Goal: Task Accomplishment & Management: Manage account settings

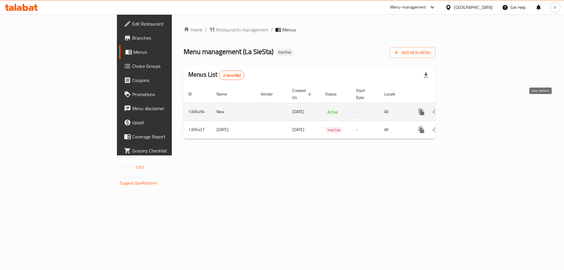
click at [467, 108] on icon "enhanced table" at bounding box center [463, 111] width 7 height 7
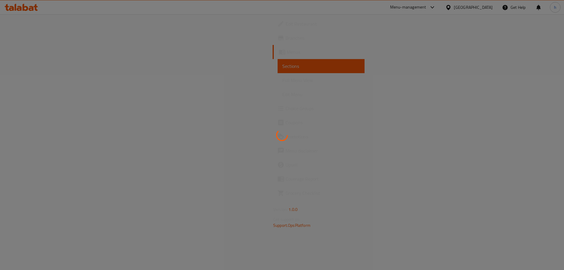
click at [206, 66] on div at bounding box center [282, 135] width 564 height 270
click at [200, 65] on div at bounding box center [282, 135] width 564 height 270
click at [193, 85] on div at bounding box center [282, 135] width 564 height 270
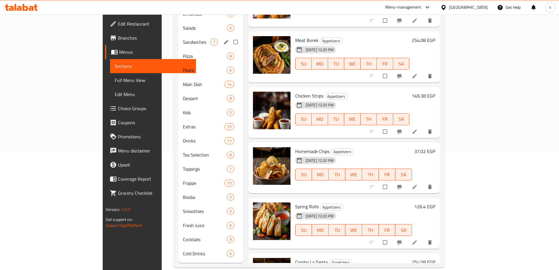
scroll to position [118, 0]
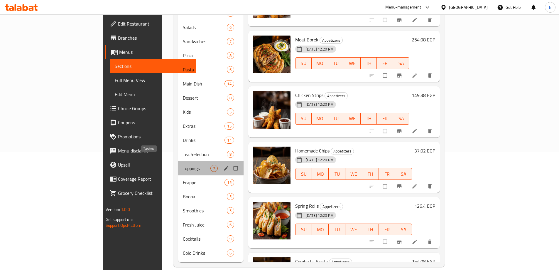
click at [183, 165] on span "Toppings" at bounding box center [197, 168] width 28 height 7
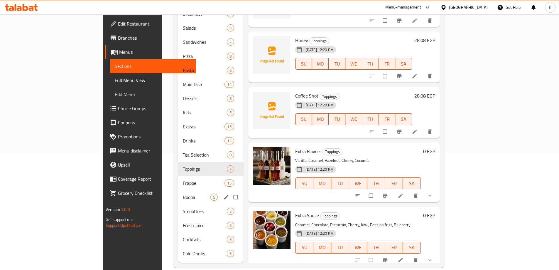
scroll to position [118, 0]
click at [183, 207] on span "Smoothies" at bounding box center [197, 210] width 28 height 7
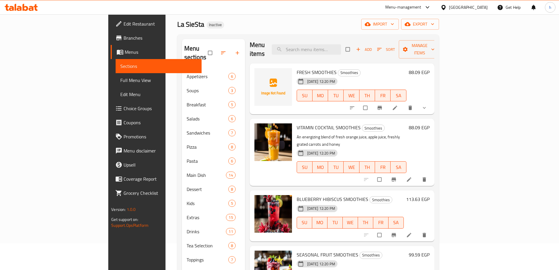
scroll to position [118, 0]
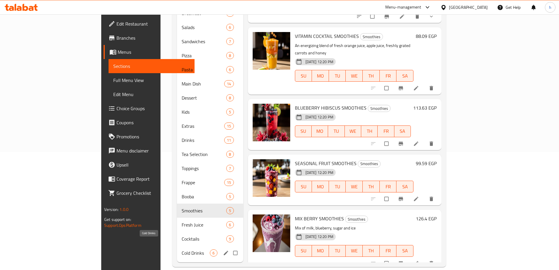
click at [182, 249] on span "Cold Drinks" at bounding box center [196, 252] width 28 height 7
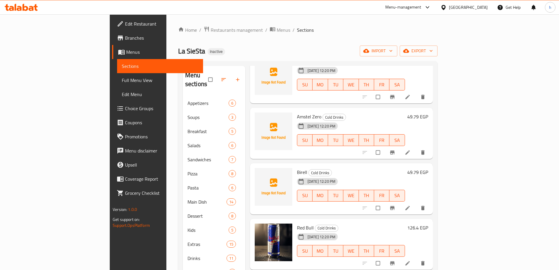
drag, startPoint x: 205, startPoint y: 28, endPoint x: 255, endPoint y: 18, distance: 50.9
click at [257, 17] on div "Home / Restaurants management / Menus / Sections La SieSta Inactive import expo…" at bounding box center [307, 205] width 283 height 382
click at [277, 29] on span "Menus" at bounding box center [284, 29] width 14 height 7
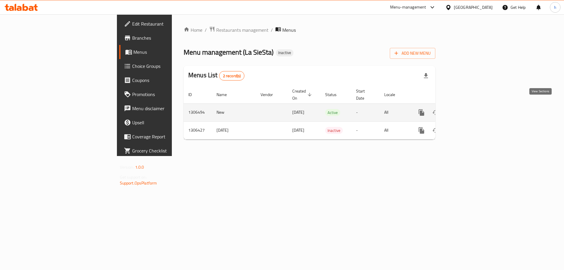
click at [467, 109] on icon "enhanced table" at bounding box center [463, 112] width 7 height 7
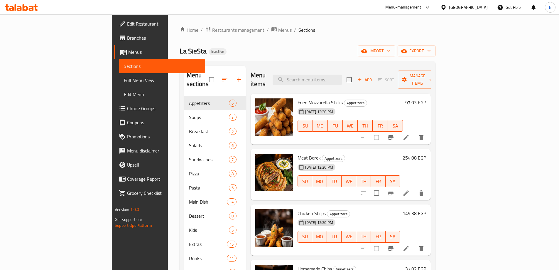
click at [278, 28] on span "Menus" at bounding box center [285, 29] width 14 height 7
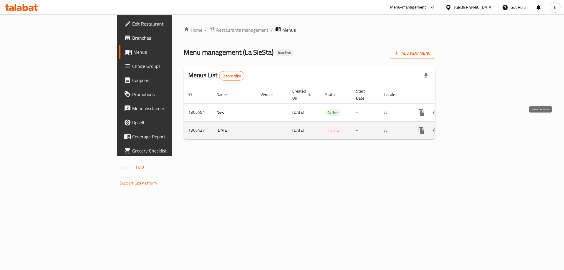
click at [466, 128] on icon "enhanced table" at bounding box center [463, 130] width 5 height 5
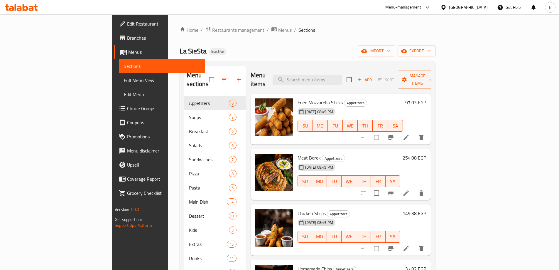
click at [278, 29] on span "Menus" at bounding box center [285, 29] width 14 height 7
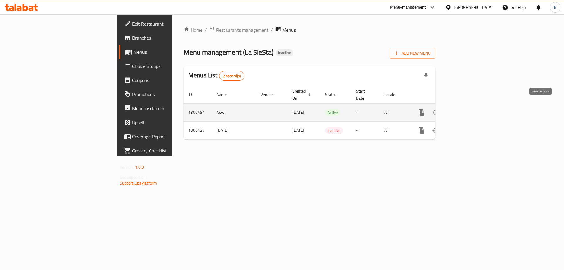
click at [467, 109] on icon "enhanced table" at bounding box center [463, 112] width 7 height 7
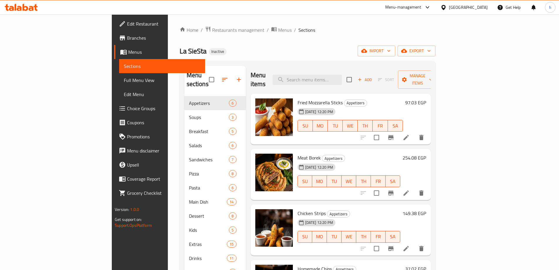
click at [277, 37] on div "Home / Restaurants management / Menus / Sections La SieSta Inactive import expo…" at bounding box center [308, 205] width 256 height 359
click at [323, 50] on div "La SieSta Inactive import export" at bounding box center [308, 51] width 256 height 11
click at [346, 41] on div "Home / Restaurants management / Menus / Sections La SieSta Inactive import expo…" at bounding box center [308, 205] width 256 height 359
click at [278, 28] on span "Menus" at bounding box center [285, 29] width 14 height 7
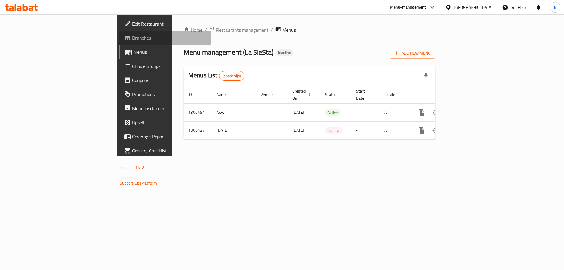
click at [132, 37] on span "Branches" at bounding box center [169, 37] width 74 height 7
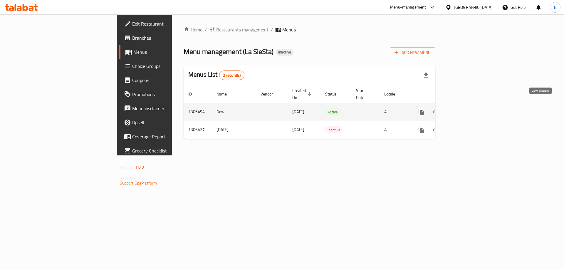
click at [467, 108] on icon "enhanced table" at bounding box center [463, 111] width 7 height 7
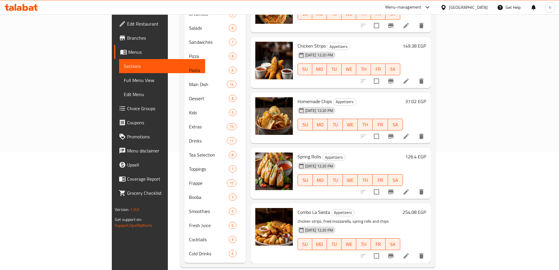
scroll to position [118, 0]
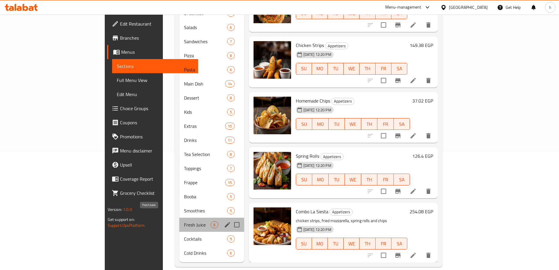
click at [184, 221] on span "Fresh Juice" at bounding box center [197, 224] width 27 height 7
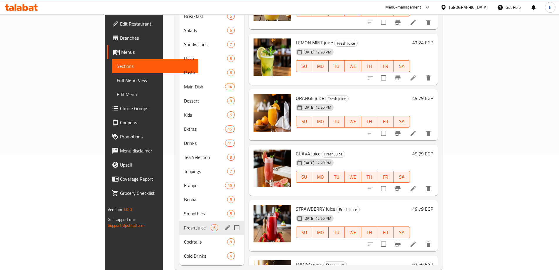
scroll to position [118, 0]
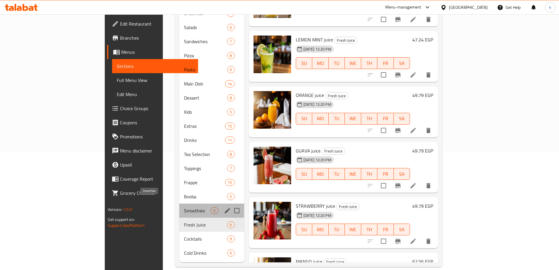
click at [184, 207] on span "Smoothies" at bounding box center [197, 210] width 27 height 7
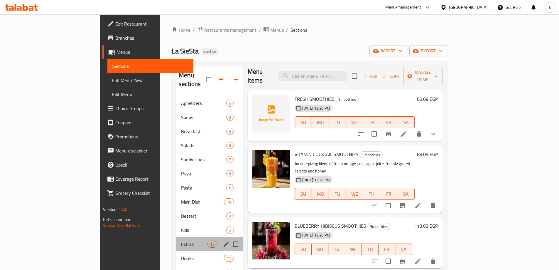
click at [176, 237] on div "Extras 15" at bounding box center [209, 244] width 67 height 14
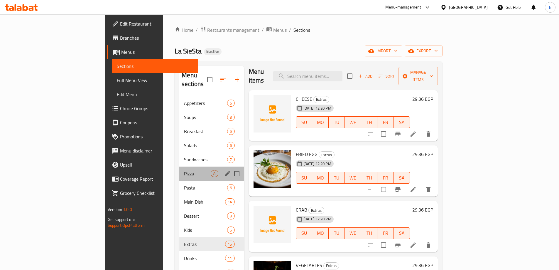
click at [179, 166] on div "Pizza 8" at bounding box center [211, 173] width 65 height 14
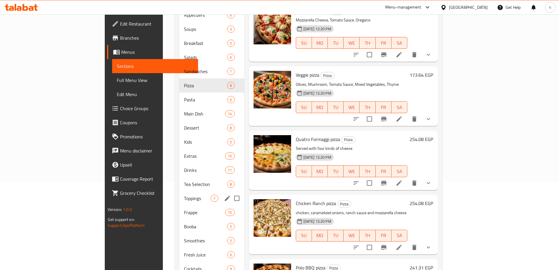
scroll to position [117, 0]
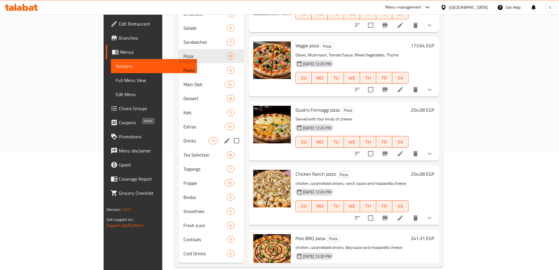
click at [183, 137] on span "Drinks" at bounding box center [195, 140] width 25 height 7
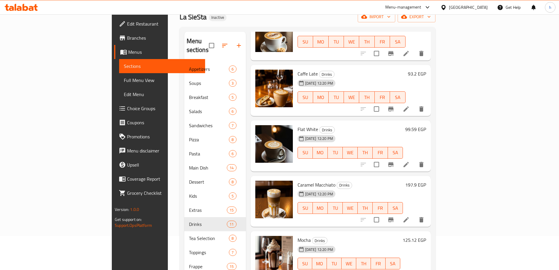
scroll to position [118, 0]
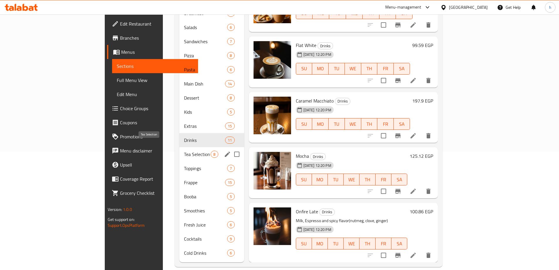
click at [184, 151] on span "Tea Selection" at bounding box center [197, 154] width 27 height 7
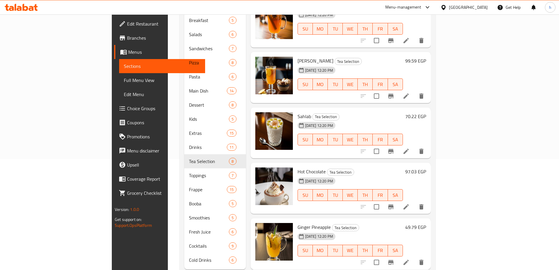
scroll to position [118, 0]
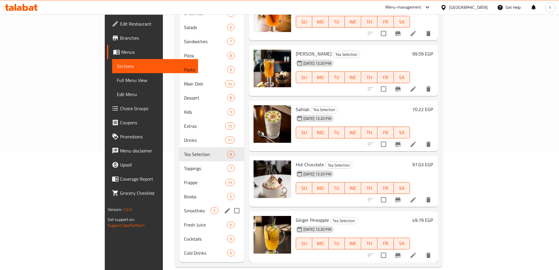
click at [184, 207] on span "Smoothies" at bounding box center [197, 210] width 27 height 7
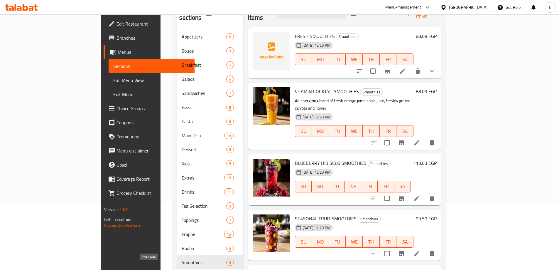
scroll to position [118, 0]
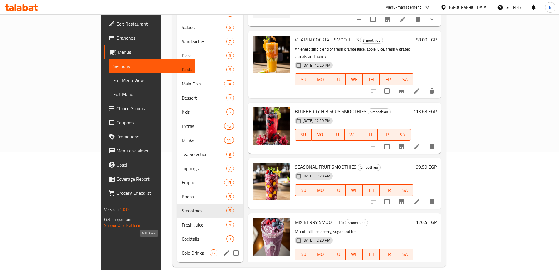
click at [182, 249] on span "Cold Drinks" at bounding box center [196, 252] width 28 height 7
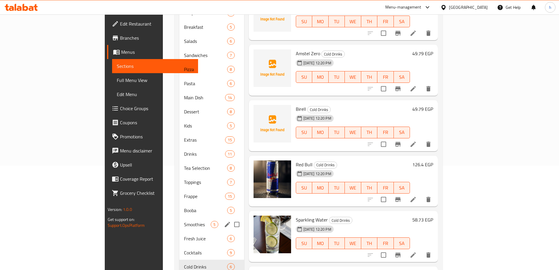
scroll to position [118, 0]
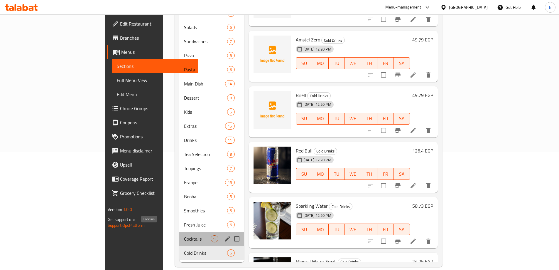
click at [184, 235] on span "Cocktails" at bounding box center [197, 238] width 27 height 7
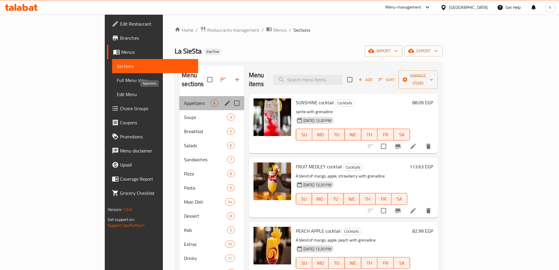
click at [184, 100] on span "Appetizers" at bounding box center [197, 103] width 27 height 7
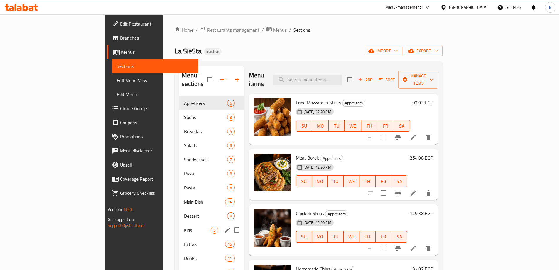
click at [179, 225] on div "Kids 5" at bounding box center [211, 230] width 65 height 14
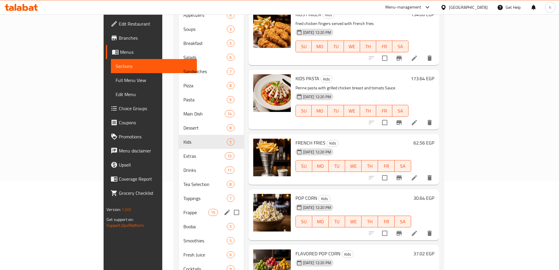
scroll to position [118, 0]
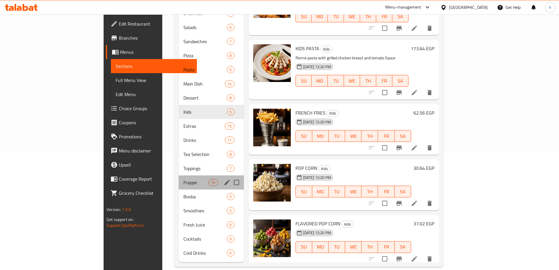
click at [179, 175] on div "Frappe 15" at bounding box center [211, 182] width 65 height 14
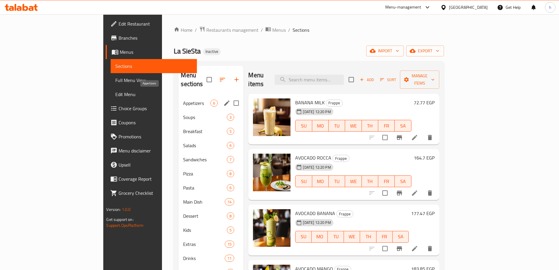
click at [183, 100] on span "Appetizers" at bounding box center [196, 103] width 27 height 7
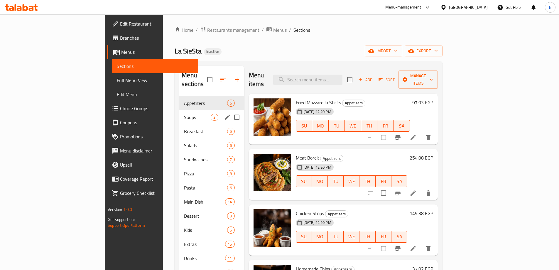
click at [184, 114] on span "Soups" at bounding box center [197, 117] width 27 height 7
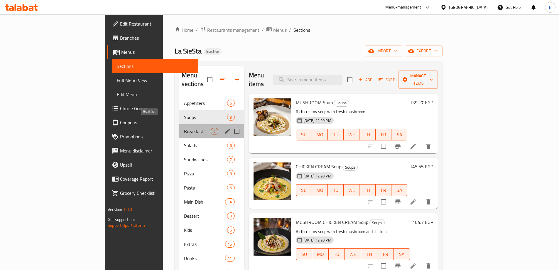
click at [184, 128] on span "Breakfast" at bounding box center [197, 131] width 27 height 7
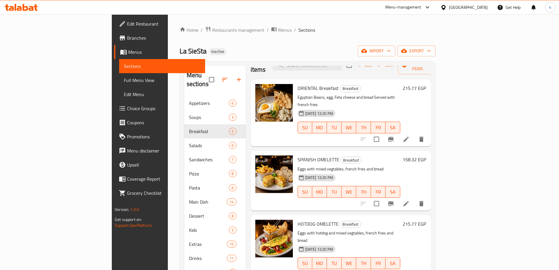
scroll to position [21, 0]
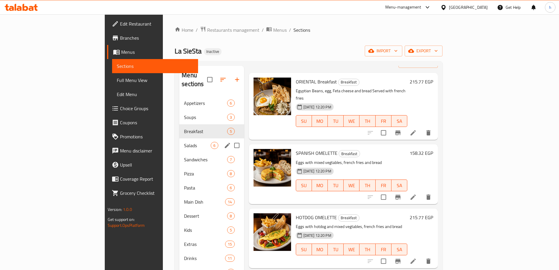
click at [179, 140] on div "Salads 6" at bounding box center [211, 145] width 65 height 14
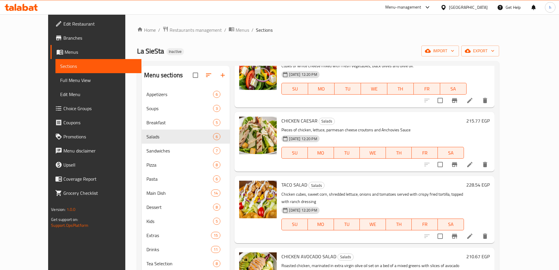
drag, startPoint x: 37, startPoint y: 80, endPoint x: 55, endPoint y: 0, distance: 81.6
click at [60, 80] on span "Full Menu View" at bounding box center [98, 80] width 77 height 7
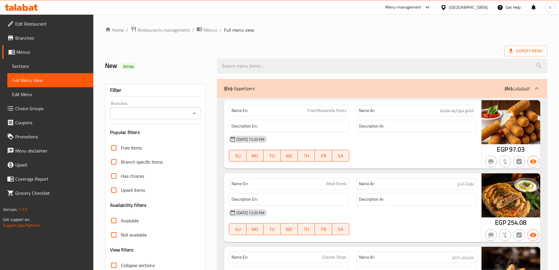
checkbox input "false"
click at [287, 27] on ol "Home / Restaurants management / Menus / Full menu view" at bounding box center [326, 30] width 442 height 8
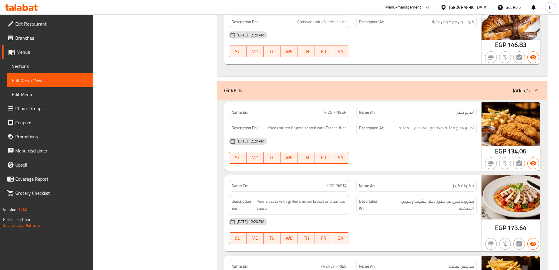
scroll to position [737, 0]
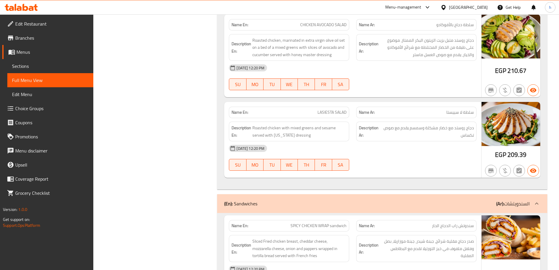
scroll to position [8172, 0]
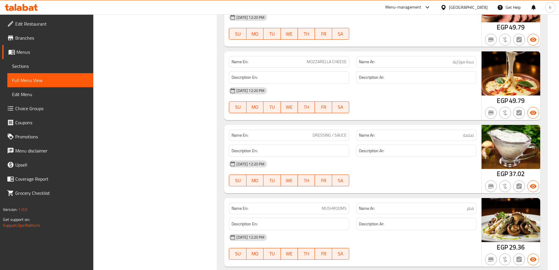
copy span "DRESSING / SAUCE"
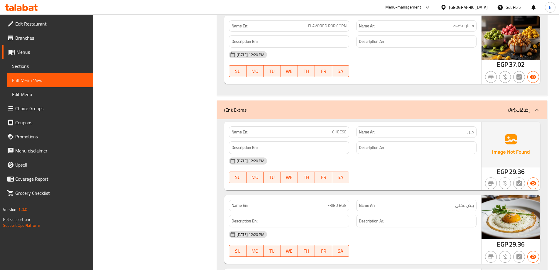
scroll to position [7673, 0]
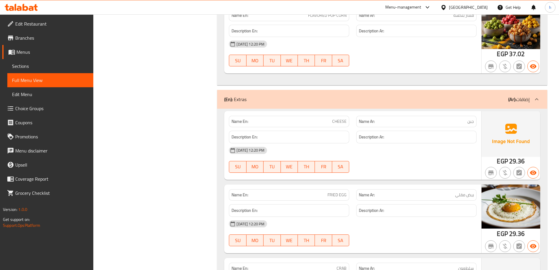
click at [201, 57] on div "Filter Branches Branches Popular filters Free items Branch specific items Has c…" at bounding box center [158, 181] width 112 height 15558
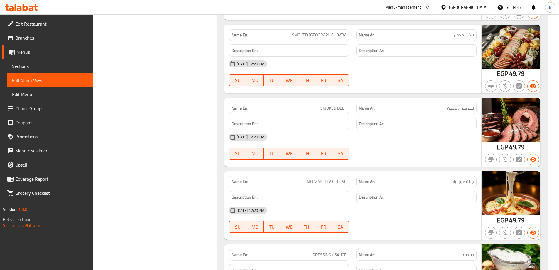
scroll to position [8055, 0]
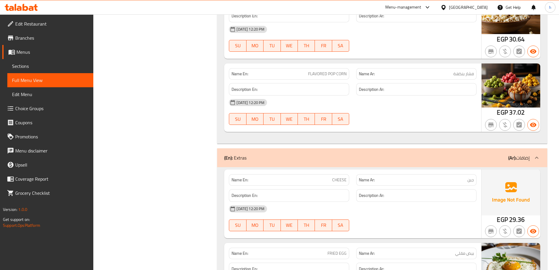
scroll to position [7556, 0]
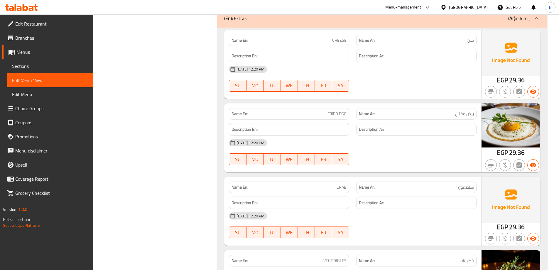
scroll to position [7746, 0]
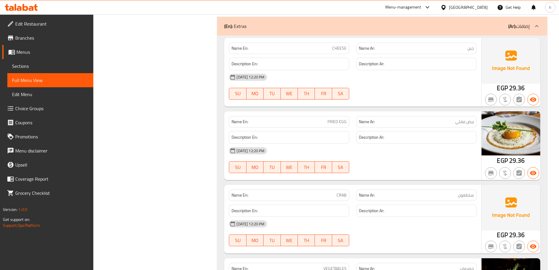
click at [177, 81] on div "Filter Branches Branches Popular filters Free items Branch specific items Has c…" at bounding box center [158, 108] width 112 height 15558
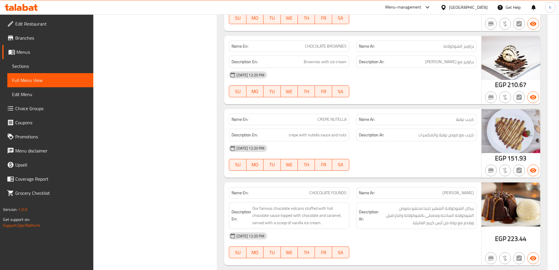
scroll to position [10450, 0]
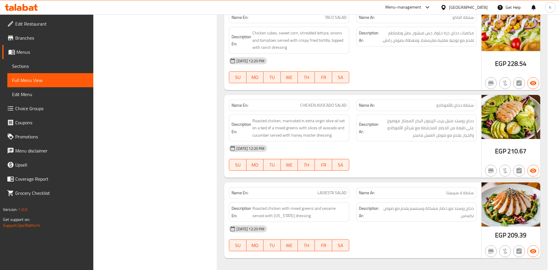
scroll to position [10523, 0]
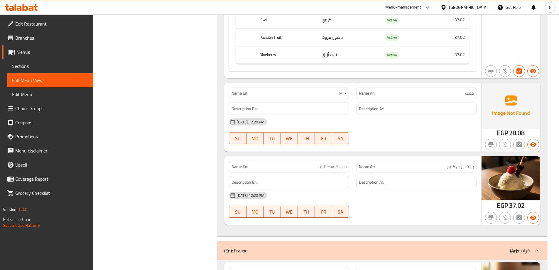
scroll to position [11201, 0]
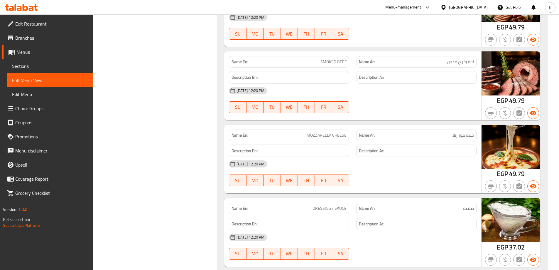
scroll to position [7660, 0]
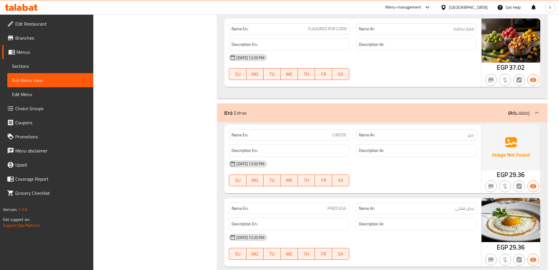
click at [148, 66] on div "Filter Branches Branches Popular filters Free items Branch specific items Has c…" at bounding box center [158, 195] width 112 height 15559
click at [119, 72] on div "Filter Branches Branches Popular filters Free items Branch specific items Has c…" at bounding box center [158, 195] width 112 height 15559
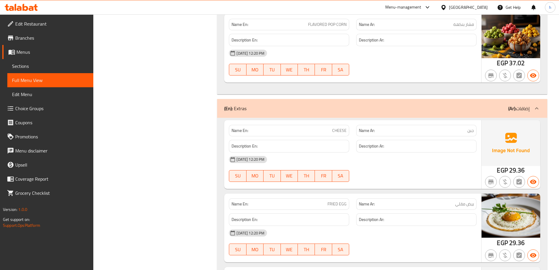
scroll to position [7718, 0]
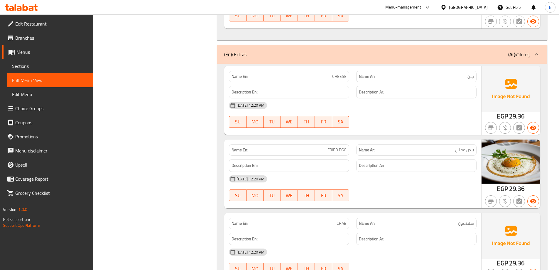
click at [169, 40] on div "Filter Branches Branches Popular filters Free items Branch specific items Has c…" at bounding box center [158, 136] width 112 height 15559
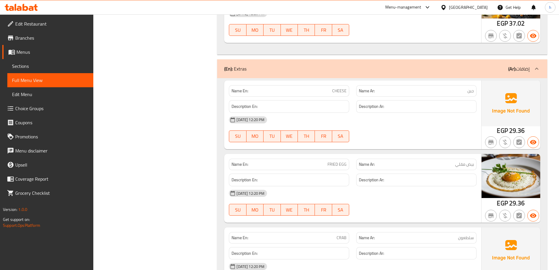
click at [122, 110] on div "Filter Branches Branches Popular filters Free items Branch specific items Has c…" at bounding box center [158, 151] width 112 height 15559
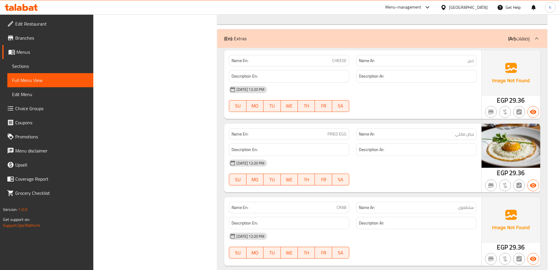
scroll to position [7836, 0]
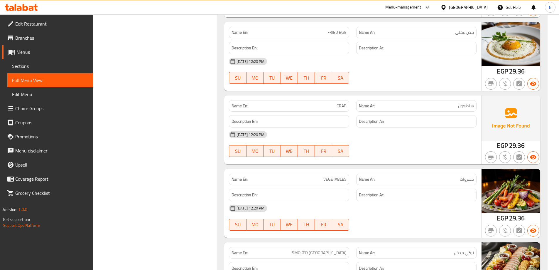
click at [159, 45] on div "Filter Branches Branches Popular filters Free items Branch specific items Has c…" at bounding box center [158, 19] width 112 height 15559
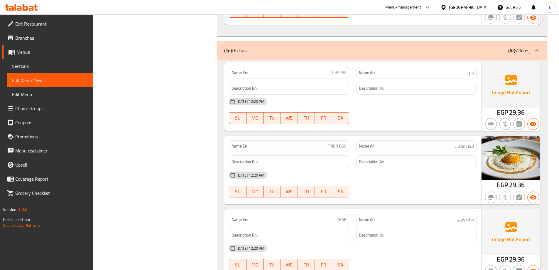
scroll to position [7733, 0]
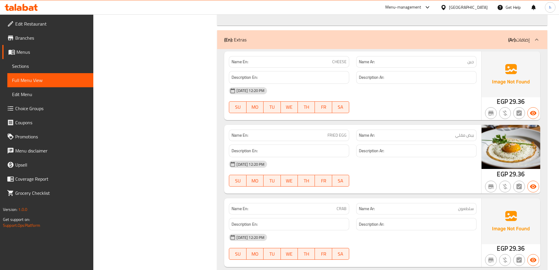
click at [142, 73] on div "Filter Branches Branches Popular filters Free items Branch specific items Has c…" at bounding box center [158, 121] width 112 height 15559
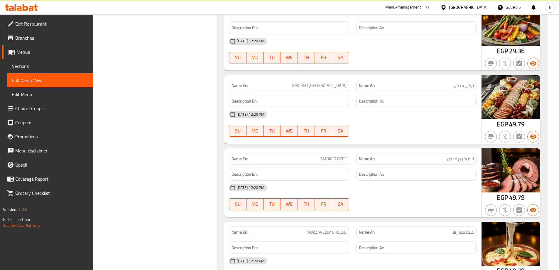
scroll to position [8012, 0]
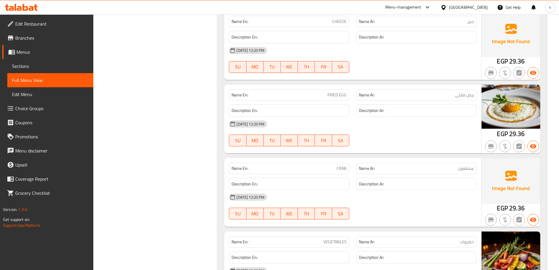
scroll to position [7835, 0]
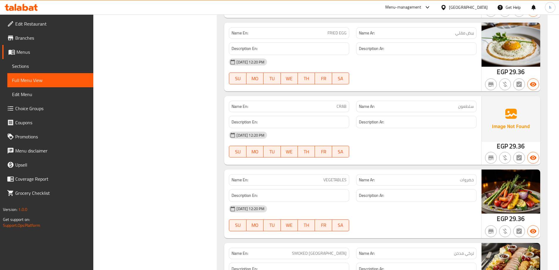
click at [171, 126] on div "Filter Branches Branches Popular filters Free items Branch specific items Has c…" at bounding box center [158, 19] width 112 height 15559
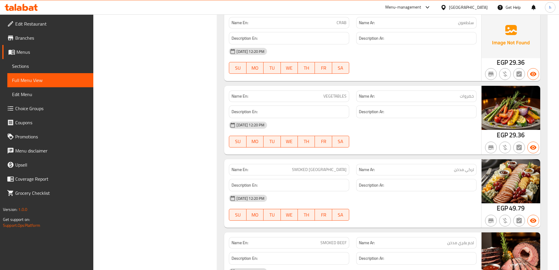
scroll to position [7952, 0]
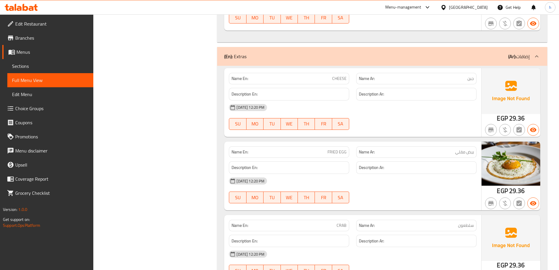
scroll to position [7688, 0]
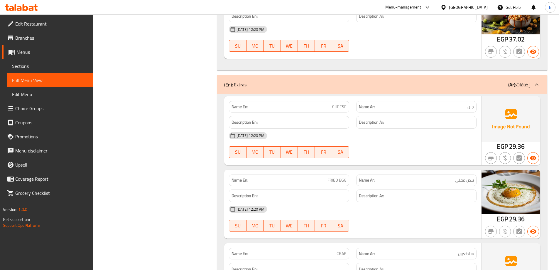
click at [203, 74] on div "Filter Branches Branches Popular filters Free items Branch specific items Has c…" at bounding box center [158, 166] width 112 height 15559
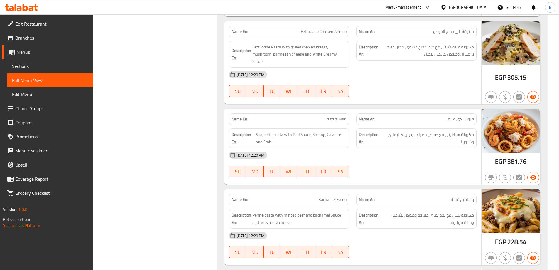
scroll to position [8613, 0]
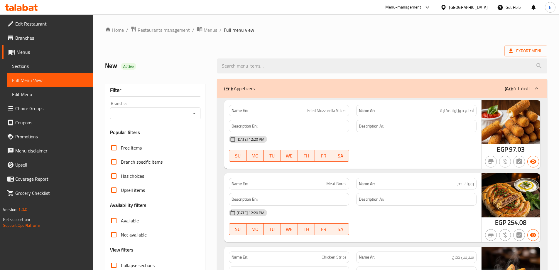
click at [154, 148] on div "Free items" at bounding box center [155, 148] width 91 height 14
click at [150, 151] on div "Free items" at bounding box center [155, 148] width 91 height 14
click at [135, 146] on span "Free items" at bounding box center [131, 147] width 21 height 7
click at [121, 146] on input "Free items" at bounding box center [114, 148] width 14 height 14
checkbox input "true"
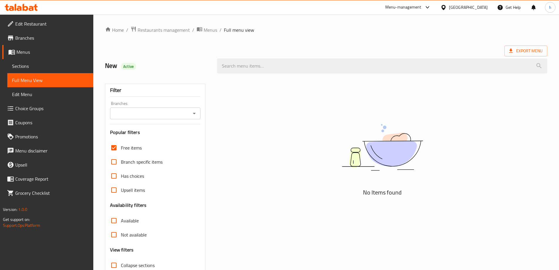
click at [40, 62] on link "Sections" at bounding box center [50, 66] width 86 height 14
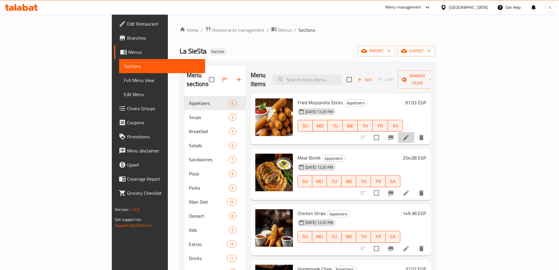
click at [415, 132] on li at bounding box center [406, 137] width 16 height 11
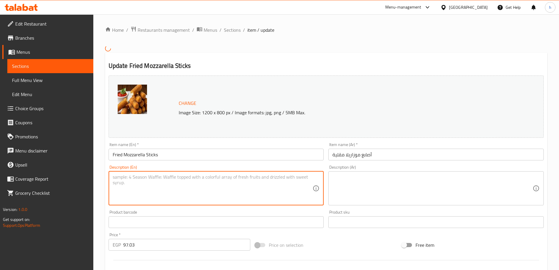
click at [201, 188] on textarea at bounding box center [213, 188] width 200 height 28
paste textarea "Golden-fried sticks of stretchy mozzarella cheese, served hot and perfect for d…"
click at [267, 177] on textarea "Golden-fried sticks of stretchy mozzarella cheese, served hot and perfect for d…" at bounding box center [213, 188] width 200 height 28
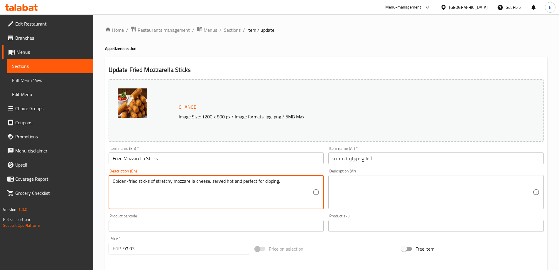
type textarea "Golden-fried sticks of stretchy mozzarella cheese, served hot and perfect for d…"
click at [375, 193] on textarea at bounding box center [433, 192] width 200 height 28
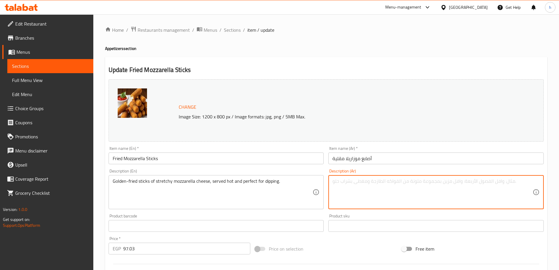
paste textarea "أعواد ذهبية مقلية من جبن الموزاريلا المطاطي، تقدم ساخنة ومثالية للغمس."
click at [475, 182] on textarea "أعواد ذهبية مقلية من جبن الموزاريلا المطاطي، تقدم ساخنة ومثالية للغمس." at bounding box center [433, 192] width 200 height 28
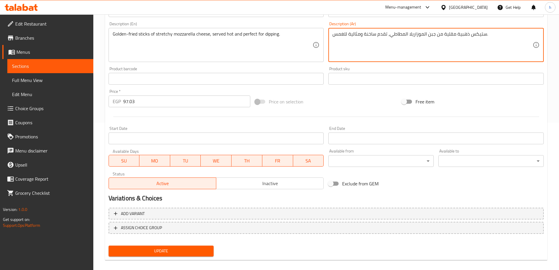
scroll to position [154, 0]
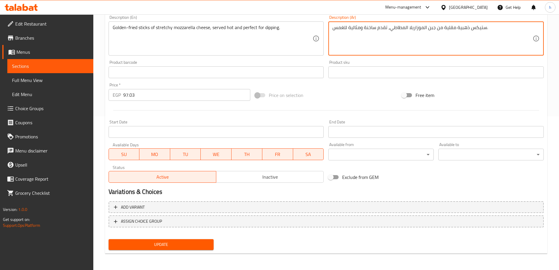
type textarea "ستيكس ذهبية مقلية من جبن الموزاريلا المطاطي، تقدم ساخنة ومثالية للغمس."
click at [195, 245] on span "Update" at bounding box center [161, 244] width 96 height 7
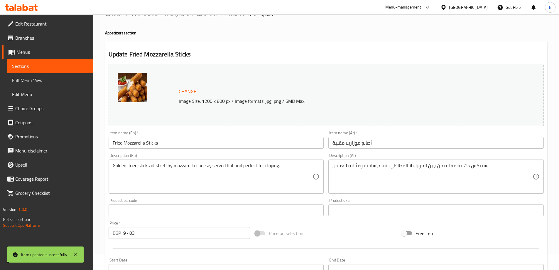
scroll to position [0, 0]
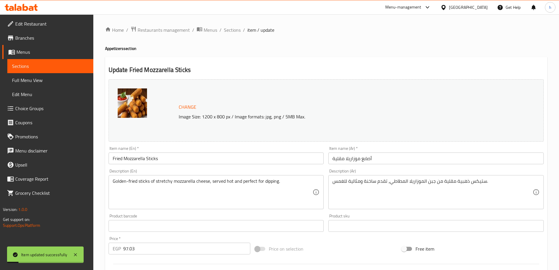
click at [59, 66] on span "Sections" at bounding box center [50, 66] width 77 height 7
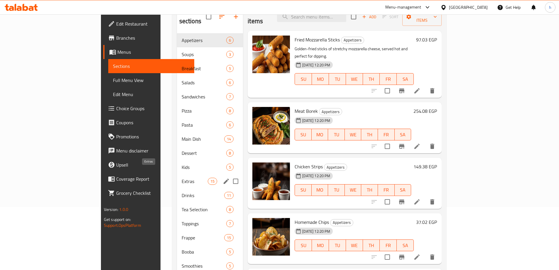
scroll to position [118, 0]
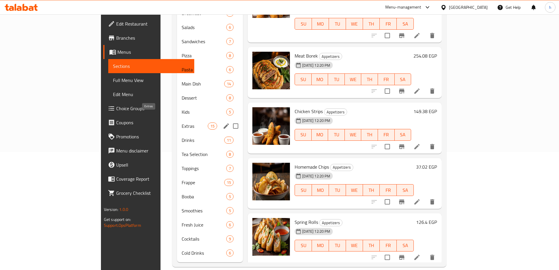
click at [182, 122] on span "Extras" at bounding box center [195, 125] width 26 height 7
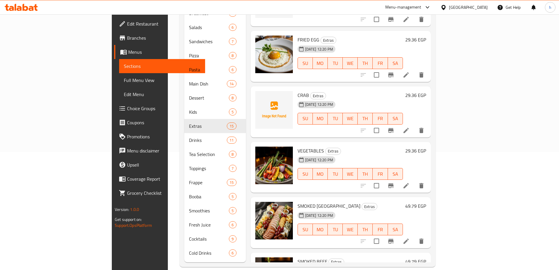
scroll to position [263, 0]
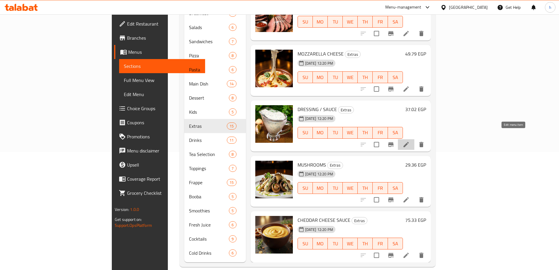
click at [410, 141] on icon at bounding box center [406, 144] width 7 height 7
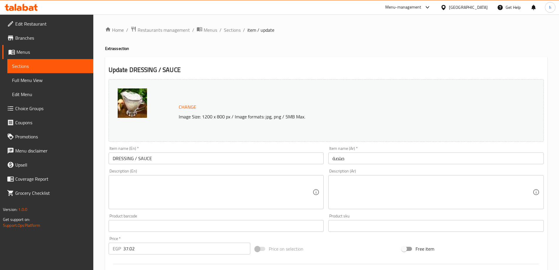
click at [133, 195] on textarea at bounding box center [213, 192] width 200 height 28
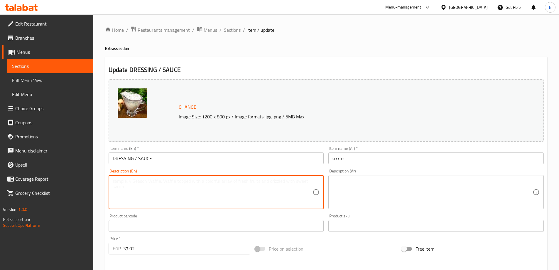
paste textarea "A variety of sauces and dressings to complement your meal."
type textarea "A variety of sauces and dressings to complement your meal."
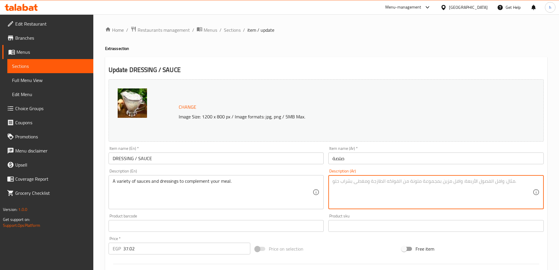
click at [363, 181] on textarea at bounding box center [433, 192] width 200 height 28
paste textarea "مجموعة متنوعة من الصلصات والتوابل لتكملة وجبتك."
drag, startPoint x: 371, startPoint y: 181, endPoint x: 361, endPoint y: 188, distance: 12.3
click at [361, 188] on textarea "مجموعة متنوعة من الصلصات والتوابل لتكملة وجبتك." at bounding box center [433, 192] width 200 height 28
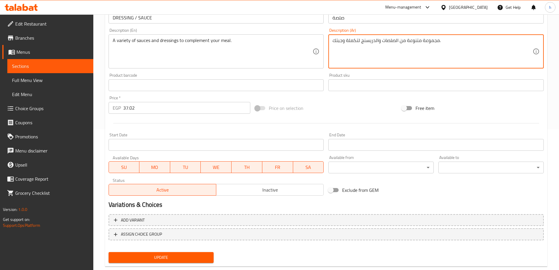
scroll to position [154, 0]
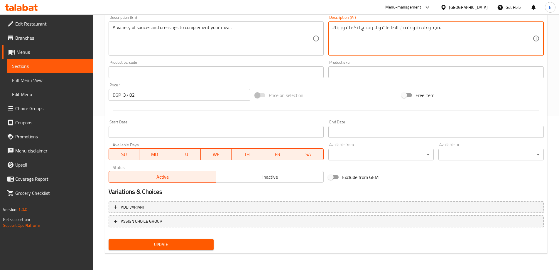
type textarea "مجموعة متنوعة من الصلصات والدريسنج لتكملة وجبتك."
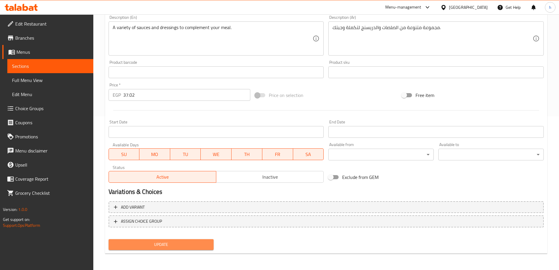
click at [188, 246] on span "Update" at bounding box center [161, 244] width 96 height 7
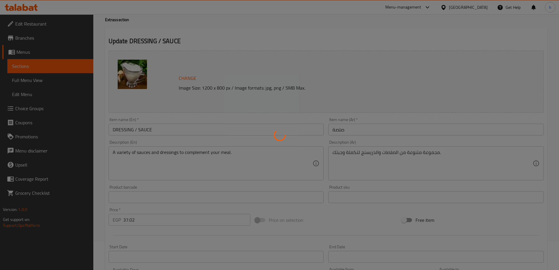
scroll to position [0, 0]
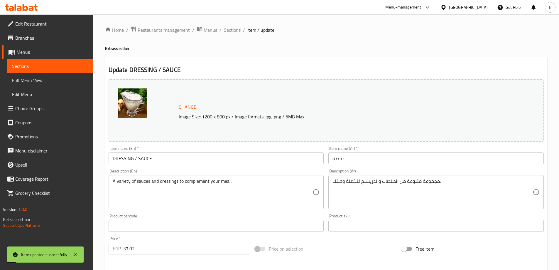
click at [67, 65] on span "Sections" at bounding box center [50, 66] width 77 height 7
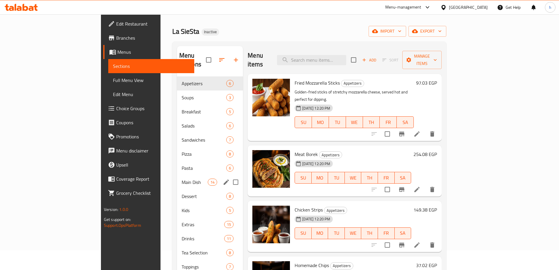
scroll to position [59, 0]
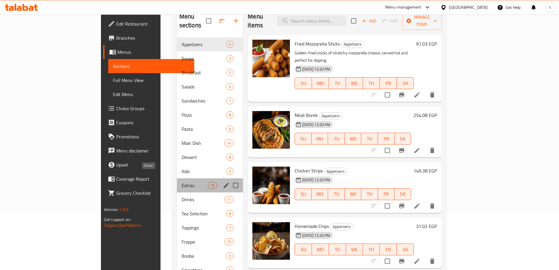
click at [182, 182] on span "Extras" at bounding box center [195, 185] width 26 height 7
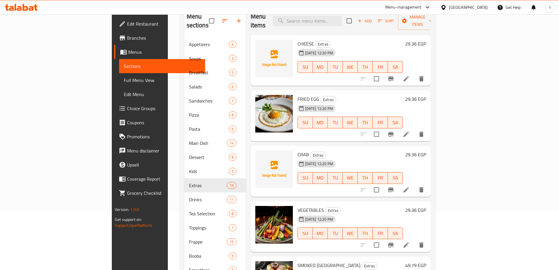
click at [280, 9] on div "Menu-management Egypt Get Help h" at bounding box center [279, 7] width 559 height 14
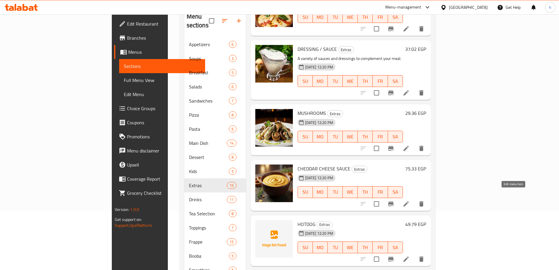
click at [410, 200] on icon at bounding box center [406, 203] width 7 height 7
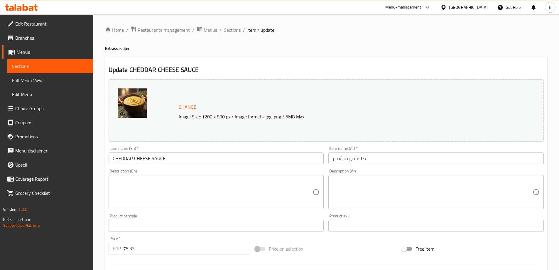
click at [210, 199] on textarea at bounding box center [213, 192] width 200 height 28
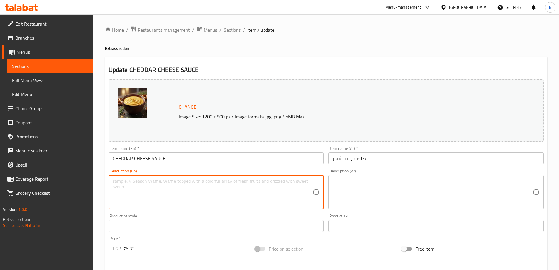
paste textarea "A rich, creamy sauce made with sharp cheddar cheese."
click at [156, 180] on textarea "A rich, creamy sauce made with sharp cheddar cheese." at bounding box center [213, 192] width 200 height 28
type textarea "A rich, creamy sauce made with sharp cheddar cheese."
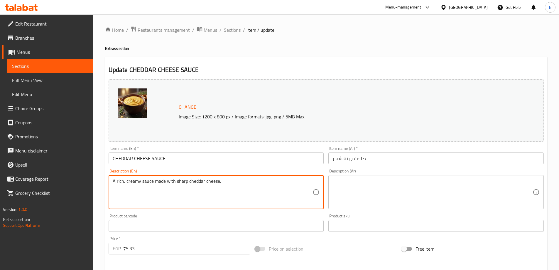
click at [348, 183] on textarea at bounding box center [433, 192] width 200 height 28
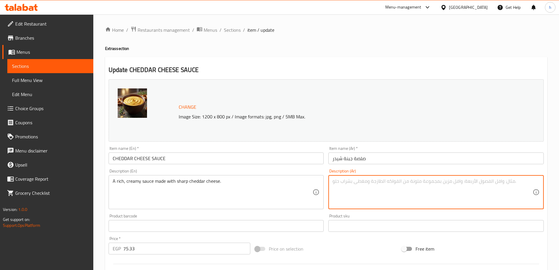
paste textarea "صلصة غنية وكريمية مصنوعة من جبن الشيدر الحاد."
drag, startPoint x: 339, startPoint y: 182, endPoint x: 334, endPoint y: 186, distance: 6.5
click at [334, 186] on textarea "صلصة غنية وكريمية مصنوعة من جبن الشيدر الحاد." at bounding box center [433, 192] width 200 height 28
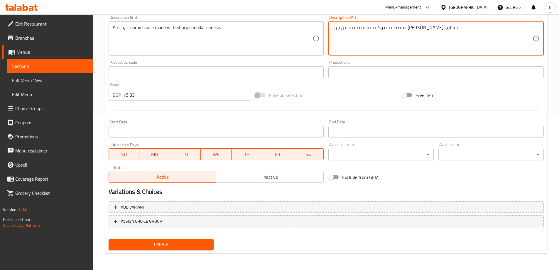
type textarea "صلصة غنية وكريمية مصنوعة من جبن [PERSON_NAME] الشارب."
click at [154, 247] on span "Update" at bounding box center [161, 244] width 96 height 7
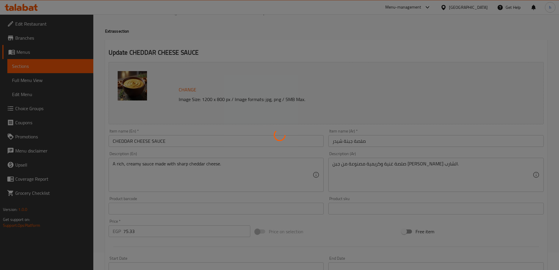
scroll to position [0, 0]
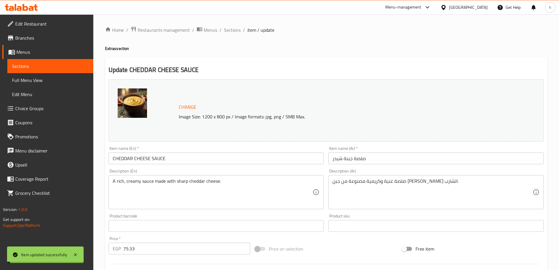
click at [66, 67] on span "Sections" at bounding box center [50, 66] width 77 height 7
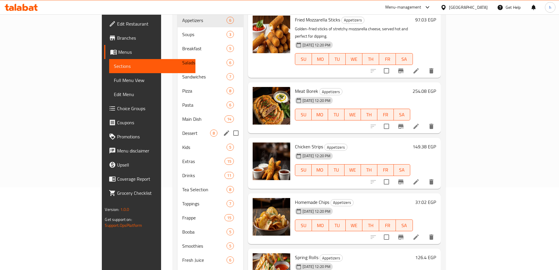
scroll to position [88, 0]
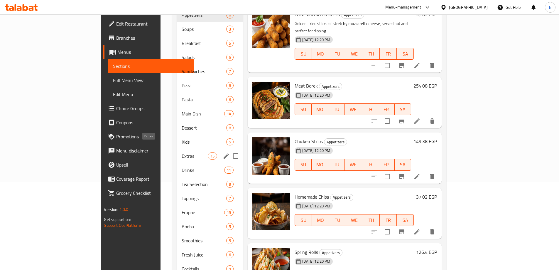
click at [182, 152] on span "Extras" at bounding box center [195, 155] width 26 height 7
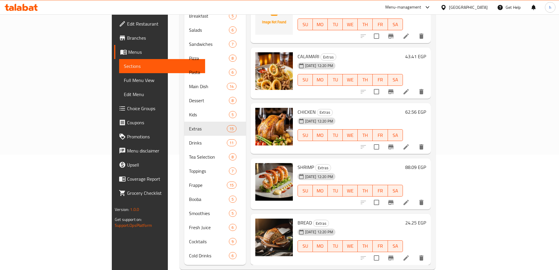
scroll to position [118, 0]
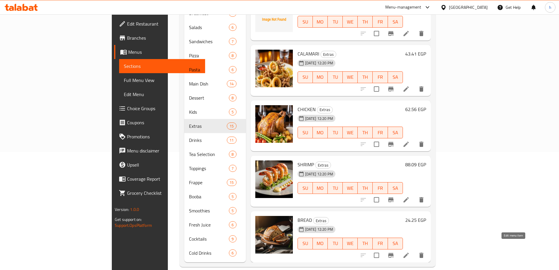
click at [409, 252] on icon at bounding box center [406, 254] width 5 height 5
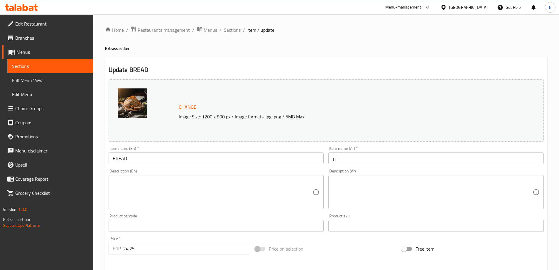
click at [149, 193] on textarea at bounding box center [213, 192] width 200 height 28
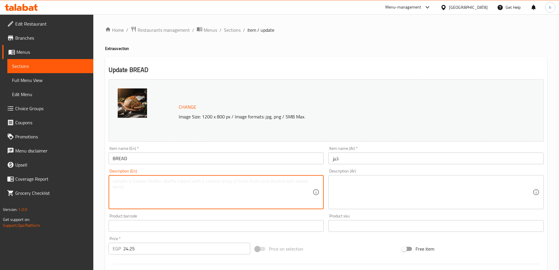
paste textarea "Freshly baked bread, perfect for sandwiches or as a side."
type textarea "Freshly baked bread, perfect for sandwiches or as a side."
click at [360, 189] on textarea at bounding box center [433, 192] width 200 height 28
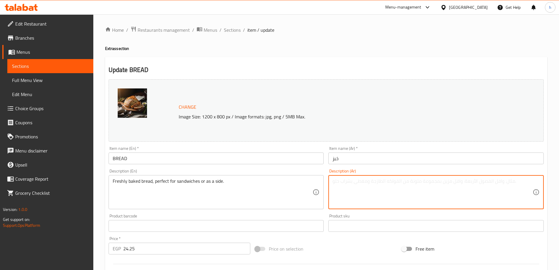
paste textarea "خبز طازج، مثالي للسندويشات أو كطبق جانبي."
click at [413, 181] on textarea "خبز طازج، مثالي للسندويشات أو كطبق جانبي." at bounding box center [433, 192] width 200 height 28
click at [408, 181] on textarea "خبز طازج، مثالي للسندويشات أو كطبق جانبي." at bounding box center [433, 192] width 200 height 28
click at [411, 181] on textarea "خبز طازج، مثالي للسندويشات أو كطبق جانبي." at bounding box center [433, 192] width 200 height 28
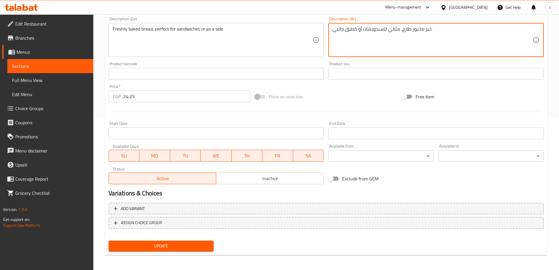
scroll to position [154, 0]
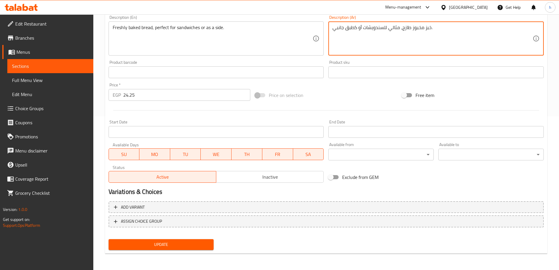
type textarea "خبز مخبوز طازج، مثالي للسندويشات أو كطبق جانبي."
click at [175, 243] on span "Update" at bounding box center [161, 244] width 96 height 7
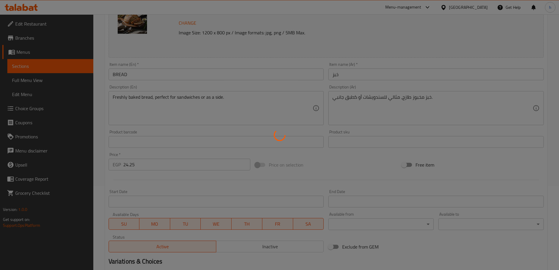
scroll to position [0, 0]
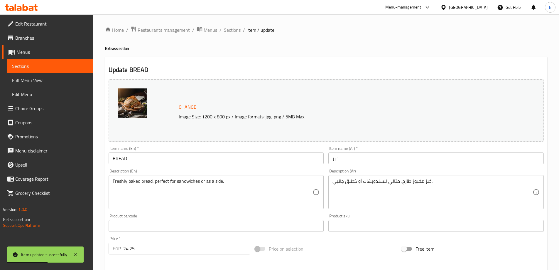
click at [66, 63] on span "Sections" at bounding box center [50, 66] width 77 height 7
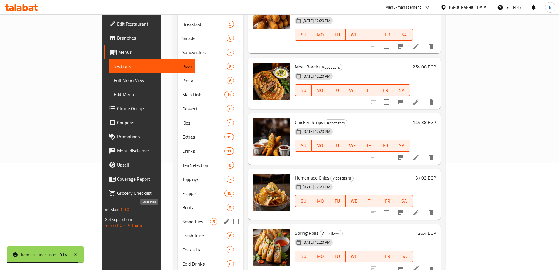
scroll to position [117, 0]
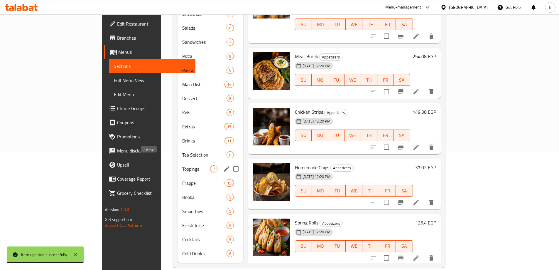
click at [182, 165] on span "Toppings" at bounding box center [196, 168] width 28 height 7
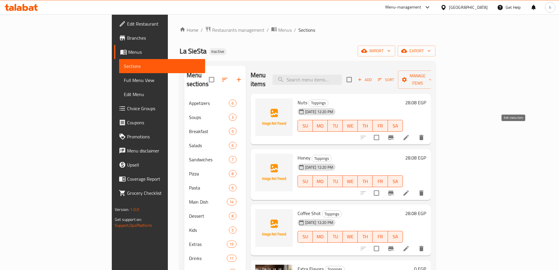
click at [409, 135] on icon at bounding box center [406, 137] width 5 height 5
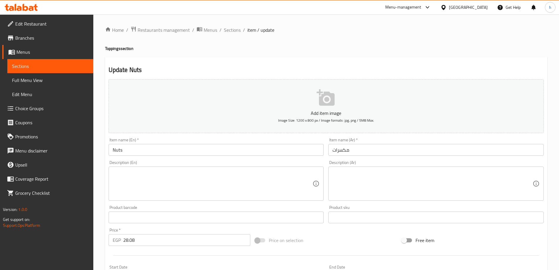
click at [206, 203] on div "Product barcode Product barcode" at bounding box center [216, 214] width 220 height 23
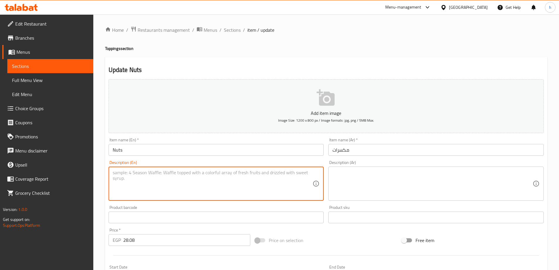
click at [200, 188] on textarea at bounding box center [213, 184] width 200 height 28
paste textarea "A crunchy and wholesome mix of assorted nuts."
click at [135, 173] on textarea "A crunchy and wholesome mix of assorted nuts." at bounding box center [213, 184] width 200 height 28
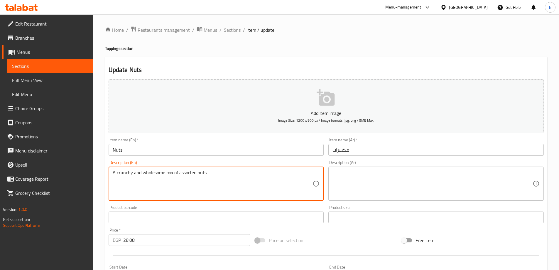
type textarea "A crunchy and wholesome mix of assorted nuts."
click at [333, 178] on textarea at bounding box center [433, 184] width 200 height 28
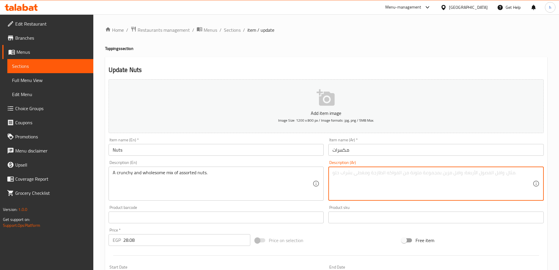
paste textarea "مزيج مقرمش وصحي من مجموعة متنوعة من المكسرات."
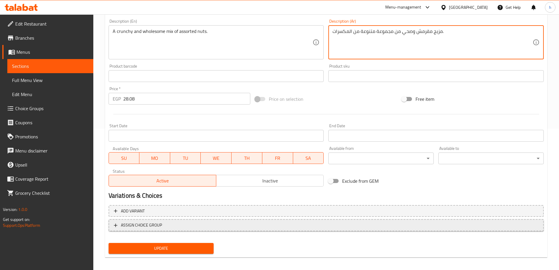
scroll to position [145, 0]
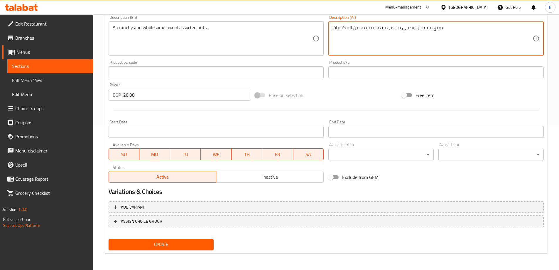
type textarea "مزيج مقرمش وصحي من مجموعة متنوعة من المكسرات."
click at [195, 246] on span "Update" at bounding box center [161, 244] width 96 height 7
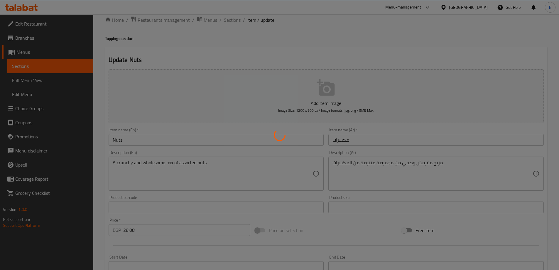
scroll to position [0, 0]
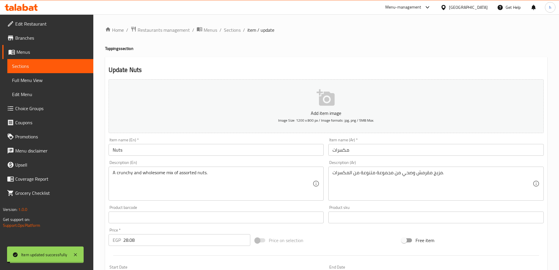
click at [69, 59] on link "Menus" at bounding box center [47, 52] width 91 height 14
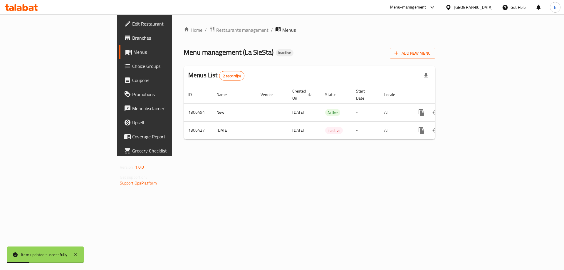
click at [133, 52] on span "Menus" at bounding box center [169, 51] width 73 height 7
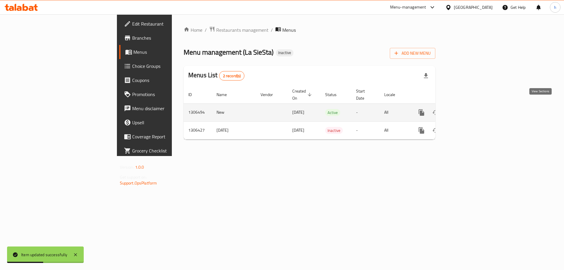
click at [467, 109] on icon "enhanced table" at bounding box center [463, 112] width 7 height 7
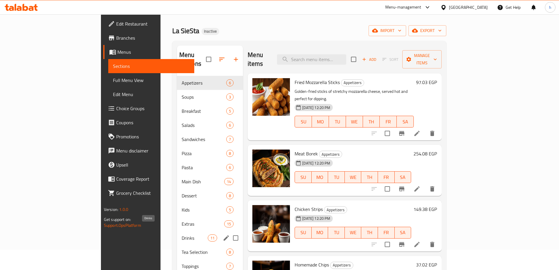
scroll to position [88, 0]
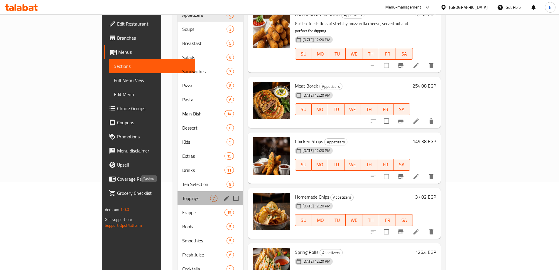
click at [182, 195] on span "Toppings" at bounding box center [196, 198] width 28 height 7
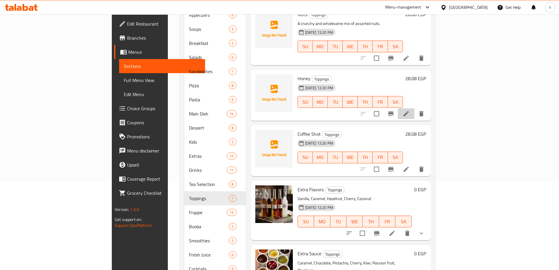
click at [415, 108] on li at bounding box center [406, 113] width 16 height 11
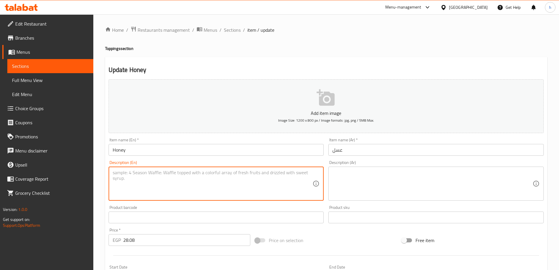
click at [248, 181] on textarea at bounding box center [213, 184] width 200 height 28
paste textarea "Sweet, golden honey, great for topping or as a natural sweetener."
click at [139, 172] on textarea "Sweet, golden honey, great for topping or as a natural sweetener." at bounding box center [213, 184] width 200 height 28
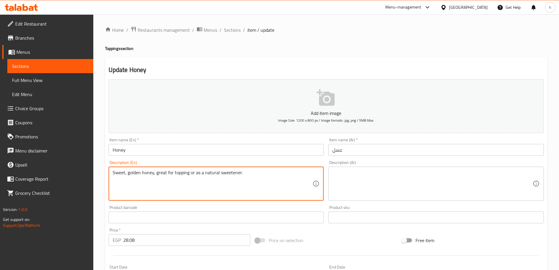
type textarea "Sweet, golden honey, great for topping or as a natural sweetener."
click at [399, 181] on textarea at bounding box center [433, 184] width 200 height 28
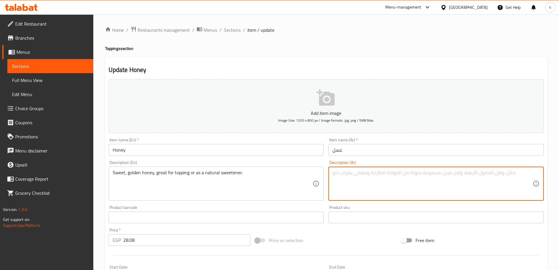
paste textarea "عسل حلو ذهبي اللون، مثالي للتزيين أو للتحلية الطبيعية."
click at [403, 173] on textarea "عسل حلو ذهبي اللون، مثالي للتزيين أو للتحلية الطبيعية." at bounding box center [433, 184] width 200 height 28
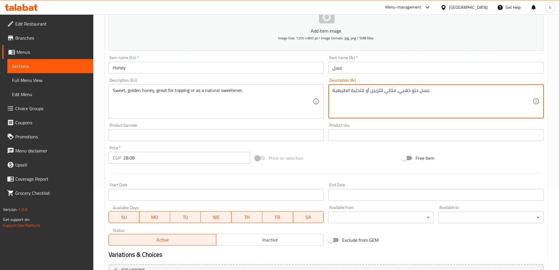
scroll to position [145, 0]
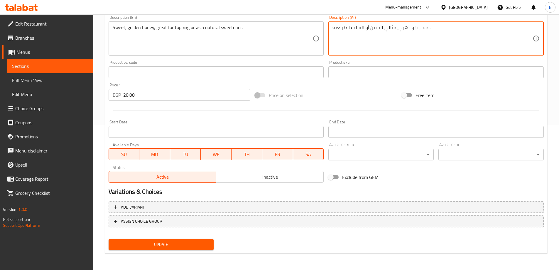
type textarea "عسل حلو ذهبي، مثالي للتزيين أو للتحلية الطبيعية."
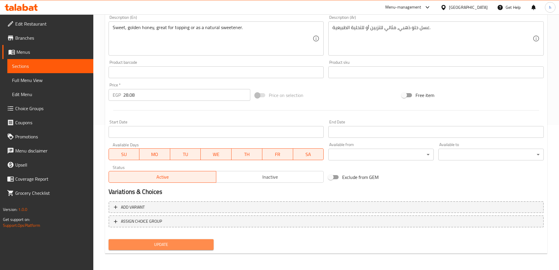
click at [174, 246] on span "Update" at bounding box center [161, 244] width 96 height 7
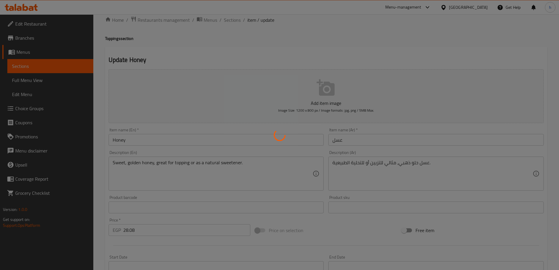
scroll to position [0, 0]
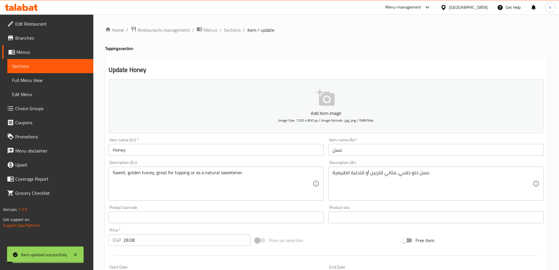
click at [81, 64] on span "Sections" at bounding box center [50, 66] width 77 height 7
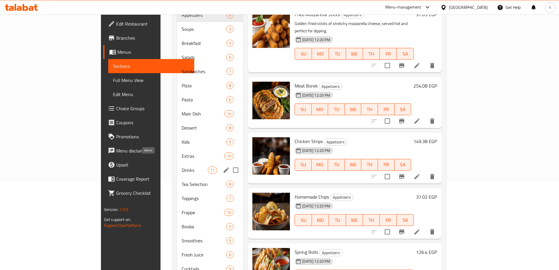
scroll to position [118, 0]
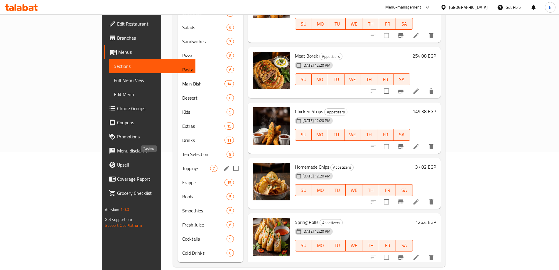
click at [182, 165] on span "Toppings" at bounding box center [196, 168] width 28 height 7
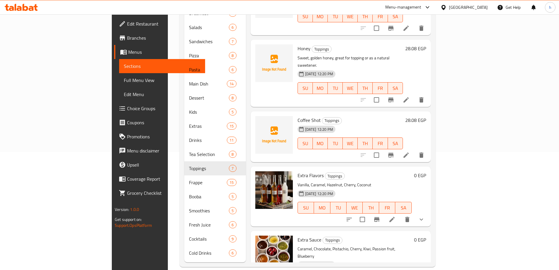
scroll to position [132, 0]
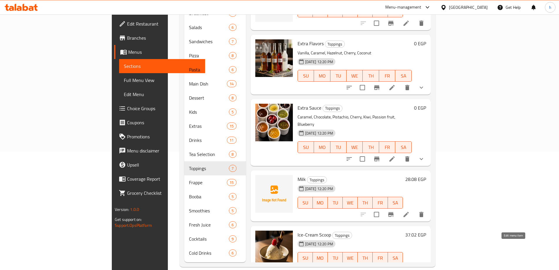
click at [409, 267] on icon at bounding box center [406, 269] width 5 height 5
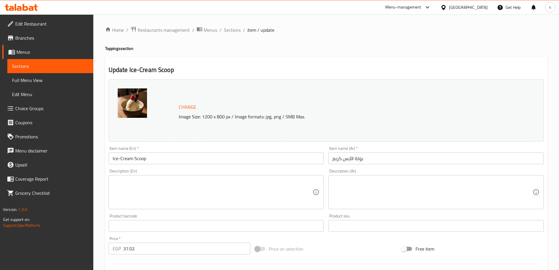
click at [166, 199] on textarea at bounding box center [213, 192] width 200 height 28
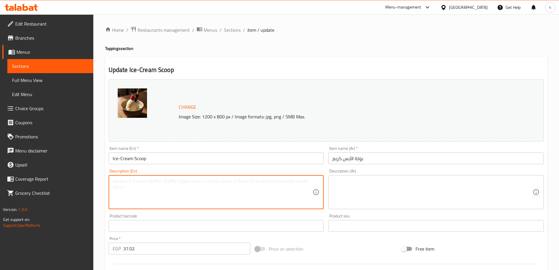
paste textarea "A single scoop of your favorite ice cream flavor."
click at [162, 181] on textarea "A single scoop of your favorite ice cream flavor." at bounding box center [213, 192] width 200 height 28
type textarea "A single scoop of your favorite ice cream flavor."
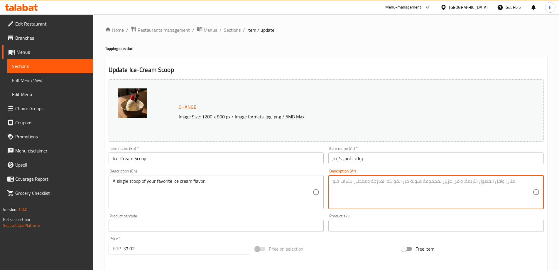
click at [361, 186] on textarea at bounding box center [433, 192] width 200 height 28
paste textarea "مغرفة واحدة من نكهة الآيس كريم المفضلة لديك."
click at [424, 180] on textarea "مغرفة واحدة من نكهة الآيس كريم المفضلة لديك." at bounding box center [433, 192] width 200 height 28
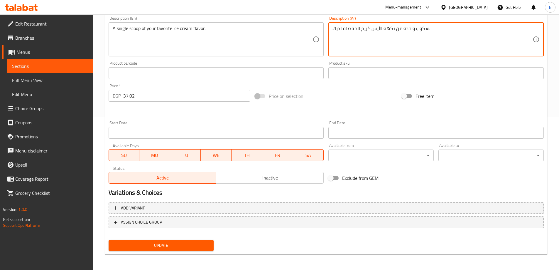
scroll to position [154, 0]
type textarea "سكوب واحدة من نكهة الآيس كريم المفضلة لديك."
click at [198, 241] on span "Update" at bounding box center [161, 244] width 96 height 7
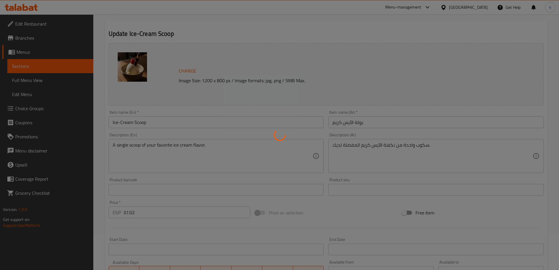
scroll to position [0, 0]
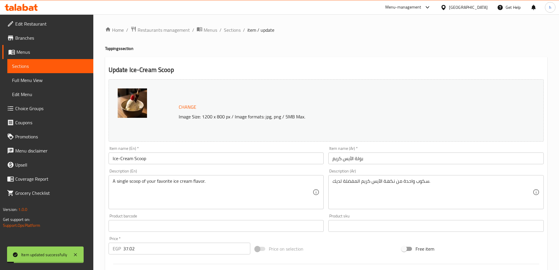
click at [57, 67] on span "Sections" at bounding box center [50, 66] width 77 height 7
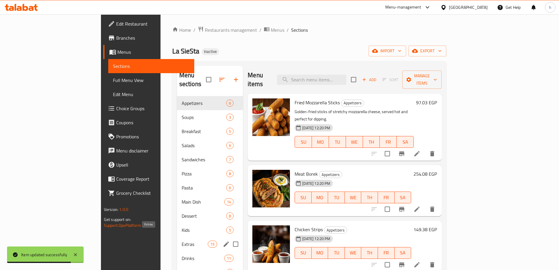
click at [182, 240] on span "Extras" at bounding box center [195, 243] width 26 height 7
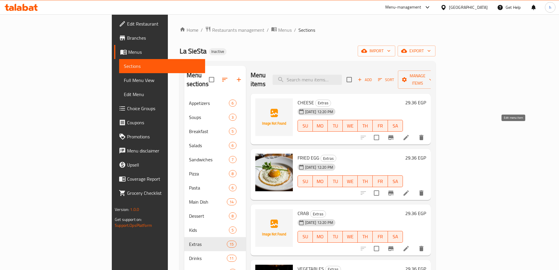
click at [409, 135] on icon at bounding box center [406, 137] width 5 height 5
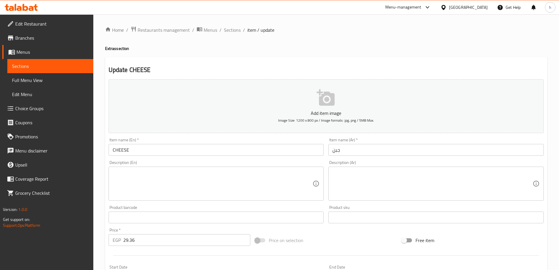
click at [196, 189] on textarea at bounding box center [213, 184] width 200 height 28
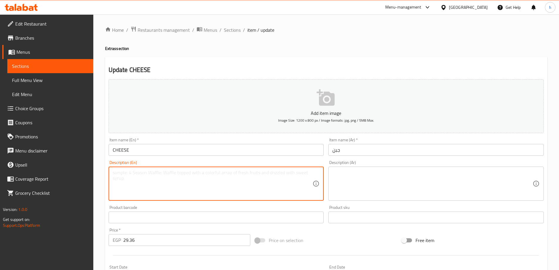
paste textarea "A slice or portion of classic cheese."
type textarea "A"
click at [42, 66] on span "Sections" at bounding box center [50, 66] width 77 height 7
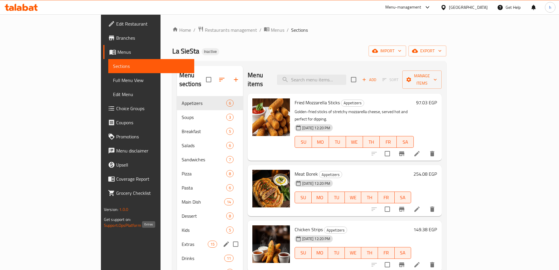
click at [182, 240] on span "Extras" at bounding box center [195, 243] width 26 height 7
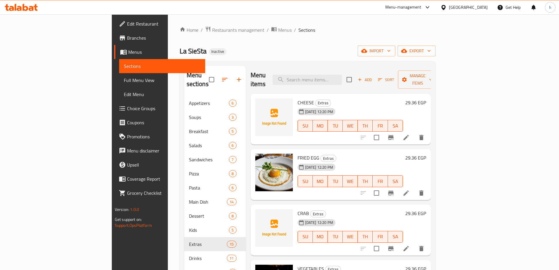
click at [264, 47] on div "La SieSta Inactive import export" at bounding box center [308, 51] width 256 height 11
click at [410, 189] on icon at bounding box center [406, 192] width 7 height 7
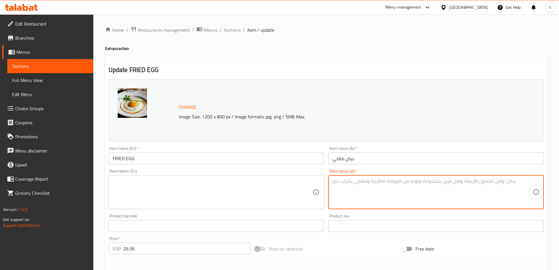
click at [338, 185] on textarea at bounding box center [433, 192] width 200 height 28
paste textarea "بيضة مقلية مطبوخة بشكل مثالي."
type textarea "بيضة مقلية مطبوخة بشكل مثالي."
click at [172, 186] on textarea at bounding box center [213, 192] width 200 height 28
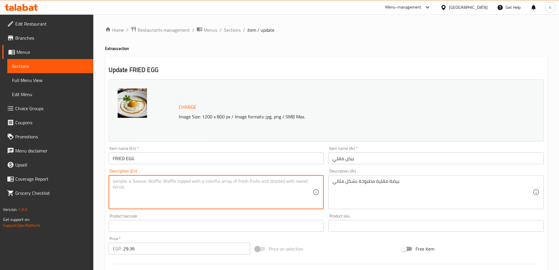
paste textarea "A perfectly cooked fried egg."
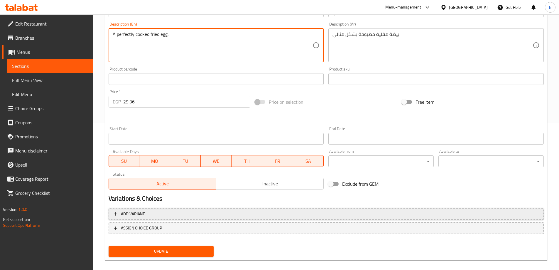
scroll to position [154, 0]
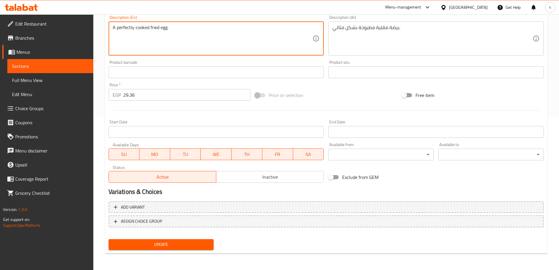
type textarea "A perfectly cooked fried egg."
click at [128, 248] on span "Update" at bounding box center [161, 244] width 96 height 7
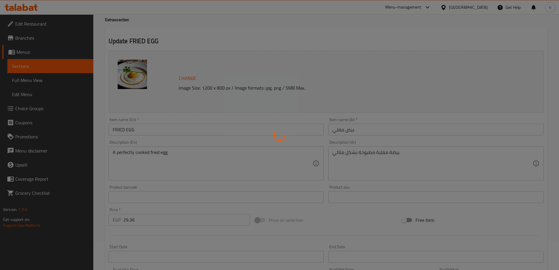
scroll to position [0, 0]
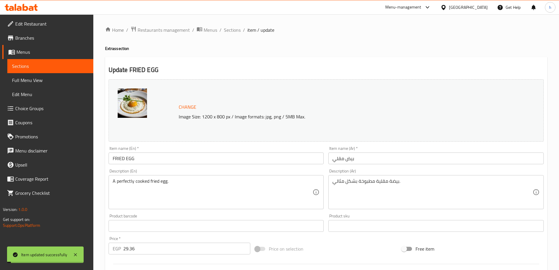
click at [67, 68] on span "Sections" at bounding box center [50, 66] width 77 height 7
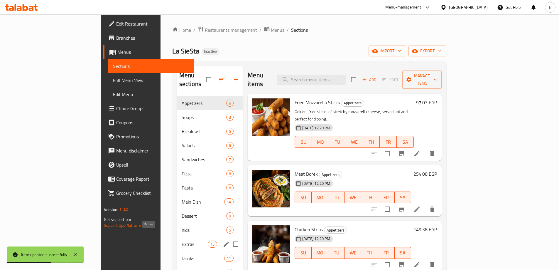
click at [182, 240] on span "Extras" at bounding box center [195, 243] width 26 height 7
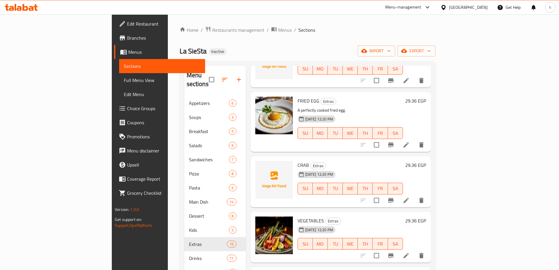
scroll to position [59, 0]
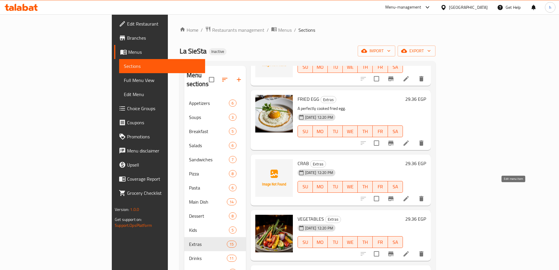
click at [409, 196] on icon at bounding box center [406, 198] width 5 height 5
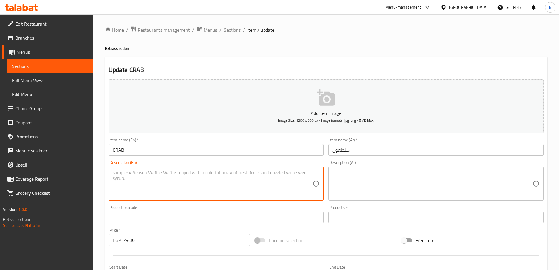
click at [196, 178] on textarea at bounding box center [213, 184] width 200 height 28
paste textarea "Sweet, tender crab meat."
type textarea "Sweet, tender crab meat."
click at [415, 181] on textarea at bounding box center [433, 184] width 200 height 28
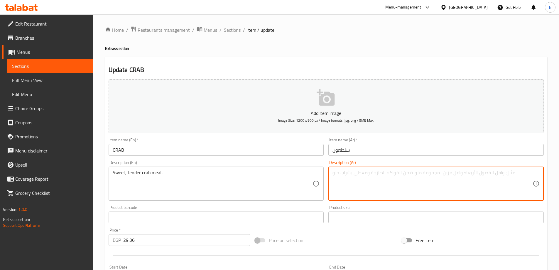
paste textarea "لحم السلطعون حلو وطري."
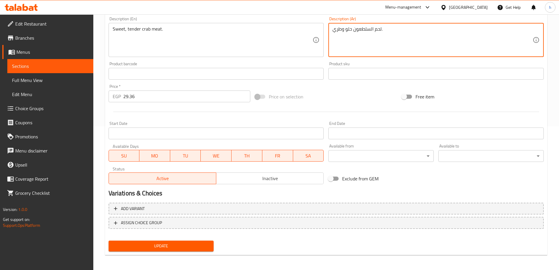
scroll to position [145, 0]
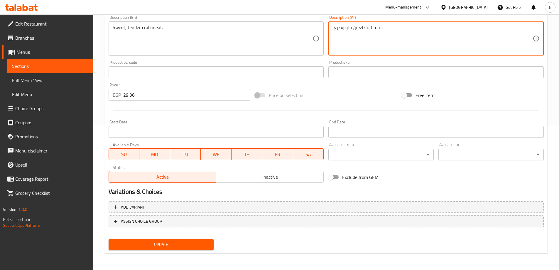
type textarea "لحم السلطعون حلو وطري."
click at [192, 246] on span "Update" at bounding box center [161, 244] width 96 height 7
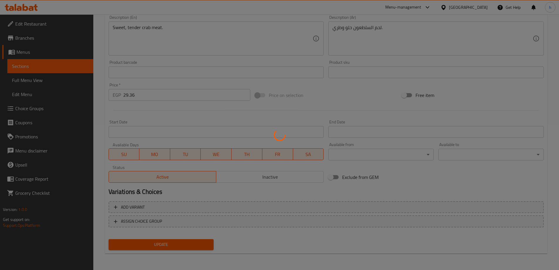
scroll to position [0, 0]
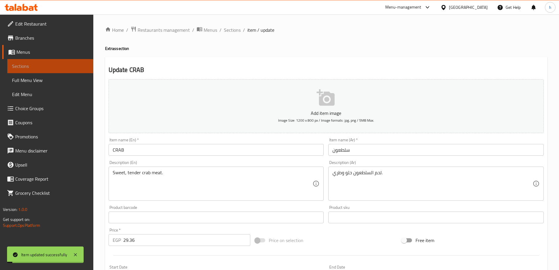
click at [69, 65] on span "Sections" at bounding box center [50, 66] width 77 height 7
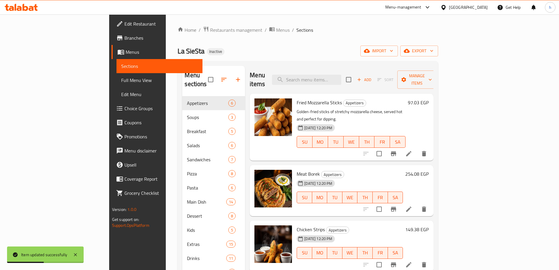
click at [280, 21] on div "Home / Restaurants management / Menus / Sections La SieSta Inactive import expo…" at bounding box center [308, 205] width 284 height 382
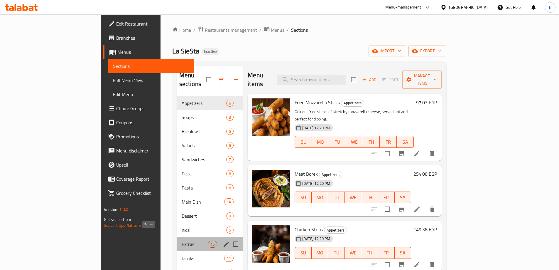
click at [182, 240] on span "Extras" at bounding box center [195, 243] width 26 height 7
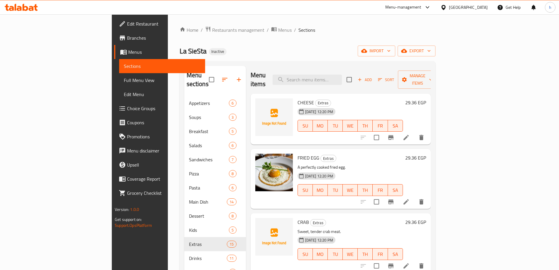
scroll to position [118, 0]
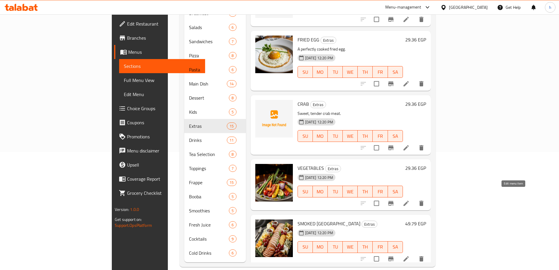
click at [410, 200] on icon at bounding box center [406, 203] width 7 height 7
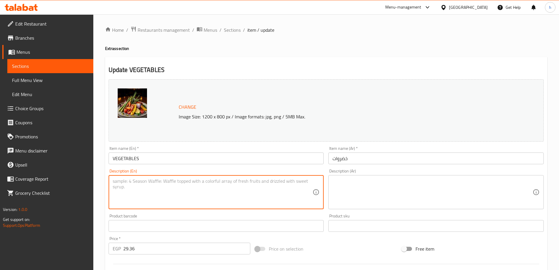
click at [257, 191] on textarea at bounding box center [213, 192] width 200 height 28
paste textarea "A fresh mix of assorted vegetables."
type textarea "A fresh mix of assorted vegetables."
click at [385, 192] on textarea at bounding box center [433, 192] width 200 height 28
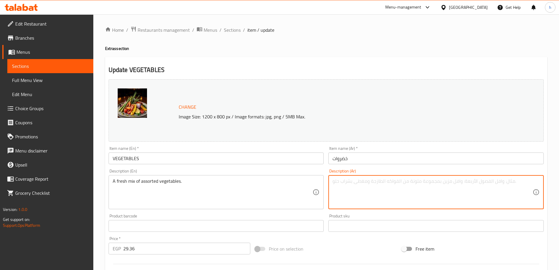
paste textarea "مزيج طازج من الخضروات المتنوعة."
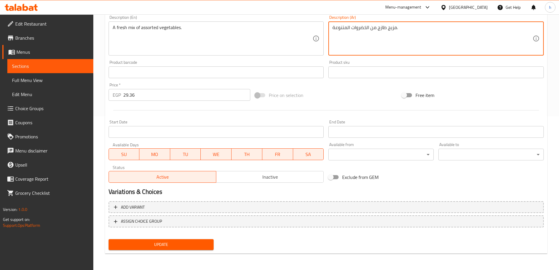
type textarea "مزيج طازج من الخضروات المتنوعة."
click at [199, 245] on span "Update" at bounding box center [161, 244] width 96 height 7
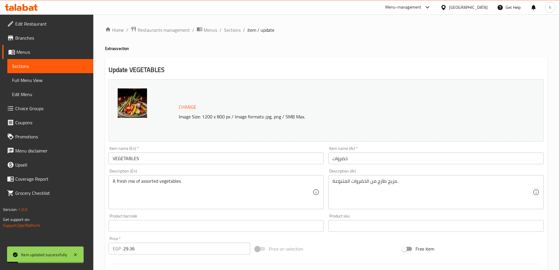
click at [77, 67] on span "Sections" at bounding box center [50, 66] width 77 height 7
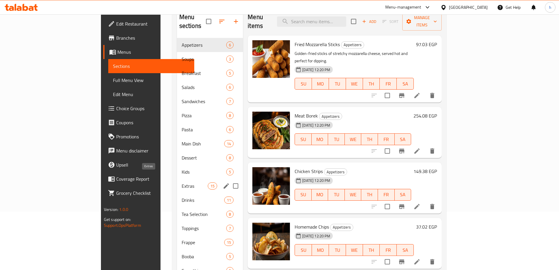
scroll to position [59, 0]
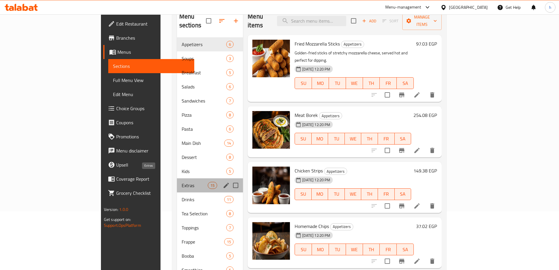
click at [182, 182] on span "Extras" at bounding box center [195, 185] width 26 height 7
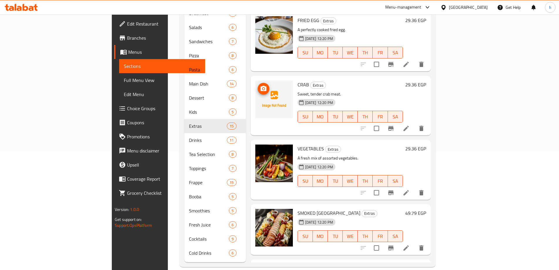
scroll to position [88, 0]
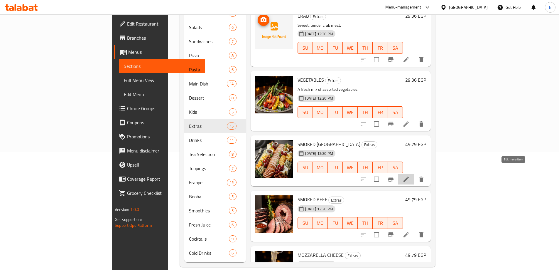
click at [409, 176] on icon at bounding box center [406, 178] width 5 height 5
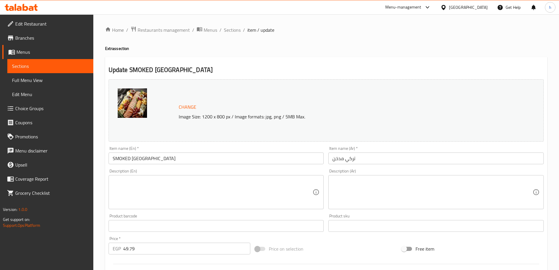
click at [158, 190] on textarea at bounding box center [213, 192] width 200 height 28
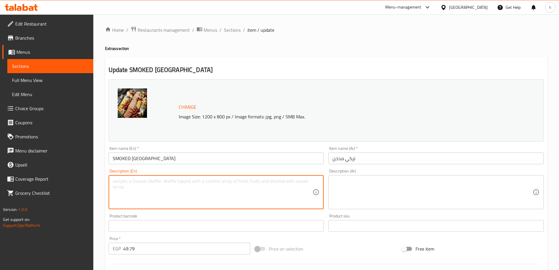
paste textarea "Thinly sliced, savory smoked turkey."
type textarea "Thinly sliced, savory smoked turkey."
click at [364, 187] on textarea at bounding box center [433, 192] width 200 height 28
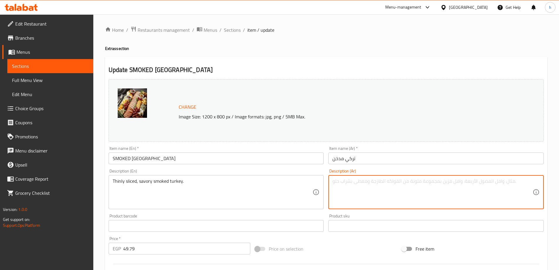
paste textarea "ديك رومي مدخن لذيذ ومقطع إلى شرائح رقيقة."
click at [378, 182] on textarea "ديك رومي مدخن لذيذ ومقطع إلى شرائح رقيقة." at bounding box center [433, 192] width 200 height 28
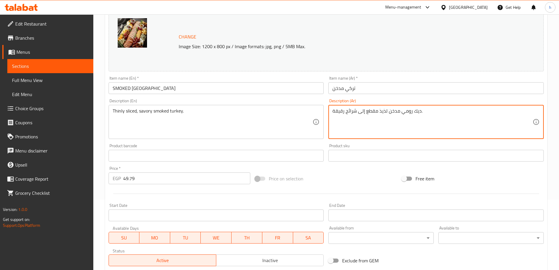
scroll to position [36, 0]
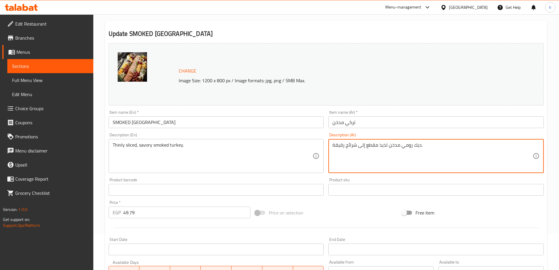
click at [353, 145] on textarea "ديك رومي مدخن لذيذ مقطع إلى شرائح رقيقة." at bounding box center [433, 156] width 200 height 28
drag, startPoint x: 353, startPoint y: 145, endPoint x: 340, endPoint y: 145, distance: 12.9
click at [340, 145] on textarea "ديك رومي مدخن لذيذ مقطع إلى شرائح رقيقة." at bounding box center [433, 156] width 200 height 28
click at [351, 146] on textarea "ديك رومي مدخن لذيذ مقطع إلى شرائح رقيقة." at bounding box center [433, 156] width 200 height 28
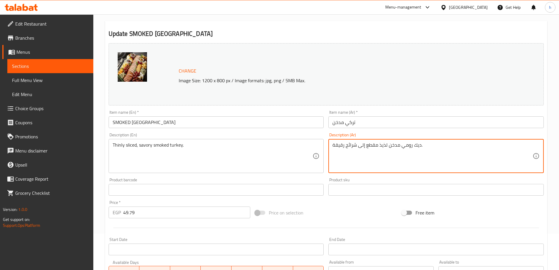
click at [351, 146] on textarea "ديك رومي مدخن لذيذ مقطع إلى شرائح رقيقة." at bounding box center [433, 156] width 200 height 28
click at [350, 146] on textarea "ديك رومي مدخن لذيذ مقطع إلى رقيقة." at bounding box center [433, 156] width 200 height 28
click at [340, 145] on textarea "ديك رومي مدخن لذيذ مقطع رقيقة." at bounding box center [433, 156] width 200 height 28
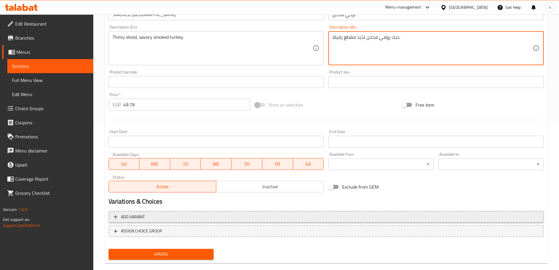
scroll to position [154, 0]
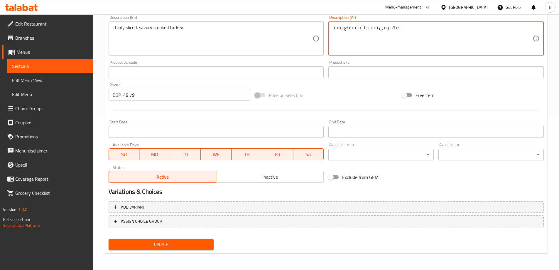
type textarea "ديك رومي مدخن لذيذ مقطع رقيقا."
click at [173, 243] on span "Update" at bounding box center [161, 244] width 96 height 7
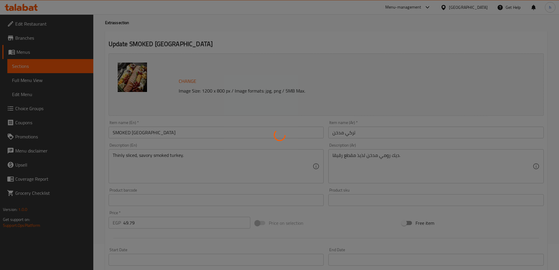
scroll to position [0, 0]
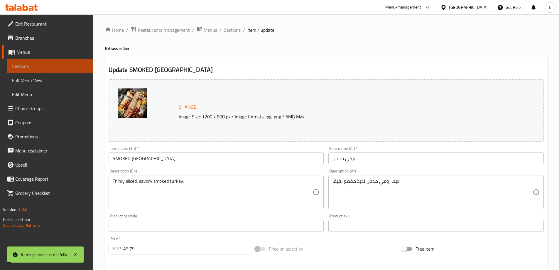
click at [62, 69] on span "Sections" at bounding box center [50, 66] width 77 height 7
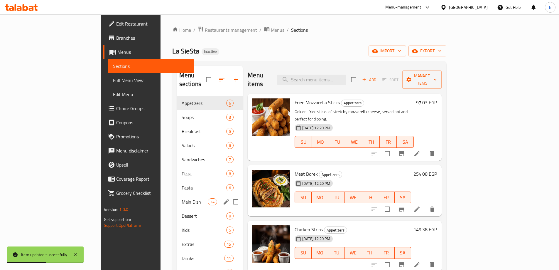
scroll to position [29, 0]
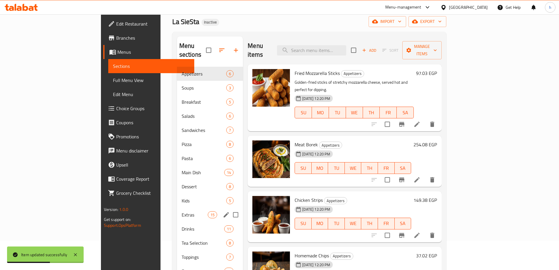
click at [182, 211] on span "Extras" at bounding box center [195, 214] width 26 height 7
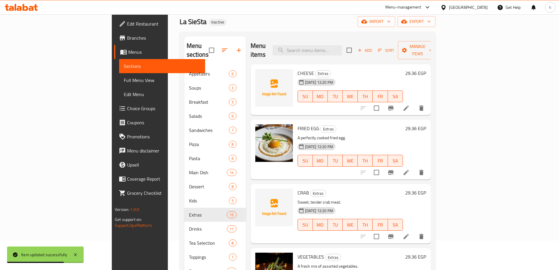
scroll to position [187, 0]
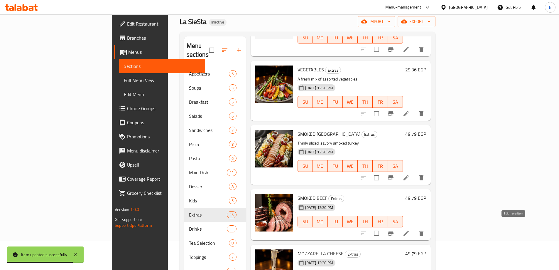
click at [410, 230] on icon at bounding box center [406, 233] width 7 height 7
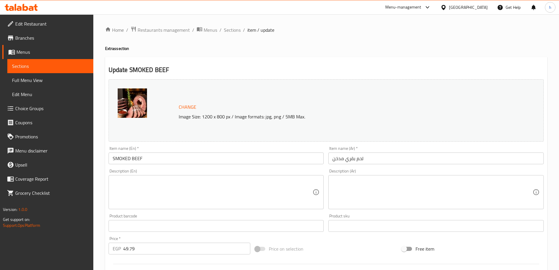
click at [152, 193] on textarea at bounding box center [213, 192] width 200 height 28
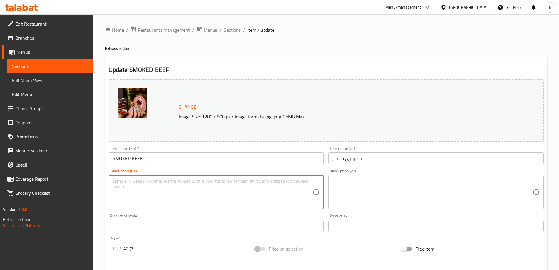
paste textarea "Sliced, smoky beef."
click at [118, 182] on textarea "Sliced, smoky beef." at bounding box center [213, 192] width 200 height 28
drag, startPoint x: 118, startPoint y: 182, endPoint x: 146, endPoint y: 184, distance: 27.7
click at [146, 184] on textarea "Sliced, smoky beef." at bounding box center [213, 192] width 200 height 28
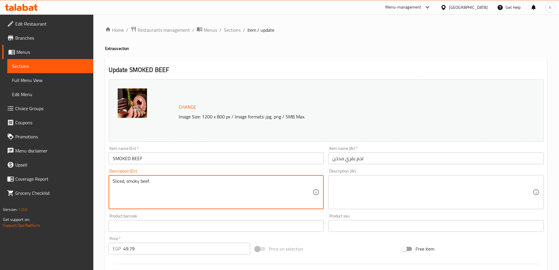
type textarea "Sliced, smoky beef."
click at [358, 196] on textarea at bounding box center [433, 192] width 200 height 28
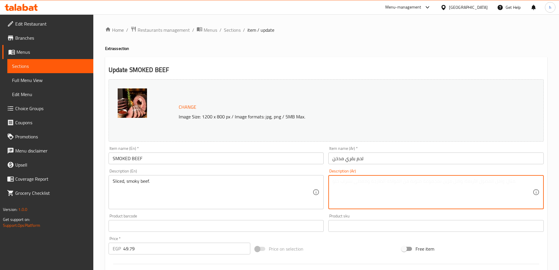
paste textarea "شرائح لحم البقر المدخنة."
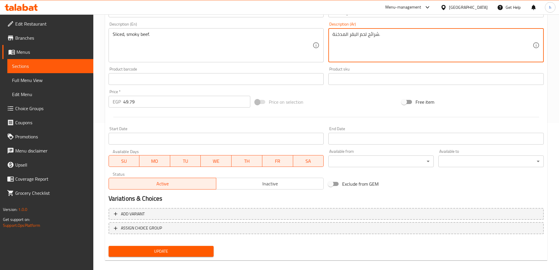
type textarea "شرائح لحم البقر المدخنة."
click at [197, 250] on span "Update" at bounding box center [161, 250] width 96 height 7
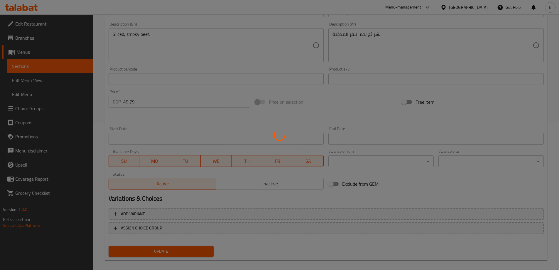
scroll to position [0, 0]
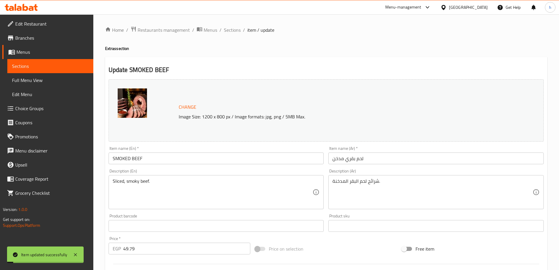
click at [62, 67] on span "Sections" at bounding box center [50, 66] width 77 height 7
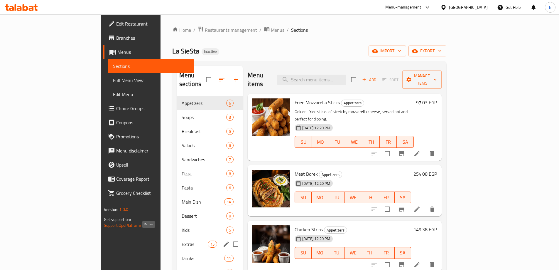
click at [182, 240] on span "Extras" at bounding box center [195, 243] width 26 height 7
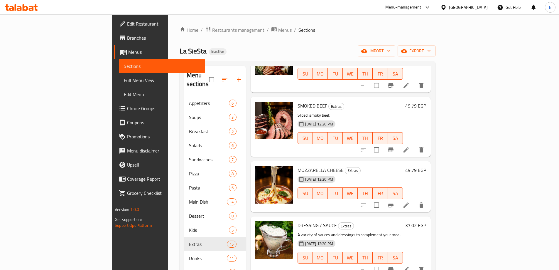
scroll to position [310, 0]
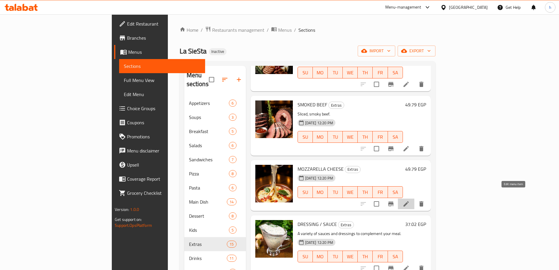
click at [410, 200] on icon at bounding box center [406, 203] width 7 height 7
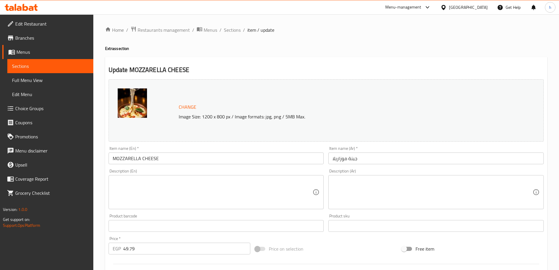
click at [206, 196] on textarea at bounding box center [213, 192] width 200 height 28
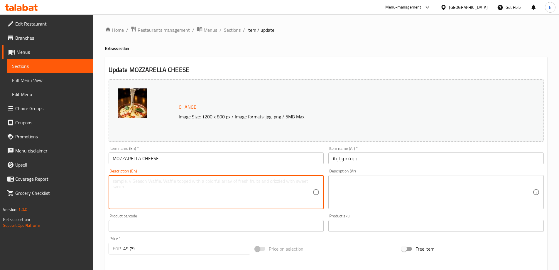
paste textarea "Soft, stretchy mozzarella cheese."
click at [143, 183] on textarea "Soft, stretchy mozzarella cheese." at bounding box center [213, 192] width 200 height 28
type textarea "Soft, stretchy mozzarella cheese."
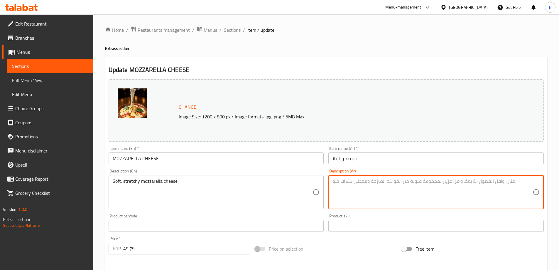
click at [363, 188] on textarea at bounding box center [433, 192] width 200 height 28
paste textarea "جبنة موزاريلا ناعمة ومرنة."
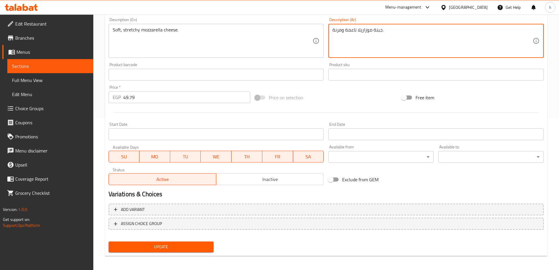
scroll to position [154, 0]
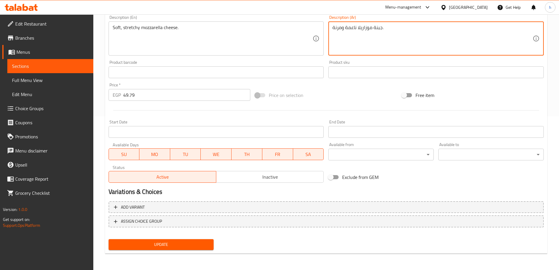
type textarea "جبنة موزاريلا ناعمة ومرنة."
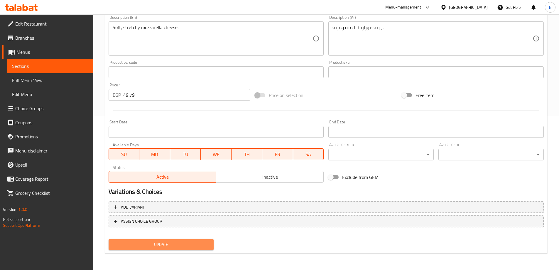
click at [177, 245] on span "Update" at bounding box center [161, 244] width 96 height 7
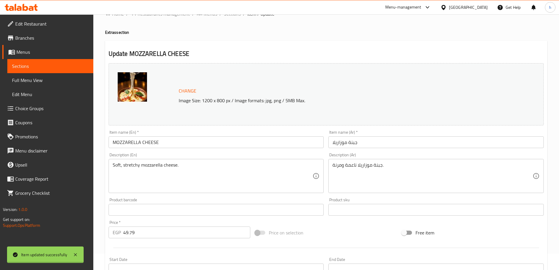
scroll to position [0, 0]
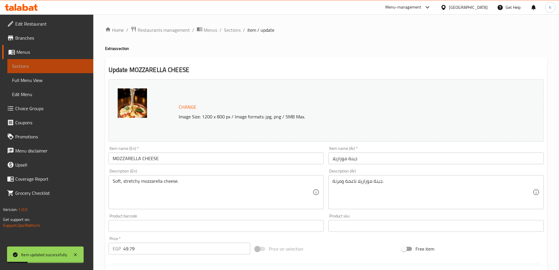
click at [54, 67] on span "Sections" at bounding box center [50, 66] width 77 height 7
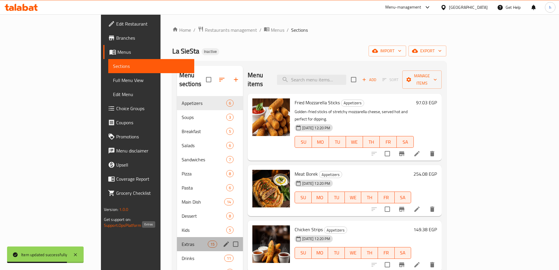
click at [182, 240] on span "Extras" at bounding box center [195, 243] width 26 height 7
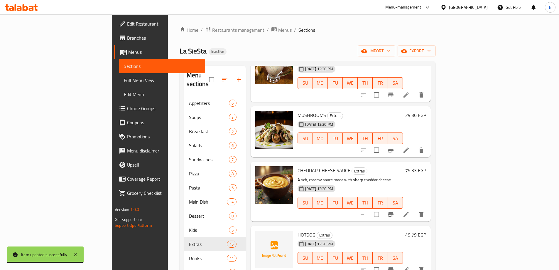
scroll to position [497, 0]
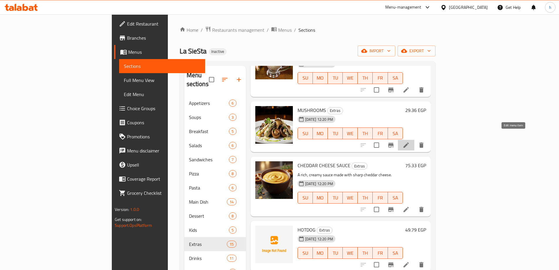
click at [409, 142] on icon at bounding box center [406, 144] width 5 height 5
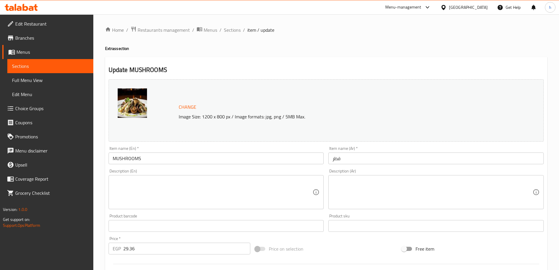
click at [220, 191] on textarea at bounding box center [213, 192] width 200 height 28
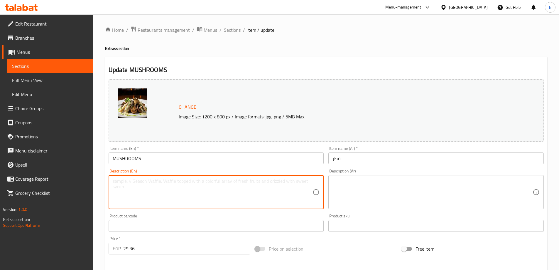
paste textarea "Earthy, sautéed mushrooms."
type textarea "Earthy, sautéed mushrooms."
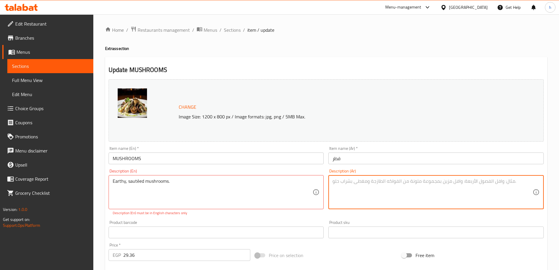
click at [371, 186] on textarea at bounding box center [433, 192] width 200 height 28
paste textarea "فطر ترابي مقلي."
click at [362, 181] on textarea "فطر ترابي مقلي." at bounding box center [433, 192] width 200 height 28
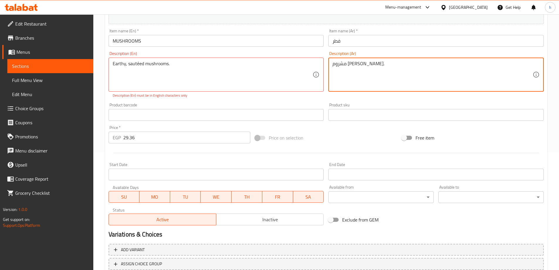
scroll to position [160, 0]
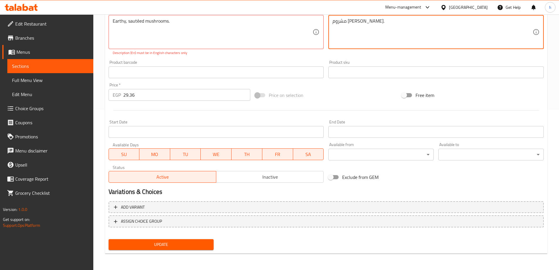
type textarea "مشروم [PERSON_NAME]."
click at [160, 245] on span "Update" at bounding box center [161, 244] width 96 height 7
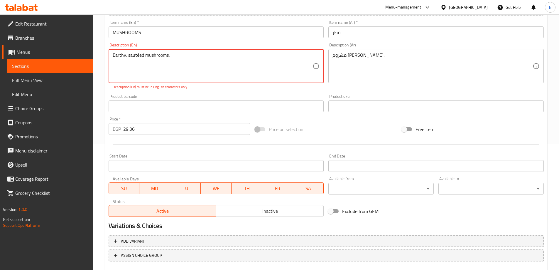
scroll to position [72, 0]
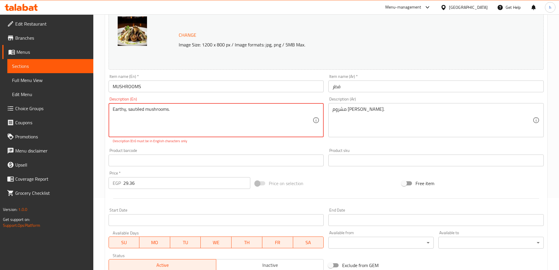
click at [139, 110] on textarea "Earthy, sautéed mushrooms." at bounding box center [213, 120] width 200 height 28
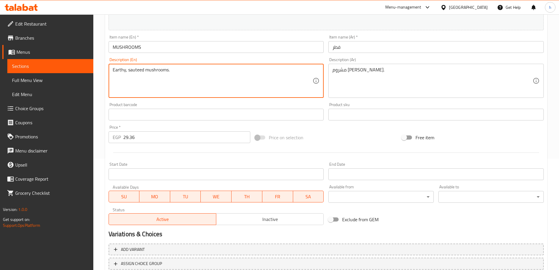
scroll to position [154, 0]
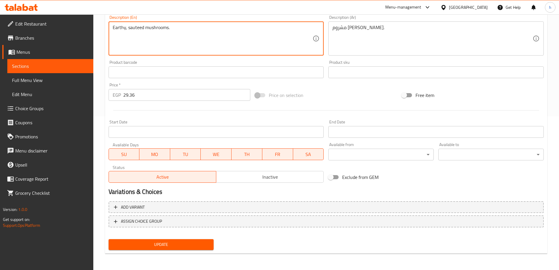
type textarea "Earthy, sauteed mushrooms."
click at [161, 246] on span "Update" at bounding box center [161, 244] width 96 height 7
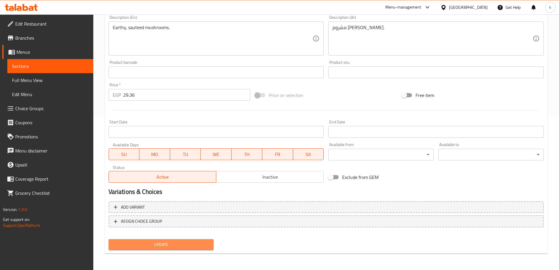
click at [185, 243] on span "Update" at bounding box center [161, 244] width 96 height 7
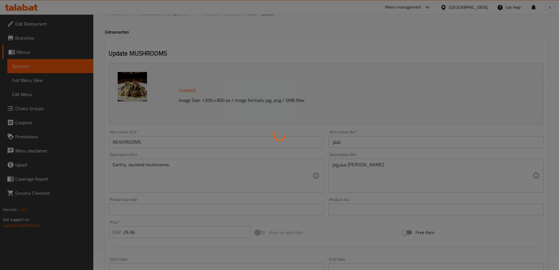
scroll to position [0, 0]
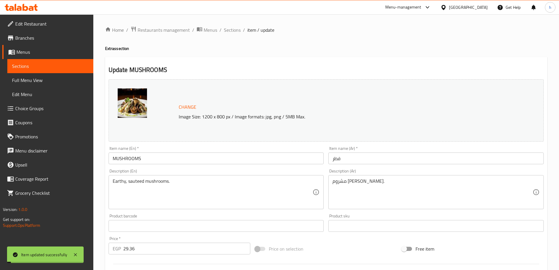
click at [39, 64] on span "Sections" at bounding box center [50, 66] width 77 height 7
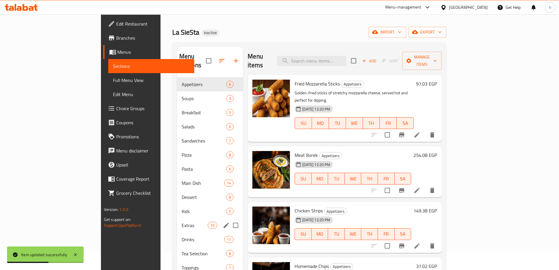
scroll to position [29, 0]
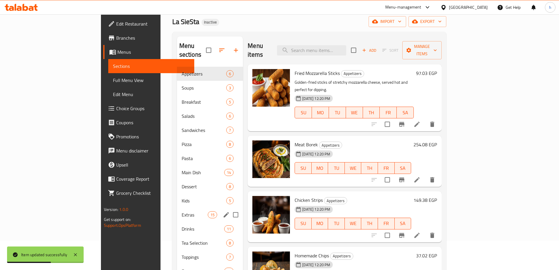
click at [182, 211] on span "Extras" at bounding box center [195, 214] width 26 height 7
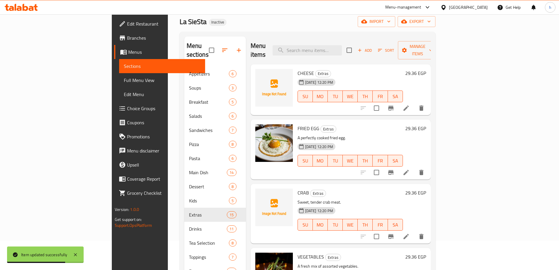
scroll to position [508, 0]
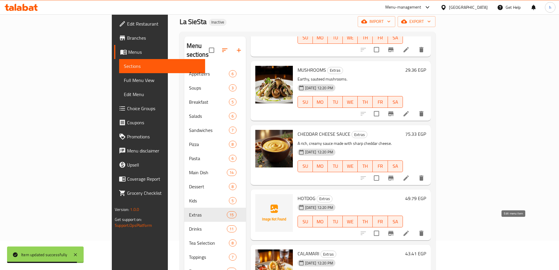
click at [409, 230] on icon at bounding box center [406, 232] width 5 height 5
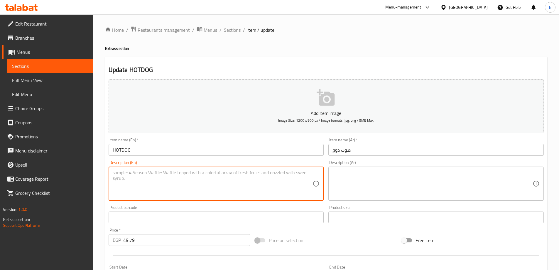
click at [226, 180] on textarea at bounding box center [213, 184] width 200 height 28
paste textarea "A classic hotdog, ready to be prepared your way."
click at [176, 173] on textarea "A classic hotdog, ready to be prepared your way." at bounding box center [213, 184] width 200 height 28
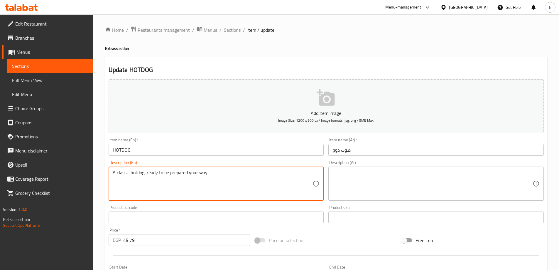
type textarea "A classic hotdog, ready to be prepared your way."
click at [367, 172] on textarea at bounding box center [433, 184] width 200 height 28
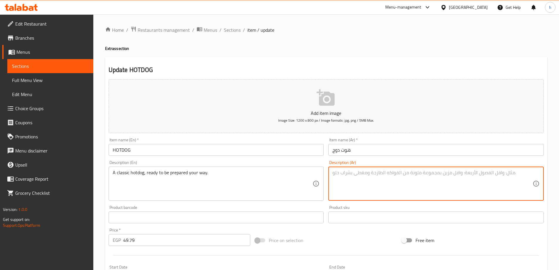
paste textarea "هوت دوج كلاسيكي، جاهز للتحضير على طريقتك."
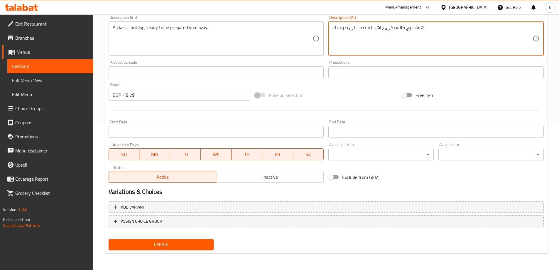
type textarea "هوت دوج كلاسيكي، جاهز للتحضير على طريقتك."
click at [209, 242] on span "Update" at bounding box center [161, 244] width 96 height 7
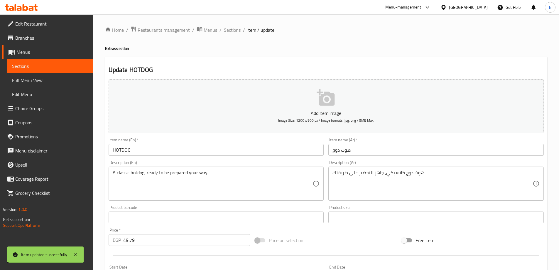
click at [56, 66] on span "Sections" at bounding box center [50, 66] width 77 height 7
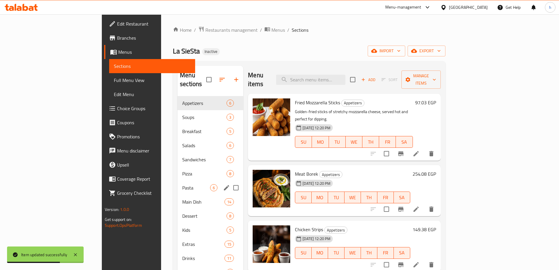
scroll to position [59, 0]
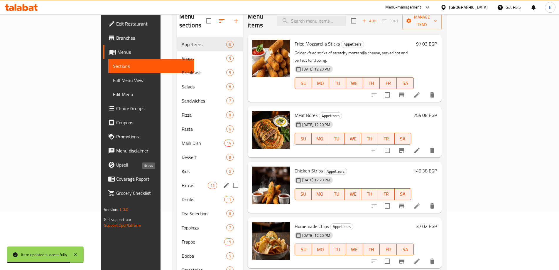
click at [182, 182] on span "Extras" at bounding box center [195, 185] width 26 height 7
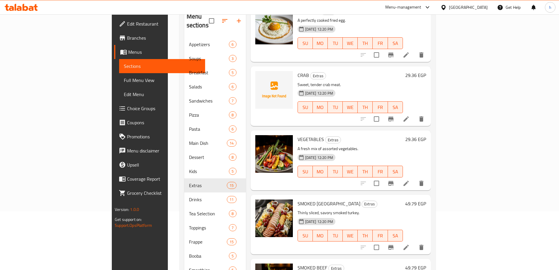
scroll to position [627, 0]
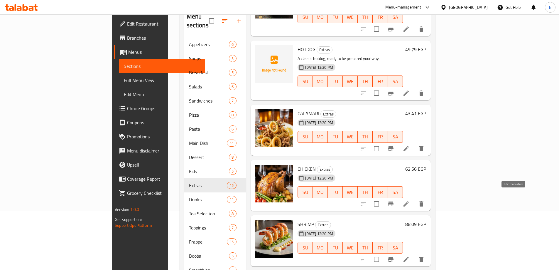
click at [409, 201] on icon at bounding box center [406, 203] width 5 height 5
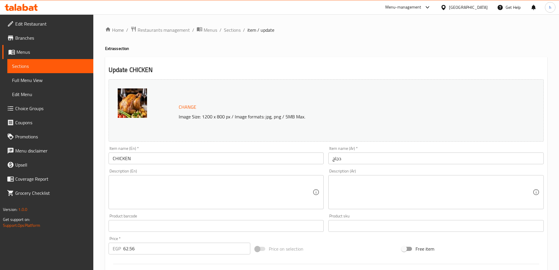
click at [161, 179] on textarea at bounding box center [213, 192] width 200 height 28
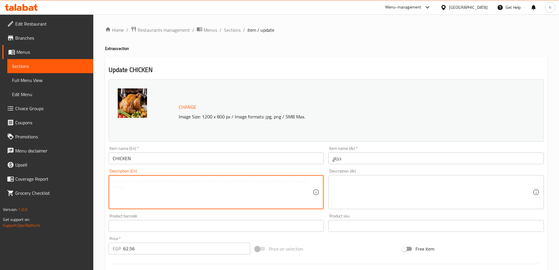
paste textarea "Tender, cooked chicken pieces."
type textarea "Tender, cooked chicken pieces."
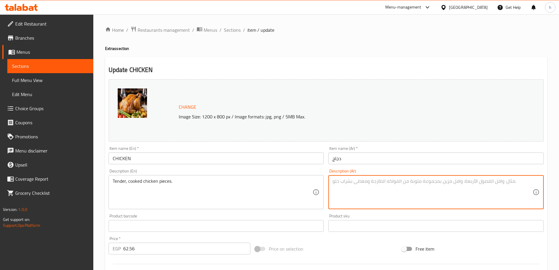
click at [367, 186] on textarea at bounding box center [433, 192] width 200 height 28
paste textarea "قطع دجاج طرية ومطبوخة."
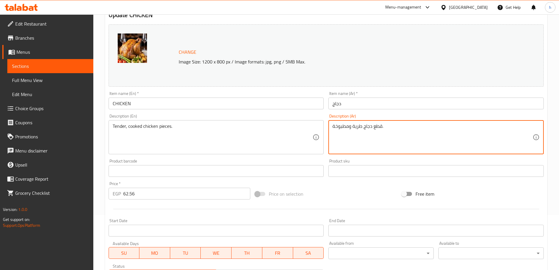
scroll to position [154, 0]
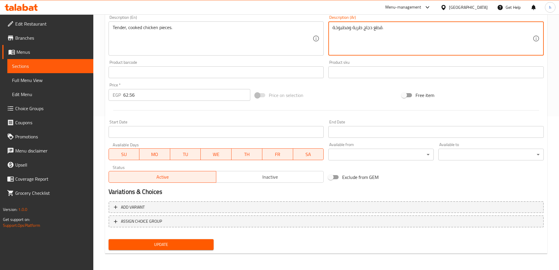
type textarea "قطع دجاج طرية ومطبوخة."
click at [194, 244] on span "Update" at bounding box center [161, 244] width 96 height 7
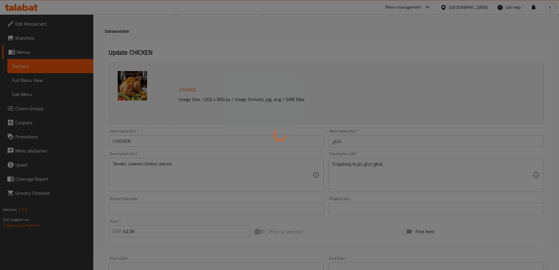
scroll to position [0, 0]
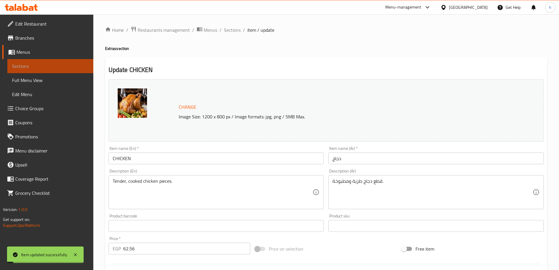
click at [61, 64] on span "Sections" at bounding box center [50, 66] width 77 height 7
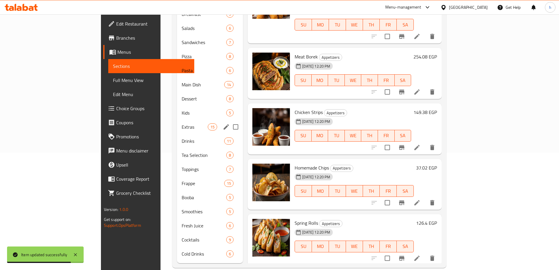
scroll to position [118, 0]
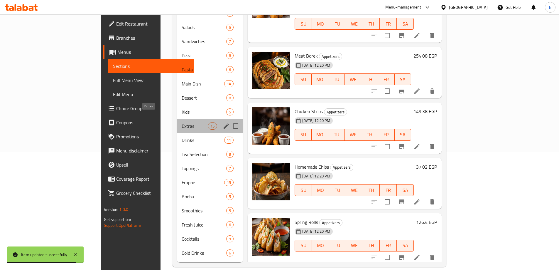
click at [182, 122] on span "Extras" at bounding box center [195, 125] width 26 height 7
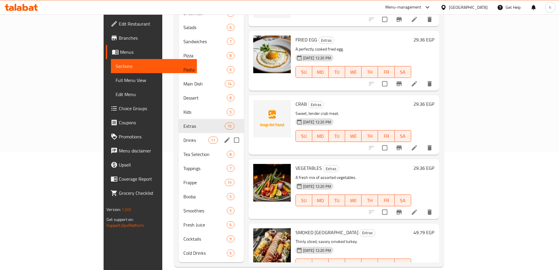
scroll to position [645, 0]
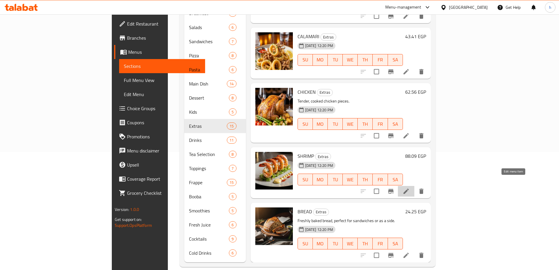
click at [410, 188] on icon at bounding box center [406, 191] width 7 height 7
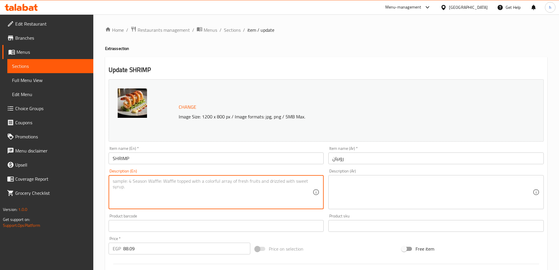
click at [133, 188] on textarea at bounding box center [213, 192] width 200 height 28
paste textarea "Succulent shrimp, prepared to perfection."
click at [139, 182] on textarea "Succulent shrimp, prepared to perfection." at bounding box center [213, 192] width 200 height 28
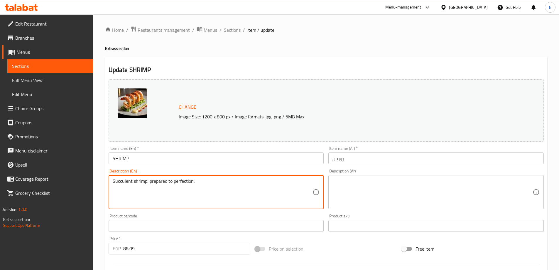
type textarea "Succulent shrimp, prepared to perfection."
click at [349, 186] on textarea at bounding box center [433, 192] width 200 height 28
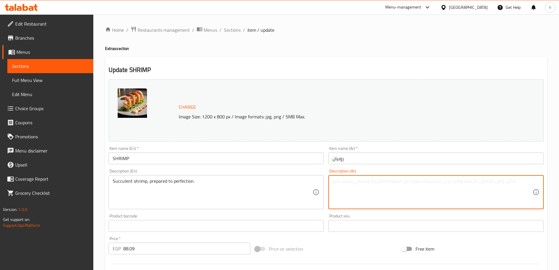
paste textarea "روبيان شهي تم تحضيره بإتقان."
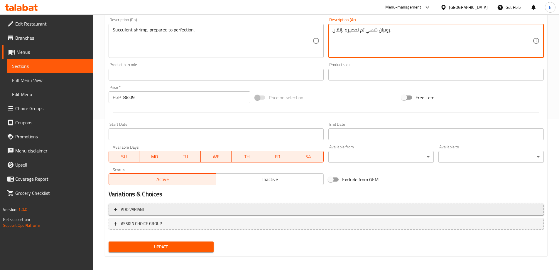
scroll to position [154, 0]
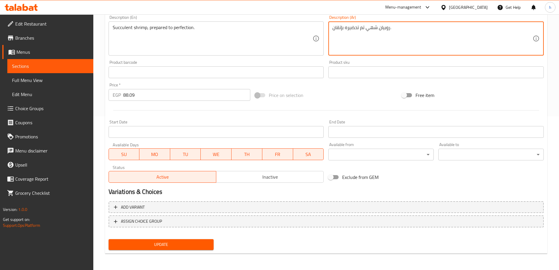
type textarea "روبيان شهي تم تحضيره بإتقان."
click at [176, 240] on button "Update" at bounding box center [161, 244] width 105 height 11
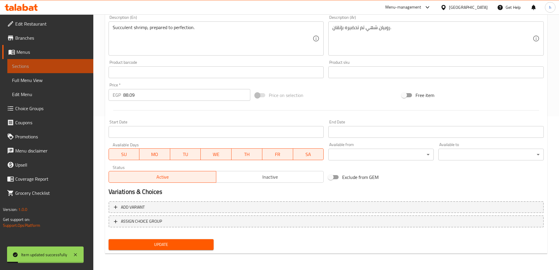
click at [41, 67] on span "Sections" at bounding box center [50, 66] width 77 height 7
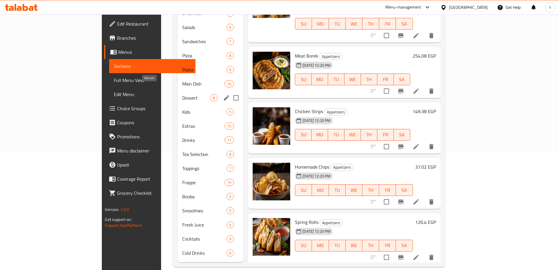
click at [178, 91] on div "Dessert 8" at bounding box center [211, 98] width 66 height 14
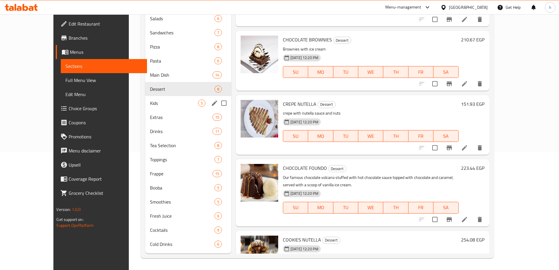
scroll to position [203, 0]
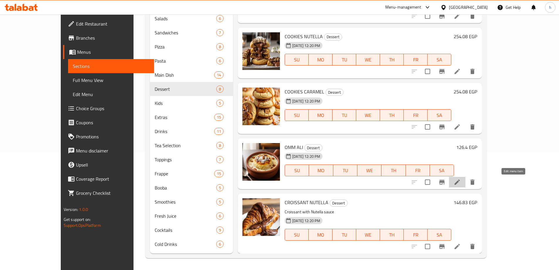
click at [460, 183] on icon at bounding box center [457, 181] width 5 height 5
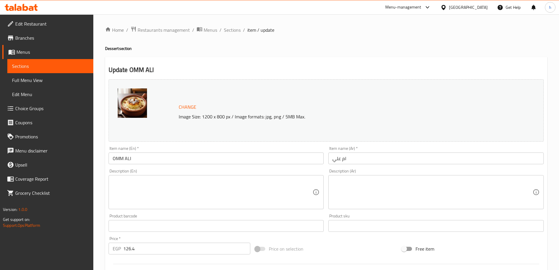
click at [170, 194] on textarea at bounding box center [213, 192] width 200 height 28
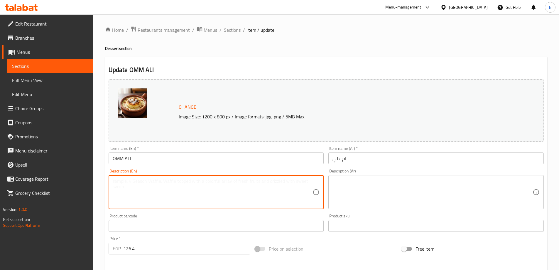
paste textarea "A traditional Egyptian dessert made with puff pastry, milk, and nuts, baked unt…"
click at [254, 180] on textarea "A traditional Egyptian dessert made with puff pastry, milk, and nuts, baked unt…" at bounding box center [213, 192] width 200 height 28
type textarea "A traditional Egyptian dessert made with puff pastry, milk, and nuts, baked unt…"
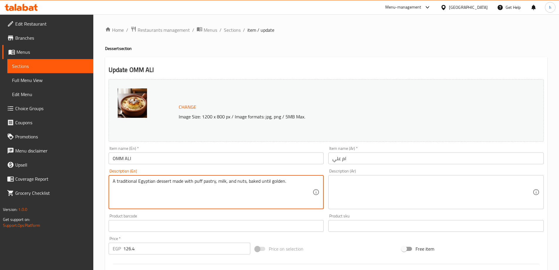
click at [359, 190] on textarea at bounding box center [433, 192] width 200 height 28
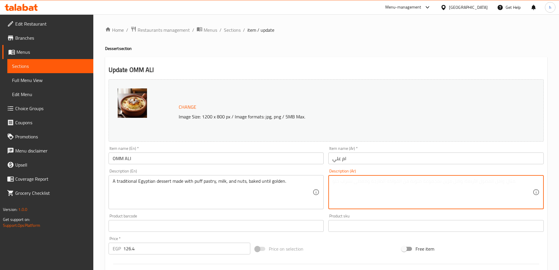
paste textarea "حلوى مصرية تقليدية مصنوعة من عجينة الباف والحليب والمكسرات، تُخبز حتى تكتسب الل…"
click at [351, 182] on textarea "حلوى مصرية تقليدية مصنوعة من عجينة الباف والحليب والمكسرات، تُخبز حتى تكتسب الل…" at bounding box center [433, 192] width 200 height 28
drag, startPoint x: 351, startPoint y: 182, endPoint x: 368, endPoint y: 182, distance: 17.0
click at [368, 182] on textarea "حلوى مصرية تقليدية مصنوعة من عجينة الباف والحليب والمكسرات، تُخبز حتى تكتسب الل…" at bounding box center [433, 192] width 200 height 28
click at [342, 181] on textarea "حلوى مصرية تقليدية مصنوعة من عجينة الباف والحليب والمكسرات، تُخبز حتى تصبح الذه…" at bounding box center [433, 192] width 200 height 28
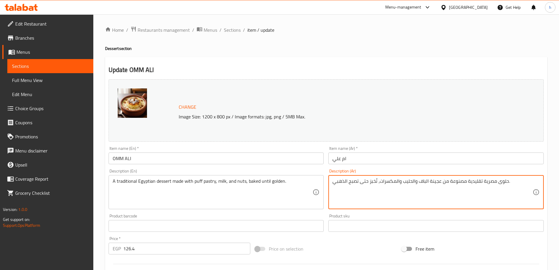
click at [342, 181] on textarea "حلوى مصرية تقليدية مصنوعة من عجينة الباف والحليب والمكسرات، تُخبز حتى تصبح الذه…" at bounding box center [433, 192] width 200 height 28
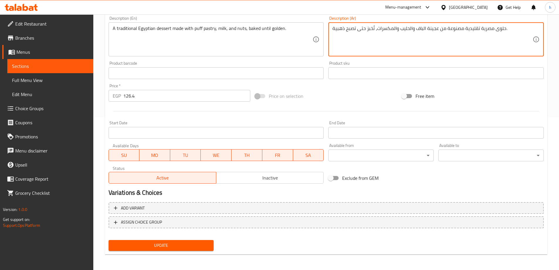
scroll to position [154, 0]
type textarea "حلوى مصرية تقليدية مصنوعة من عجينة الباف والحليب والمكسرات، تُخبز حتى تصبح ذهبي…"
click at [175, 245] on span "Update" at bounding box center [161, 244] width 96 height 7
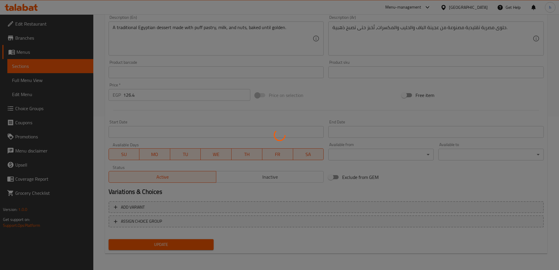
scroll to position [0, 0]
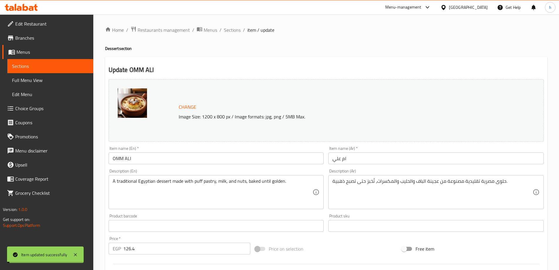
click at [60, 68] on span "Sections" at bounding box center [50, 66] width 77 height 7
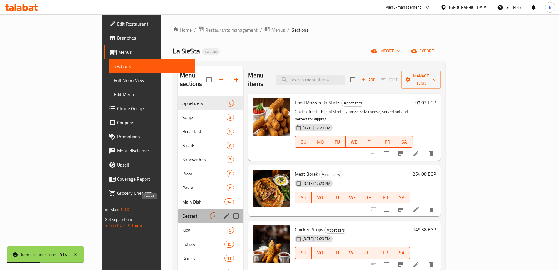
click at [182, 212] on span "Dessert" at bounding box center [196, 215] width 28 height 7
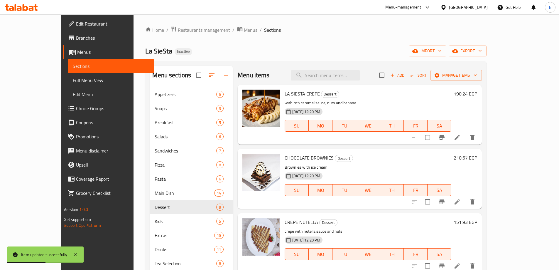
click at [286, 44] on div "Home / Restaurants management / Menus / Sections La SieSta Inactive import expo…" at bounding box center [315, 201] width 341 height 350
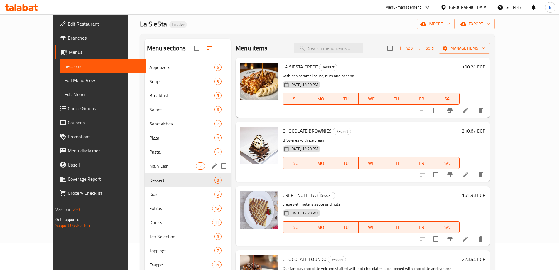
scroll to position [59, 0]
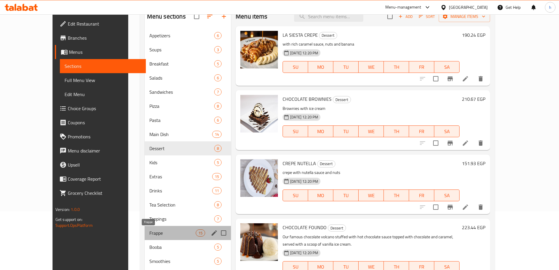
click at [149, 231] on span "Frappe" at bounding box center [172, 232] width 46 height 7
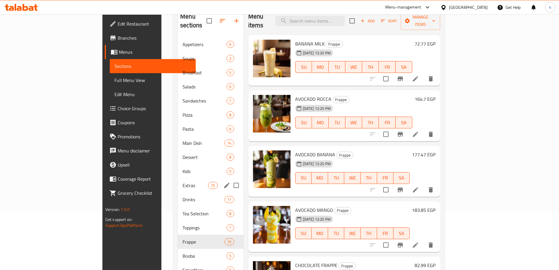
scroll to position [382, 0]
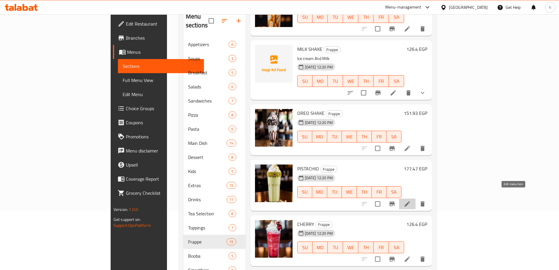
click at [411, 200] on icon at bounding box center [407, 203] width 7 height 7
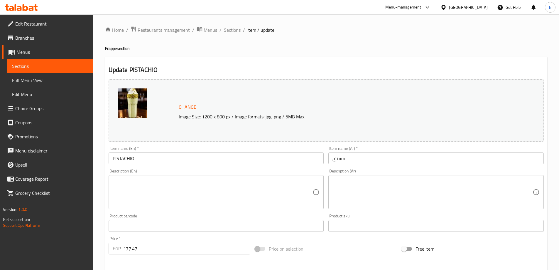
click at [142, 189] on textarea at bounding box center [213, 192] width 200 height 28
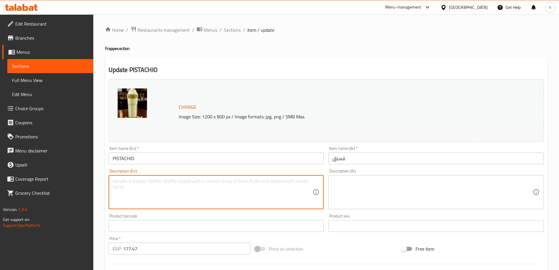
paste textarea "Rich, nutty pistachio flavor"
click at [161, 180] on textarea "Rich, nutty pistachio flavor" at bounding box center [213, 192] width 200 height 28
type textarea "Rich, nutty pistachio flavor"
click at [347, 180] on textarea at bounding box center [433, 192] width 200 height 28
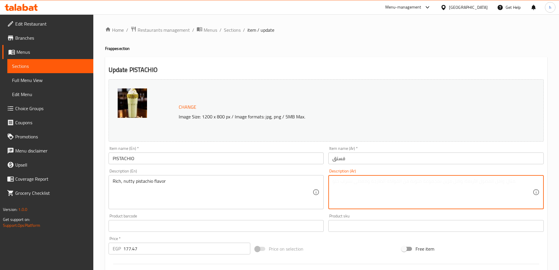
paste textarea "نكهة الفستق الغنية والجوزية"
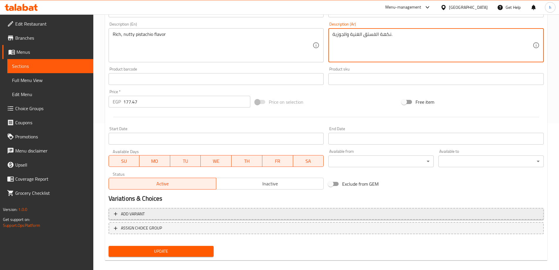
scroll to position [154, 0]
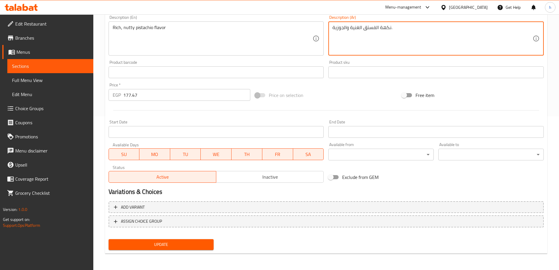
type textarea "نكهة الفستق الغنية والجوزية."
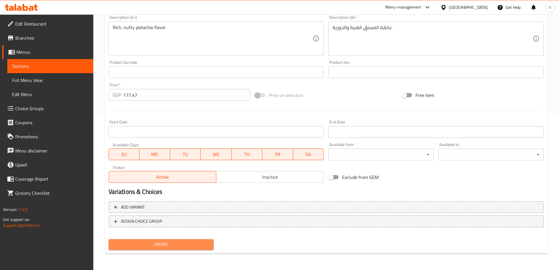
click at [155, 241] on button "Update" at bounding box center [161, 244] width 105 height 11
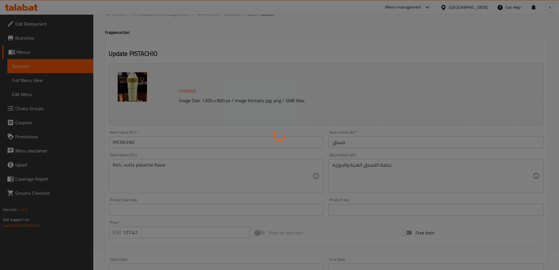
scroll to position [0, 0]
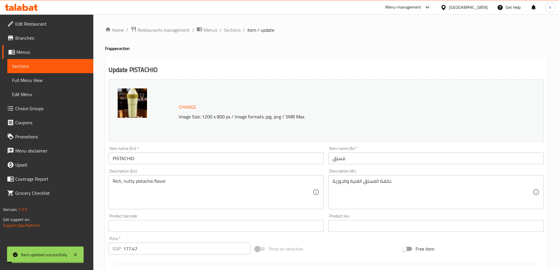
click at [48, 62] on link "Sections" at bounding box center [50, 66] width 86 height 14
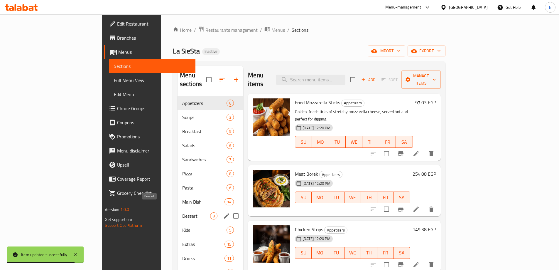
click at [182, 212] on span "Dessert" at bounding box center [196, 215] width 28 height 7
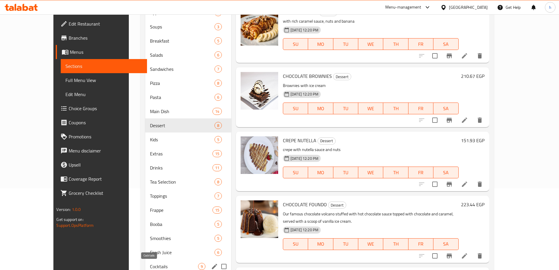
scroll to position [117, 0]
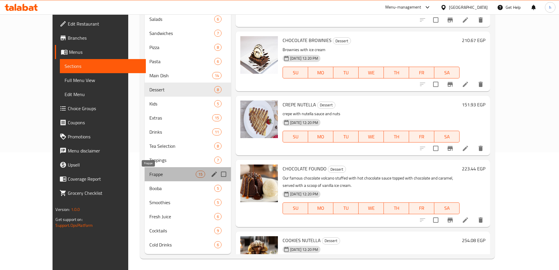
click at [149, 176] on span "Frappe" at bounding box center [172, 174] width 46 height 7
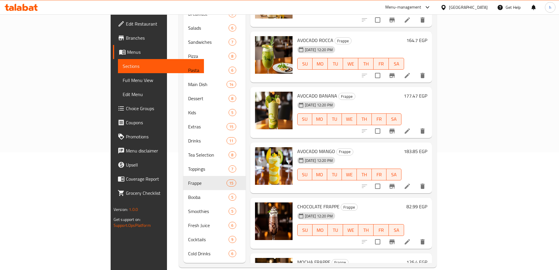
scroll to position [446, 0]
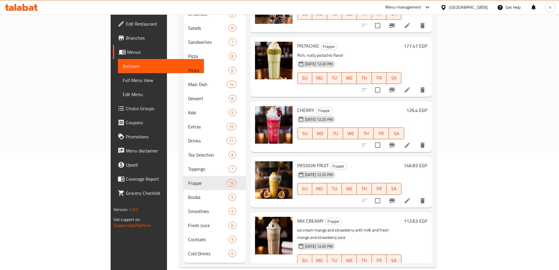
click at [411, 141] on icon at bounding box center [407, 144] width 7 height 7
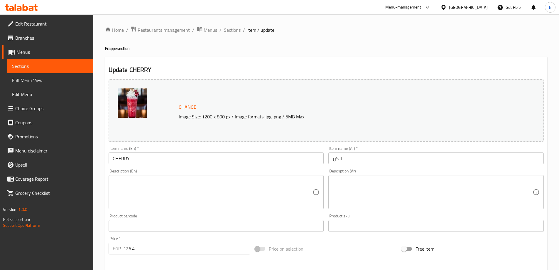
click at [201, 197] on textarea at bounding box center [213, 192] width 200 height 28
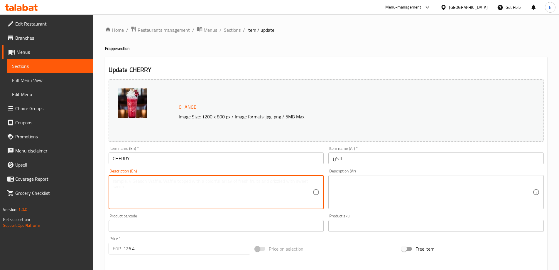
paste textarea "Sweet and tangy cherry."
type textarea "Sweet and tangy cherry."
click at [356, 184] on textarea at bounding box center [433, 192] width 200 height 28
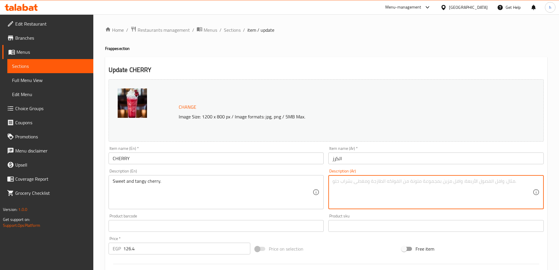
paste textarea "الكرز الحلو والحامض."
drag, startPoint x: 346, startPoint y: 181, endPoint x: 331, endPoint y: 183, distance: 15.1
click at [331, 183] on div "الكرز الحلو والحامض. Description (Ar)" at bounding box center [435, 192] width 215 height 34
click at [338, 182] on textarea "الكرز الحلو واللزع." at bounding box center [433, 192] width 200 height 28
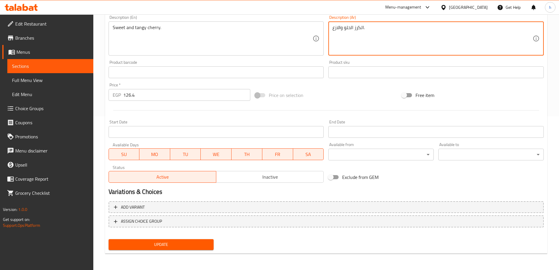
type textarea "الكرز الحلو والازع."
click at [187, 246] on span "Update" at bounding box center [161, 244] width 96 height 7
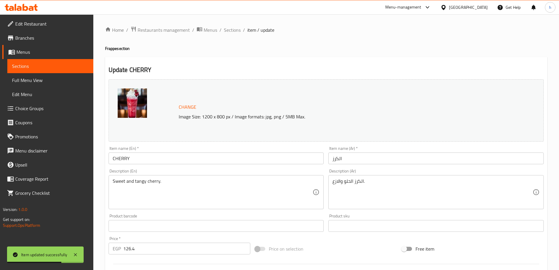
click at [65, 65] on span "Sections" at bounding box center [50, 66] width 77 height 7
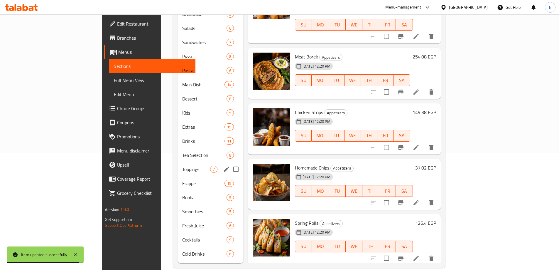
scroll to position [118, 0]
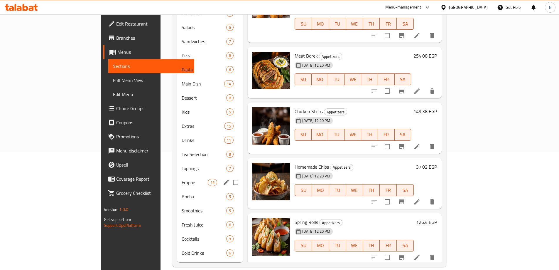
click at [177, 179] on div "Frappe 15" at bounding box center [210, 182] width 66 height 14
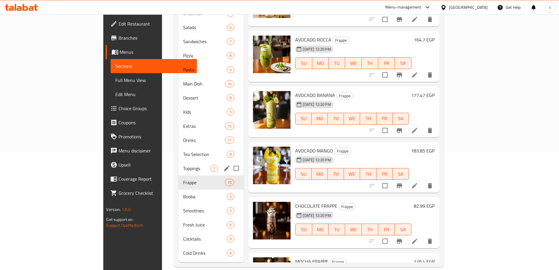
scroll to position [511, 0]
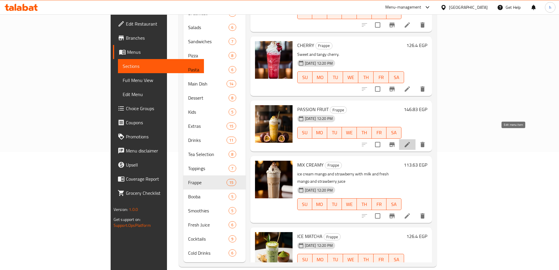
click at [410, 142] on icon at bounding box center [407, 144] width 5 height 5
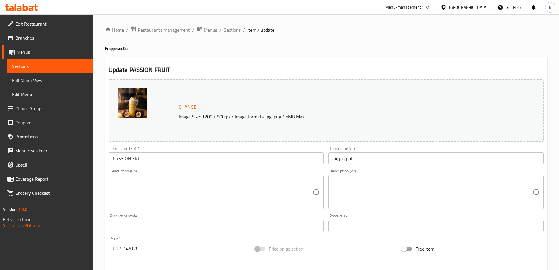
click at [176, 189] on textarea at bounding box center [213, 192] width 200 height 28
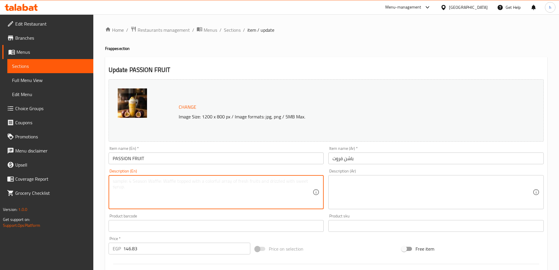
paste textarea "A tropical, tangy-sweet passion fruit flavor."
type textarea "A tropical, tangy-sweet passion fruit flavor."
click at [356, 189] on textarea at bounding box center [433, 192] width 200 height 28
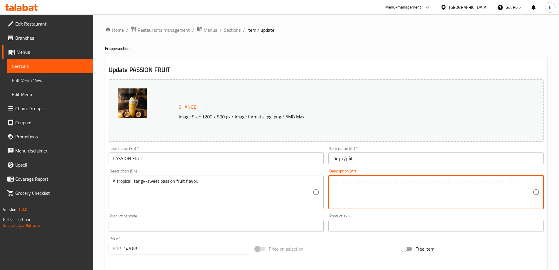
paste textarea "نكهة فاكهة العاطفة الاستوائية اللذيذة والحلوة"
click at [393, 181] on textarea "نكهة فاكهة العاطفة الاستوائية اللذيذة والحلوة" at bounding box center [433, 192] width 200 height 28
drag, startPoint x: 393, startPoint y: 181, endPoint x: 407, endPoint y: 181, distance: 14.4
click at [407, 181] on textarea "نكهة فاكهة العاطفة الاستوائية اللذيذة والحلوة" at bounding box center [433, 192] width 200 height 28
drag, startPoint x: 358, startPoint y: 182, endPoint x: 349, endPoint y: 184, distance: 8.8
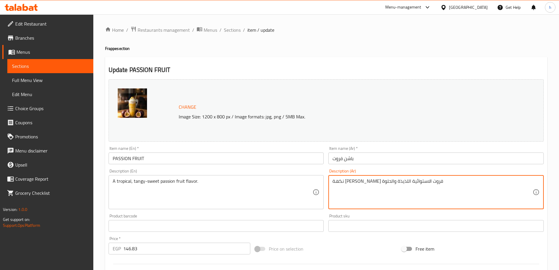
click at [349, 184] on textarea "نكهة باشن فروت الاستوائية اللذيذة والحلوة" at bounding box center [433, 192] width 200 height 28
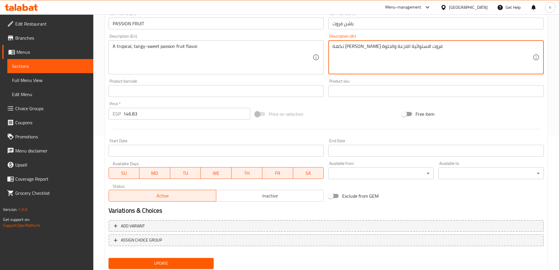
scroll to position [154, 0]
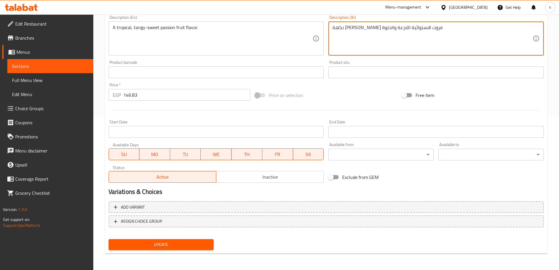
type textarea "نكهة [PERSON_NAME] فروت الاستوائية اللازعة والحلوة"
click at [201, 244] on span "Update" at bounding box center [161, 244] width 96 height 7
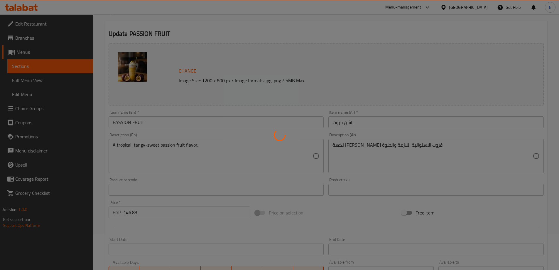
scroll to position [0, 0]
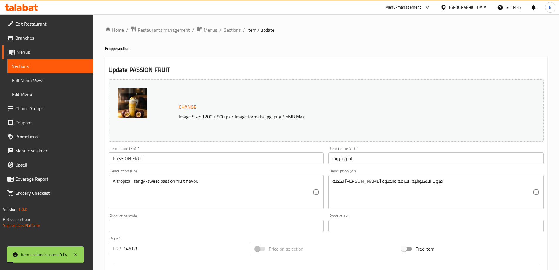
click at [66, 68] on span "Sections" at bounding box center [50, 66] width 77 height 7
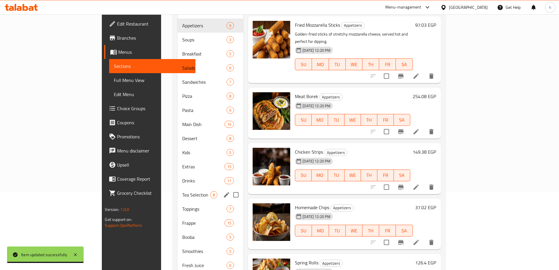
scroll to position [88, 0]
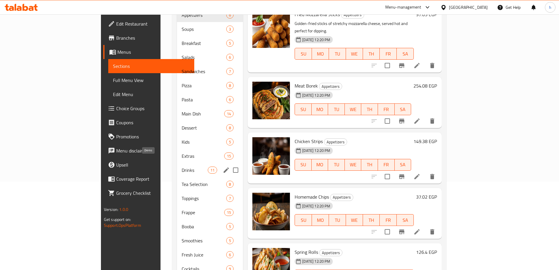
click at [182, 166] on span "Drinks" at bounding box center [195, 169] width 26 height 7
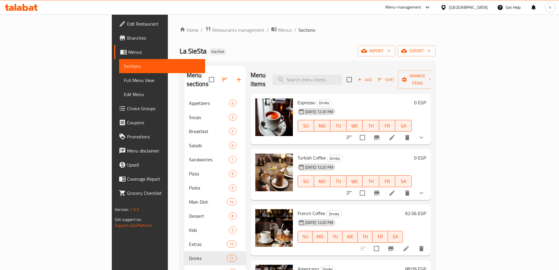
click at [400, 132] on li at bounding box center [392, 137] width 16 height 11
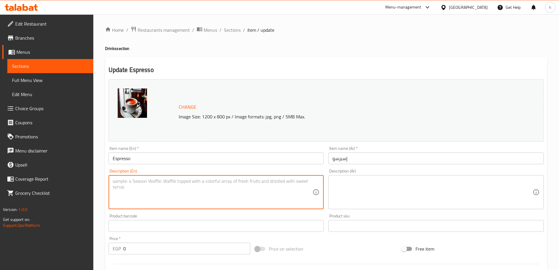
click at [153, 183] on textarea at bounding box center [213, 192] width 200 height 28
paste textarea "A strong, concentrated shot of coffee."
click at [180, 181] on textarea "A strong, concentrated shot of coffee." at bounding box center [213, 192] width 200 height 28
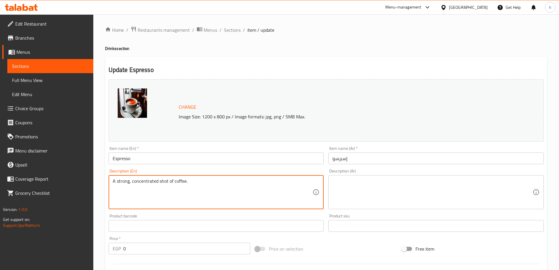
type textarea "A strong, concentrated shot of coffee."
click at [374, 190] on textarea at bounding box center [433, 192] width 200 height 28
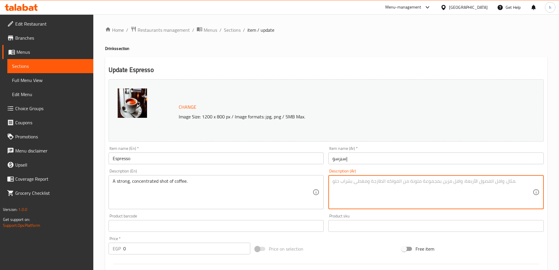
paste textarea "جرعة قوية ومركزة من القهوة."
click at [384, 181] on textarea "جرعة قوية ومركزة من القهوة." at bounding box center [433, 192] width 200 height 28
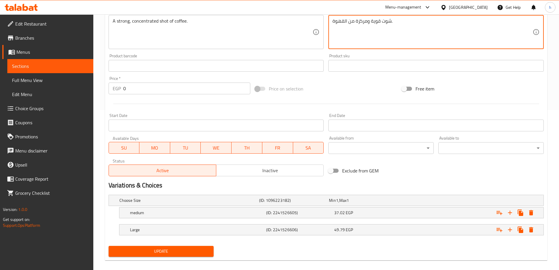
scroll to position [167, 0]
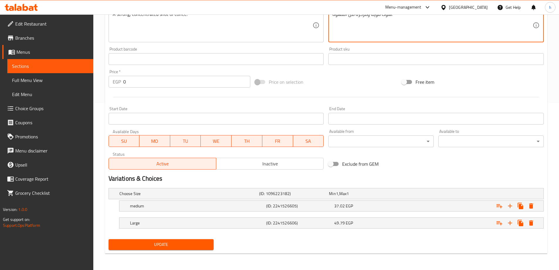
type textarea "شوت قوية ومركزة من القهوة."
click at [207, 243] on span "Update" at bounding box center [161, 244] width 96 height 7
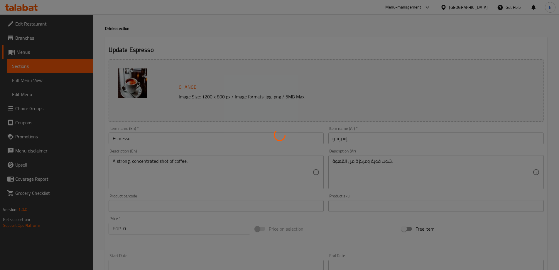
scroll to position [0, 0]
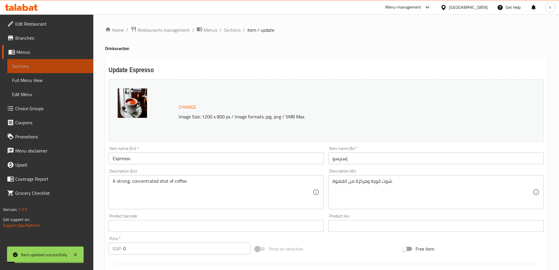
click at [78, 67] on span "Sections" at bounding box center [50, 66] width 77 height 7
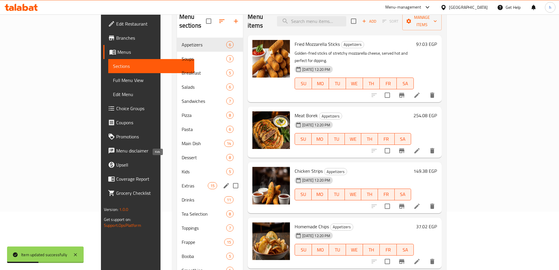
scroll to position [59, 0]
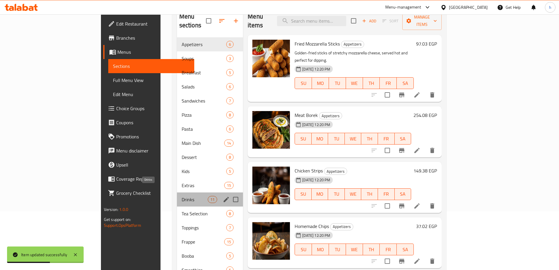
click at [182, 196] on span "Drinks" at bounding box center [195, 199] width 26 height 7
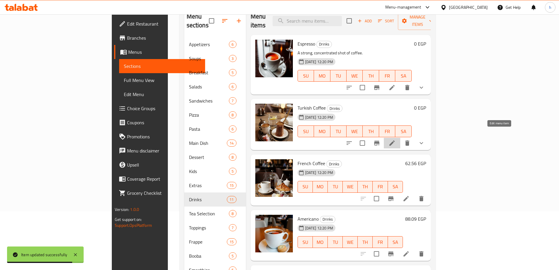
click at [396, 139] on icon at bounding box center [392, 142] width 7 height 7
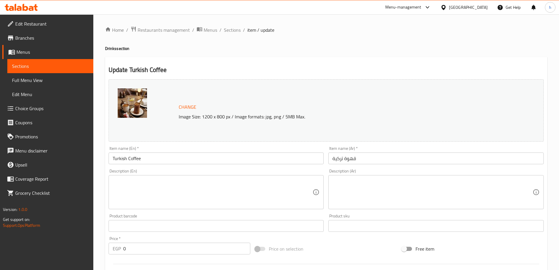
click at [193, 186] on textarea at bounding box center [213, 192] width 200 height 28
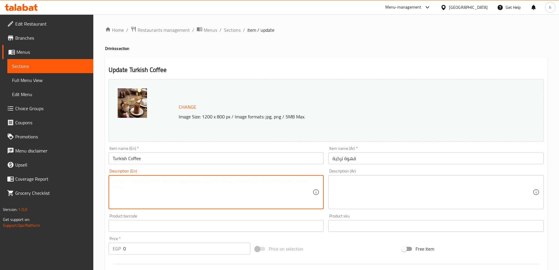
paste textarea "A potent, unfiltered coffee brewed with finely ground beans."
type textarea "A potent, unfiltered coffee brewed with finely ground beans."
click at [377, 193] on textarea at bounding box center [433, 192] width 200 height 28
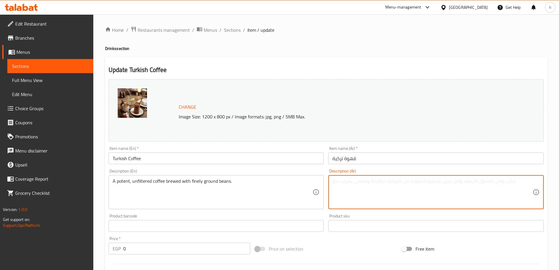
paste textarea "قهوة قوية وغير مصفاة يتم تحضيرها باستخدام حبوب مطحونة ناعماً."
click at [411, 182] on textarea "قهوة قوية وغير مصفاة يتم تحضيرها باستخدام حبوب مطحونة ناعماً." at bounding box center [433, 192] width 200 height 28
click at [398, 183] on textarea "قهوة قوية وغير مصفاة تحضيرها باستخدام حبوب مطحونة ناعماً." at bounding box center [433, 192] width 200 height 28
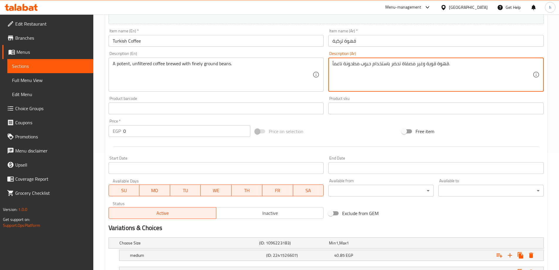
scroll to position [167, 0]
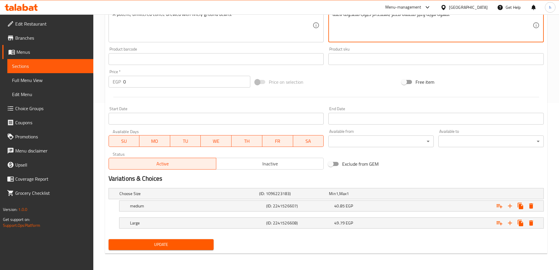
type textarea "قهوة قوية وغير مصفاة تحضر باستخدام حبوب مطحونة ناعماً."
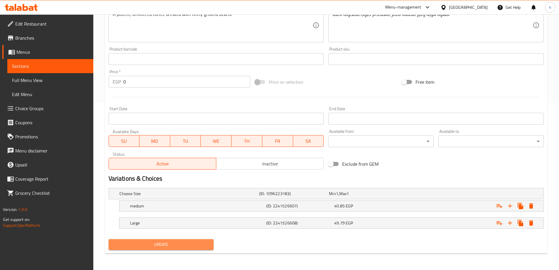
click at [173, 244] on span "Update" at bounding box center [161, 244] width 96 height 7
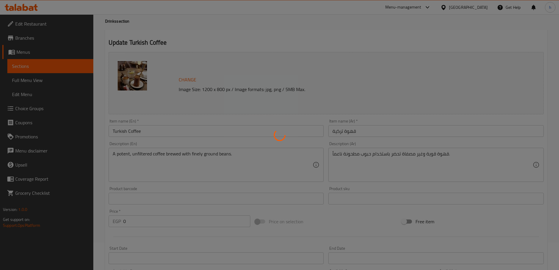
scroll to position [0, 0]
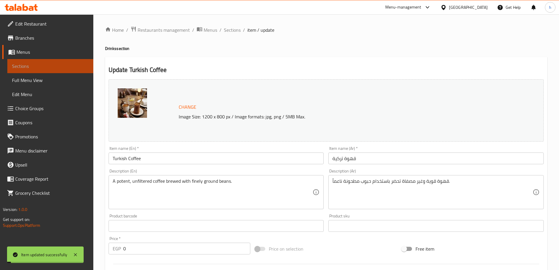
click at [44, 66] on span "Sections" at bounding box center [50, 66] width 77 height 7
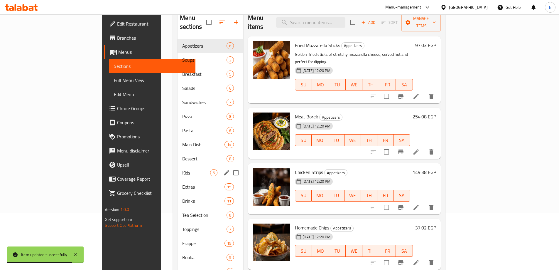
scroll to position [59, 0]
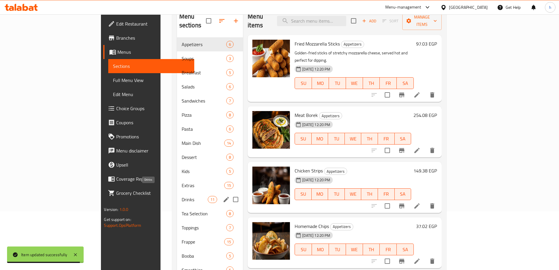
click at [182, 196] on span "Drinks" at bounding box center [195, 199] width 26 height 7
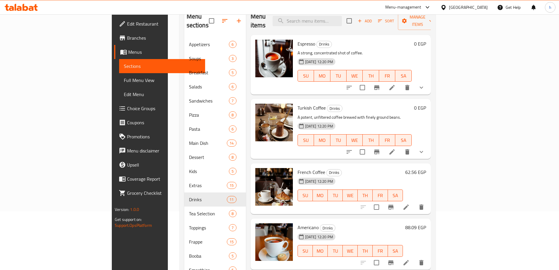
click at [410, 203] on icon at bounding box center [406, 206] width 7 height 7
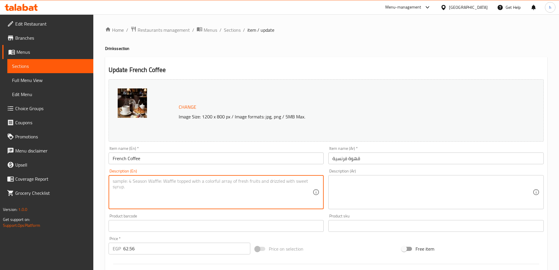
click at [159, 184] on textarea at bounding box center [213, 192] width 200 height 28
paste textarea "Rich, dark roasted coffee, often prepared in a press."
type textarea "Rich, dark roasted coffee, often prepared in a press."
click at [196, 183] on textarea "Rich, dark roasted coffee, often prepared in a press." at bounding box center [213, 192] width 200 height 28
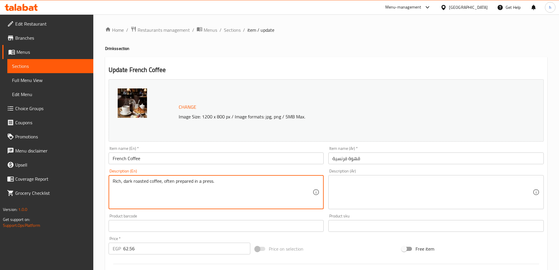
click at [196, 183] on textarea "Rich, dark roasted coffee, often prepared in a press." at bounding box center [213, 192] width 200 height 28
click at [58, 69] on span "Sections" at bounding box center [50, 66] width 77 height 7
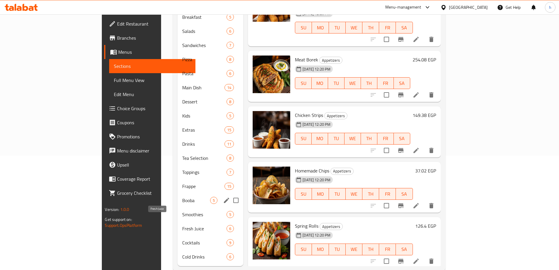
scroll to position [117, 0]
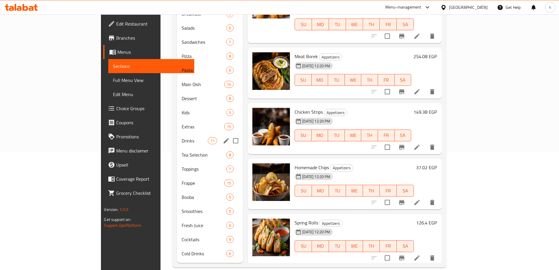
click at [182, 137] on span "Drinks" at bounding box center [195, 140] width 26 height 7
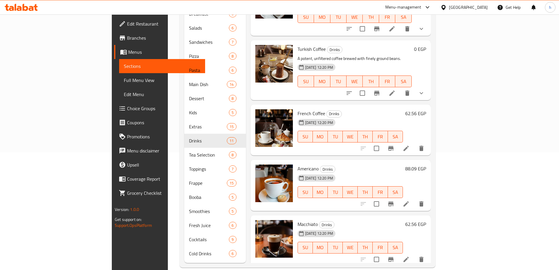
click at [410, 256] on icon at bounding box center [406, 259] width 7 height 7
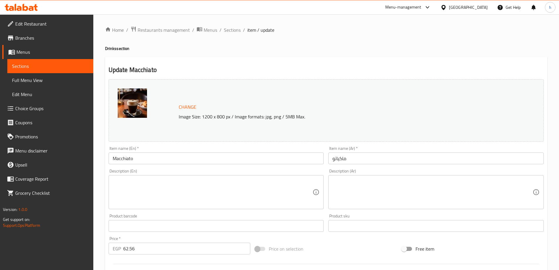
click at [179, 176] on div "Description (En) Description (En)" at bounding box center [216, 189] width 215 height 40
click at [177, 183] on textarea at bounding box center [213, 192] width 200 height 28
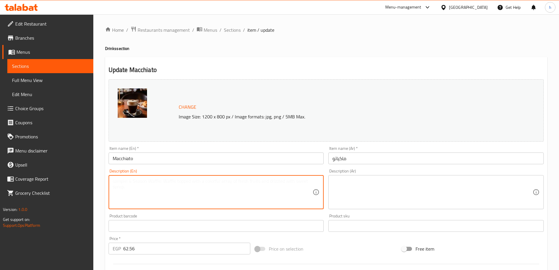
paste textarea "Espresso with a dollop of milk foam on top."
type textarea "Espresso with a dollop of milk foam on top."
click at [373, 198] on textarea at bounding box center [433, 192] width 200 height 28
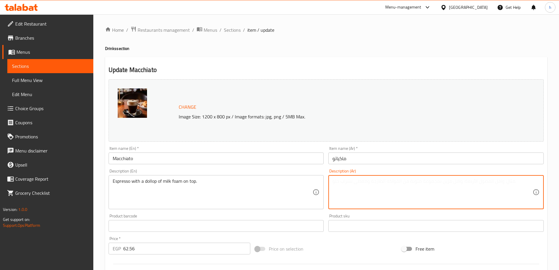
paste textarea "إسبرسو مع قليل من رغوة الحليب في الأعلى."
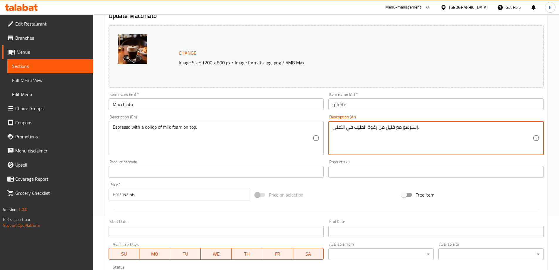
scroll to position [154, 0]
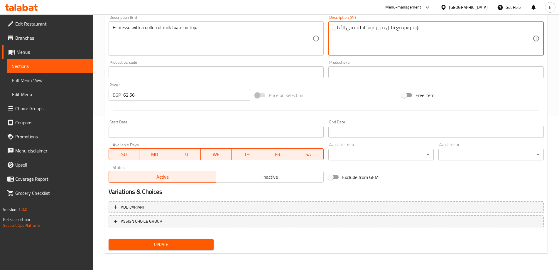
type textarea "إسبرسو مع قليل من رغوة الحليب في الأعلى."
click at [203, 244] on span "Update" at bounding box center [161, 244] width 96 height 7
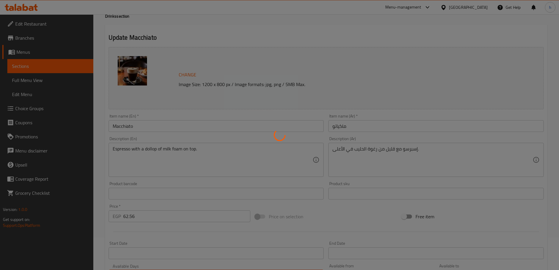
scroll to position [0, 0]
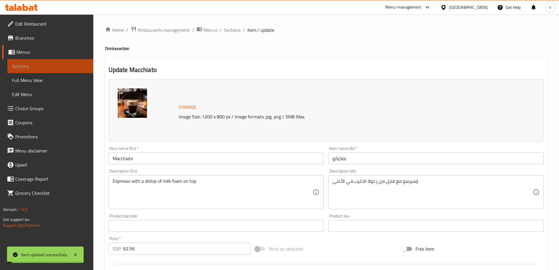
click at [56, 62] on link "Sections" at bounding box center [50, 66] width 86 height 14
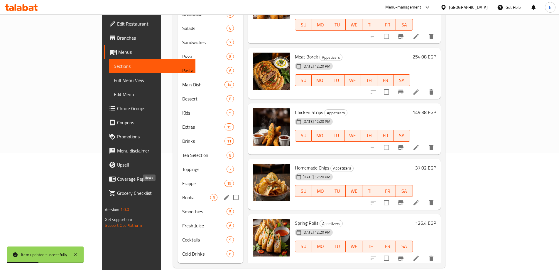
scroll to position [117, 0]
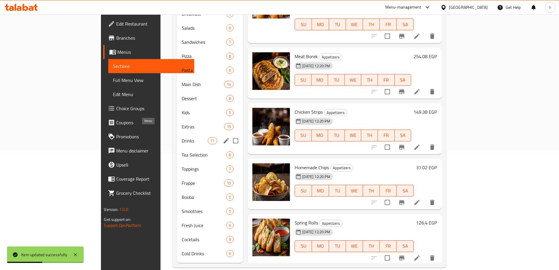
drag, startPoint x: 127, startPoint y: 132, endPoint x: 144, endPoint y: 132, distance: 17.9
click at [182, 137] on span "Drinks" at bounding box center [195, 140] width 26 height 7
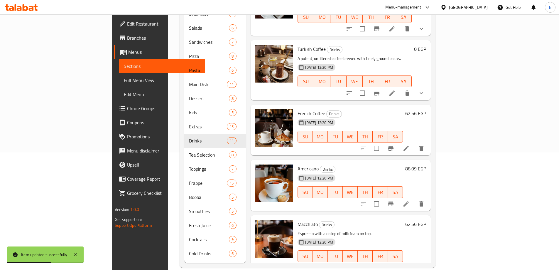
scroll to position [178, 0]
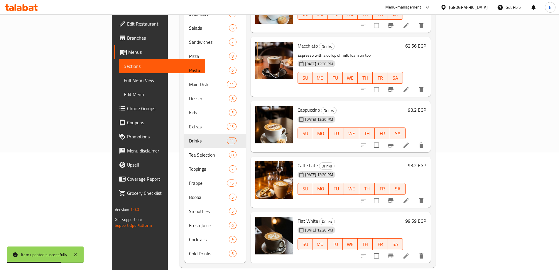
click at [410, 141] on icon at bounding box center [406, 144] width 7 height 7
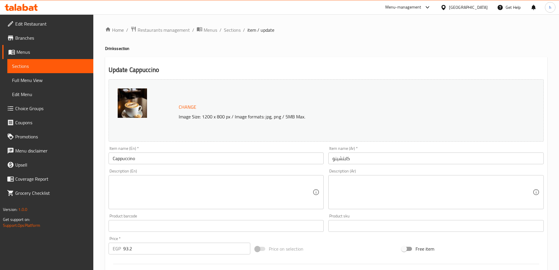
click at [192, 193] on textarea at bounding box center [213, 192] width 200 height 28
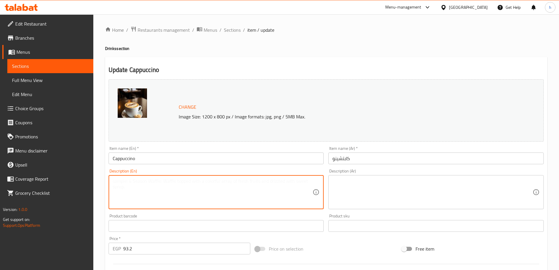
paste textarea "Espresso with steamed milk and a thick layer of milk foam"
type textarea "Espresso with steamed milk and a thick layer of milk foam"
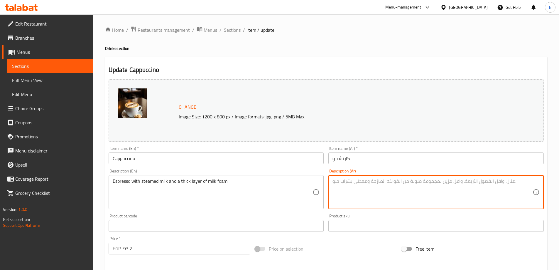
click at [389, 189] on textarea at bounding box center [433, 192] width 200 height 28
paste textarea "إسبرسو مع حليب مبخر وطبقة سميكة من رغوة الحليب"
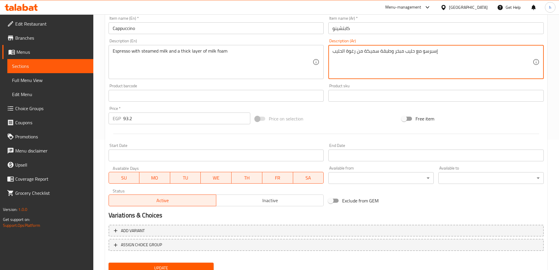
scroll to position [154, 0]
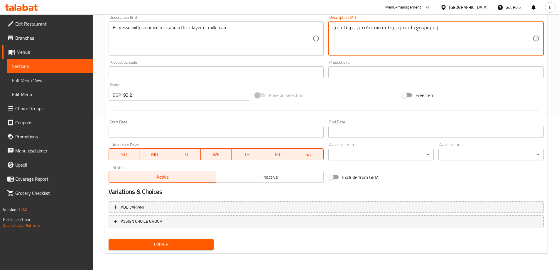
type textarea "إسبرسو مع حليب مبخر وطبقة سميكة من رغوة الحليب"
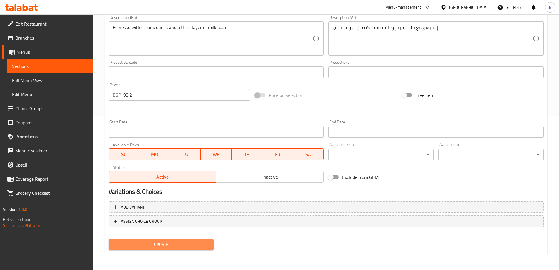
click at [163, 243] on span "Update" at bounding box center [161, 244] width 96 height 7
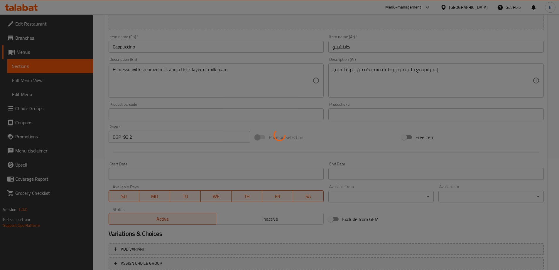
scroll to position [36, 0]
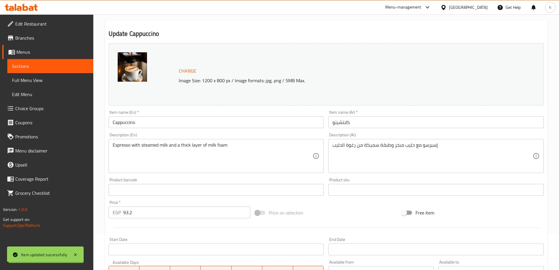
click at [52, 66] on span "Sections" at bounding box center [50, 66] width 77 height 7
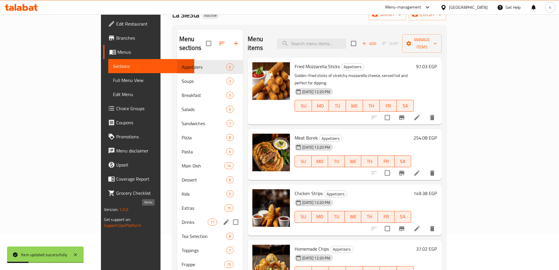
click at [182, 218] on span "Drinks" at bounding box center [195, 221] width 26 height 7
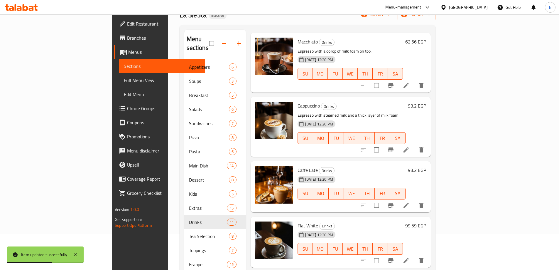
scroll to position [264, 0]
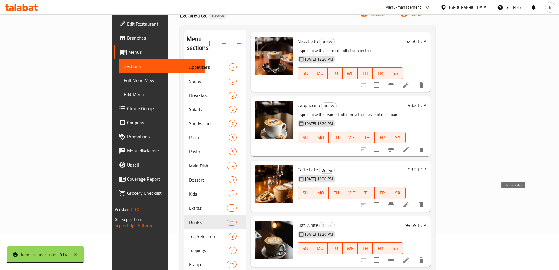
click at [410, 201] on icon at bounding box center [406, 204] width 7 height 7
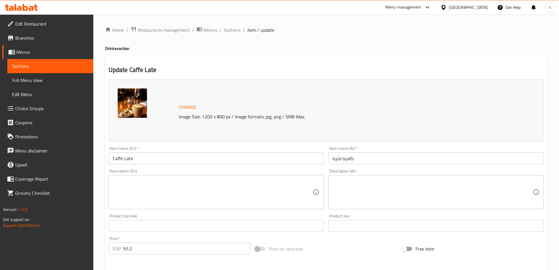
click at [173, 182] on textarea at bounding box center [213, 192] width 200 height 28
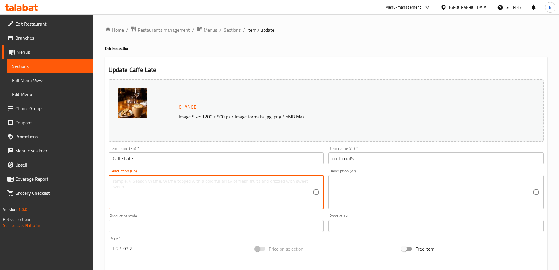
paste textarea "Espresso with steamed milk and a thin layer of foam."
type textarea "Espresso with steamed milk and a thin layer of foam."
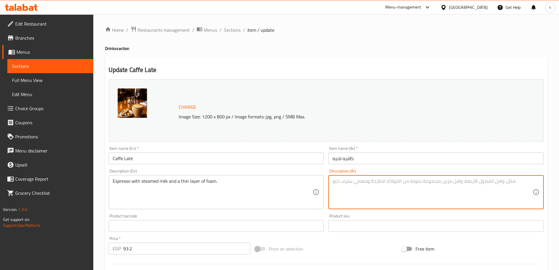
click at [402, 194] on textarea at bounding box center [433, 192] width 200 height 28
paste textarea "إسبرسو مع الحليب المبخر وطبقة رقيقة من الرغوة."
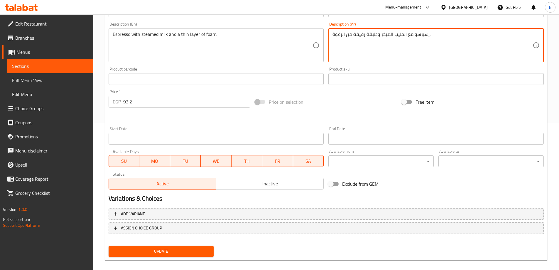
type textarea "إسبرسو مع الحليب المبخر وطبقة رقيقة من الرغوة."
click at [202, 253] on span "Update" at bounding box center [161, 250] width 96 height 7
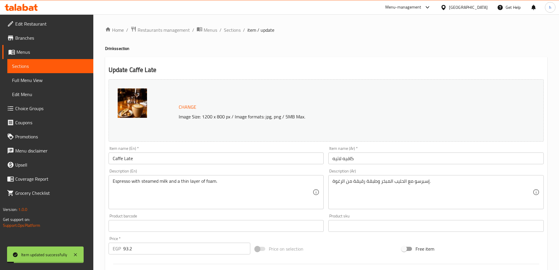
click at [44, 65] on span "Sections" at bounding box center [50, 66] width 77 height 7
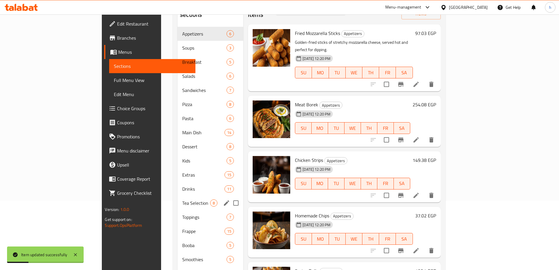
scroll to position [88, 0]
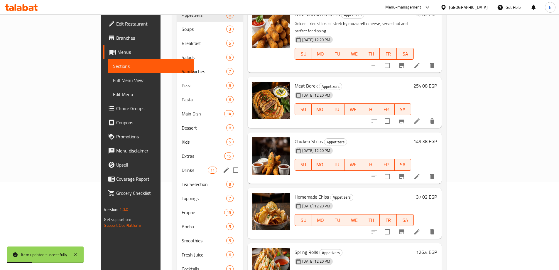
click at [177, 166] on div "Drinks 11" at bounding box center [210, 170] width 66 height 14
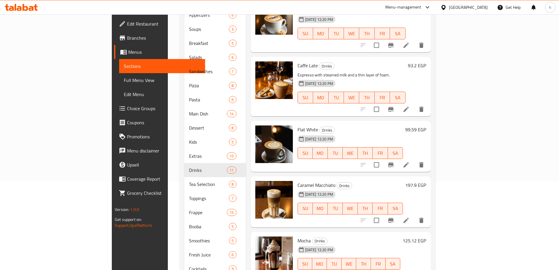
scroll to position [323, 0]
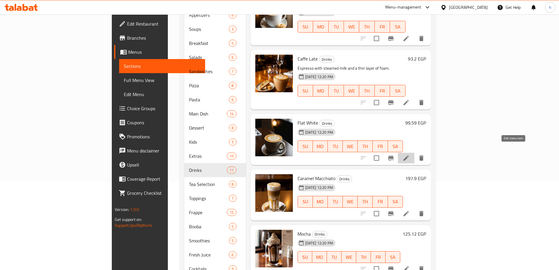
click at [410, 154] on icon at bounding box center [406, 157] width 7 height 7
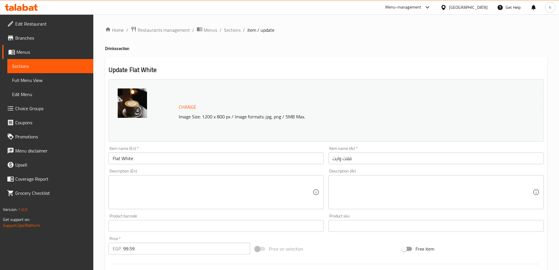
click at [126, 179] on textarea at bounding box center [213, 192] width 200 height 28
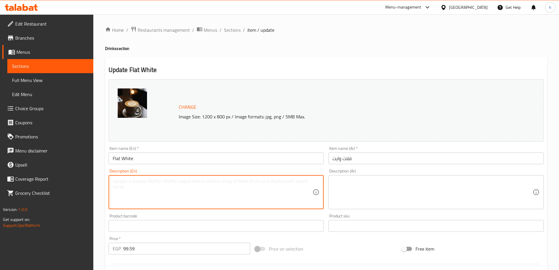
paste textarea "Espresso with steamed milk and no foam."
type textarea "Espresso with steamed milk and no foam."
click at [364, 184] on textarea at bounding box center [433, 192] width 200 height 28
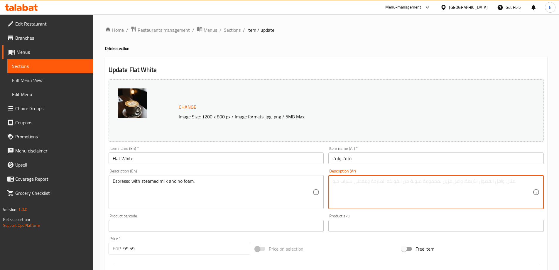
paste textarea "إسبرسو مع الحليب المبخر وبدون رغوة."
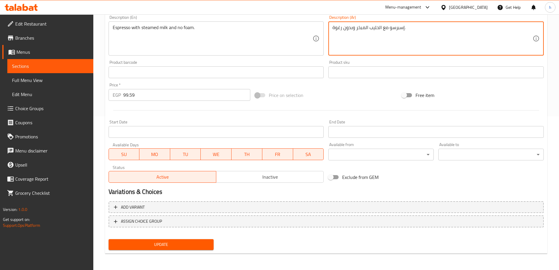
type textarea "إسبرسو مع الحليب المبخر وبدون رغوة."
click at [193, 244] on span "Update" at bounding box center [161, 244] width 96 height 7
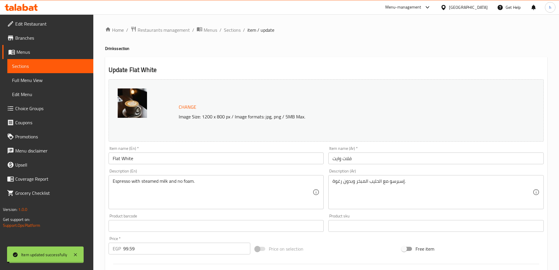
click at [46, 64] on span "Sections" at bounding box center [50, 66] width 77 height 7
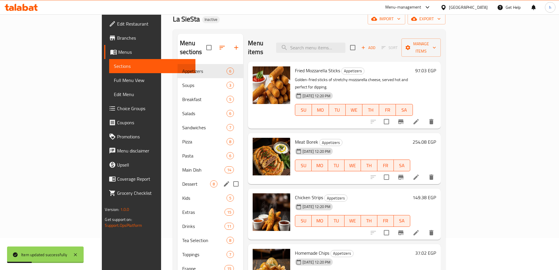
scroll to position [88, 0]
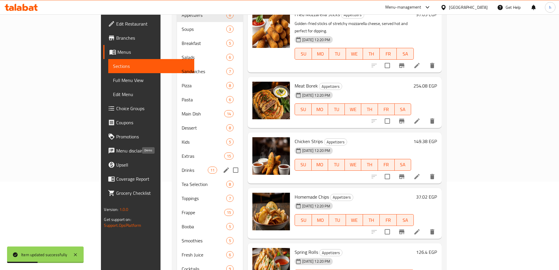
click at [182, 166] on span "Drinks" at bounding box center [195, 169] width 26 height 7
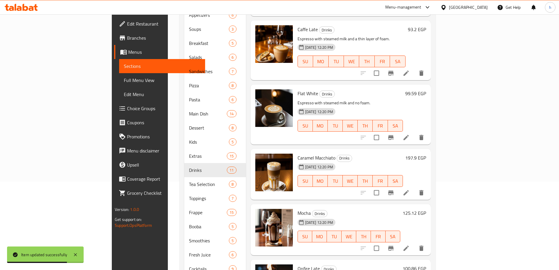
scroll to position [380, 0]
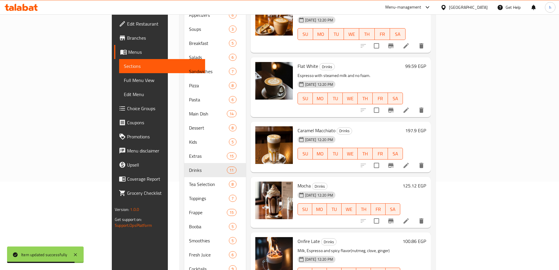
click at [410, 162] on icon at bounding box center [406, 165] width 7 height 7
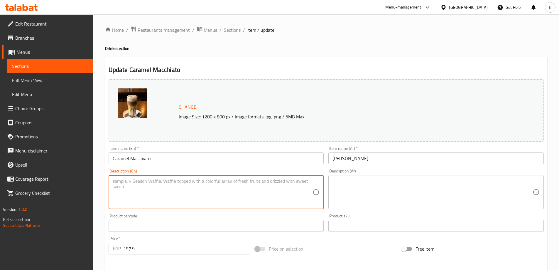
click at [129, 190] on textarea at bounding box center [213, 192] width 200 height 28
paste textarea "A layered coffee drink with espresso, steamed milk, and a drizzle of caramel."
click at [196, 182] on textarea "A layered coffee drink with espresso, steamed milk, and a drizzle of caramel." at bounding box center [213, 192] width 200 height 28
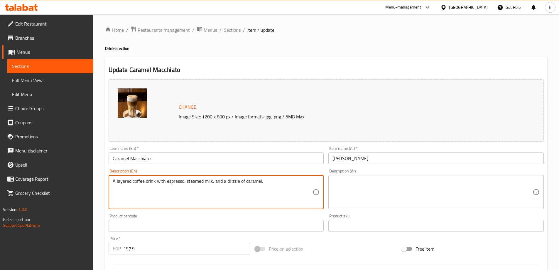
type textarea "A layered coffee drink with espresso, steamed milk, and a drizzle of caramel."
click at [355, 183] on textarea at bounding box center [433, 192] width 200 height 28
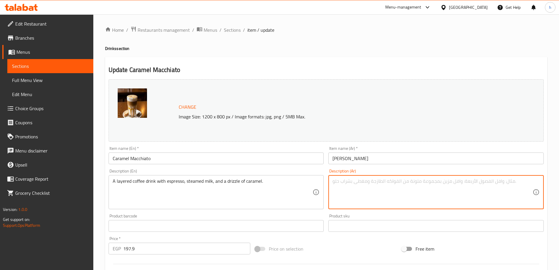
paste textarea "مشروب قهوة متعدد الطبقات مع الإسبريسو والحليب المبخر ورشة من الكراميل."
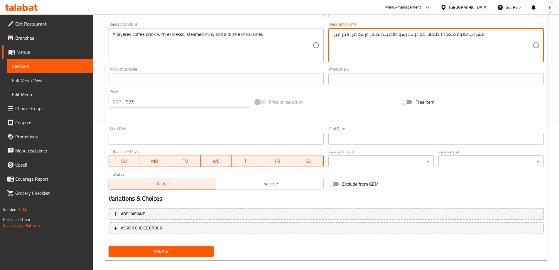
type textarea "مشروب قهوة متعدد الطبقات مع الإسبريسو والحليب المبخر ورشة من الكراميل."
click at [208, 247] on button "Update" at bounding box center [161, 251] width 105 height 11
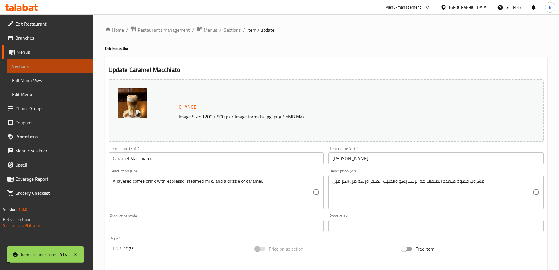
click at [49, 64] on span "Sections" at bounding box center [50, 66] width 77 height 7
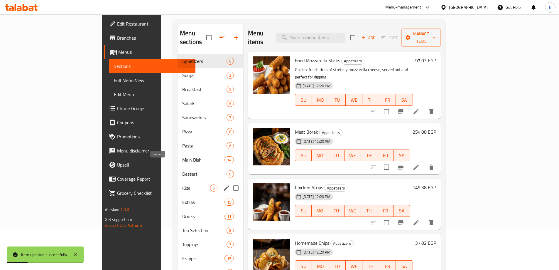
scroll to position [117, 0]
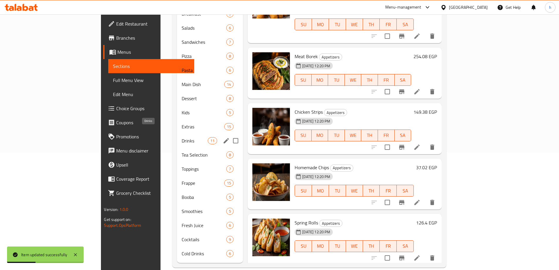
click at [182, 137] on span "Drinks" at bounding box center [195, 140] width 26 height 7
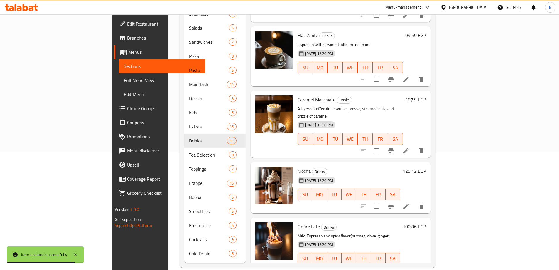
scroll to position [382, 0]
click at [410, 202] on icon at bounding box center [406, 205] width 7 height 7
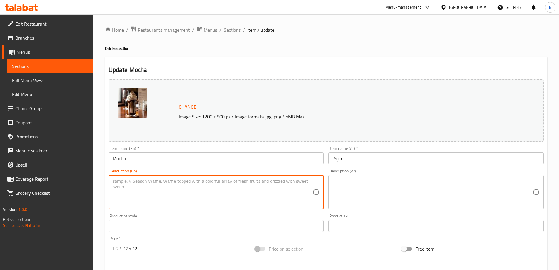
click at [163, 181] on textarea at bounding box center [213, 192] width 200 height 28
click at [171, 187] on textarea at bounding box center [213, 192] width 200 height 28
paste textarea "A delicious blend of espresso, chocolate, and steamed milk."
click at [194, 183] on textarea "A delicious blend of espresso, chocolate, and steamed milk." at bounding box center [213, 192] width 200 height 28
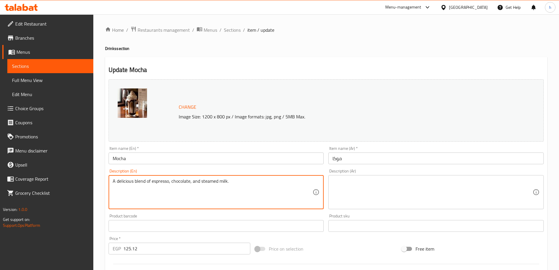
click at [194, 183] on textarea "A delicious blend of espresso, chocolate, and steamed milk." at bounding box center [213, 192] width 200 height 28
type textarea "A delicious blend of espresso, chocolate, and steamed milk."
click at [378, 195] on textarea at bounding box center [433, 192] width 200 height 28
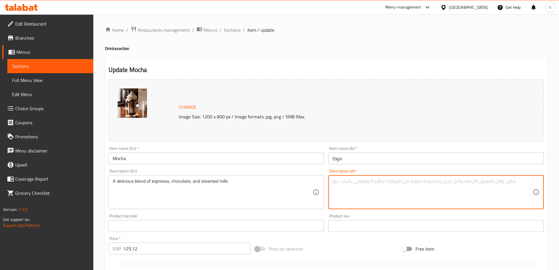
paste textarea "مزيج لذيذ من الإسبريسو والشوكولاتة والحليب المبخر."
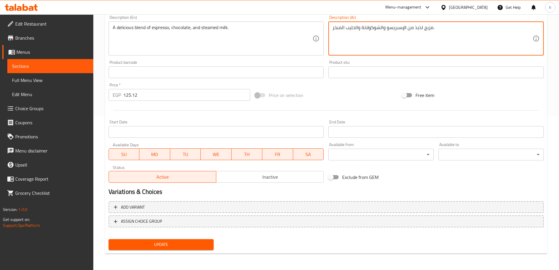
type textarea "مزيج لذيذ من الإسبريسو والشوكولاتة والحليب المبخر."
click at [204, 245] on span "Update" at bounding box center [161, 244] width 96 height 7
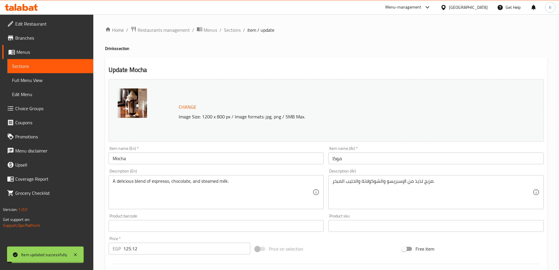
drag, startPoint x: 38, startPoint y: 67, endPoint x: 41, endPoint y: 65, distance: 3.9
click at [38, 67] on span "Sections" at bounding box center [50, 66] width 77 height 7
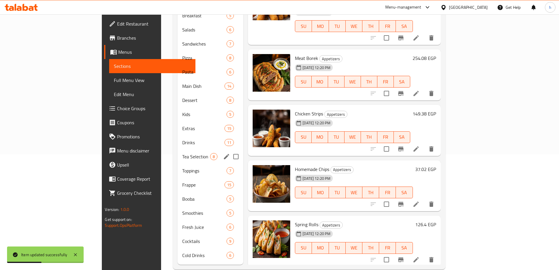
scroll to position [118, 0]
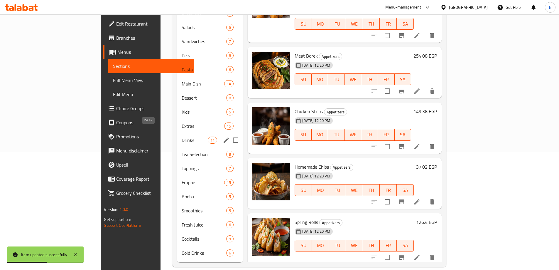
click at [182, 137] on span "Drinks" at bounding box center [195, 140] width 26 height 7
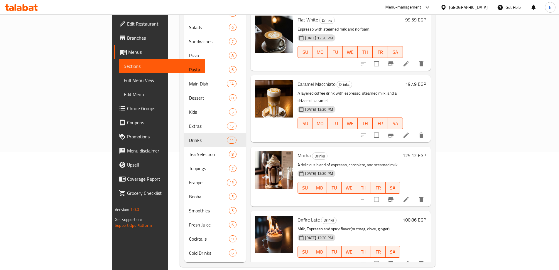
scroll to position [397, 0]
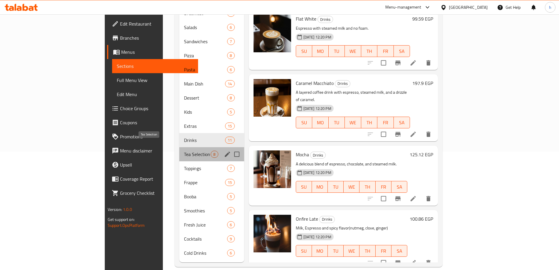
click at [184, 151] on span "Tea Selection" at bounding box center [197, 154] width 27 height 7
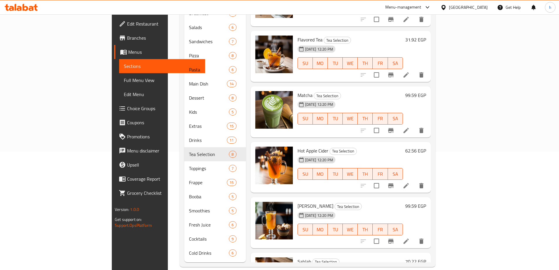
scroll to position [30, 0]
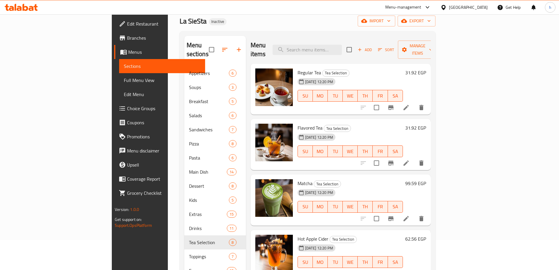
click at [409, 105] on icon at bounding box center [406, 107] width 5 height 5
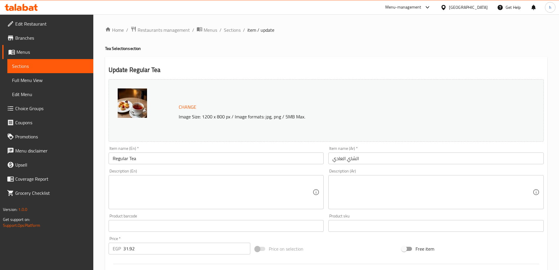
click at [129, 189] on textarea at bounding box center [213, 192] width 200 height 28
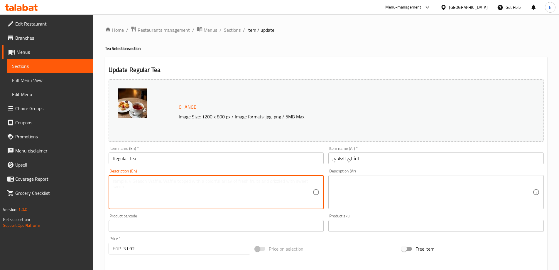
paste textarea "A classic cup of brewed black tea."
type textarea "A classic cup of brewed black tea."
click at [390, 198] on textarea at bounding box center [433, 192] width 200 height 28
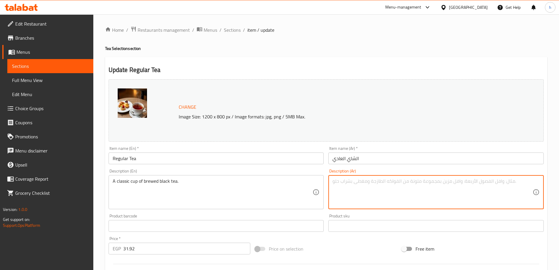
paste textarea "كوب كلاسيكي من الشاي الأسود المخمر."
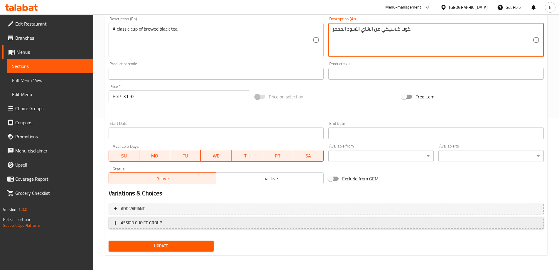
scroll to position [154, 0]
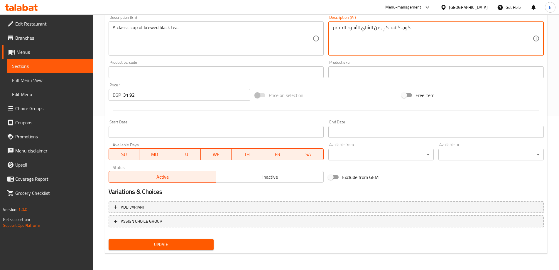
type textarea "كوب كلاسيكي من الشاي الأسود المخمر."
click at [191, 242] on span "Update" at bounding box center [161, 244] width 96 height 7
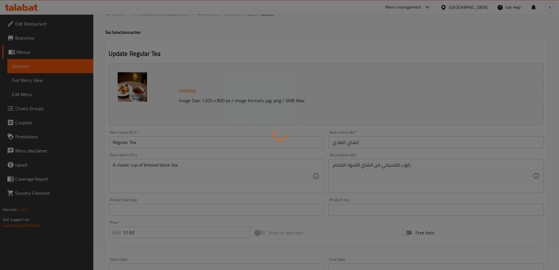
scroll to position [0, 0]
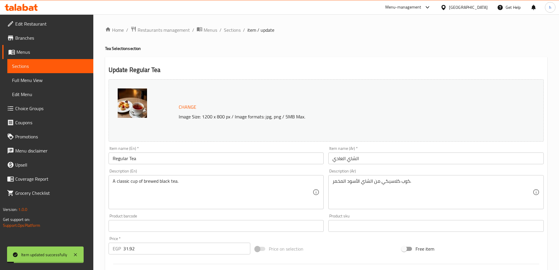
click at [42, 67] on span "Sections" at bounding box center [50, 66] width 77 height 7
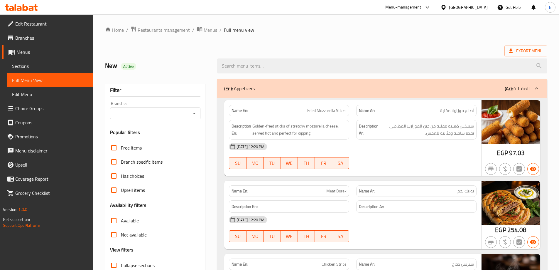
scroll to position [88, 0]
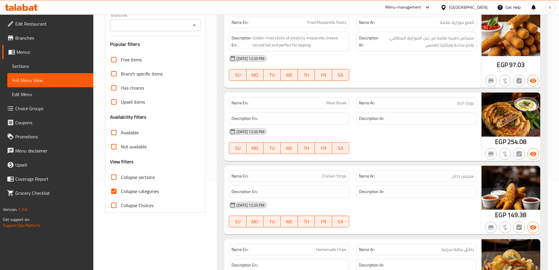
click at [116, 192] on input "Collapse categories" at bounding box center [114, 191] width 14 height 14
checkbox input "false"
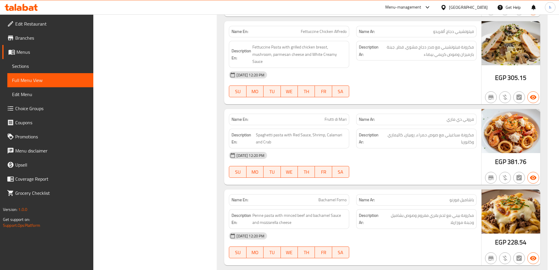
scroll to position [8634, 0]
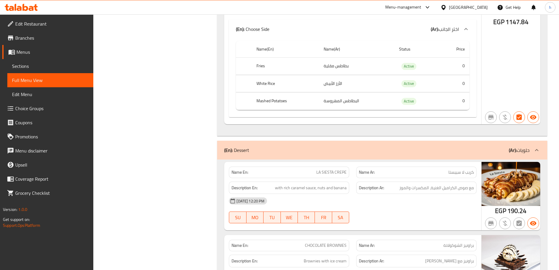
scroll to position [6582, 0]
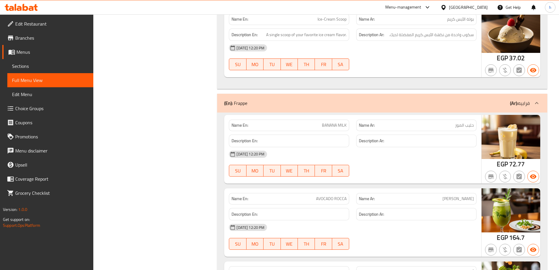
scroll to position [11347, 0]
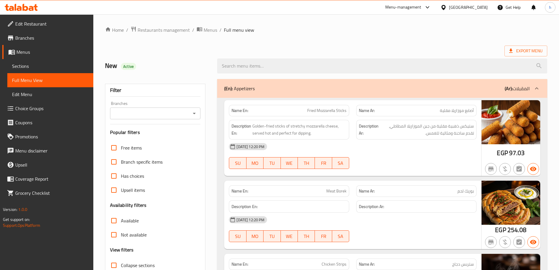
scroll to position [7520, 0]
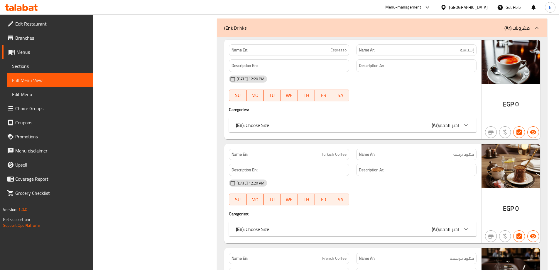
scroll to position [7608, 0]
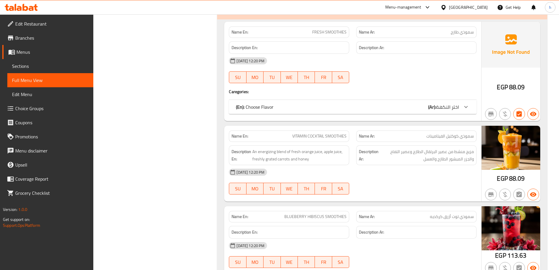
scroll to position [11454, 0]
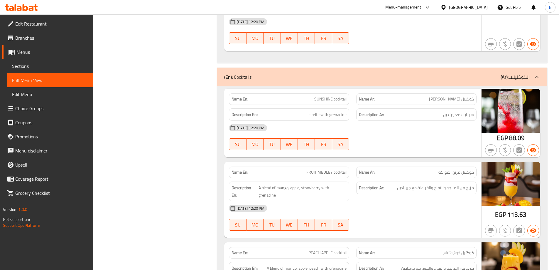
scroll to position [12287, 0]
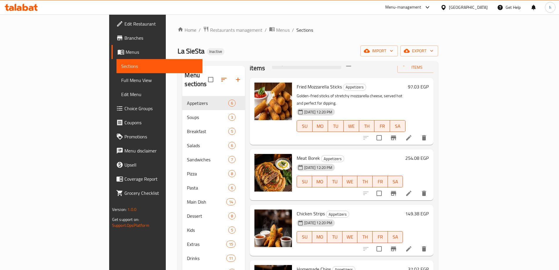
scroll to position [29, 0]
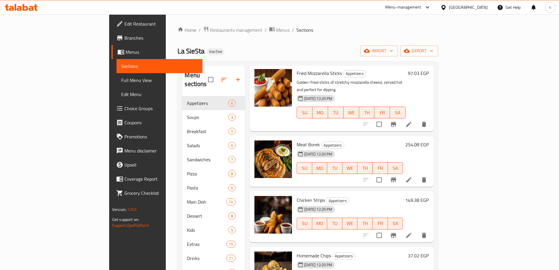
click at [271, 26] on ol "Home / Restaurants management / Menus / Sections" at bounding box center [308, 30] width 261 height 8
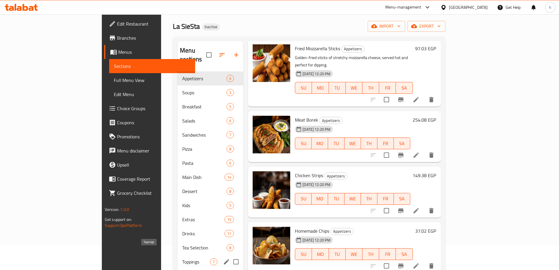
scroll to position [117, 0]
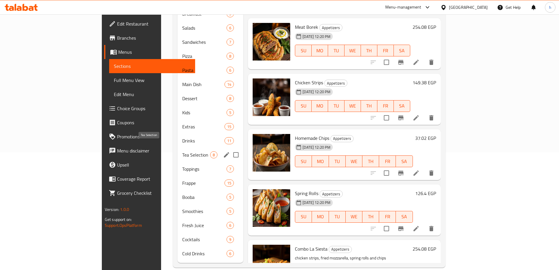
click at [182, 151] on span "Tea Selection" at bounding box center [196, 154] width 28 height 7
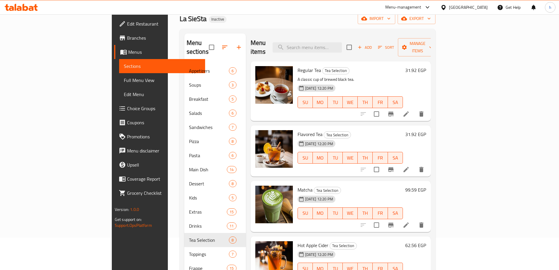
scroll to position [29, 0]
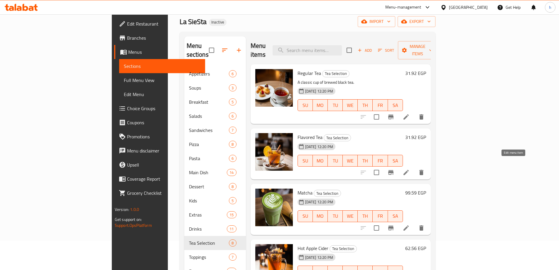
click at [409, 170] on icon at bounding box center [406, 172] width 5 height 5
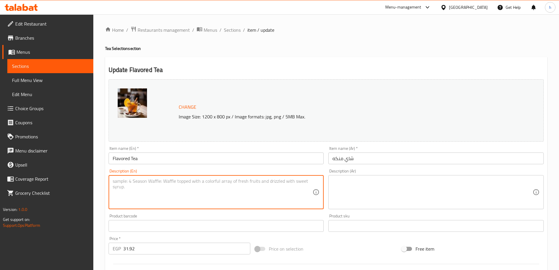
click at [169, 187] on textarea at bounding box center [213, 192] width 200 height 28
paste textarea "Tea infused with various flavors like bergamot or fruit."
type textarea "Tea infused with various flavors like bergamot or fruit."
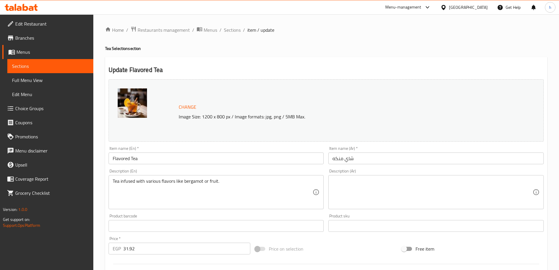
click at [29, 62] on link "Sections" at bounding box center [50, 66] width 86 height 14
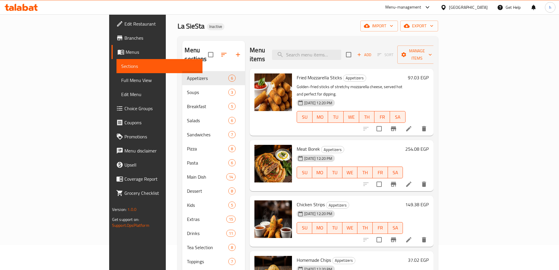
scroll to position [88, 0]
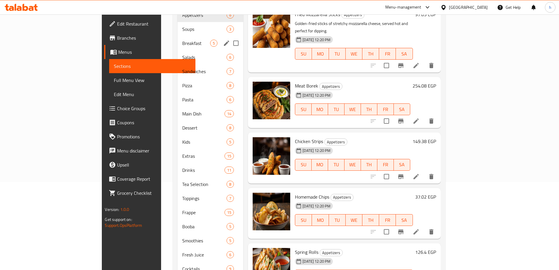
click at [182, 40] on span "Breakfast" at bounding box center [196, 43] width 28 height 7
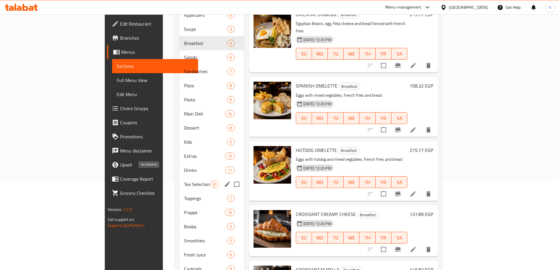
click at [184, 181] on span "Tea Selection" at bounding box center [197, 184] width 27 height 7
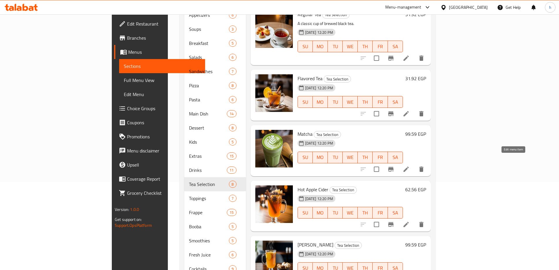
click at [410, 166] on icon at bounding box center [406, 169] width 7 height 7
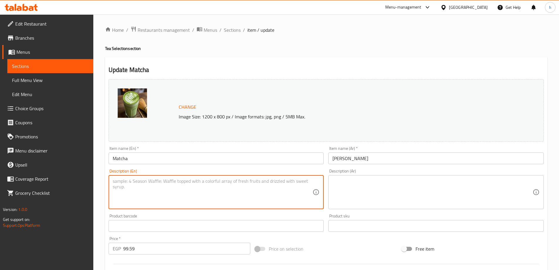
click at [154, 193] on textarea at bounding box center [213, 192] width 200 height 28
paste textarea "A vibrant green tea powder whisked with hot water."
drag, startPoint x: 113, startPoint y: 181, endPoint x: 217, endPoint y: 185, distance: 103.7
click at [217, 185] on textarea "A vibrant green tea powder whisked with hot water." at bounding box center [213, 192] width 200 height 28
type textarea "A vibrant green tea powder whisked with hot water."
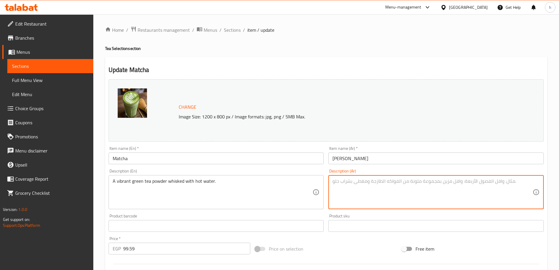
click at [351, 183] on textarea at bounding box center [433, 192] width 200 height 28
paste textarea "مسحوق الشاي الأخضر النابض بالحياة المخلوط بالماء الساخن."
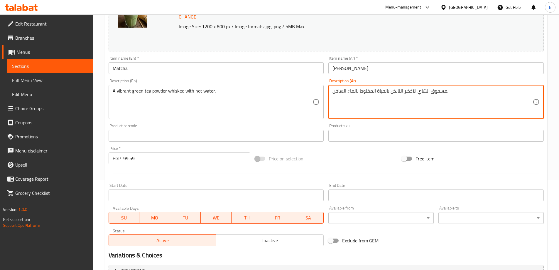
scroll to position [154, 0]
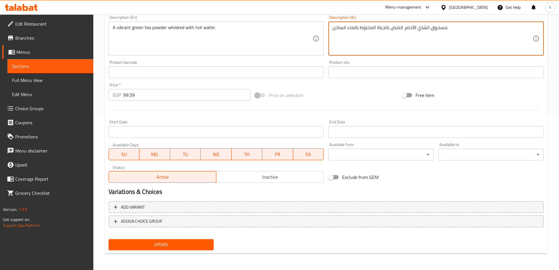
type textarea "مسحوق الشاي الأخضر النابض بالحياة المخلوط بالماء الساخن."
click at [202, 244] on span "Update" at bounding box center [161, 244] width 96 height 7
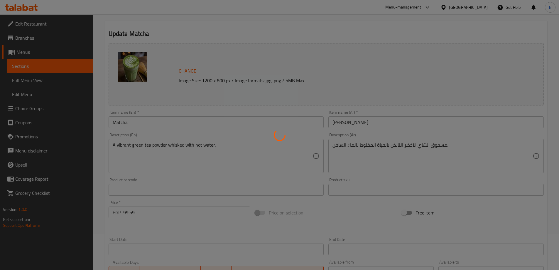
scroll to position [0, 0]
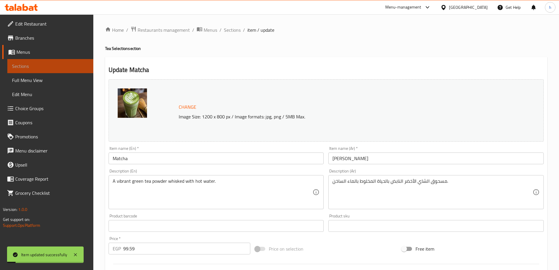
click at [70, 62] on link "Sections" at bounding box center [50, 66] width 86 height 14
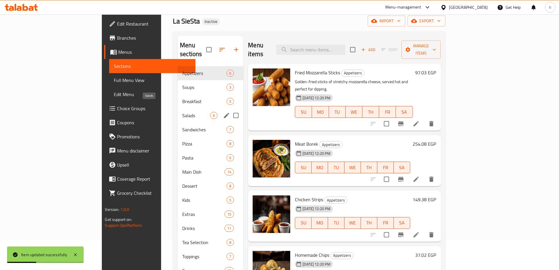
scroll to position [59, 0]
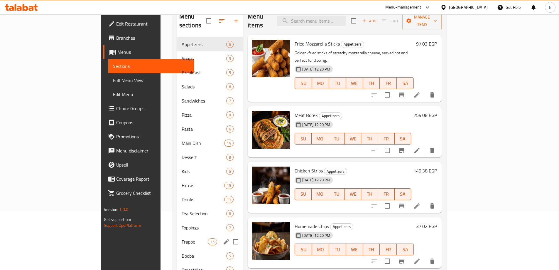
click at [182, 238] on span "Frappe" at bounding box center [195, 241] width 26 height 7
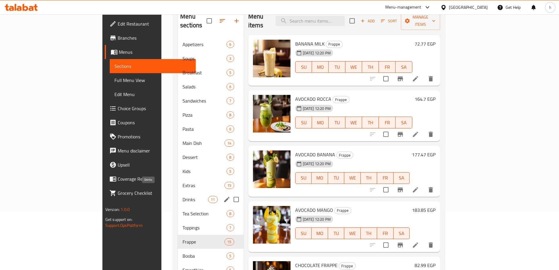
click at [183, 196] on span "Drinks" at bounding box center [196, 199] width 26 height 7
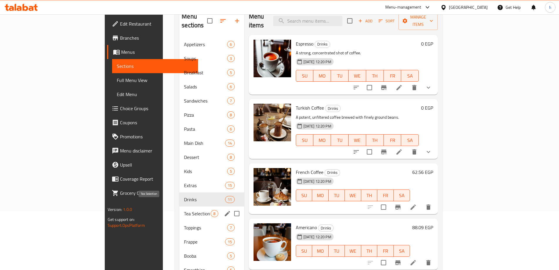
click at [184, 210] on span "Tea Selection" at bounding box center [197, 213] width 27 height 7
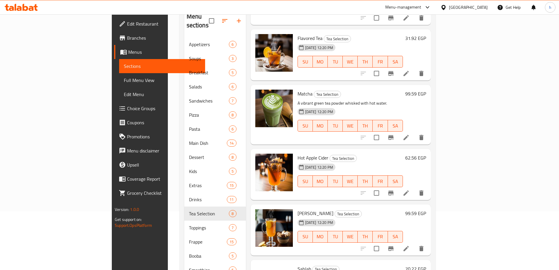
scroll to position [88, 0]
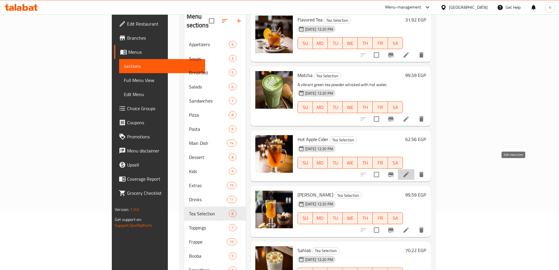
click at [410, 171] on icon at bounding box center [406, 174] width 7 height 7
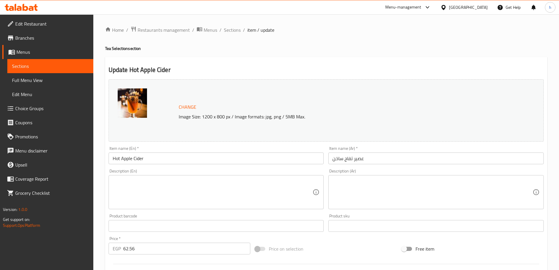
click at [186, 186] on textarea at bounding box center [213, 192] width 200 height 28
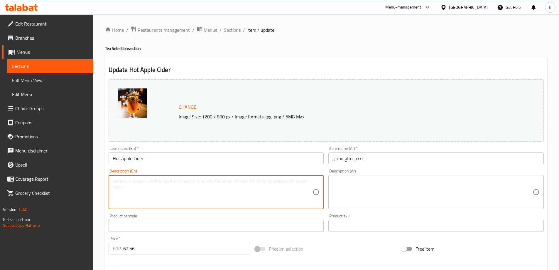
paste textarea "A warm, spiced apple juice beverage."
type textarea "A warm, spiced apple juice beverage."
click at [385, 186] on textarea at bounding box center [433, 192] width 200 height 28
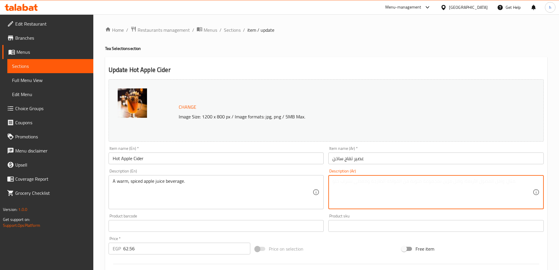
paste textarea "مشروب عصير التفاح الدافئ والمتبل."
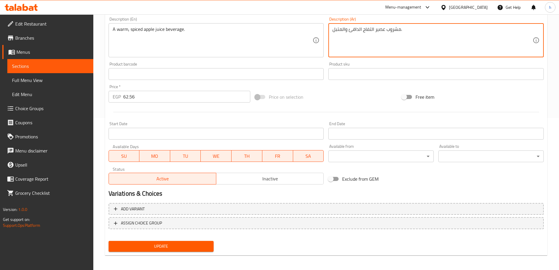
scroll to position [154, 0]
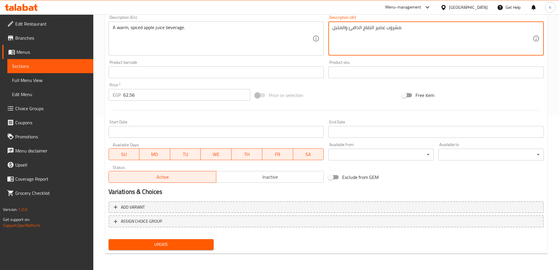
type textarea "مشروب عصير التفاح الدافئ والمتبل."
click at [185, 245] on span "Update" at bounding box center [161, 244] width 96 height 7
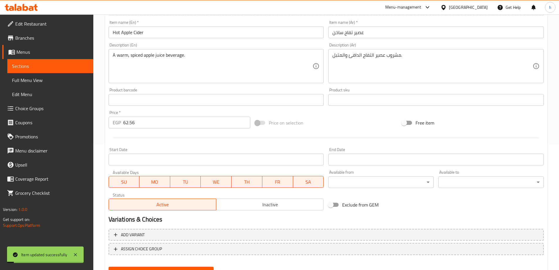
scroll to position [95, 0]
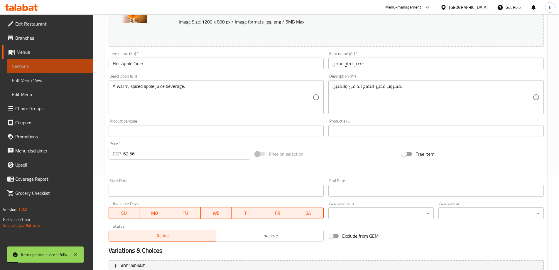
click at [33, 66] on span "Sections" at bounding box center [50, 66] width 77 height 7
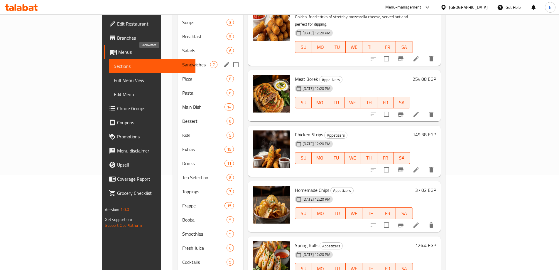
click at [178, 58] on div "Sandwiches 7" at bounding box center [211, 65] width 66 height 14
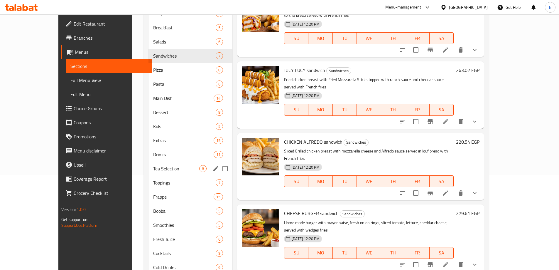
click at [153, 168] on span "Tea Selection" at bounding box center [176, 168] width 46 height 7
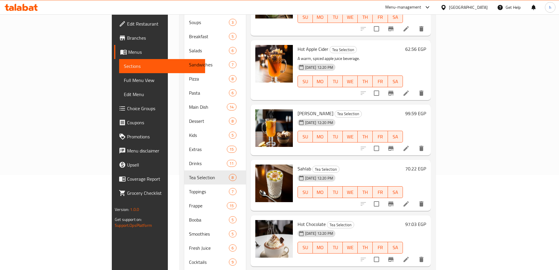
scroll to position [147, 0]
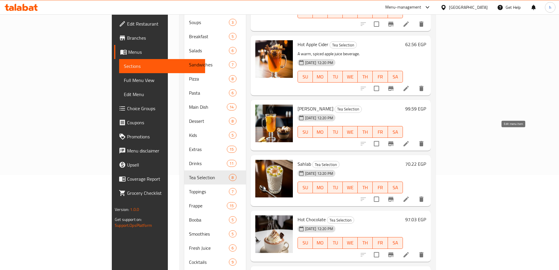
click at [410, 140] on icon at bounding box center [406, 143] width 7 height 7
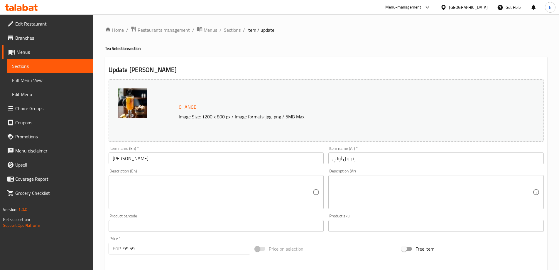
click at [172, 187] on textarea at bounding box center [213, 192] width 200 height 28
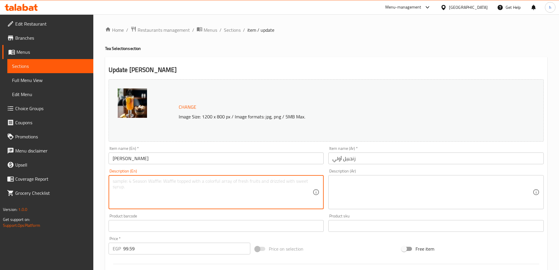
paste textarea "A warm, spicy ginger drink."
type textarea "A warm, spicy ginger drink."
click at [378, 195] on textarea at bounding box center [433, 192] width 200 height 28
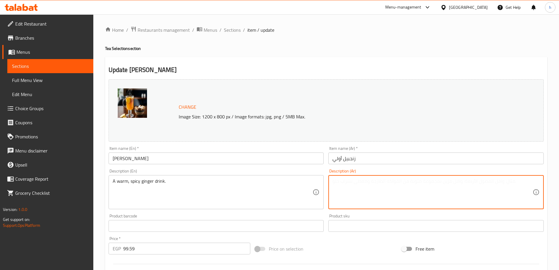
paste textarea "مشروب الزنجبيل الدافئ والحار."
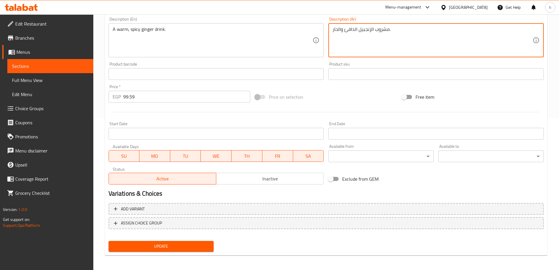
scroll to position [154, 0]
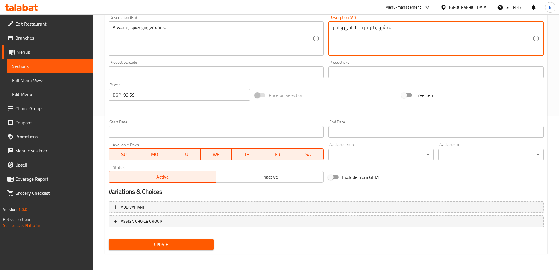
type textarea "مشروب الزنجبيل الدافئ والحار."
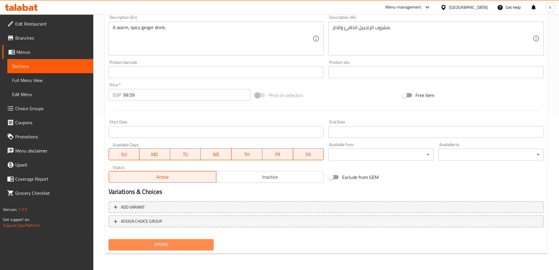
click at [187, 244] on span "Update" at bounding box center [161, 244] width 96 height 7
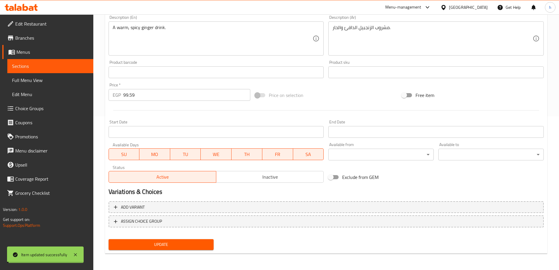
click at [54, 66] on span "Sections" at bounding box center [50, 66] width 77 height 7
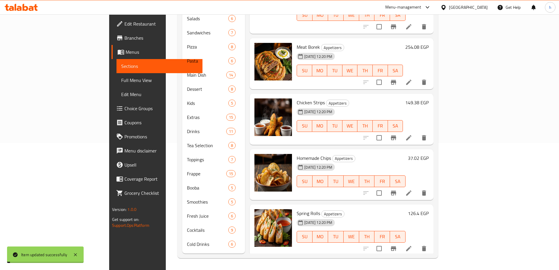
scroll to position [118, 0]
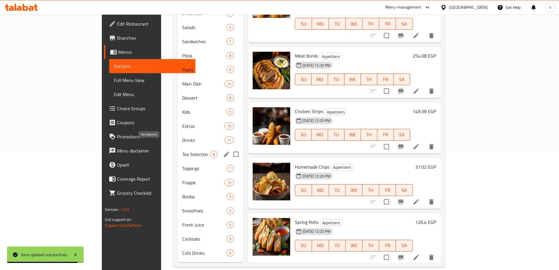
drag, startPoint x: 152, startPoint y: 149, endPoint x: 147, endPoint y: 146, distance: 5.1
click at [182, 151] on span "Tea Selection" at bounding box center [196, 154] width 28 height 7
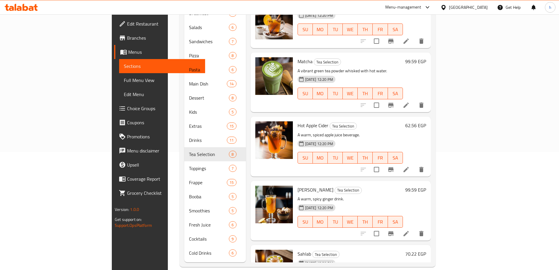
scroll to position [176, 0]
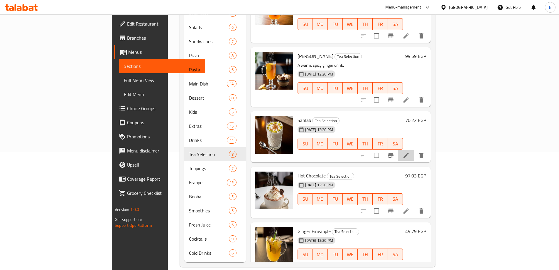
click at [415, 150] on li at bounding box center [406, 155] width 16 height 11
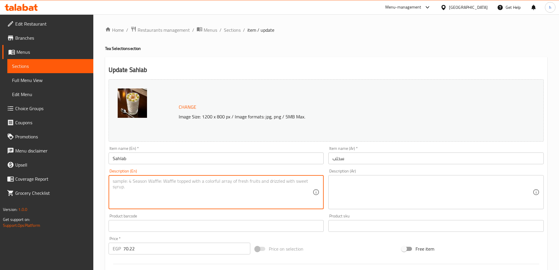
click at [170, 179] on textarea at bounding box center [213, 192] width 200 height 28
paste textarea "A creamy, comforting Middle Eastern milk pudding drink, often spiced with cinna…"
type textarea "A creamy, comforting Middle Eastern milk pudding drink, often spiced with cinna…"
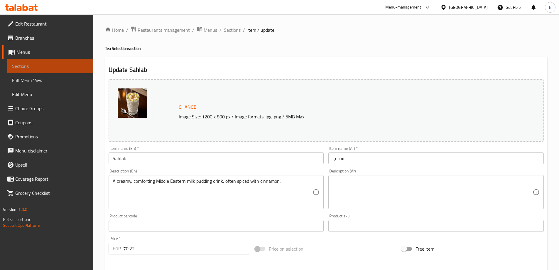
click at [65, 67] on span "Sections" at bounding box center [50, 66] width 77 height 7
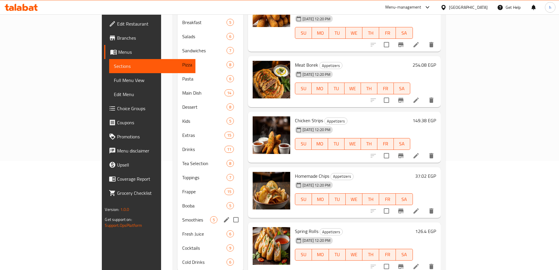
scroll to position [117, 0]
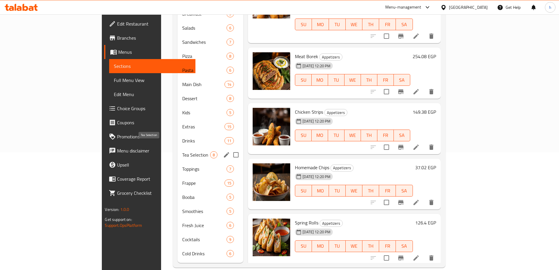
click at [178, 148] on div "Tea Selection 8" at bounding box center [211, 155] width 66 height 14
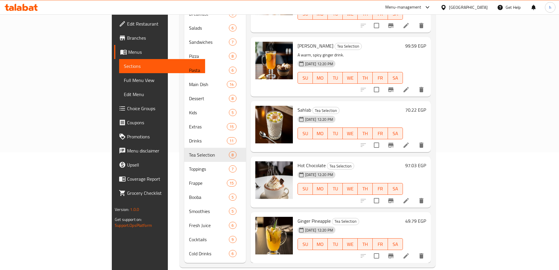
scroll to position [118, 0]
click at [415, 195] on li at bounding box center [406, 200] width 16 height 11
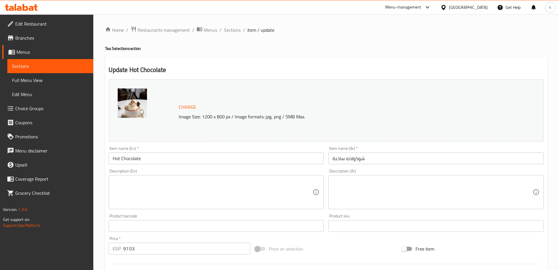
click at [114, 24] on div "Home / Restaurants management / Menus / Sections / item / update Tea Selection …" at bounding box center [326, 218] width 466 height 409
click at [50, 66] on span "Sections" at bounding box center [50, 66] width 77 height 7
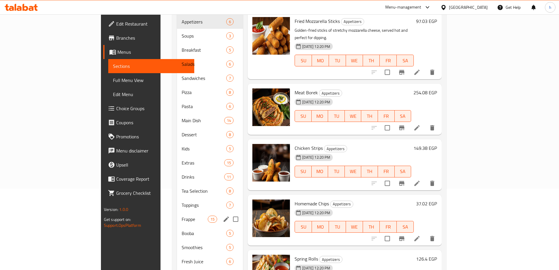
scroll to position [88, 0]
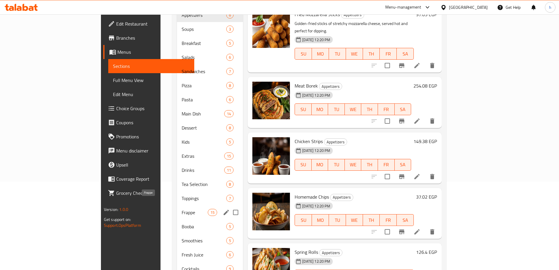
click at [182, 209] on span "Frappe" at bounding box center [195, 212] width 26 height 7
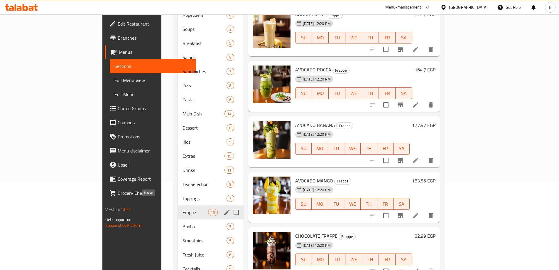
click at [183, 209] on span "Frappe" at bounding box center [196, 212] width 26 height 7
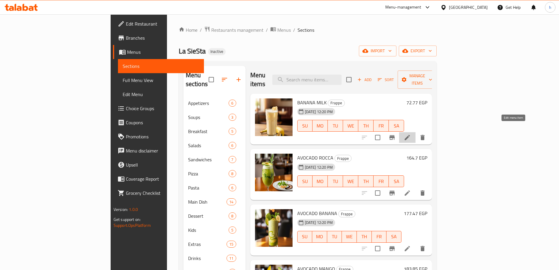
click at [411, 134] on icon at bounding box center [407, 137] width 7 height 7
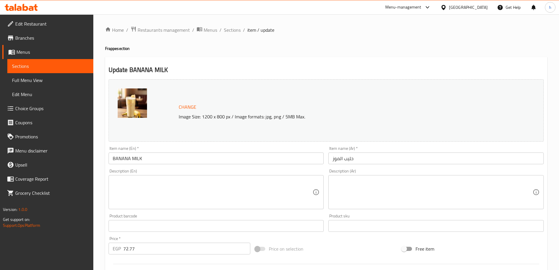
click at [128, 181] on textarea at bounding box center [213, 192] width 200 height 28
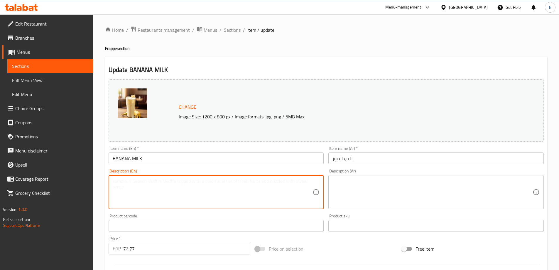
paste textarea "A sweet, creamy drink made with banana and milk."
type textarea "A sweet, creamy drink made with banana and milk."
click at [381, 183] on textarea at bounding box center [433, 192] width 200 height 28
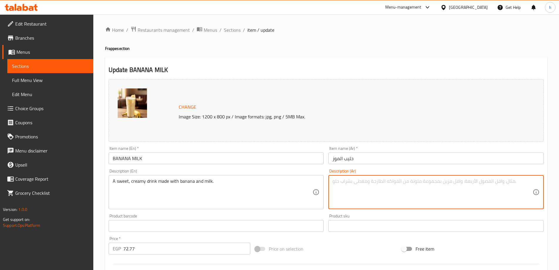
paste textarea "مشروب حلو وكريمي مصنوع من الموز والحليب."
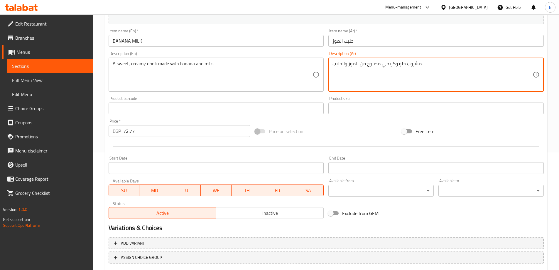
scroll to position [154, 0]
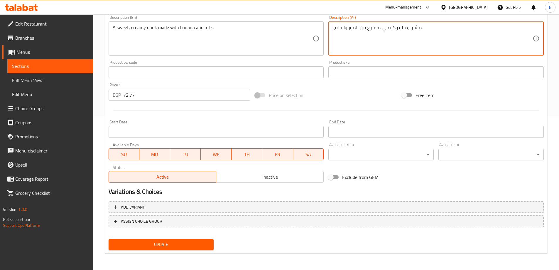
type textarea "مشروب حلو وكريمي مصنوع من الموز والحليب."
drag, startPoint x: 196, startPoint y: 246, endPoint x: 194, endPoint y: 241, distance: 5.3
click at [195, 246] on span "Update" at bounding box center [161, 244] width 96 height 7
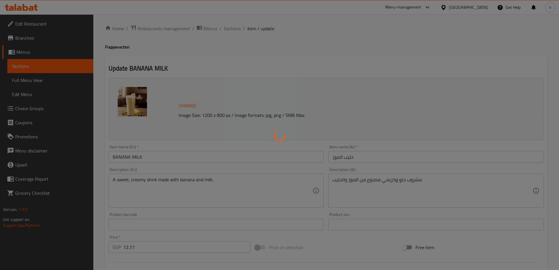
scroll to position [0, 0]
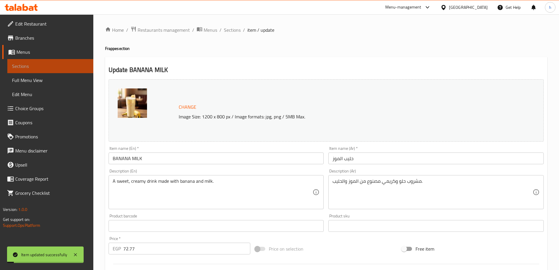
click at [61, 70] on link "Sections" at bounding box center [50, 66] width 86 height 14
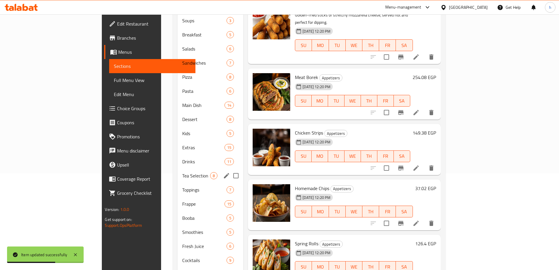
scroll to position [117, 0]
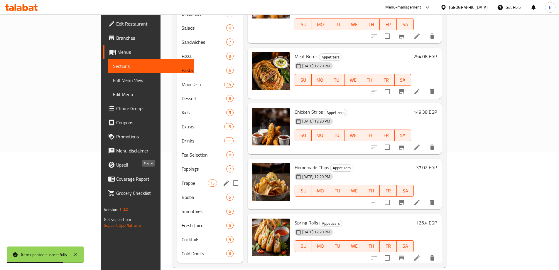
click at [182, 179] on span "Frappe" at bounding box center [195, 182] width 26 height 7
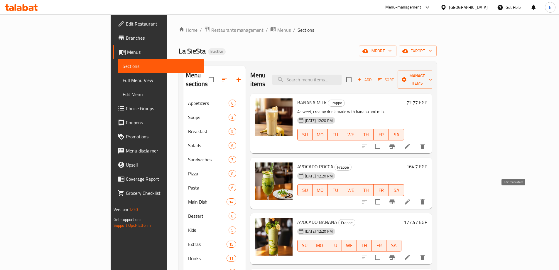
click at [411, 198] on icon at bounding box center [407, 201] width 7 height 7
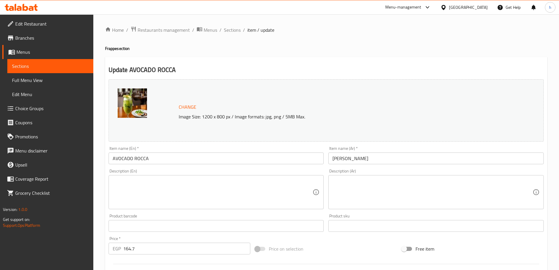
click at [212, 180] on textarea at bounding box center [213, 192] width 200 height 28
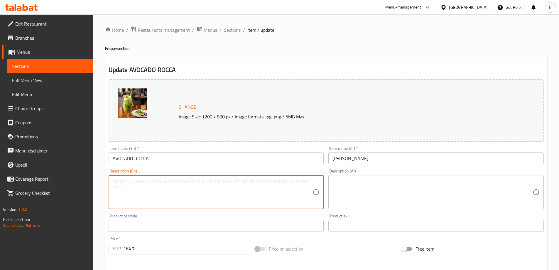
paste textarea "A unique blend of avocado and arugula (rocca)."
type textarea "A unique blend of avocado and arugula (rocca)."
click at [348, 191] on textarea at bounding box center [433, 192] width 200 height 28
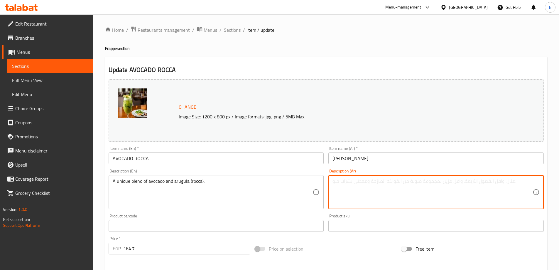
paste textarea "مزيج فريد من الأفوكادو والجرجير (الروكا)."
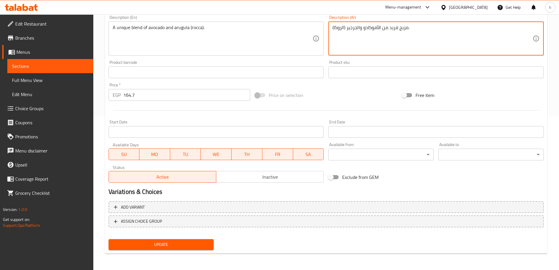
type textarea "مزيج فريد من الأفوكادو والجرجير (الروكا)."
click at [211, 245] on button "Update" at bounding box center [161, 244] width 105 height 11
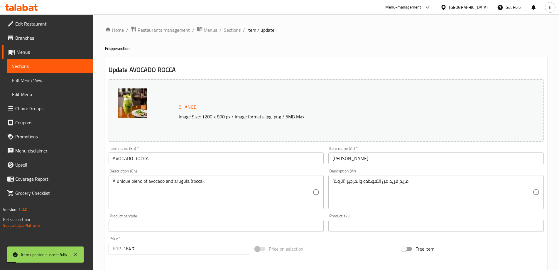
click at [65, 65] on span "Sections" at bounding box center [50, 66] width 77 height 7
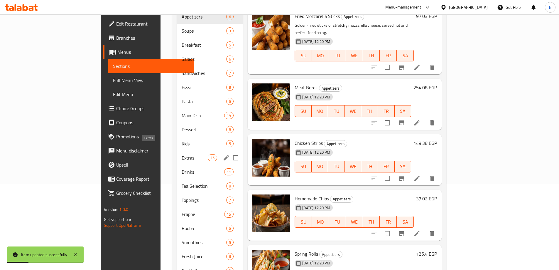
scroll to position [88, 0]
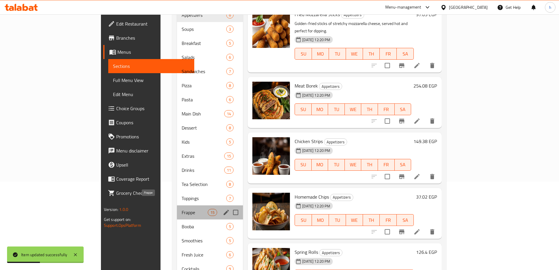
click at [182, 209] on span "Frappe" at bounding box center [195, 212] width 26 height 7
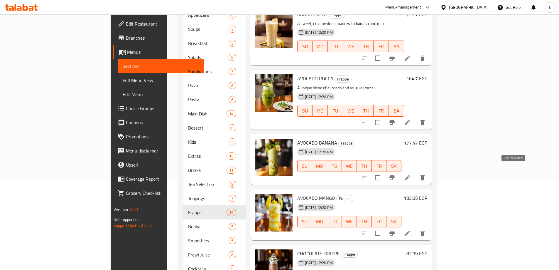
click at [411, 174] on icon at bounding box center [407, 177] width 7 height 7
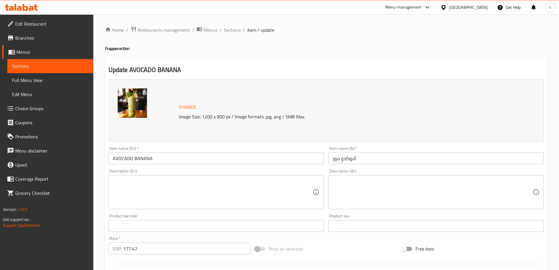
click at [197, 186] on textarea at bounding box center [213, 192] width 200 height 28
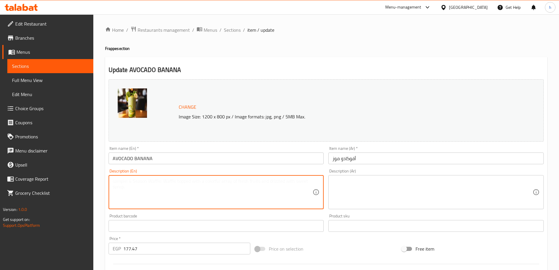
paste textarea "A smooth, creamy mix of avocado and banana."
type textarea "A smooth, creamy mix of avocado and banana."
click at [346, 185] on textarea at bounding box center [433, 192] width 200 height 28
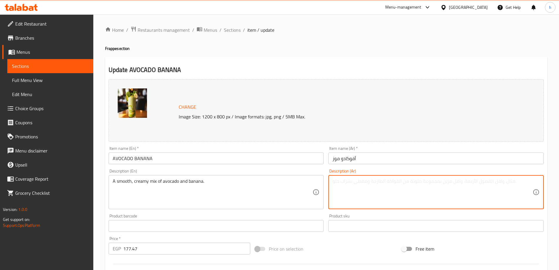
paste textarea "مزيج ناعم وكريمي من الأفوكادو والموز."
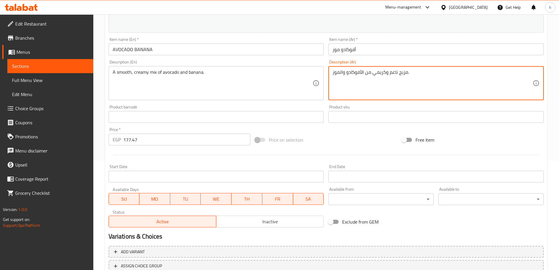
scroll to position [154, 0]
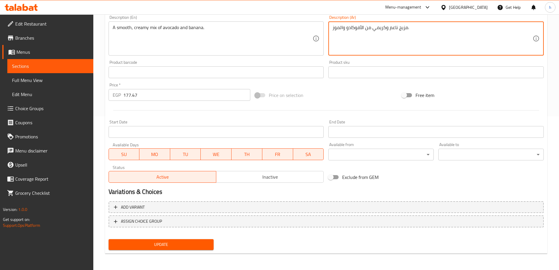
type textarea "مزيج ناعم وكريمي من الأفوكادو والموز."
click at [186, 247] on span "Update" at bounding box center [161, 244] width 96 height 7
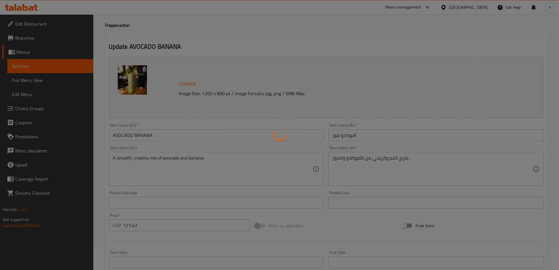
scroll to position [0, 0]
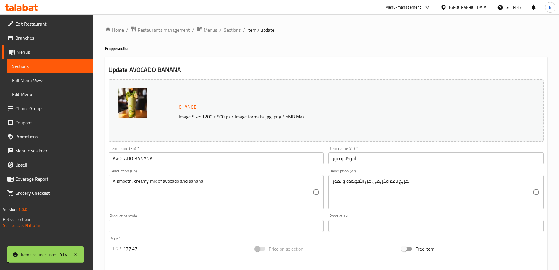
click at [63, 67] on span "Sections" at bounding box center [50, 66] width 77 height 7
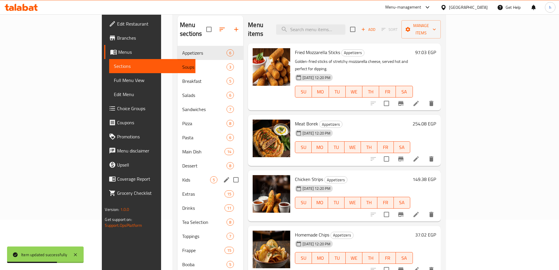
scroll to position [59, 0]
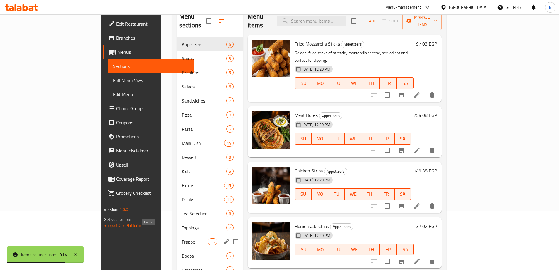
click at [182, 238] on span "Frappe" at bounding box center [195, 241] width 26 height 7
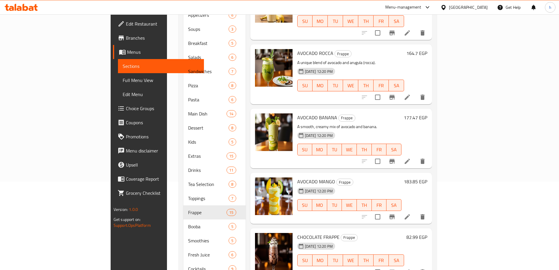
scroll to position [59, 0]
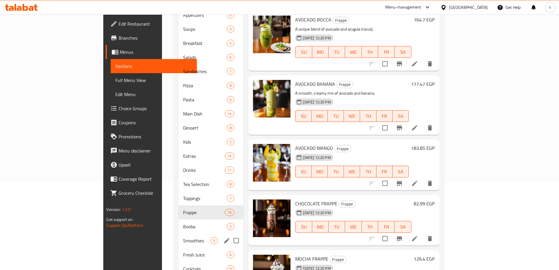
click at [183, 237] on span "Smoothies" at bounding box center [196, 240] width 27 height 7
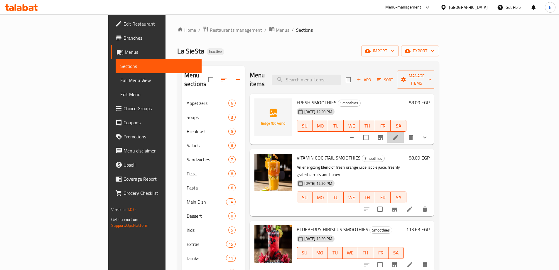
click at [404, 132] on li at bounding box center [395, 137] width 16 height 11
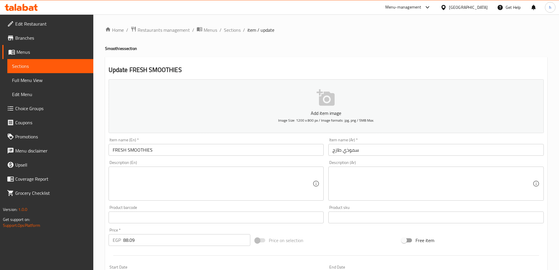
click at [177, 178] on textarea at bounding box center [213, 184] width 200 height 28
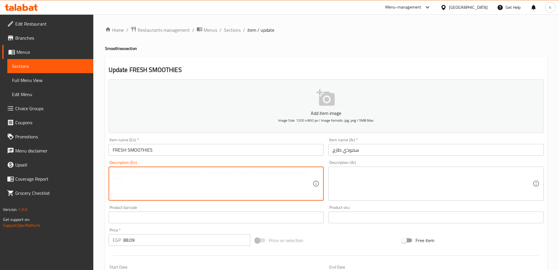
paste textarea "A thick, blended drink made with fresh fruits."
type textarea "A thick, blended drink made with fresh fruits."
click at [348, 179] on textarea at bounding box center [433, 184] width 200 height 28
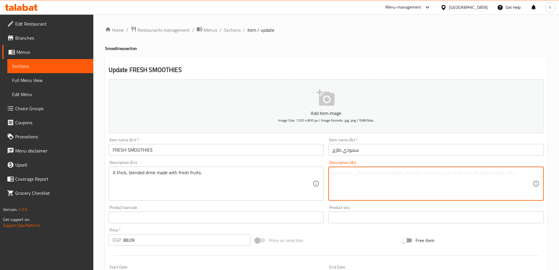
paste textarea "مشروب سميك ممزوج بالفواكه الطازجة."
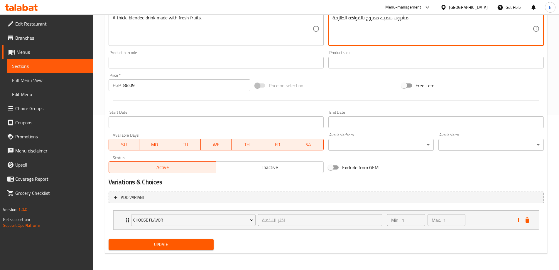
type textarea "مشروب سميك ممزوج بالفواكه الطازجة."
click at [195, 242] on span "Update" at bounding box center [161, 244] width 96 height 7
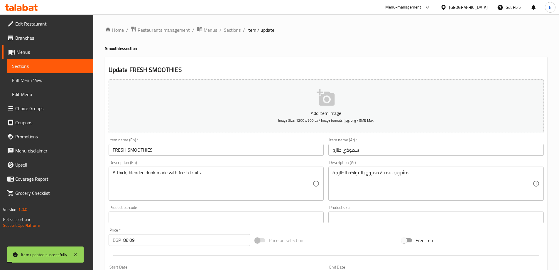
click at [31, 65] on span "Sections" at bounding box center [50, 66] width 77 height 7
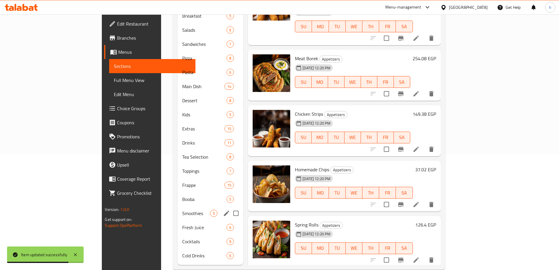
scroll to position [117, 0]
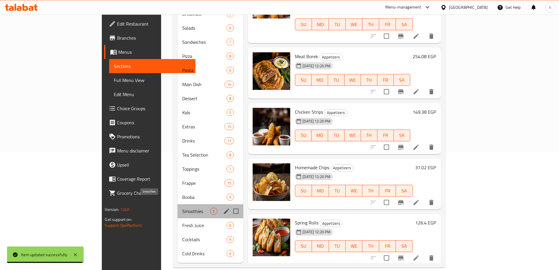
click at [182, 208] on span "Smoothies" at bounding box center [196, 211] width 28 height 7
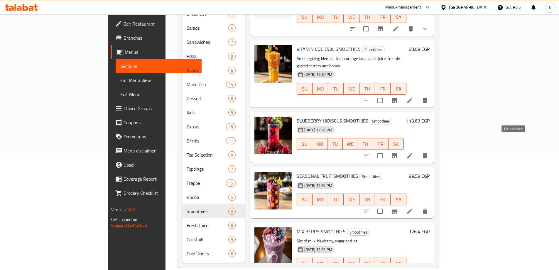
click at [413, 152] on icon at bounding box center [409, 155] width 7 height 7
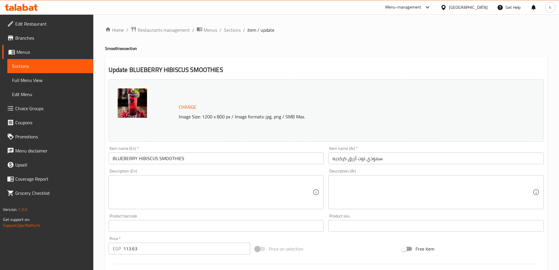
click at [204, 186] on textarea at bounding box center [213, 192] width 200 height 28
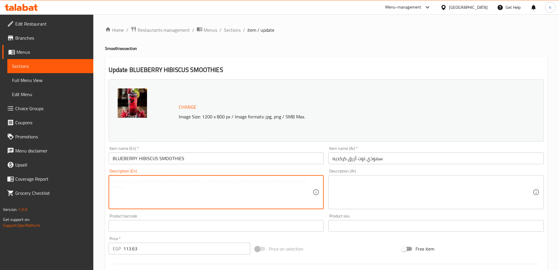
paste textarea "A refreshing mix of blueberries and tangy hibiscus."
type textarea "A refreshing mix of blueberries and tangy hibiscus."
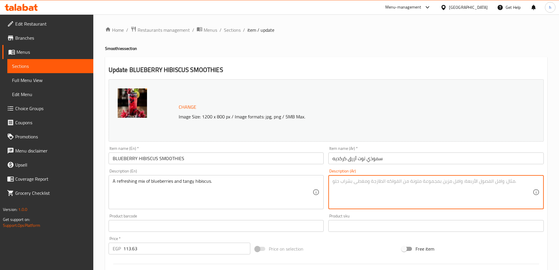
click at [359, 199] on textarea at bounding box center [433, 192] width 200 height 28
paste textarea "مزيج منعش من التوت الأزرق والكركديه اللاذع."
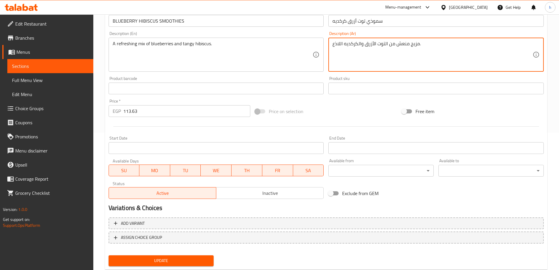
scroll to position [154, 0]
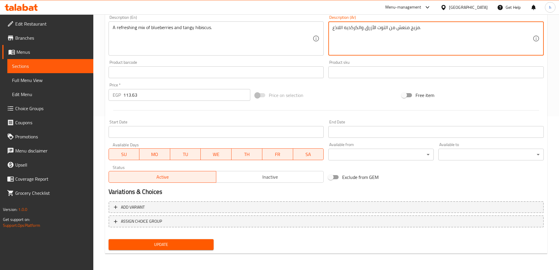
type textarea "مزيج منعش من التوت الأزرق والكركديه اللاذع."
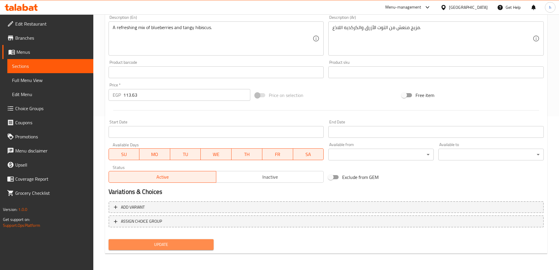
click at [207, 242] on span "Update" at bounding box center [161, 244] width 96 height 7
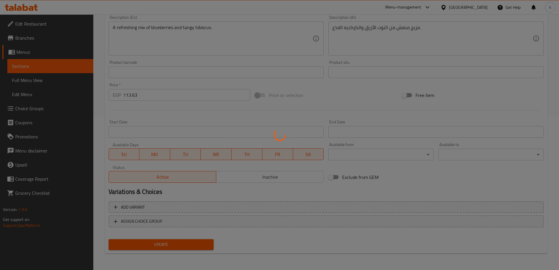
scroll to position [0, 0]
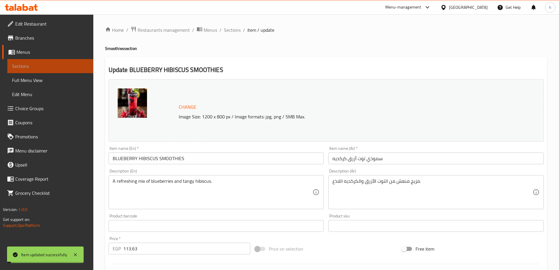
click at [37, 67] on span "Sections" at bounding box center [50, 66] width 77 height 7
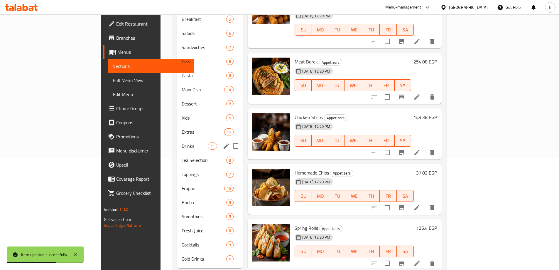
scroll to position [118, 0]
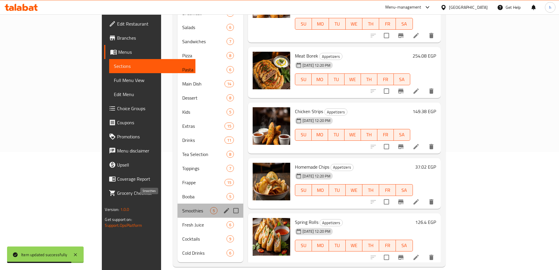
click at [182, 207] on span "Smoothies" at bounding box center [196, 210] width 28 height 7
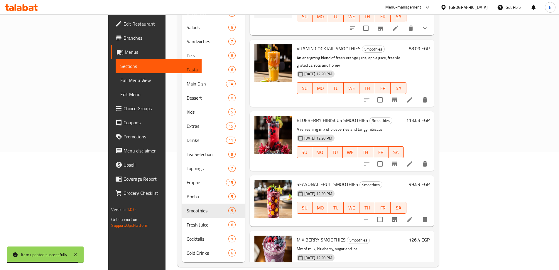
scroll to position [21, 0]
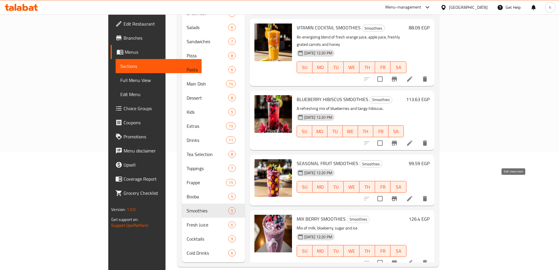
click at [412, 196] on icon at bounding box center [409, 198] width 5 height 5
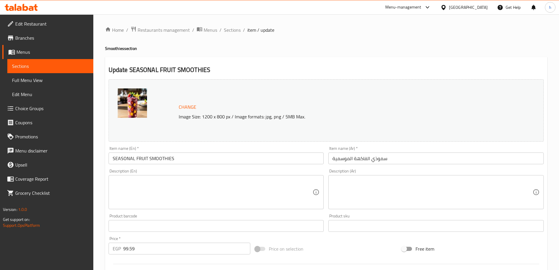
click at [191, 185] on textarea at bounding box center [213, 192] width 200 height 28
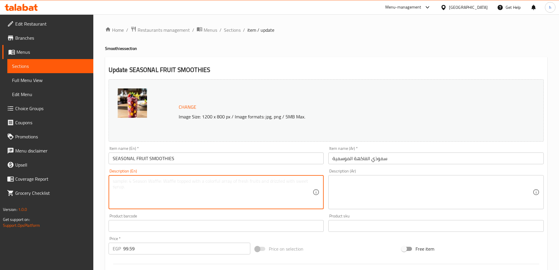
paste textarea "A smoothie made with the freshest fruits of the season."
type textarea "A smoothie made with the freshest fruits of the season."
click at [362, 179] on textarea at bounding box center [433, 192] width 200 height 28
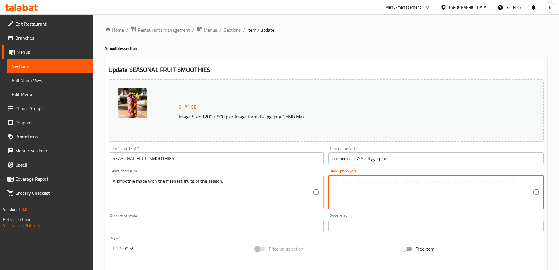
paste textarea "عصير مصنوع من أطيب الفواكه الطازجة في الموسم."
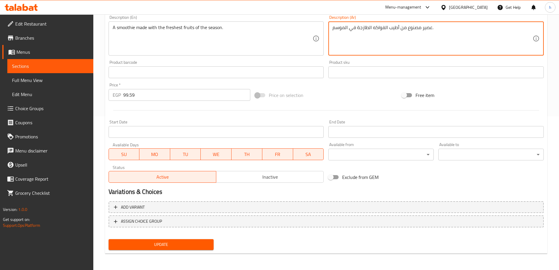
type textarea "عصير مصنوع من أطيب الفواكه الطازجة في الموسم."
click at [199, 243] on span "Update" at bounding box center [161, 244] width 96 height 7
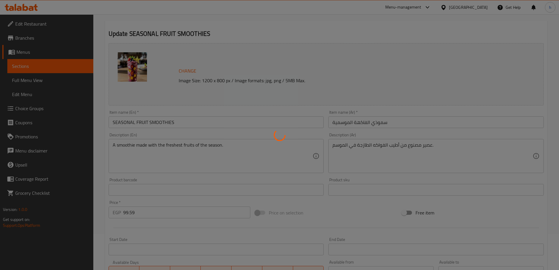
scroll to position [0, 0]
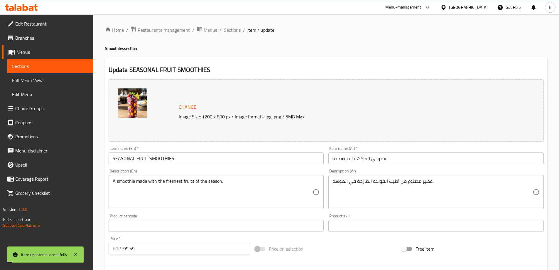
click at [68, 65] on span "Sections" at bounding box center [50, 66] width 77 height 7
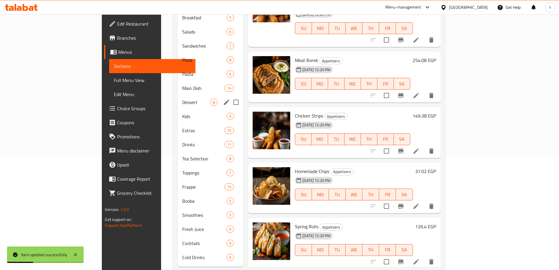
scroll to position [118, 0]
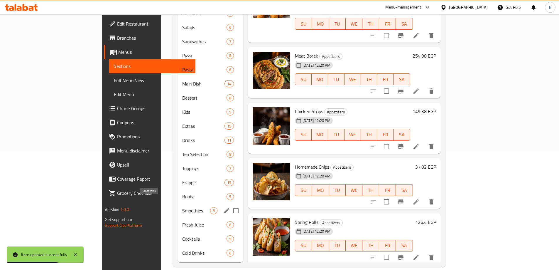
click at [182, 207] on span "Smoothies" at bounding box center [196, 210] width 28 height 7
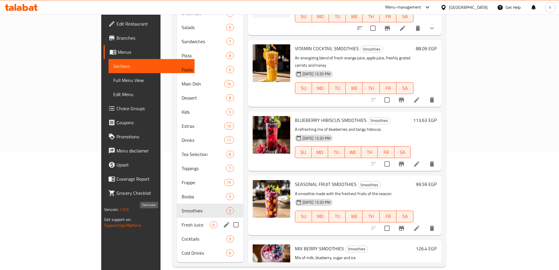
click at [182, 221] on span "Fresh Juice" at bounding box center [196, 224] width 28 height 7
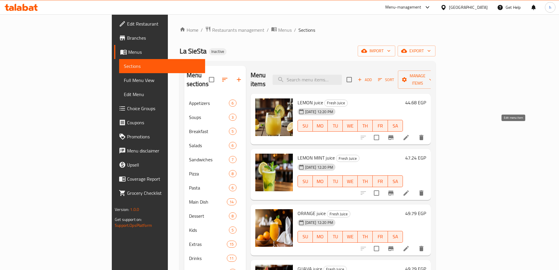
click at [409, 135] on icon at bounding box center [406, 137] width 5 height 5
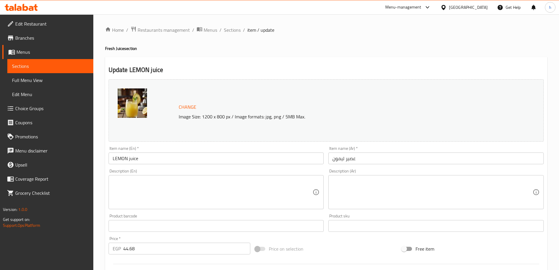
click at [190, 187] on textarea at bounding box center [213, 192] width 200 height 28
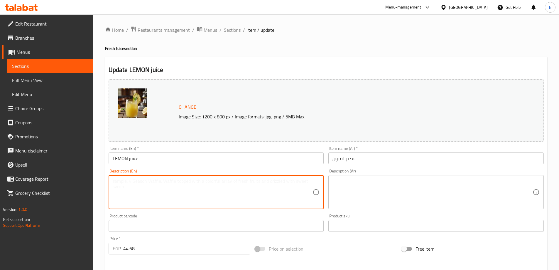
paste textarea "A zesty and refreshing juice made from fresh lemons."
type textarea "A zesty and refreshing juice made from fresh lemons."
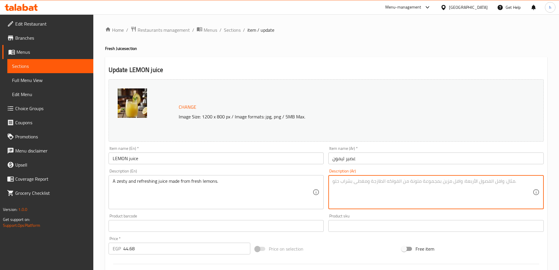
click at [359, 190] on textarea at bounding box center [433, 192] width 200 height 28
click at [360, 187] on textarea at bounding box center [433, 192] width 200 height 28
paste textarea "عصير منعش ولذيذ مصنوع من الليمون الطازج."
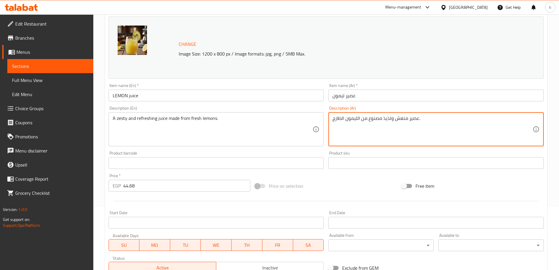
scroll to position [154, 0]
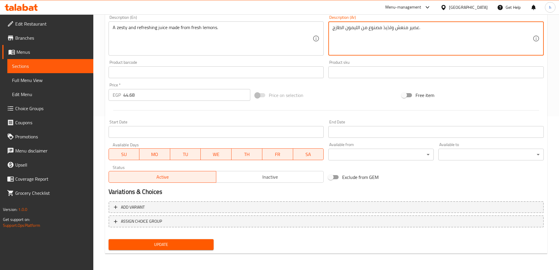
type textarea "عصير منعش ولذيذ مصنوع من الليمون الطازج."
click at [185, 244] on span "Update" at bounding box center [161, 244] width 96 height 7
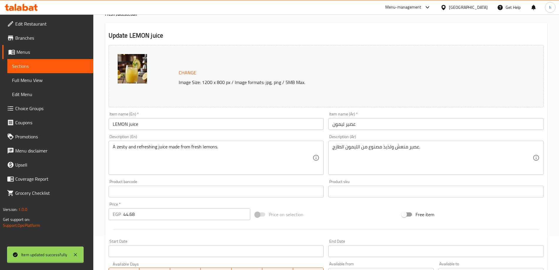
scroll to position [0, 0]
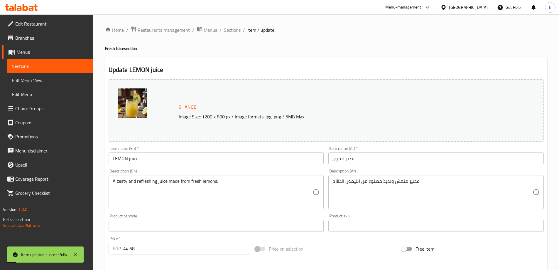
click at [58, 63] on span "Sections" at bounding box center [50, 66] width 77 height 7
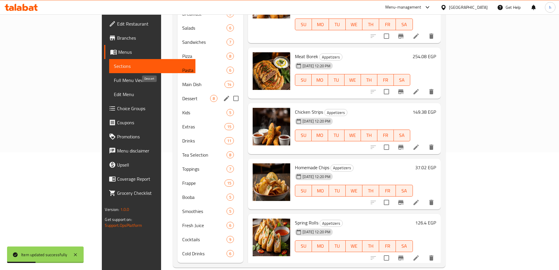
scroll to position [118, 0]
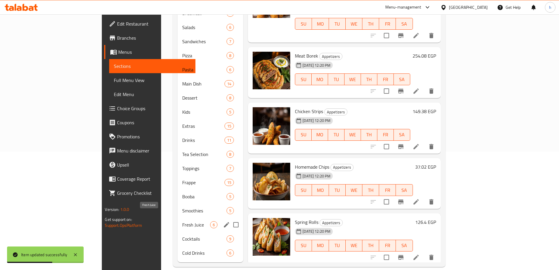
click at [182, 221] on span "Fresh Juice" at bounding box center [196, 224] width 28 height 7
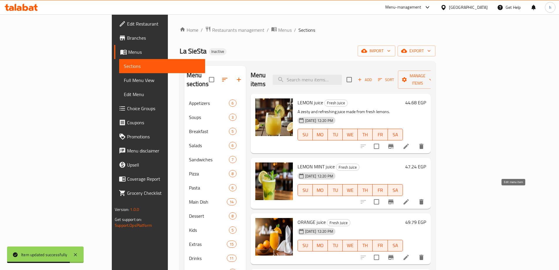
click at [410, 198] on icon at bounding box center [406, 201] width 7 height 7
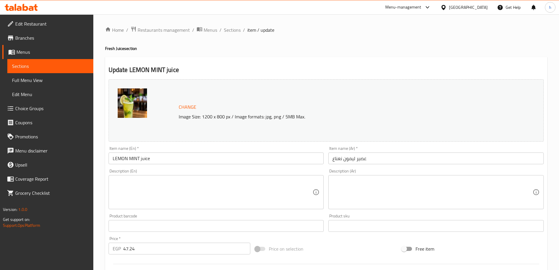
click at [166, 189] on textarea at bounding box center [213, 192] width 200 height 28
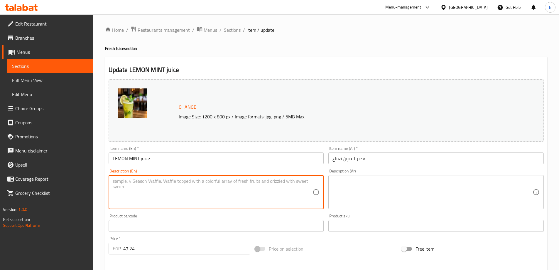
paste textarea "The classic combination of tangy lemon and fresh mint."
type textarea "The classic combination of tangy lemon and fresh mint."
click at [347, 184] on textarea at bounding box center [433, 192] width 200 height 28
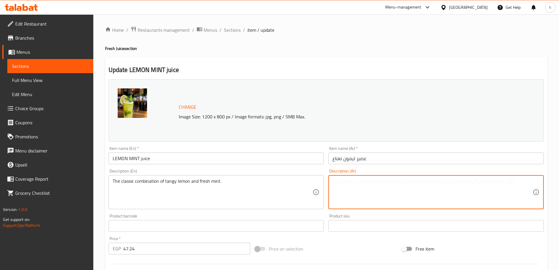
paste textarea "مزيج كلاسيكي من الليمون اللاذع والنعناع الطازج."
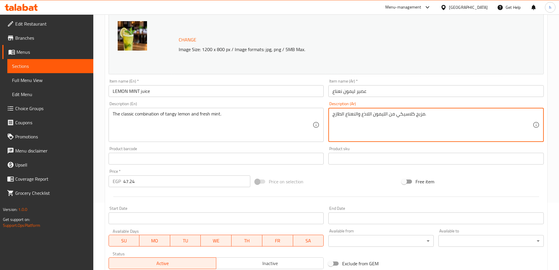
scroll to position [154, 0]
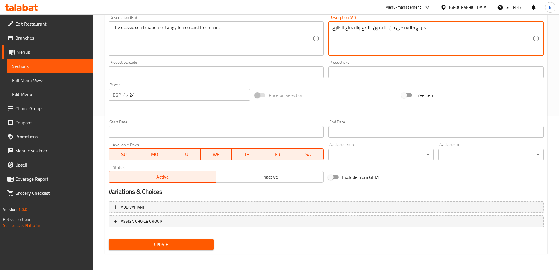
type textarea "مزيج كلاسيكي من الليمون اللاذع والنعناع الطازج."
click at [172, 244] on span "Update" at bounding box center [161, 244] width 96 height 7
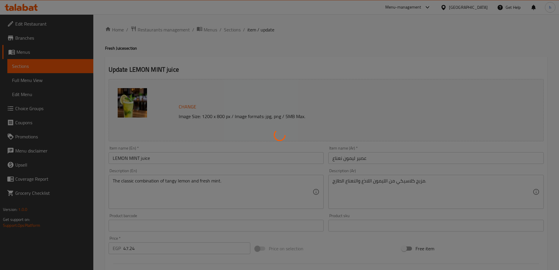
scroll to position [0, 0]
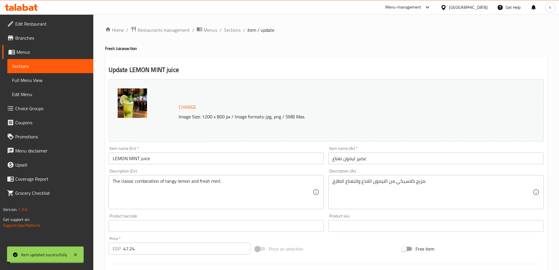
click at [62, 68] on span "Sections" at bounding box center [50, 66] width 77 height 7
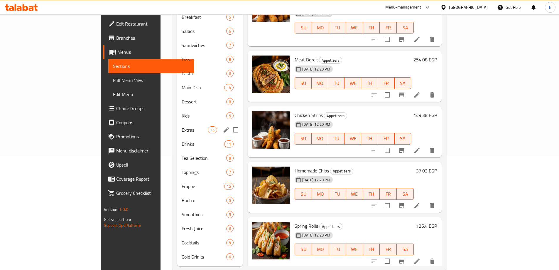
scroll to position [117, 0]
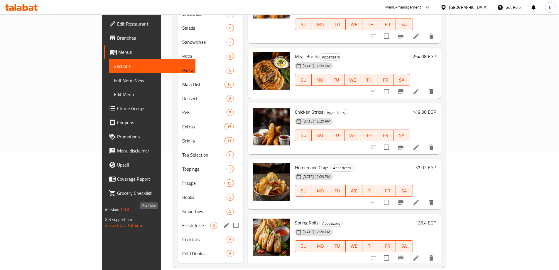
click at [182, 222] on span "Fresh Juice" at bounding box center [196, 225] width 28 height 7
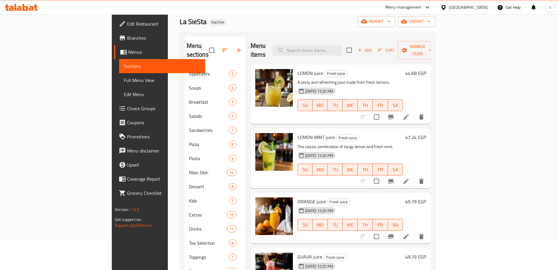
scroll to position [59, 0]
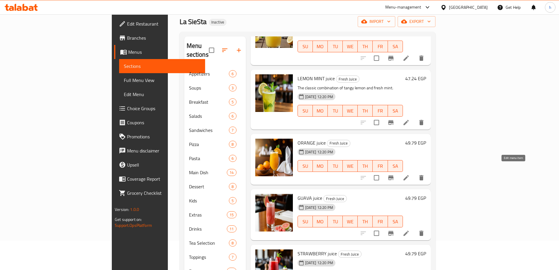
click at [410, 174] on icon at bounding box center [406, 177] width 7 height 7
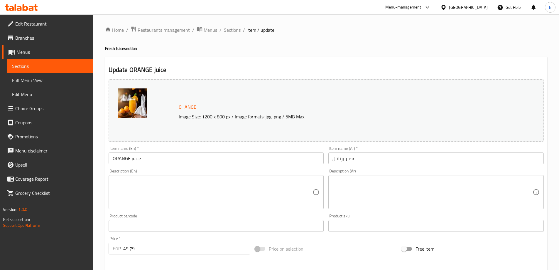
click at [163, 180] on textarea at bounding box center [213, 192] width 200 height 28
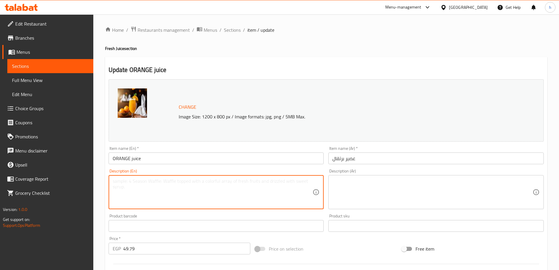
paste textarea "Freshly squeezed orange juice."
type textarea "Freshly squeezed orange juice."
click at [347, 183] on textarea at bounding box center [433, 192] width 200 height 28
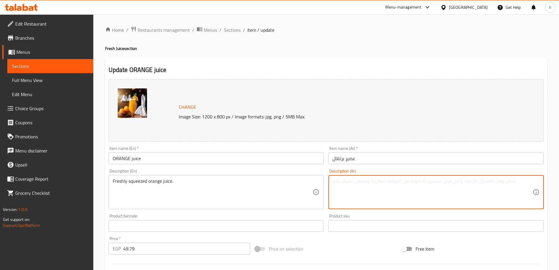
paste textarea "عصير البرتقال الطازج."
click at [345, 182] on textarea "عصير البرتقال الطازج." at bounding box center [433, 192] width 200 height 28
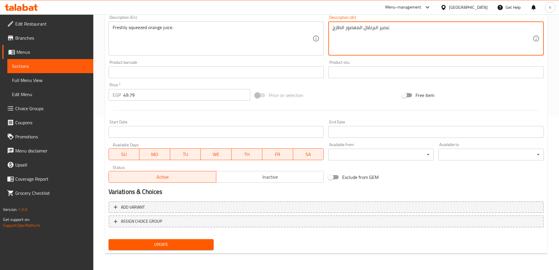
type textarea "عصير البرتقال المعصور الطازج."
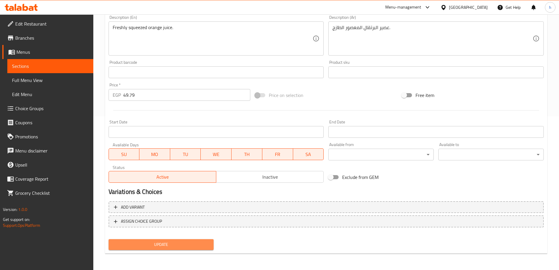
click at [195, 245] on span "Update" at bounding box center [161, 244] width 96 height 7
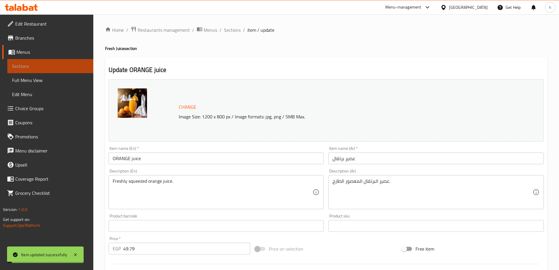
click at [17, 63] on span "Sections" at bounding box center [50, 66] width 77 height 7
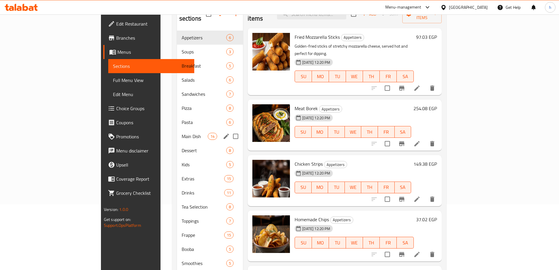
scroll to position [117, 0]
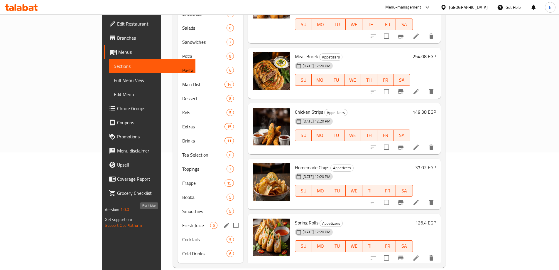
click at [182, 222] on span "Fresh Juice" at bounding box center [196, 225] width 28 height 7
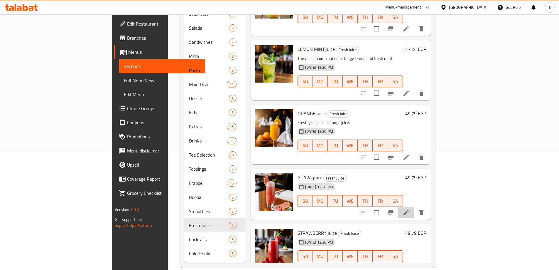
click at [415, 207] on li at bounding box center [406, 212] width 16 height 11
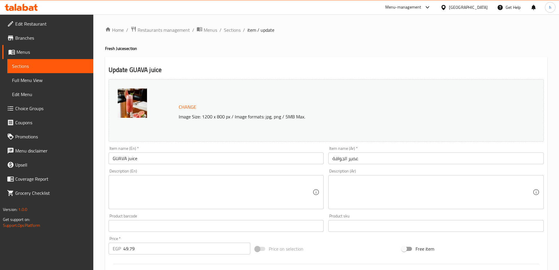
click at [196, 201] on textarea at bounding box center [213, 192] width 200 height 28
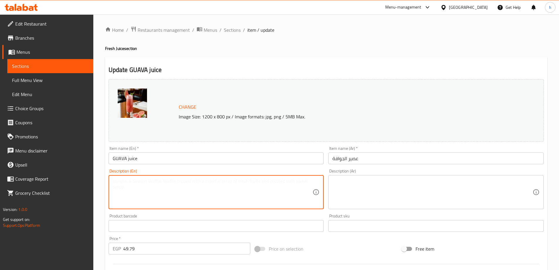
paste textarea "A sweet and fragrant guava juice."
type textarea "A sweet and fragrant guava juice."
click at [373, 186] on textarea at bounding box center [433, 192] width 200 height 28
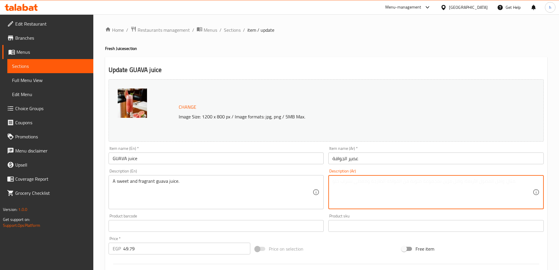
paste textarea "عصير الجوافة الحلو والعطري."
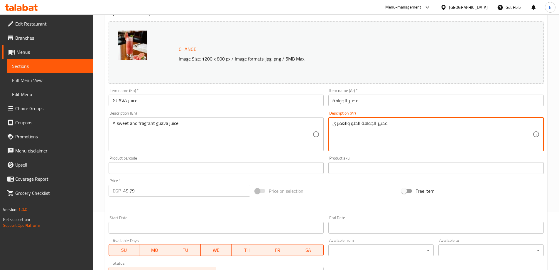
scroll to position [154, 0]
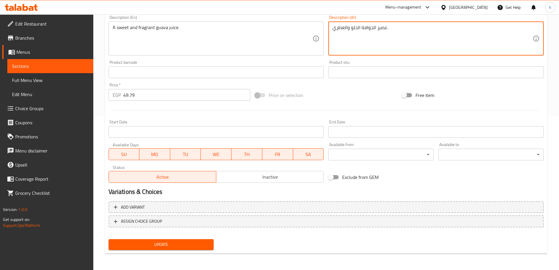
type textarea "عصير الجوافة الحلو والعطري."
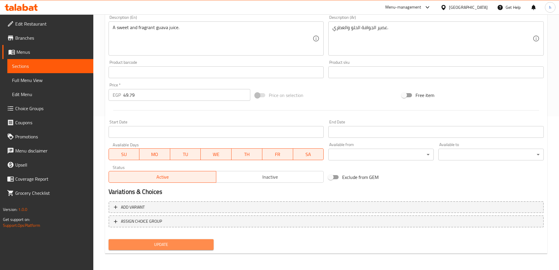
click at [186, 246] on span "Update" at bounding box center [161, 244] width 96 height 7
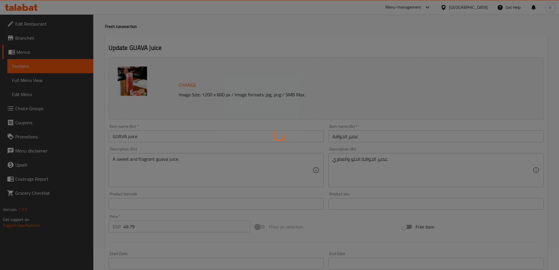
scroll to position [0, 0]
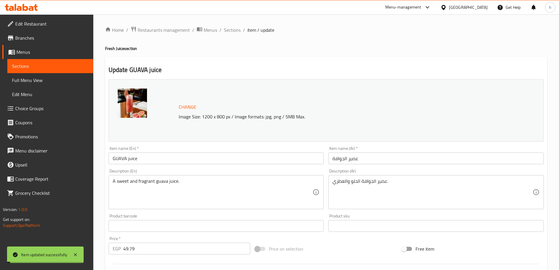
click at [74, 62] on link "Sections" at bounding box center [50, 66] width 86 height 14
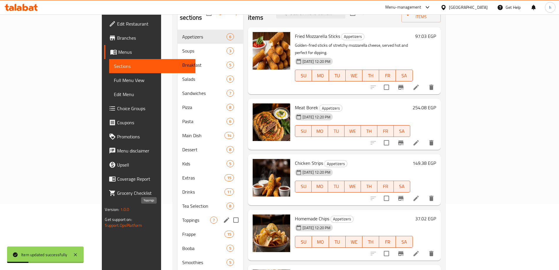
scroll to position [118, 0]
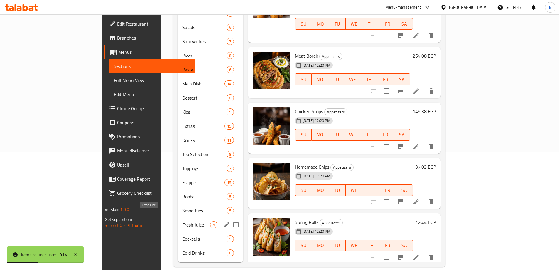
drag, startPoint x: 138, startPoint y: 215, endPoint x: 154, endPoint y: 209, distance: 17.1
click at [182, 221] on span "Fresh Juice" at bounding box center [196, 224] width 28 height 7
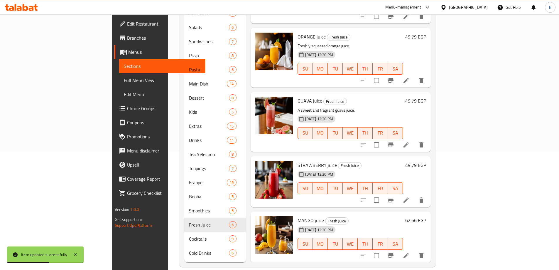
scroll to position [76, 0]
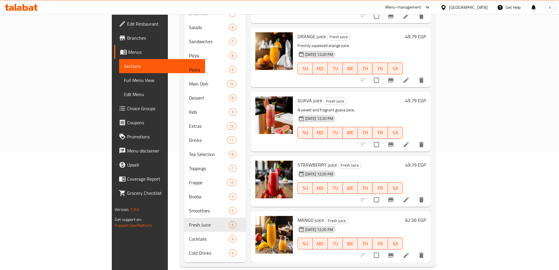
click at [410, 196] on icon at bounding box center [406, 199] width 7 height 7
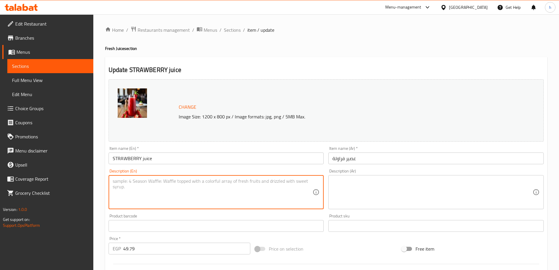
click at [189, 187] on textarea at bounding box center [213, 192] width 200 height 28
paste textarea "A sweet and classic strawberry juice."
type textarea "A sweet and classic strawberry juice."
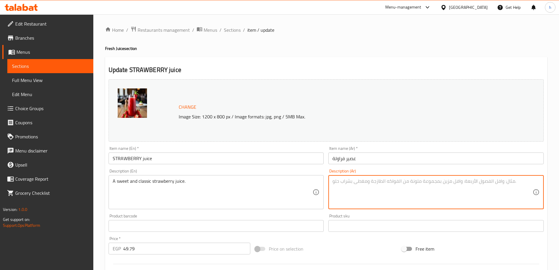
click at [391, 181] on textarea at bounding box center [433, 192] width 200 height 28
paste textarea "عصير الفراولة الحلو والكلاسيكي."
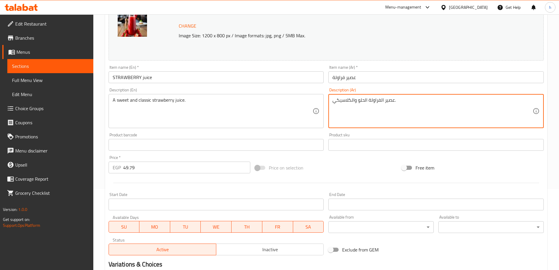
scroll to position [154, 0]
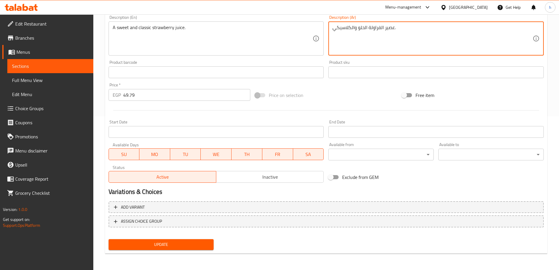
type textarea "عصير الفراولة الحلو والكلاسيكي."
click at [199, 243] on span "Update" at bounding box center [161, 244] width 96 height 7
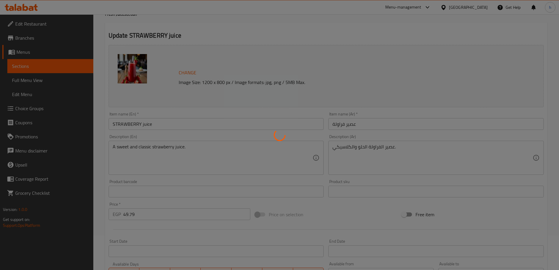
scroll to position [0, 0]
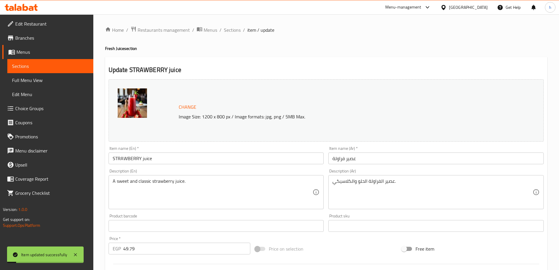
click at [50, 65] on span "Sections" at bounding box center [50, 66] width 77 height 7
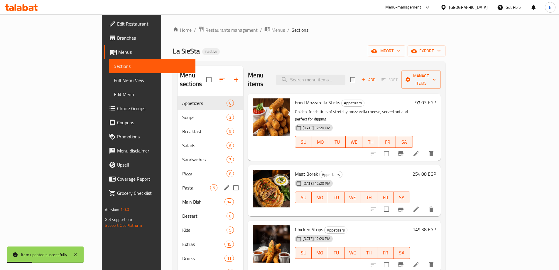
scroll to position [118, 0]
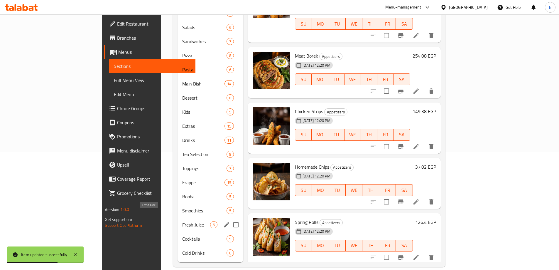
click at [182, 221] on span "Fresh Juice" at bounding box center [196, 224] width 28 height 7
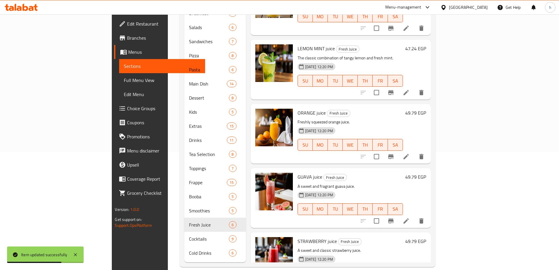
scroll to position [85, 0]
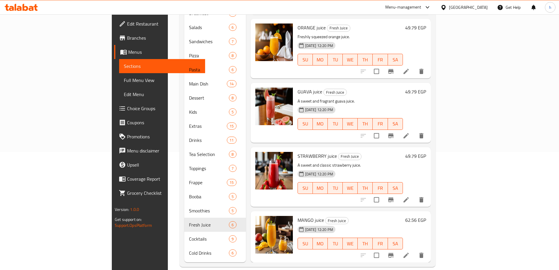
click at [410, 252] on icon at bounding box center [406, 255] width 7 height 7
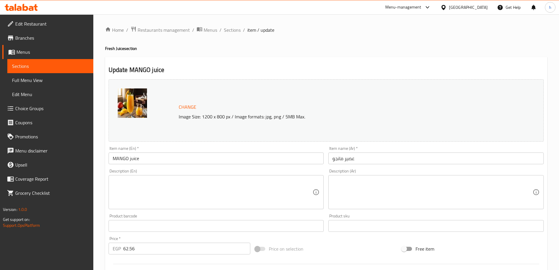
click at [184, 186] on textarea at bounding box center [213, 192] width 200 height 28
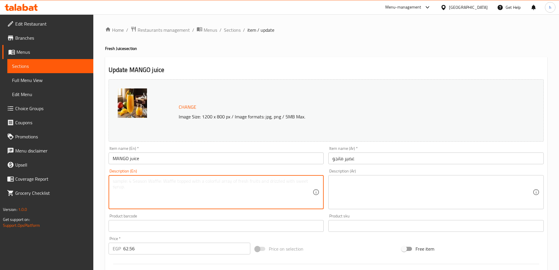
paste textarea "A rich and tropical mango juice."
type textarea "A rich and tropical mango juice."
click at [345, 190] on textarea at bounding box center [433, 192] width 200 height 28
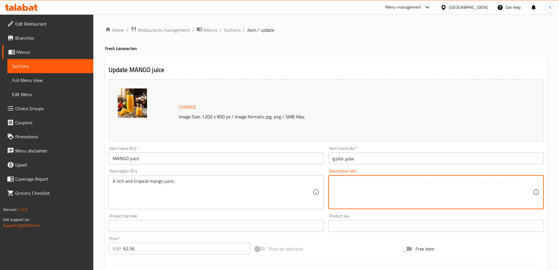
paste textarea "عصير [PERSON_NAME] واستوائي."
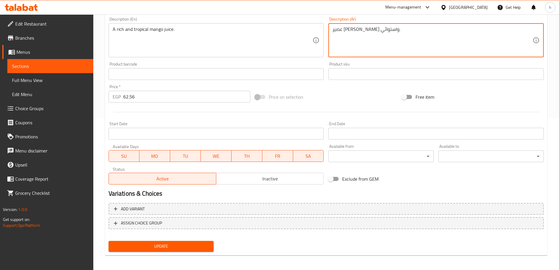
scroll to position [154, 0]
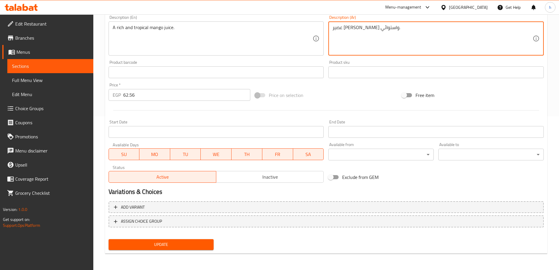
type textarea "عصير [PERSON_NAME] واستوائي."
click at [163, 246] on span "Update" at bounding box center [161, 244] width 96 height 7
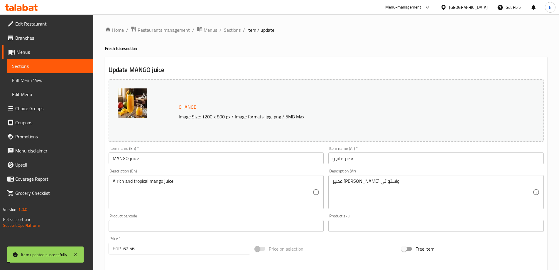
scroll to position [29, 0]
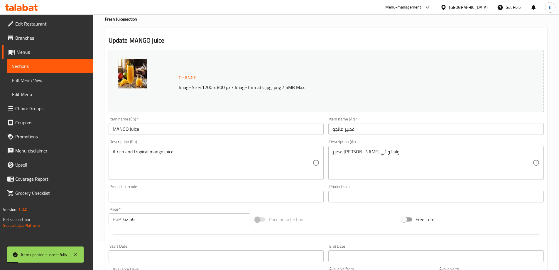
click at [57, 67] on span "Sections" at bounding box center [50, 66] width 77 height 7
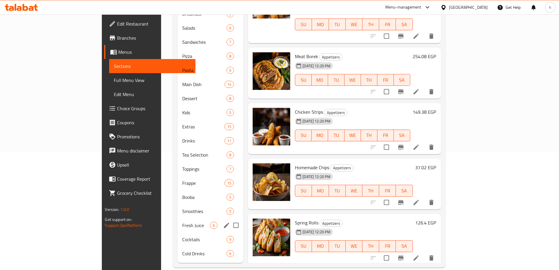
scroll to position [118, 0]
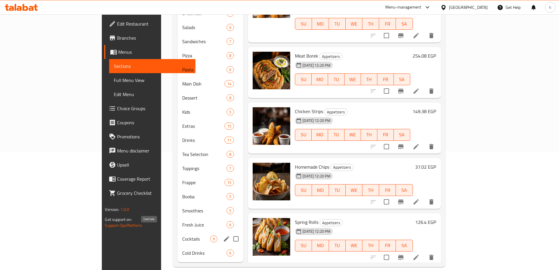
click at [182, 235] on span "Cocktails" at bounding box center [196, 238] width 28 height 7
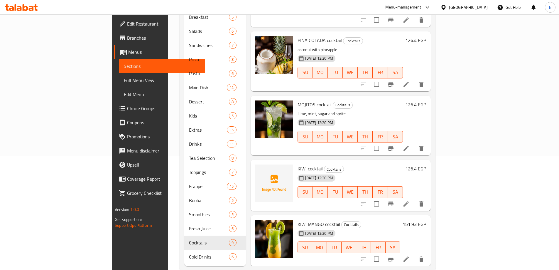
scroll to position [118, 0]
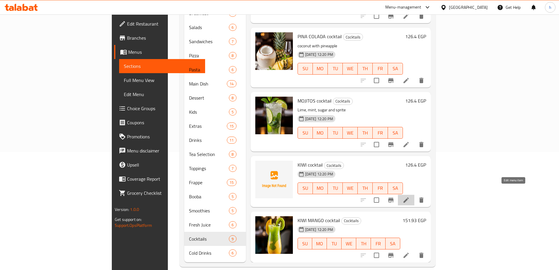
click at [410, 196] on icon at bounding box center [406, 199] width 7 height 7
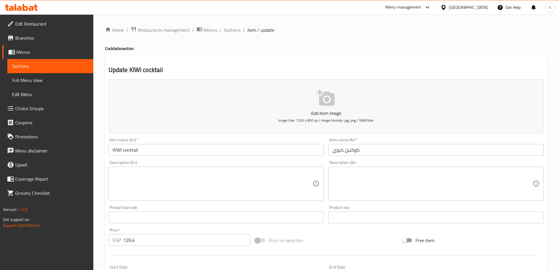
click at [226, 189] on textarea at bounding box center [213, 184] width 200 height 28
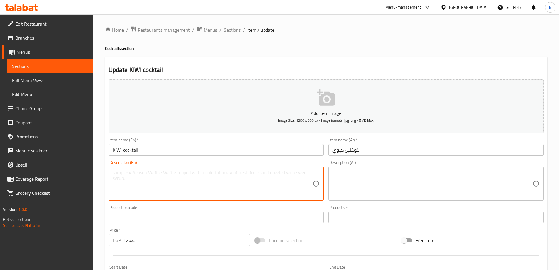
paste textarea "A sweet and tangy kiwi-based drink."
type textarea "A sweet and tangy kiwi-based drink."
click at [362, 175] on textarea at bounding box center [433, 184] width 200 height 28
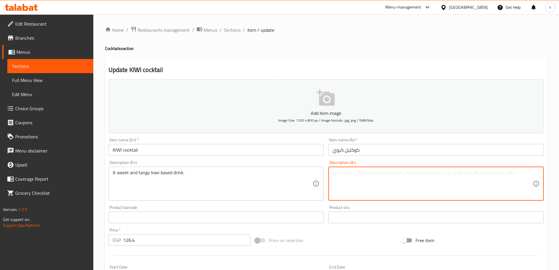
paste textarea "مشروب حلو وحامض مصنوع من الكيوي."
drag, startPoint x: 383, startPoint y: 174, endPoint x: 372, endPoint y: 177, distance: 10.6
click at [372, 177] on textarea "مشروب حلو وحامض مصنوع من الكيوي." at bounding box center [433, 184] width 200 height 28
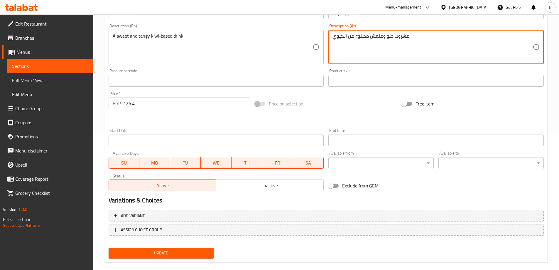
scroll to position [145, 0]
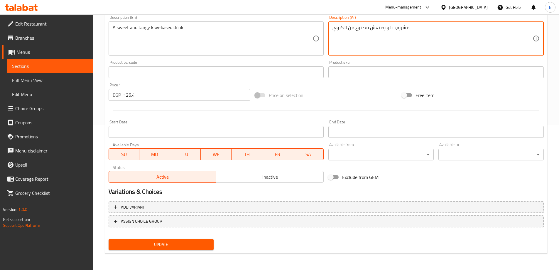
type textarea "مشروب حلو ومنعش مصنوع من الكيوي."
click at [192, 250] on button "Update" at bounding box center [161, 244] width 105 height 11
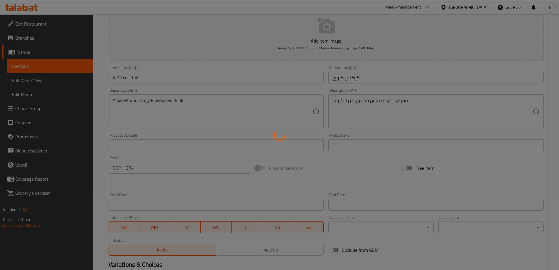
scroll to position [0, 0]
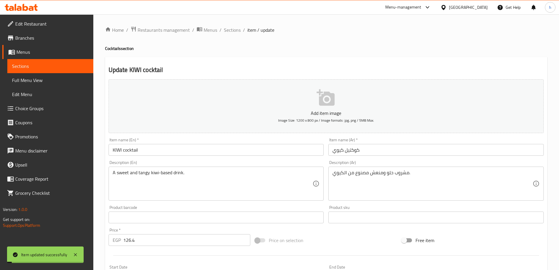
click at [60, 60] on link "Sections" at bounding box center [50, 66] width 86 height 14
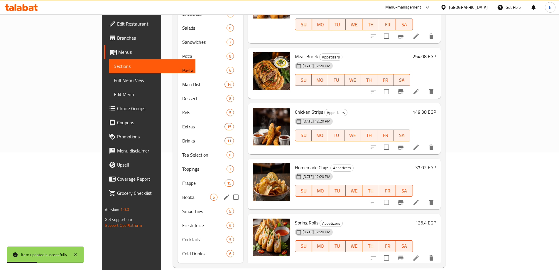
scroll to position [118, 0]
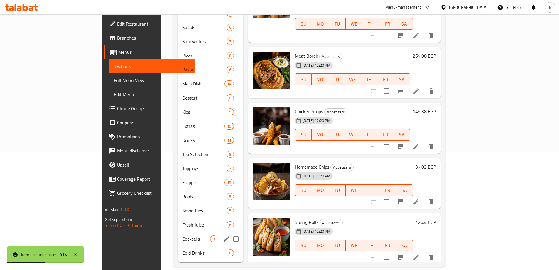
click at [182, 235] on span "Cocktails" at bounding box center [196, 238] width 28 height 7
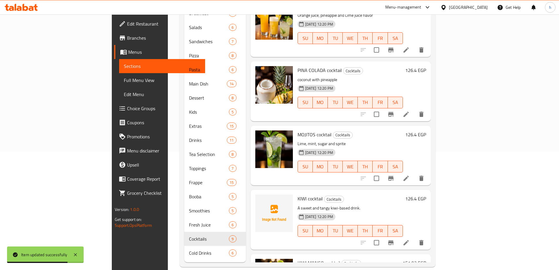
scroll to position [277, 0]
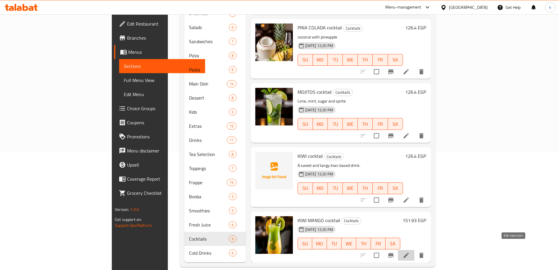
click at [409, 252] on icon at bounding box center [406, 254] width 5 height 5
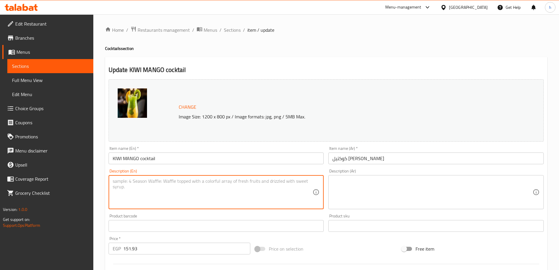
click at [182, 190] on textarea at bounding box center [213, 192] width 200 height 28
paste textarea "A tropical mix of kiwi and mango."
type textarea "A tropical mix of kiwi and mango."
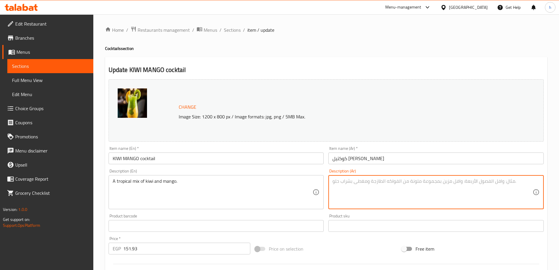
click at [360, 186] on textarea at bounding box center [433, 192] width 200 height 28
paste textarea "مزيج استوائي من الكيوي والمانجو."
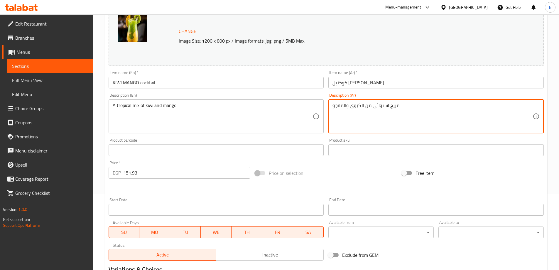
scroll to position [154, 0]
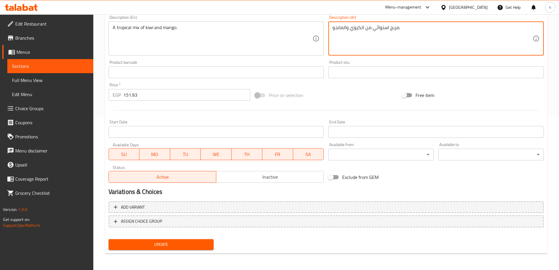
type textarea "مزيج استوائي من الكيوي والمانجو."
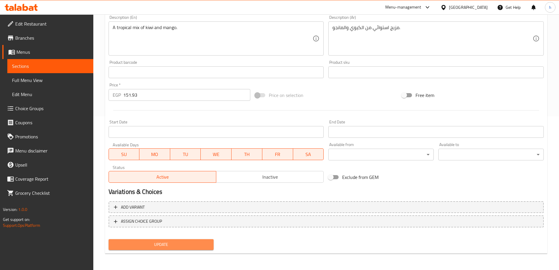
click at [178, 242] on span "Update" at bounding box center [161, 244] width 96 height 7
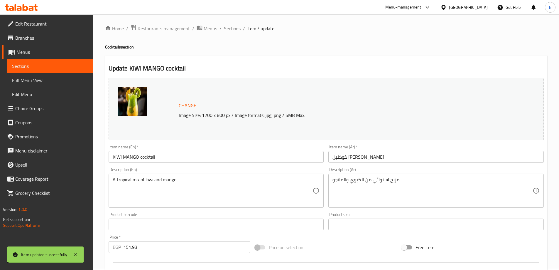
scroll to position [0, 0]
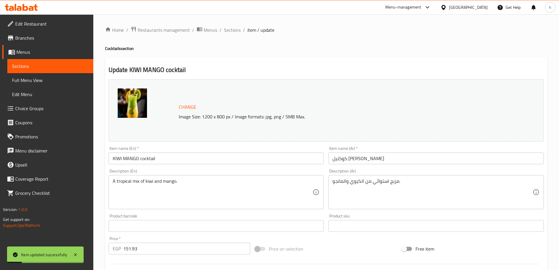
click at [78, 67] on span "Sections" at bounding box center [50, 66] width 77 height 7
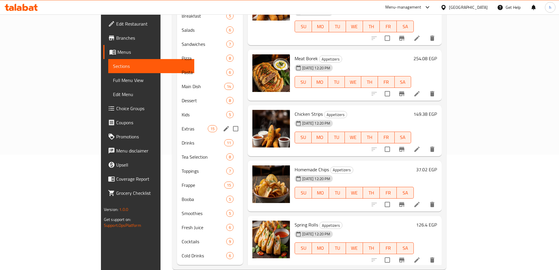
scroll to position [117, 0]
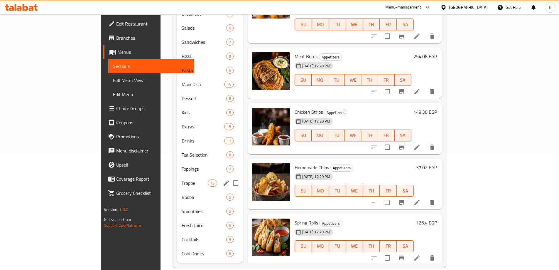
click at [182, 179] on span "Frappe" at bounding box center [195, 182] width 26 height 7
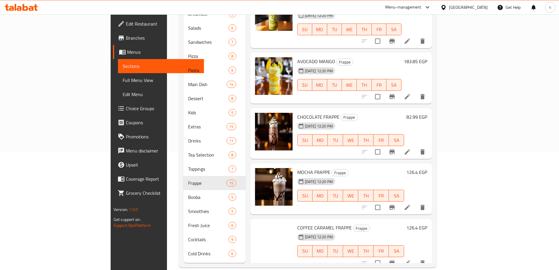
scroll to position [117, 0]
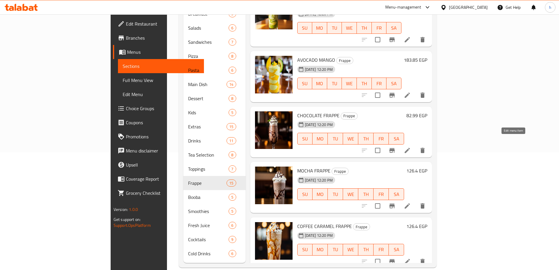
click at [411, 147] on icon at bounding box center [407, 150] width 7 height 7
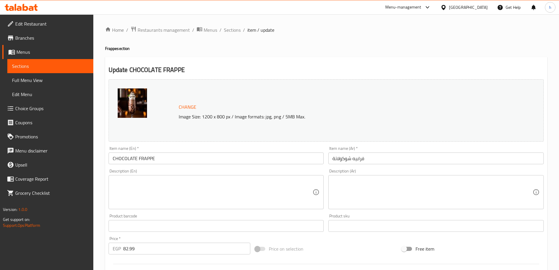
click at [173, 185] on textarea at bounding box center [213, 192] width 200 height 28
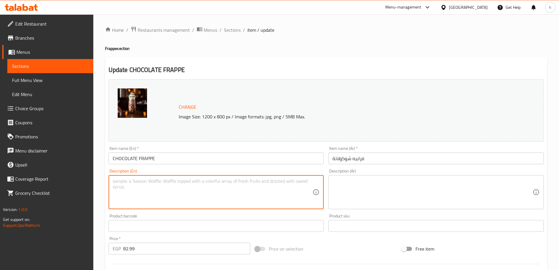
paste textarea "A blended, icy coffee drink with rich chocolate flavor."
type textarea "A blended, icy coffee drink with rich chocolate flavor."
click at [384, 180] on textarea at bounding box center [433, 192] width 200 height 28
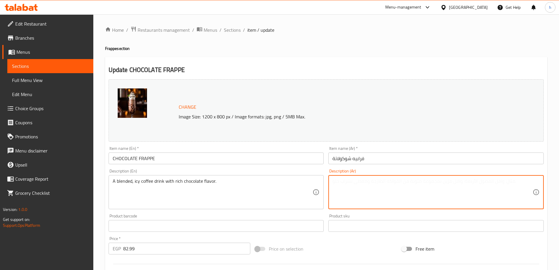
paste textarea "مشروب قهوة مثلج وممزوج بنكهة الشوكولاتة الغنية."
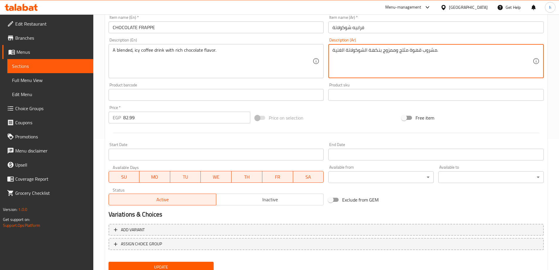
scroll to position [154, 0]
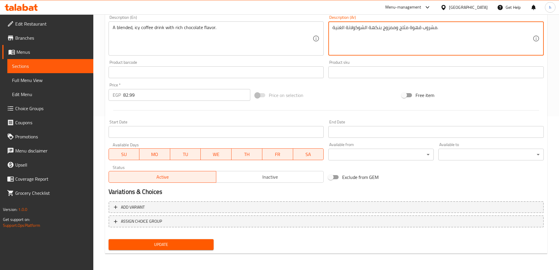
type textarea "مشروب قهوة مثلج وممزوج بنكهة الشوكولاتة الغنية."
click at [179, 245] on span "Update" at bounding box center [161, 244] width 96 height 7
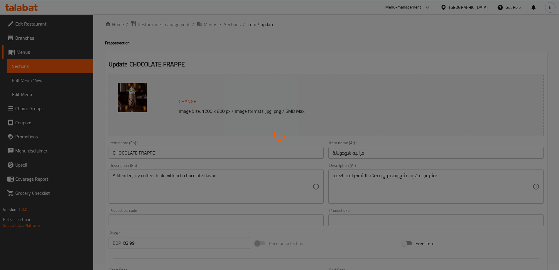
scroll to position [0, 0]
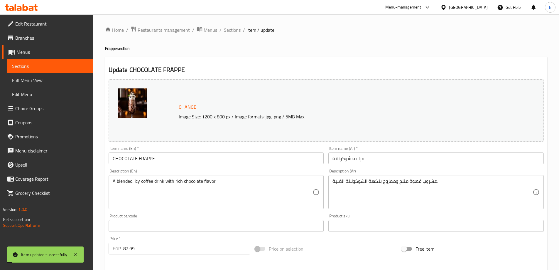
click at [61, 65] on span "Sections" at bounding box center [50, 66] width 77 height 7
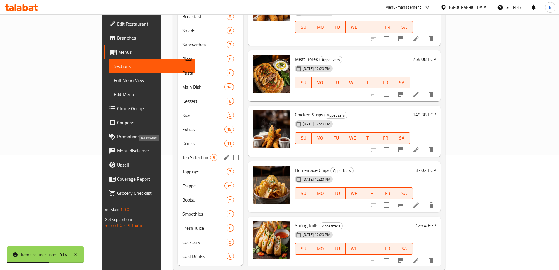
scroll to position [118, 0]
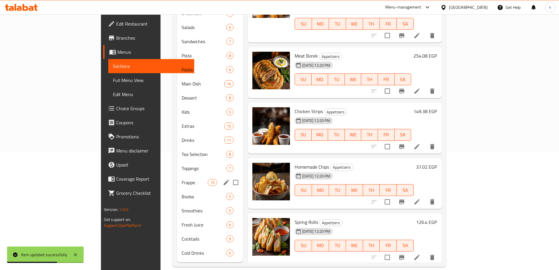
drag, startPoint x: 135, startPoint y: 176, endPoint x: 221, endPoint y: 166, distance: 86.8
click at [182, 179] on span "Frappe" at bounding box center [195, 182] width 26 height 7
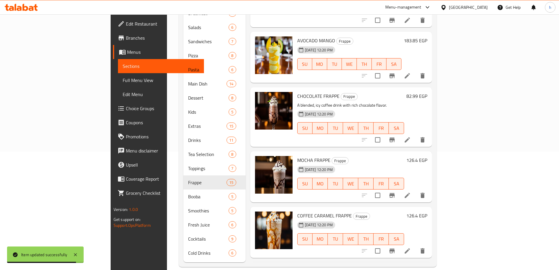
scroll to position [147, 0]
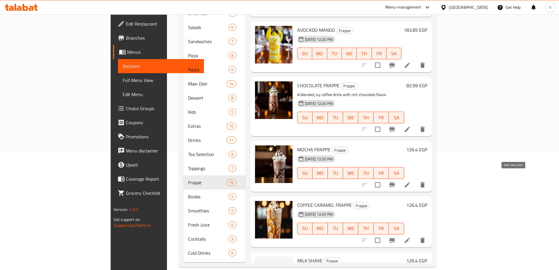
click at [411, 181] on icon at bounding box center [407, 184] width 7 height 7
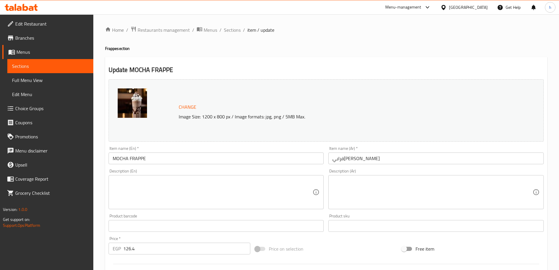
click at [205, 183] on textarea at bounding box center [213, 192] width 200 height 28
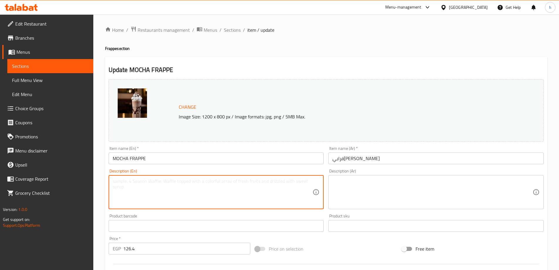
paste textarea "MOCHA FRAPPE"
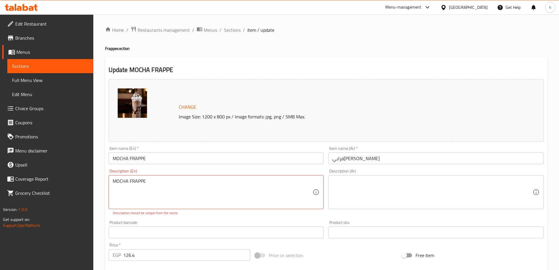
click at [132, 185] on textarea "MOCHA FRAPPE" at bounding box center [213, 192] width 200 height 28
paste textarea "A cool, blended mix of coffee, chocolate, and ice."
type textarea "A cool, blended mix of coffee, chocolate, and ice."
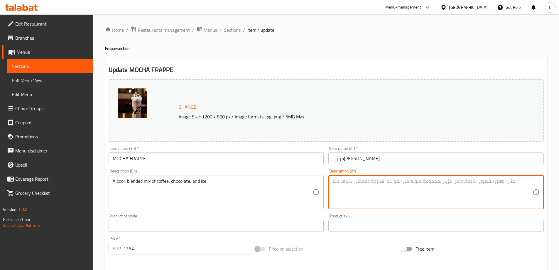
click at [381, 188] on textarea at bounding box center [433, 192] width 200 height 28
paste textarea "مزيج رائع من القهوة والشوكولاتة والثلج."
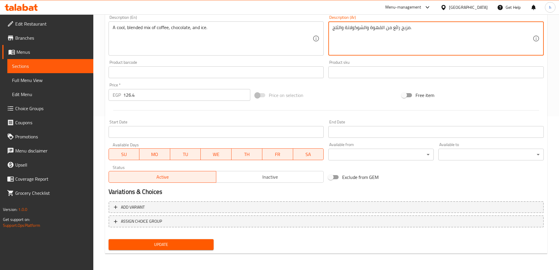
type textarea "مزيج رائع من القهوة والشوكولاتة والثلج."
click at [200, 239] on button "Update" at bounding box center [161, 244] width 105 height 11
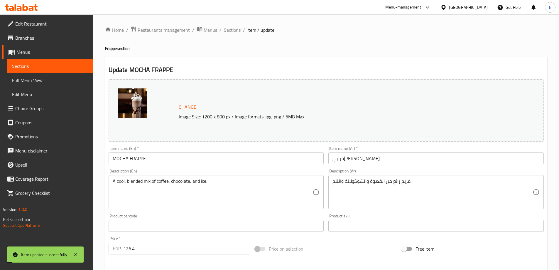
click at [58, 67] on span "Sections" at bounding box center [50, 66] width 77 height 7
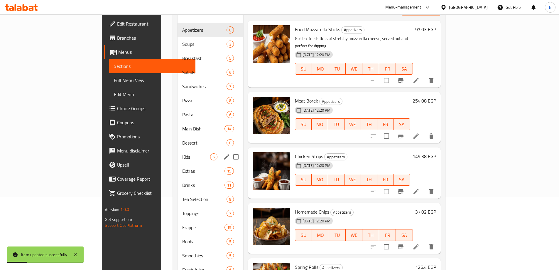
scroll to position [118, 0]
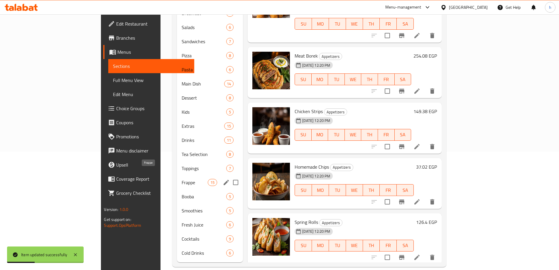
click at [182, 179] on span "Frappe" at bounding box center [195, 182] width 26 height 7
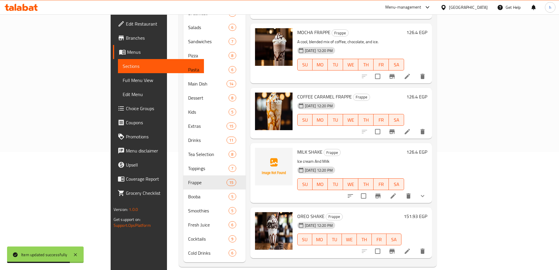
scroll to position [264, 0]
click at [410, 129] on icon at bounding box center [407, 131] width 5 height 5
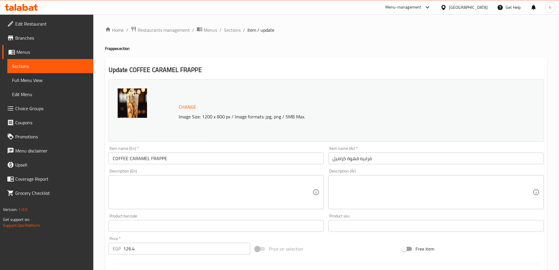
click at [159, 193] on textarea at bounding box center [213, 192] width 200 height 28
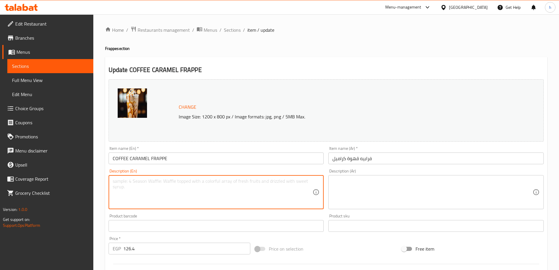
paste textarea "A sweet, icy coffee drink with a drizzle of caramel."
type textarea "A sweet, icy coffee drink with a drizzle of caramel."
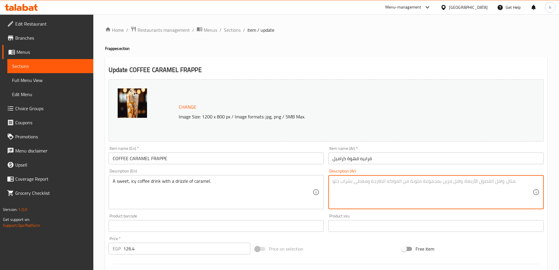
click at [373, 186] on textarea at bounding box center [433, 192] width 200 height 28
paste textarea "مشروب قهوة حلو ومثلج مع القليل من الكراميل."
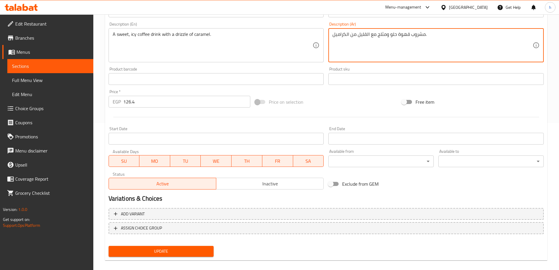
scroll to position [154, 0]
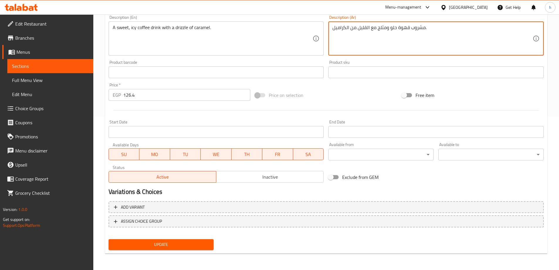
type textarea "مشروب قهوة حلو ومثلج مع القليل من الكراميل."
click at [204, 247] on span "Update" at bounding box center [161, 244] width 96 height 7
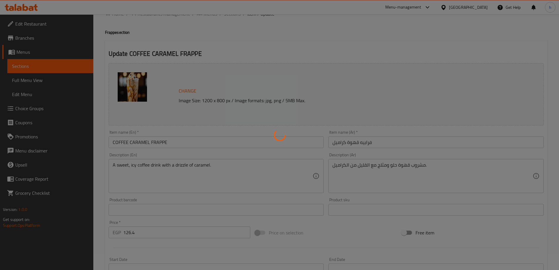
scroll to position [0, 0]
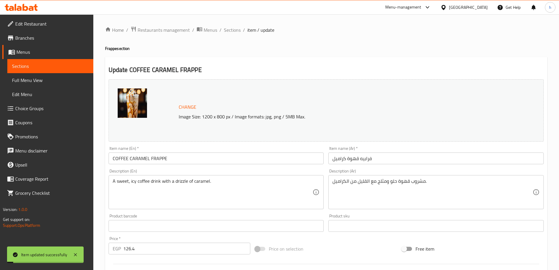
click at [67, 66] on span "Sections" at bounding box center [50, 66] width 77 height 7
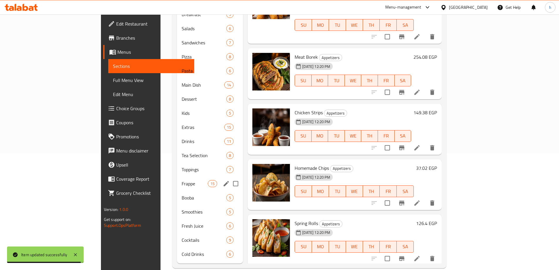
scroll to position [117, 0]
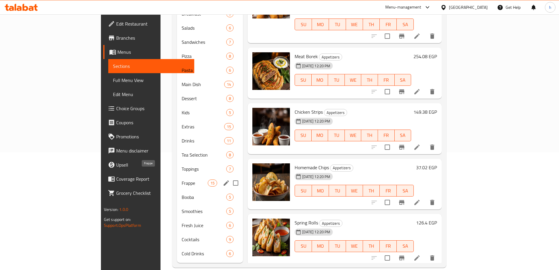
click at [182, 179] on span "Frappe" at bounding box center [195, 182] width 26 height 7
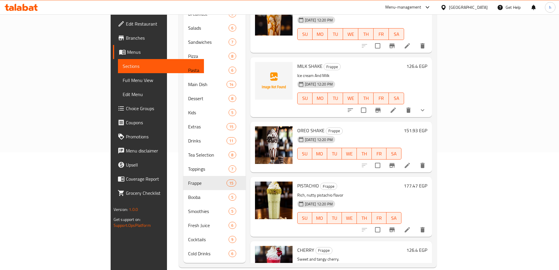
scroll to position [411, 0]
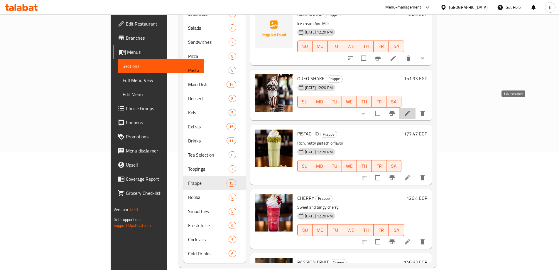
click at [410, 111] on icon at bounding box center [407, 113] width 5 height 5
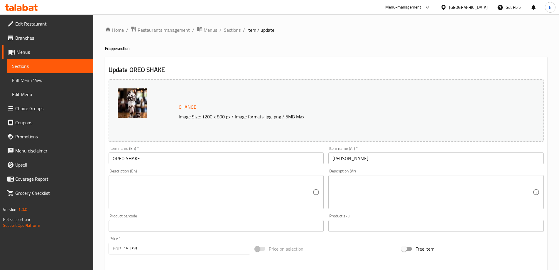
click at [156, 182] on textarea at bounding box center [213, 192] width 200 height 28
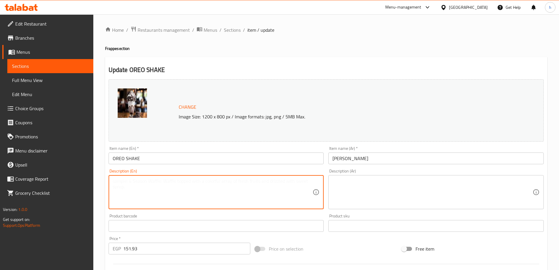
paste textarea "A creamy milkshake blended with chunks of Oreo cookies."
type textarea "A creamy milkshake blended with chunks of Oreo cookies."
click at [356, 189] on textarea at bounding box center [433, 192] width 200 height 28
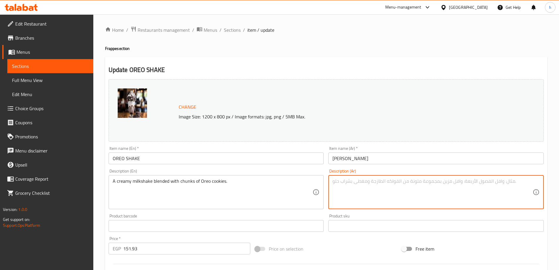
paste textarea "ميلك شيك كريمي مخلوط مع قطع من بسكويت أوريو."
click at [354, 180] on textarea "ميلك شيك كريمي مخلوط مع قطع من بسكويت أوريو." at bounding box center [433, 192] width 200 height 28
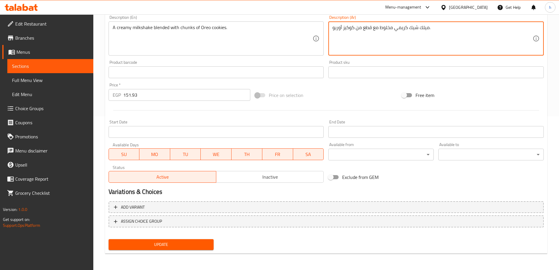
type textarea "ميلك شيك كريمي مخلوط مع قطع من كوكيز أوريو."
click at [195, 243] on span "Update" at bounding box center [161, 244] width 96 height 7
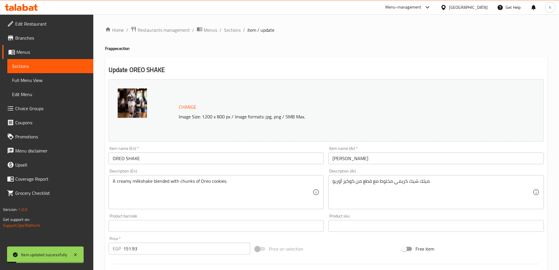
click at [64, 61] on link "Sections" at bounding box center [50, 66] width 86 height 14
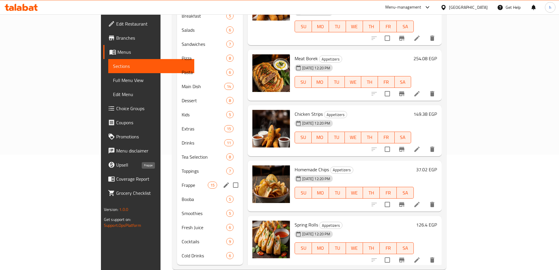
scroll to position [117, 0]
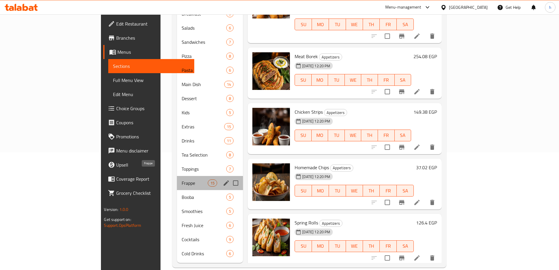
click at [182, 179] on span "Frappe" at bounding box center [195, 182] width 26 height 7
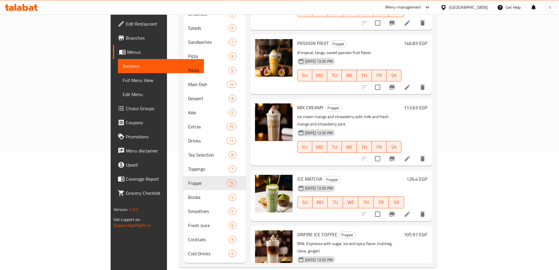
scroll to position [646, 0]
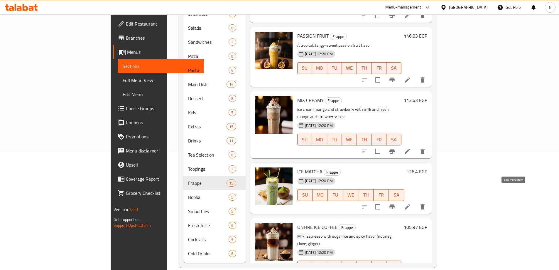
click at [410, 204] on icon at bounding box center [407, 206] width 5 height 5
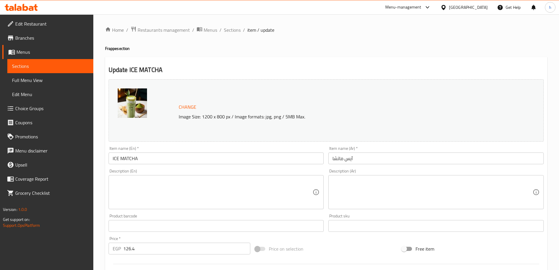
click at [195, 185] on textarea at bounding box center [213, 192] width 200 height 28
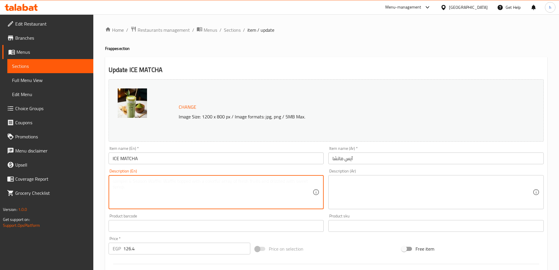
paste textarea "A cold, refreshing version of matcha tea."
type textarea "A cold, refreshing version of matcha tea."
click at [373, 198] on textarea at bounding box center [433, 192] width 200 height 28
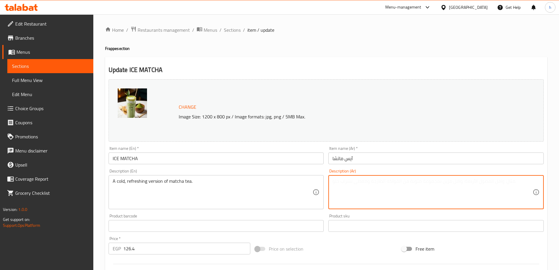
paste textarea "نسخة باردة ومنعشة من شاي الماتشا."
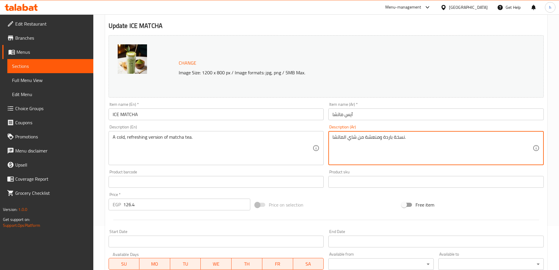
scroll to position [154, 0]
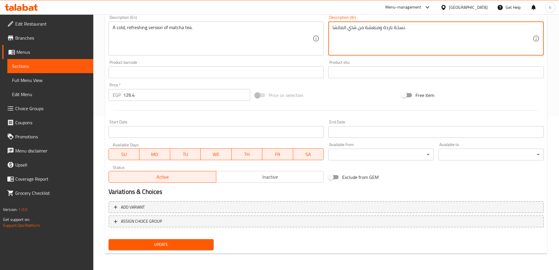
type textarea "نسخة باردة ومنعشة من شاي الماتشا."
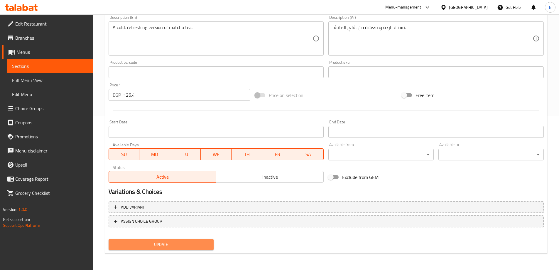
click at [167, 241] on span "Update" at bounding box center [161, 244] width 96 height 7
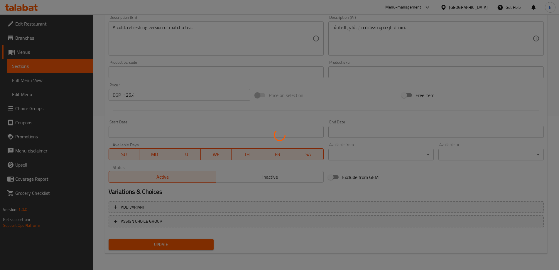
scroll to position [0, 0]
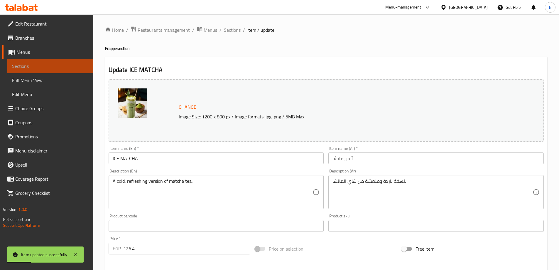
click at [59, 65] on span "Sections" at bounding box center [50, 66] width 77 height 7
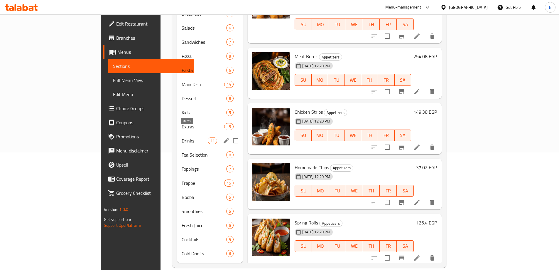
scroll to position [118, 0]
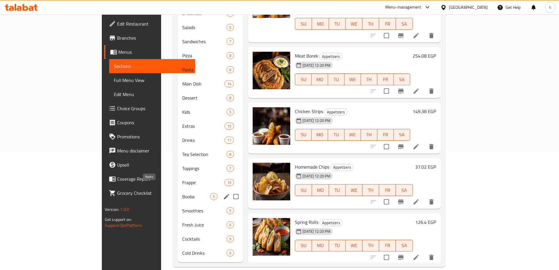
click at [182, 193] on span "Booba" at bounding box center [196, 196] width 28 height 7
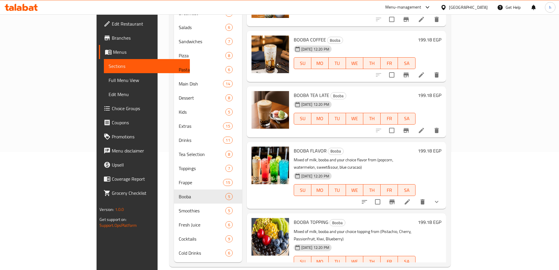
scroll to position [30, 0]
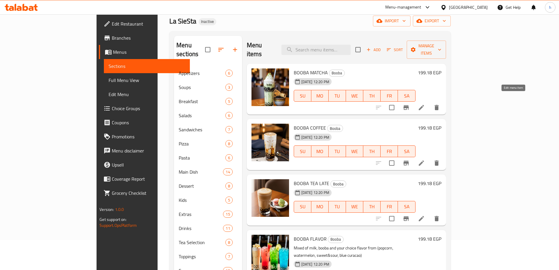
click at [425, 104] on icon at bounding box center [421, 107] width 7 height 7
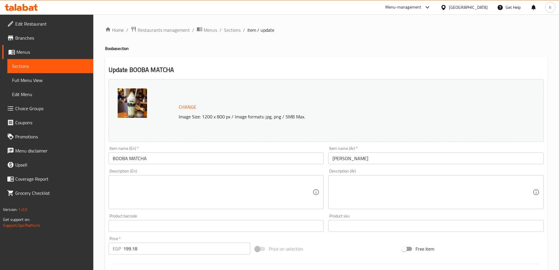
click at [137, 178] on textarea at bounding box center [213, 192] width 200 height 28
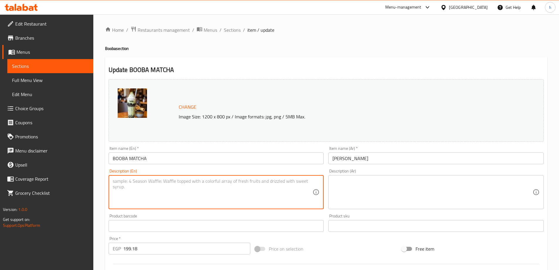
paste textarea "A cold matcha drink with chewy tapioca pearls (boba)."
type textarea "A cold matcha drink with chewy tapioca pearls (boba)."
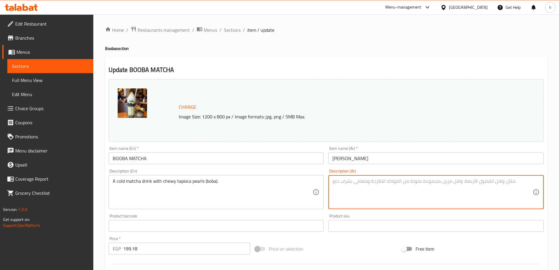
click at [353, 186] on textarea at bounding box center [433, 192] width 200 height 28
paste textarea "مشروب [PERSON_NAME] مع لآلئ التابيوكا المطاطية (بوبا)."
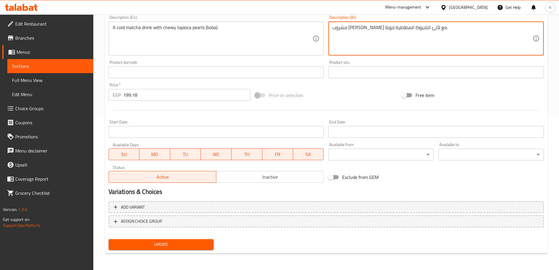
type textarea "مشروب [PERSON_NAME] مع لآلئ التابيوكا المطاطية (بوبا)."
click at [183, 244] on span "Update" at bounding box center [161, 244] width 96 height 7
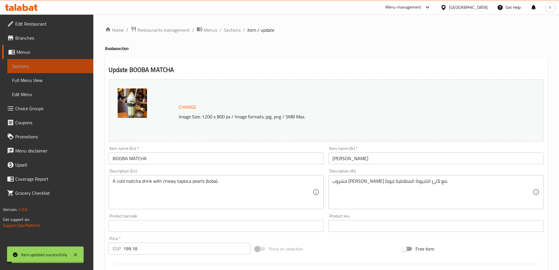
click at [50, 65] on span "Sections" at bounding box center [50, 66] width 77 height 7
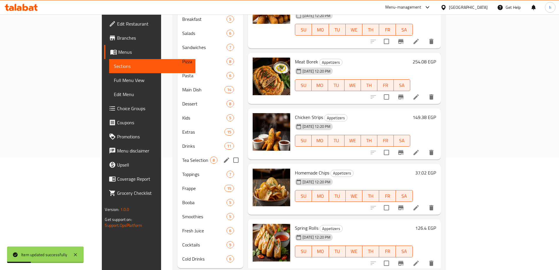
scroll to position [118, 0]
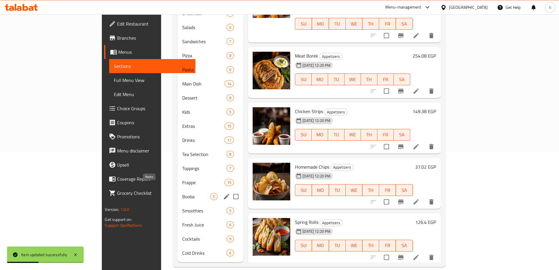
click at [182, 193] on span "Booba" at bounding box center [196, 196] width 28 height 7
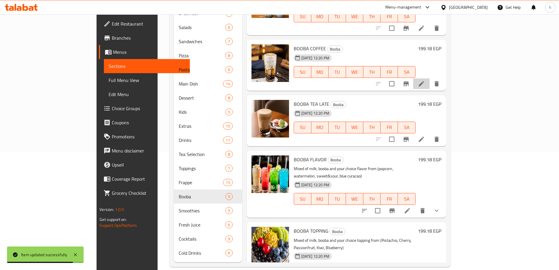
click at [425, 80] on icon at bounding box center [421, 83] width 7 height 7
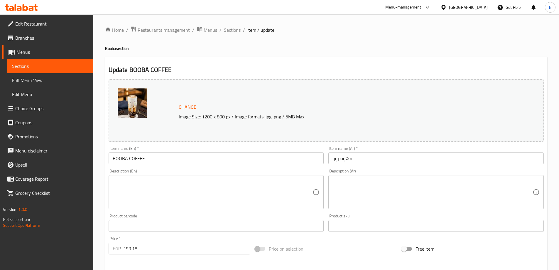
click at [165, 198] on textarea at bounding box center [213, 192] width 200 height 28
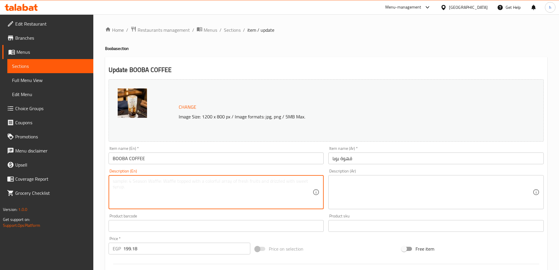
paste textarea "A cold coffee drink with tapioca pearls."
type textarea "A cold coffee drink with tapioca pearls."
click at [341, 194] on textarea at bounding box center [433, 192] width 200 height 28
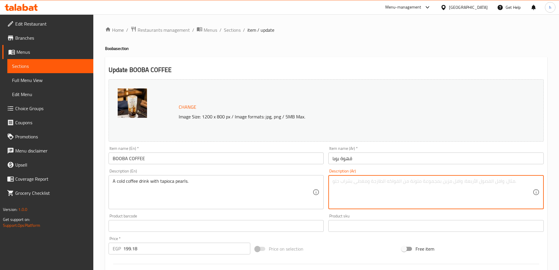
paste textarea "مشروب قهوة بارد مع لآلئ التابيوكا."
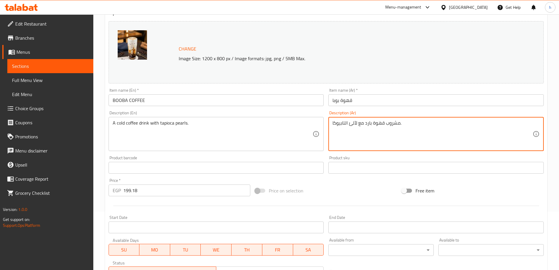
scroll to position [147, 0]
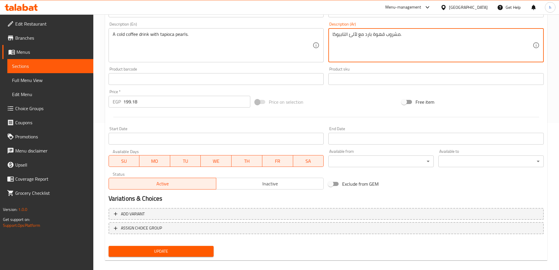
type textarea "مشروب قهوة بارد مع لآلئ التابيوكا."
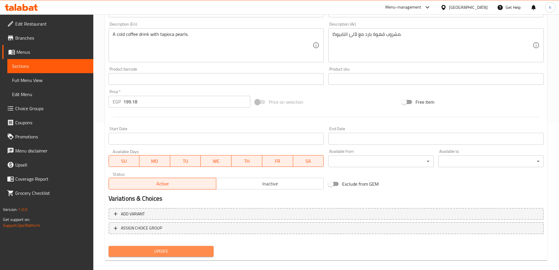
click at [203, 250] on span "Update" at bounding box center [161, 250] width 96 height 7
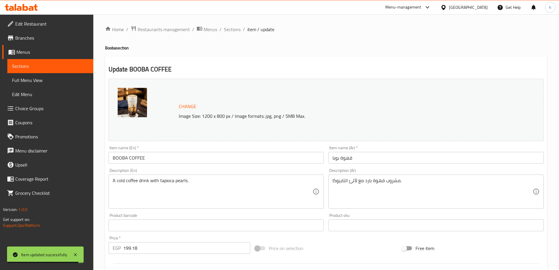
scroll to position [0, 0]
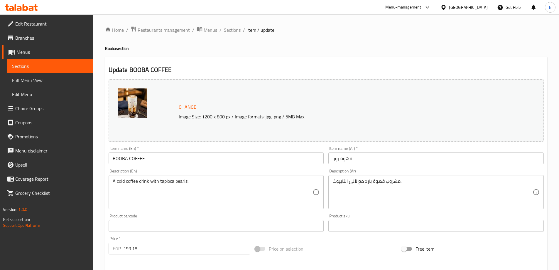
click at [64, 67] on span "Sections" at bounding box center [50, 66] width 77 height 7
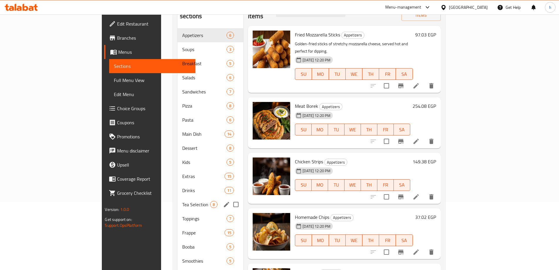
scroll to position [118, 0]
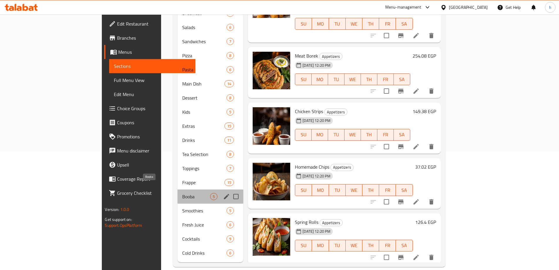
click at [182, 193] on span "Booba" at bounding box center [196, 196] width 28 height 7
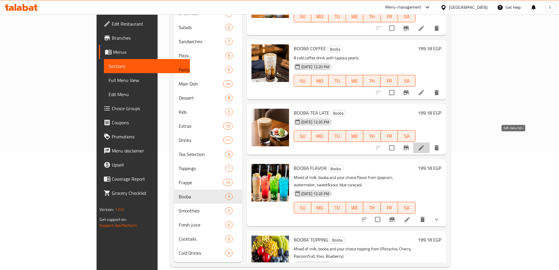
click at [425, 144] on icon at bounding box center [421, 147] width 7 height 7
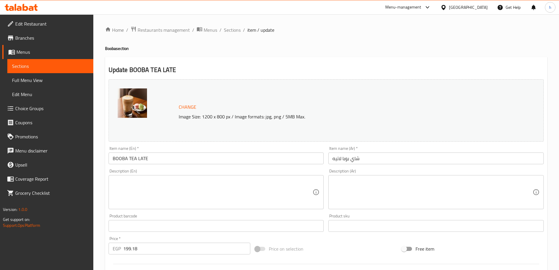
click at [200, 189] on textarea at bounding box center [213, 192] width 200 height 28
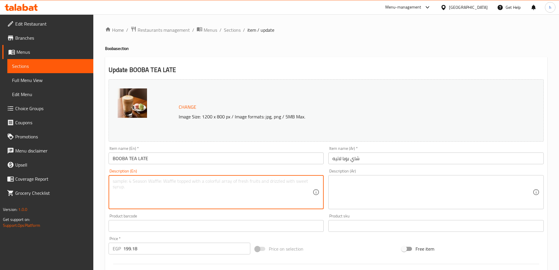
paste textarea "A cold tea latte with chewy tapioca pearls."
click at [159, 183] on textarea "A cold tea latte with chewy tapioca pearls." at bounding box center [213, 192] width 200 height 28
type textarea "A cold tea latte with chewy tapioca pearls."
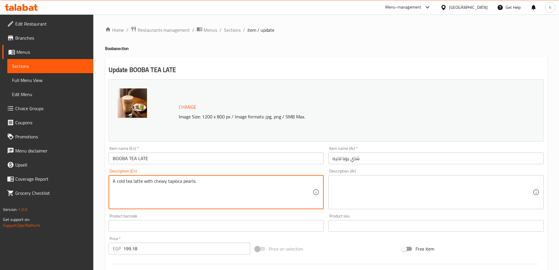
click at [353, 186] on textarea at bounding box center [433, 192] width 200 height 28
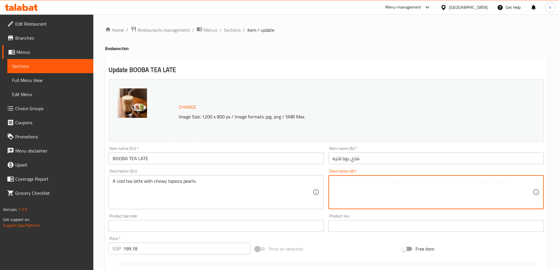
paste textarea "لاتيه شاي بارد مع لآلئ التابيوكا المطاطية."
type textarea "لاتيه شاي بارد مع لآلئ التابيوكا المطاطية."
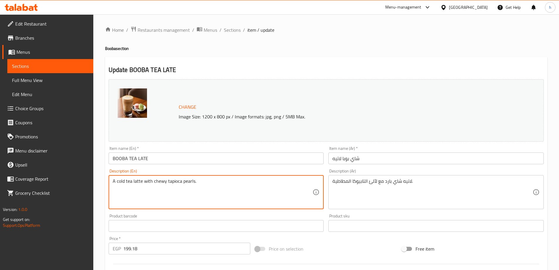
drag, startPoint x: 112, startPoint y: 182, endPoint x: 222, endPoint y: 186, distance: 109.6
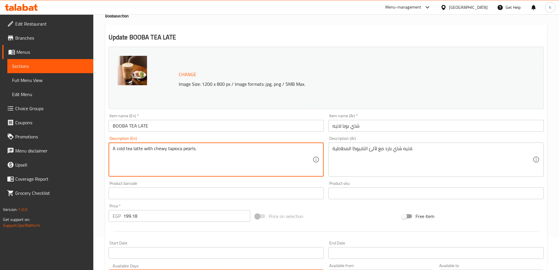
scroll to position [147, 0]
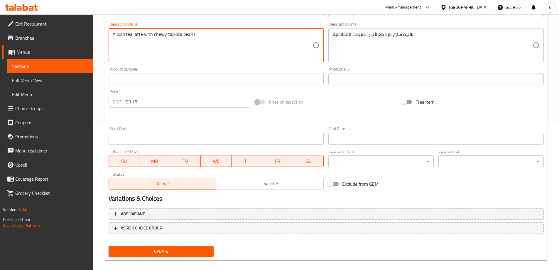
click at [148, 253] on span "Update" at bounding box center [161, 250] width 96 height 7
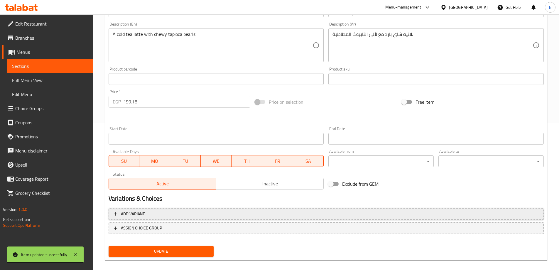
scroll to position [0, 0]
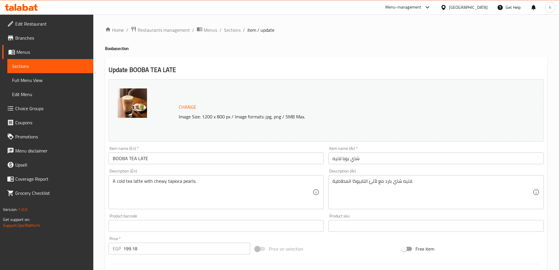
click at [63, 64] on span "Sections" at bounding box center [50, 66] width 77 height 7
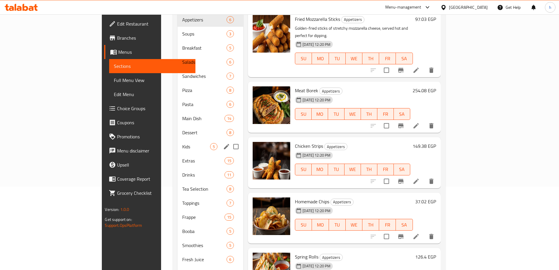
scroll to position [88, 0]
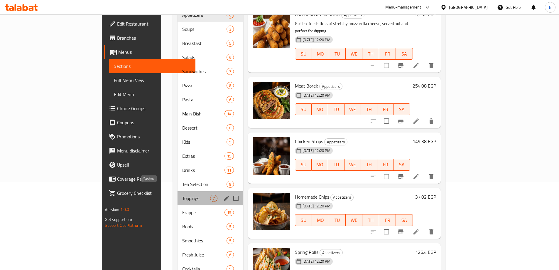
click at [182, 195] on span "Toppings" at bounding box center [196, 198] width 28 height 7
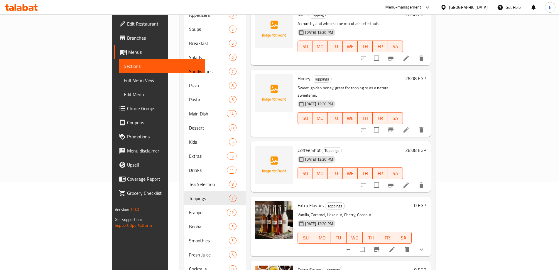
scroll to position [29, 0]
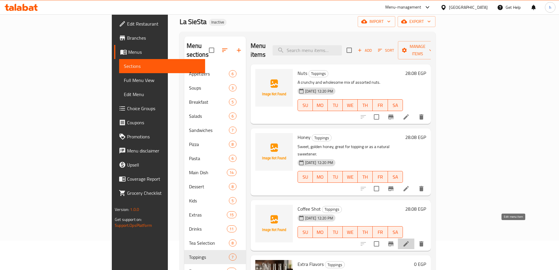
click at [410, 240] on icon at bounding box center [406, 243] width 7 height 7
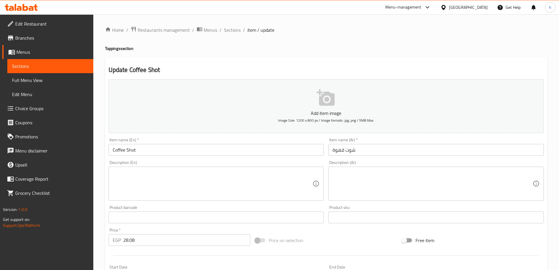
click at [220, 177] on textarea at bounding box center [213, 184] width 200 height 28
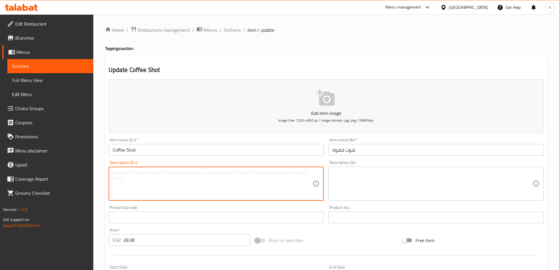
paste textarea "An extra shot of concentrated coffee."
type textarea "An extra shot of concentrated coffee."
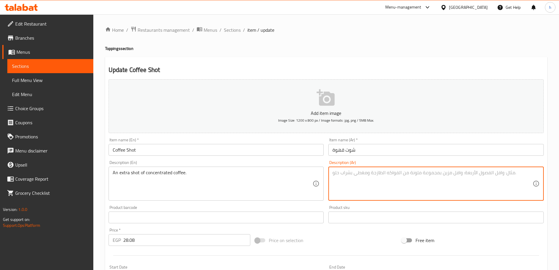
click at [347, 179] on textarea at bounding box center [433, 184] width 200 height 28
paste textarea "جرعة إضافية من القهوة المركزة."
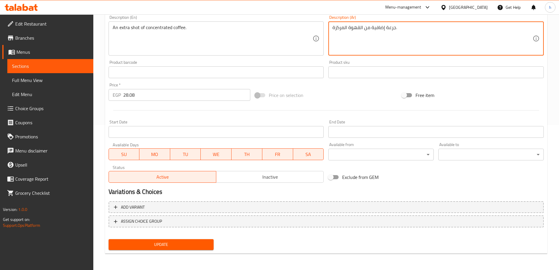
type textarea "جرعة إضافية من القهوة المركزة."
click at [208, 244] on span "Update" at bounding box center [161, 244] width 96 height 7
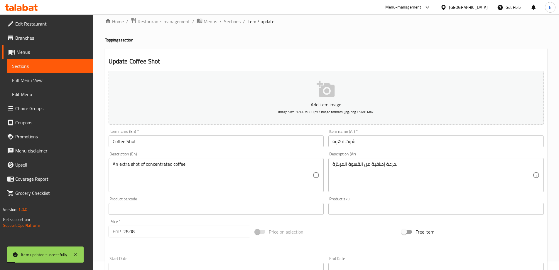
scroll to position [0, 0]
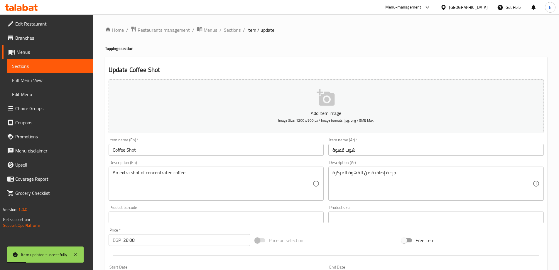
click at [55, 66] on span "Sections" at bounding box center [50, 66] width 77 height 7
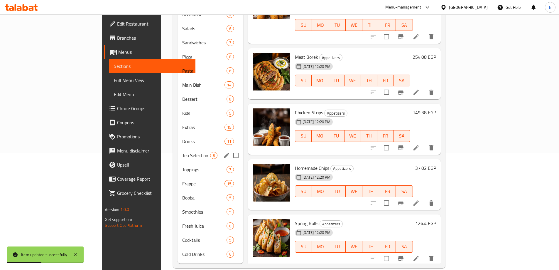
scroll to position [118, 0]
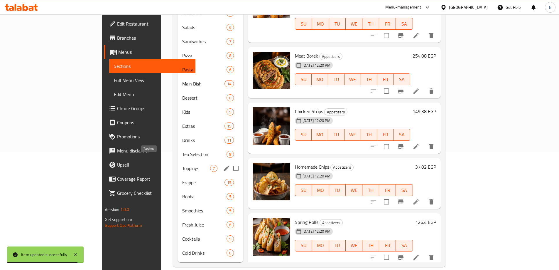
click at [182, 165] on span "Toppings" at bounding box center [196, 168] width 28 height 7
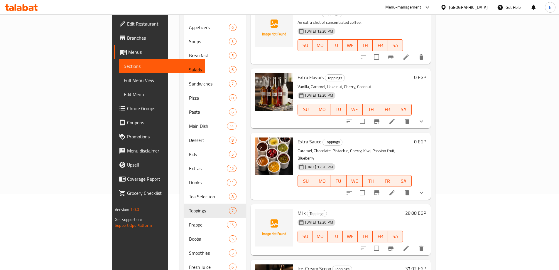
scroll to position [88, 0]
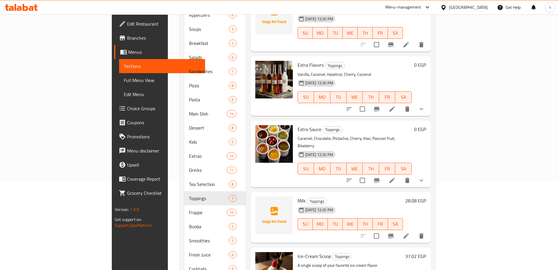
click at [409, 233] on icon at bounding box center [406, 235] width 5 height 5
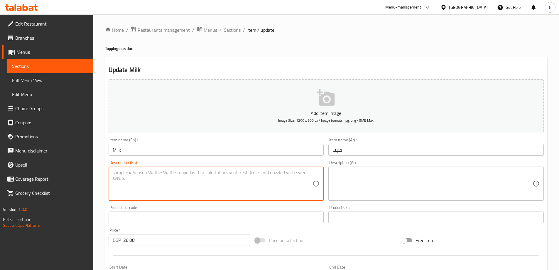
click at [269, 189] on textarea at bounding box center [213, 184] width 200 height 28
paste textarea "A glass of plain milk."
type textarea "A glass of plain milk."
click at [353, 180] on textarea at bounding box center [433, 184] width 200 height 28
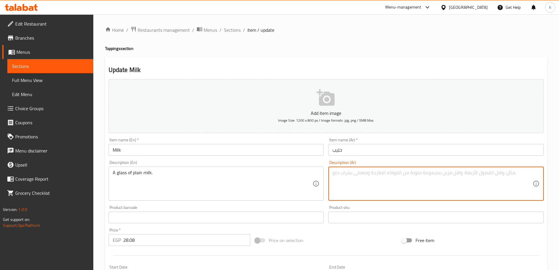
paste textarea "كوب من الحليب العادي."
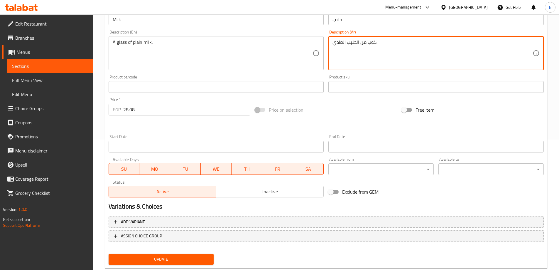
scroll to position [145, 0]
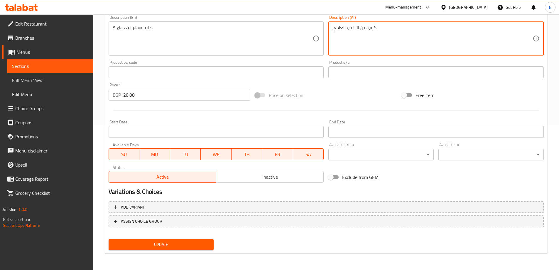
type textarea "كوب من الحليب العادي."
click at [194, 246] on span "Update" at bounding box center [161, 244] width 96 height 7
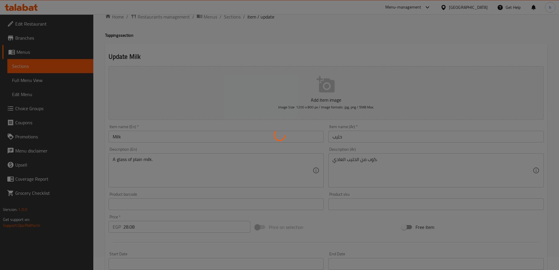
scroll to position [0, 0]
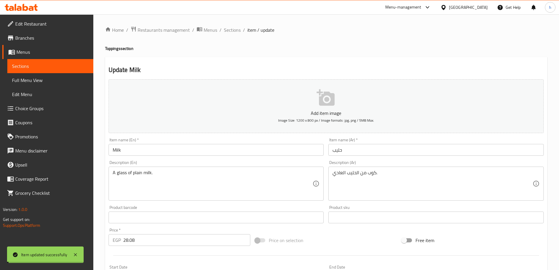
click at [71, 66] on span "Sections" at bounding box center [50, 66] width 77 height 7
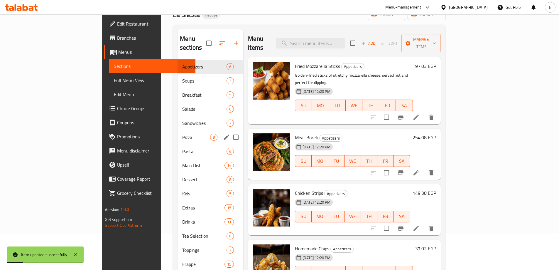
scroll to position [118, 0]
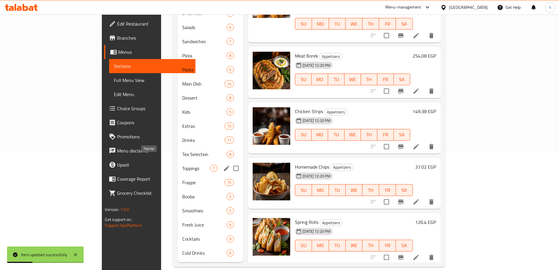
click at [182, 165] on span "Toppings" at bounding box center [196, 168] width 28 height 7
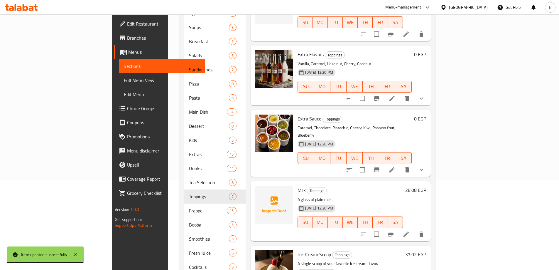
scroll to position [118, 0]
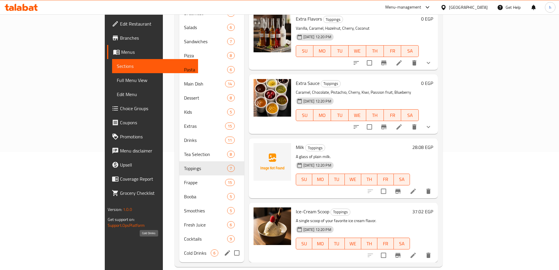
click at [184, 249] on span "Cold Drinks" at bounding box center [197, 252] width 27 height 7
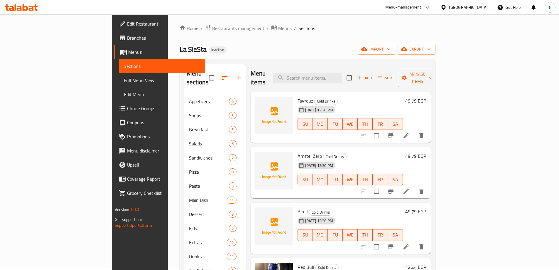
scroll to position [1, 0]
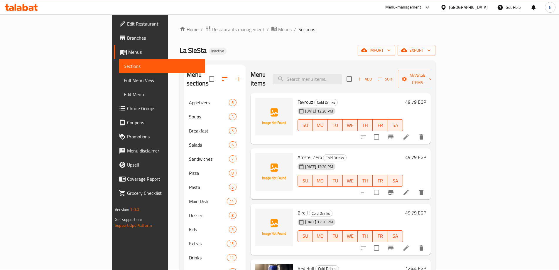
click at [410, 133] on icon at bounding box center [406, 136] width 7 height 7
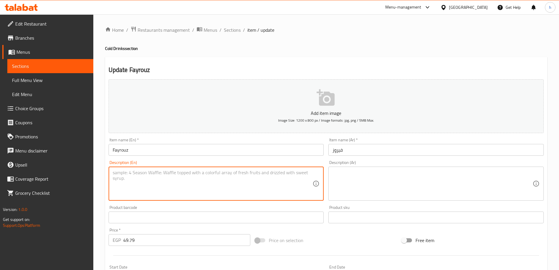
click at [191, 185] on textarea at bounding box center [213, 184] width 200 height 28
paste textarea "A non-alcoholic, malt beverage."
type textarea "A non-alcoholic, malt beverage."
click at [387, 183] on textarea at bounding box center [433, 184] width 200 height 28
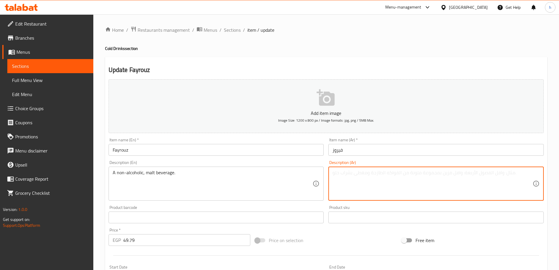
paste textarea "مشروب الشعير الخالي من الكحول."
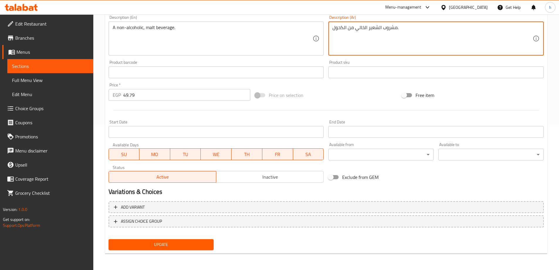
type textarea "مشروب الشعير الخالي من الكحول."
click at [182, 241] on span "Update" at bounding box center [161, 244] width 96 height 7
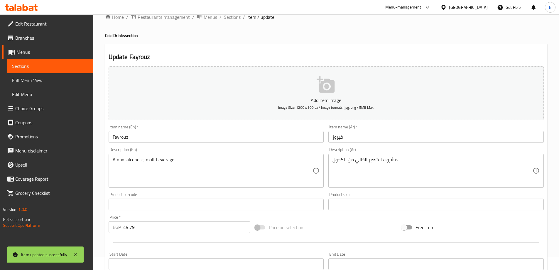
scroll to position [0, 0]
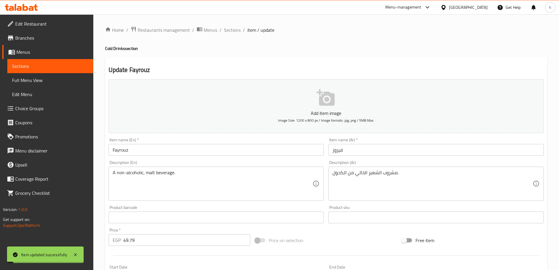
click at [71, 68] on span "Sections" at bounding box center [50, 66] width 77 height 7
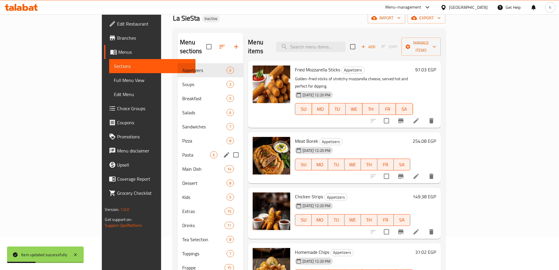
scroll to position [118, 0]
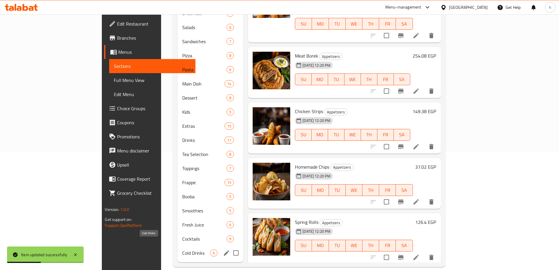
click at [178, 246] on div "Cold Drinks 6" at bounding box center [211, 253] width 66 height 14
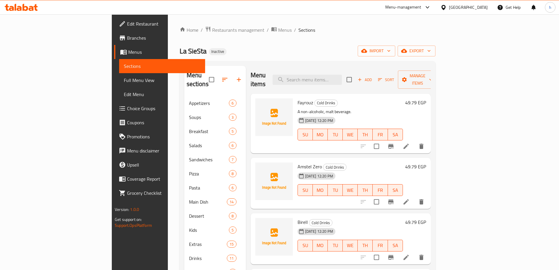
click at [410, 198] on icon at bounding box center [406, 201] width 7 height 7
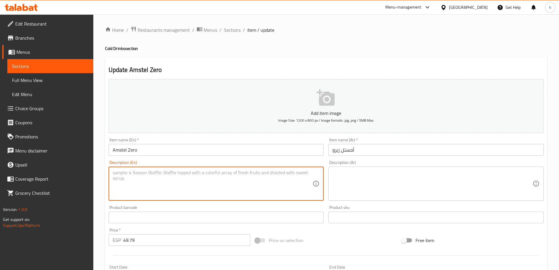
click at [142, 177] on textarea at bounding box center [213, 184] width 200 height 28
paste textarea "A non-alcoholic beer."
type textarea "A non-alcoholic beer."
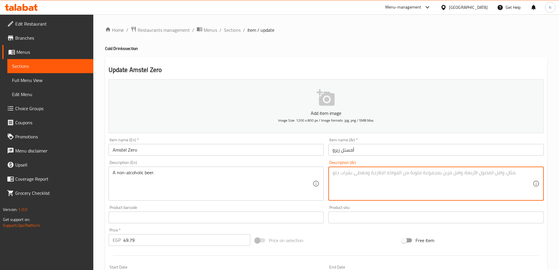
click at [373, 178] on textarea at bounding box center [433, 184] width 200 height 28
paste textarea "بيرة خالية من الكحول."
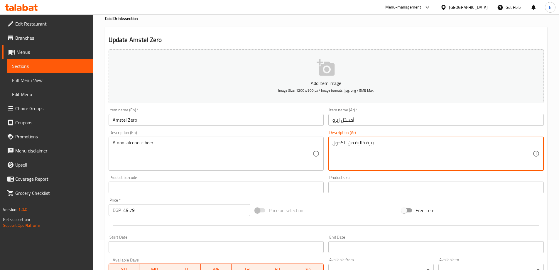
scroll to position [145, 0]
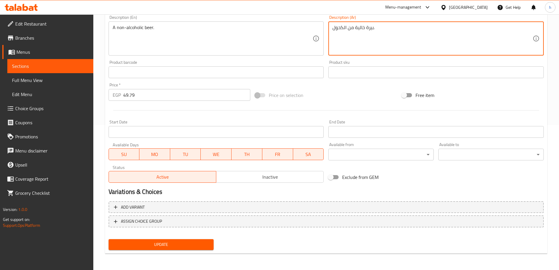
type textarea "بيرة خالية من الكحول."
click at [200, 242] on span "Update" at bounding box center [161, 244] width 96 height 7
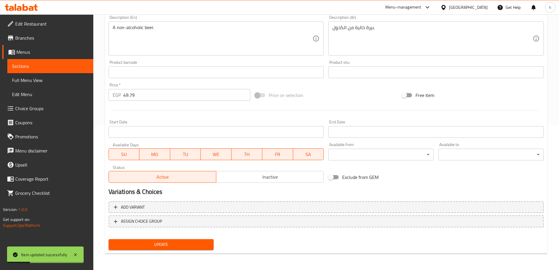
click at [38, 65] on span "Sections" at bounding box center [50, 66] width 77 height 7
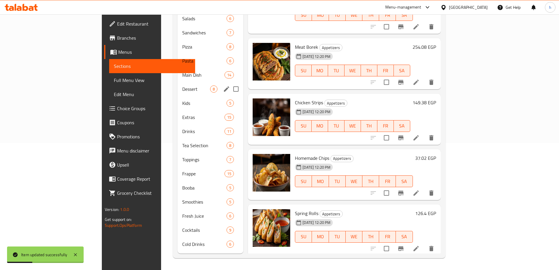
scroll to position [118, 0]
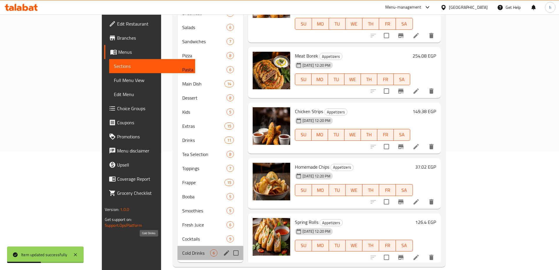
click at [182, 249] on span "Cold Drinks" at bounding box center [196, 252] width 28 height 7
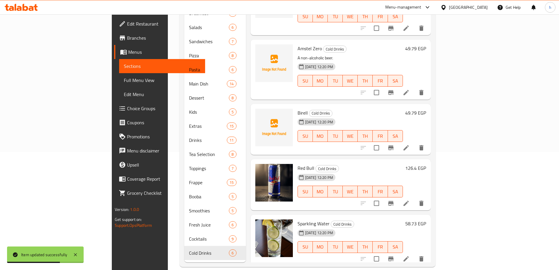
click at [410, 144] on icon at bounding box center [406, 147] width 7 height 7
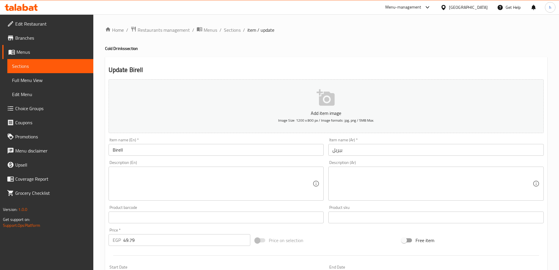
click at [159, 177] on textarea at bounding box center [213, 184] width 200 height 28
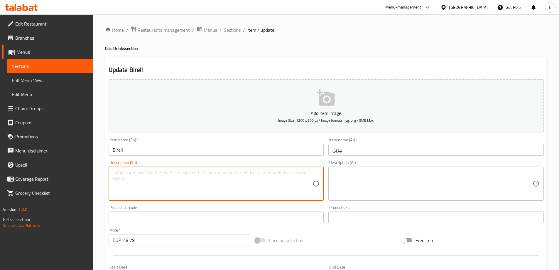
paste textarea "A non-alcoholic malt beverage."
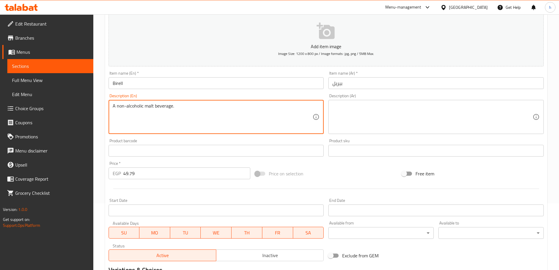
scroll to position [145, 0]
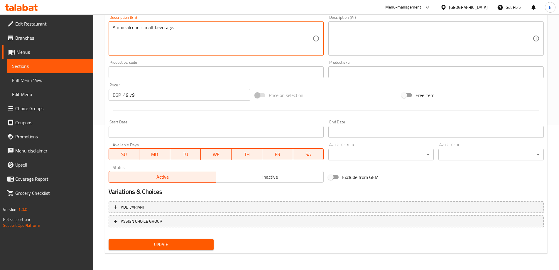
type textarea "A non-alcoholic malt beverage."
click at [371, 50] on textarea at bounding box center [433, 39] width 200 height 28
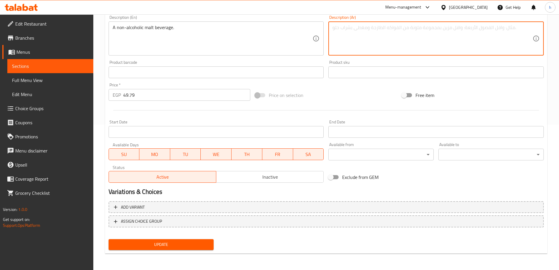
paste textarea "مشروب الشعير الخالي من الكحول."
type textarea "مشروب الشعير الخالي من الكحول."
click at [175, 245] on span "Update" at bounding box center [161, 244] width 96 height 7
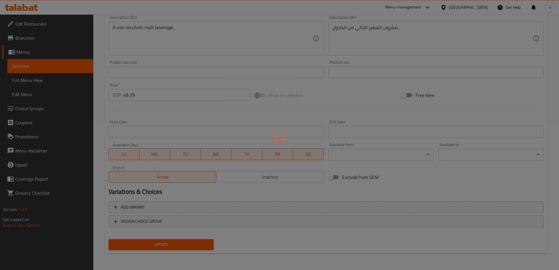
scroll to position [0, 0]
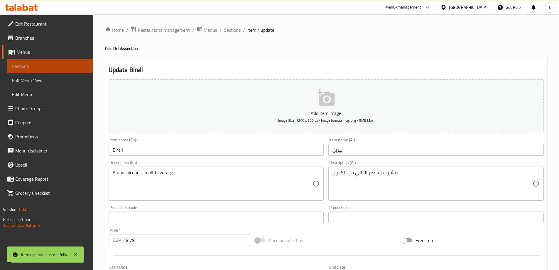
click at [68, 65] on span "Sections" at bounding box center [50, 66] width 77 height 7
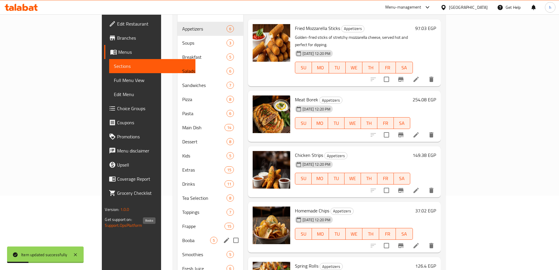
scroll to position [118, 0]
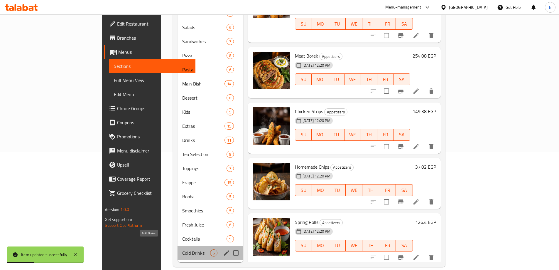
click at [182, 249] on span "Cold Drinks" at bounding box center [196, 252] width 28 height 7
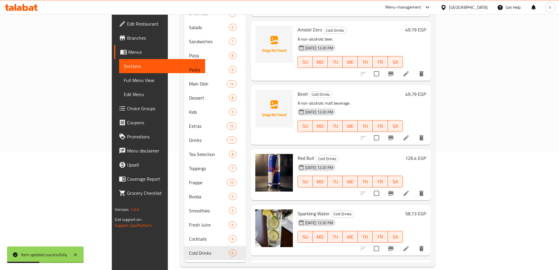
scroll to position [29, 0]
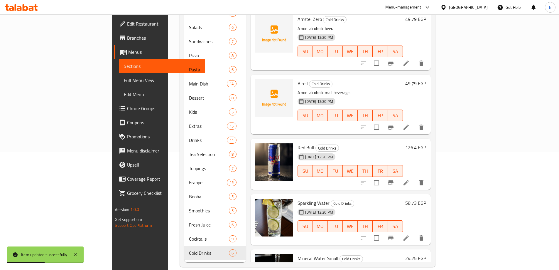
click at [409, 180] on icon at bounding box center [406, 182] width 5 height 5
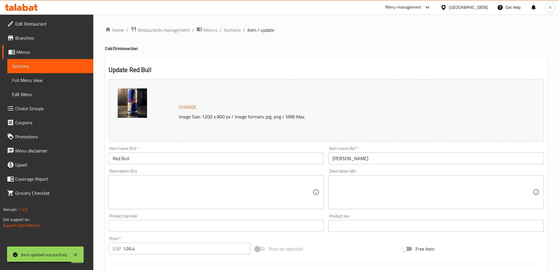
click at [149, 181] on textarea at bounding box center [213, 192] width 200 height 28
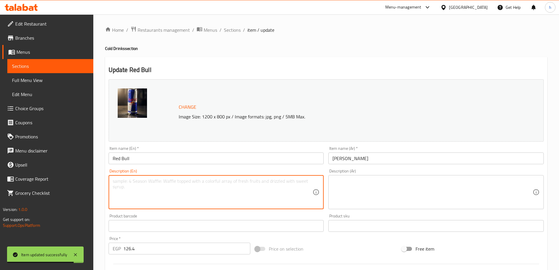
paste textarea "An energy drink."
type textarea "An energy drink."
click at [375, 198] on textarea at bounding box center [433, 192] width 200 height 28
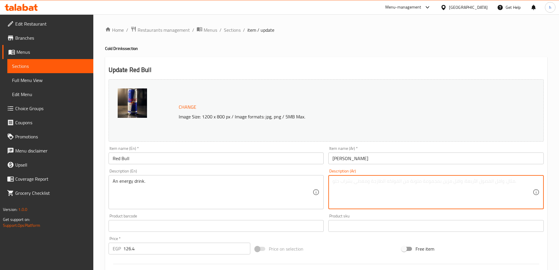
paste textarea "مشروب الطاقة."
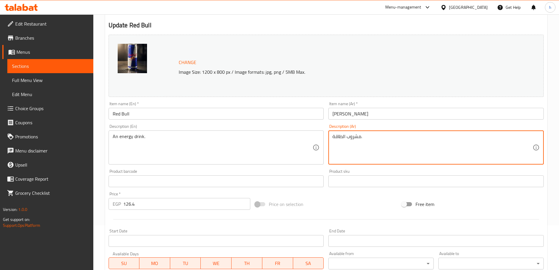
scroll to position [154, 0]
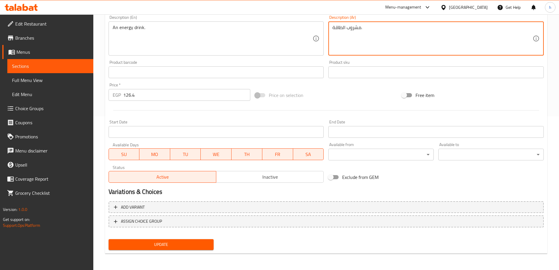
type textarea "مشروب الطاقة."
click at [204, 241] on span "Update" at bounding box center [161, 244] width 96 height 7
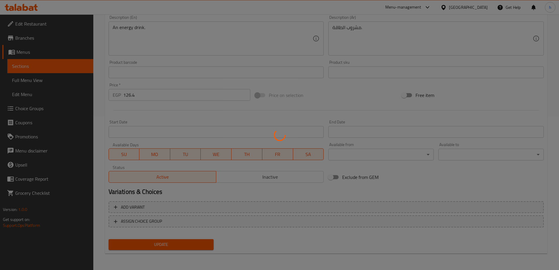
scroll to position [0, 0]
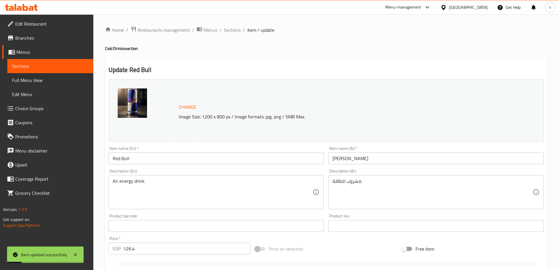
click at [73, 66] on span "Sections" at bounding box center [50, 66] width 77 height 7
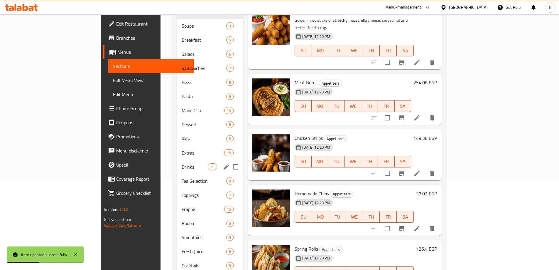
scroll to position [118, 0]
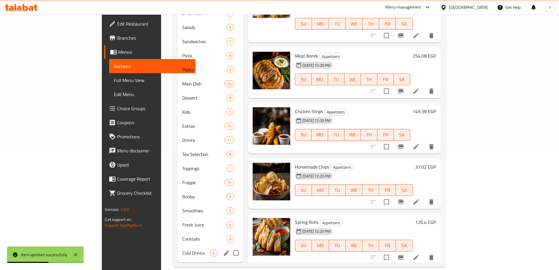
click at [178, 247] on div "Cold Drinks 6" at bounding box center [211, 253] width 66 height 14
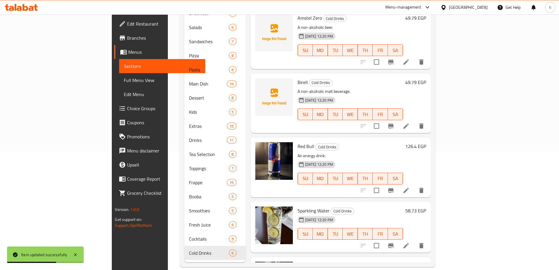
scroll to position [76, 0]
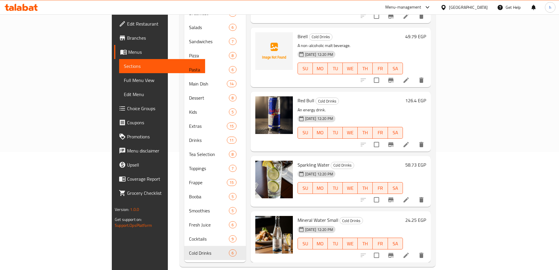
click at [409, 197] on icon at bounding box center [406, 199] width 5 height 5
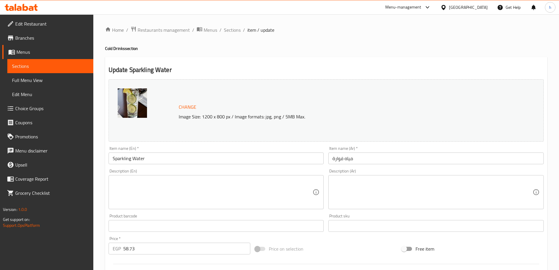
click at [161, 185] on textarea at bounding box center [213, 192] width 200 height 28
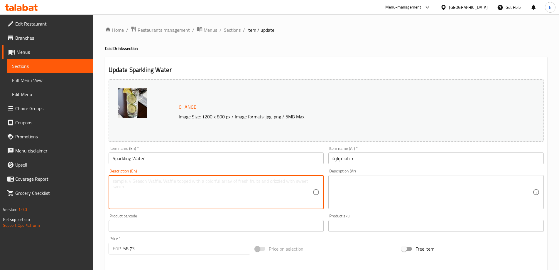
paste textarea "Carbonated, bubbly water."
type textarea "Carbonated, bubbly water."
click at [389, 188] on textarea at bounding box center [433, 192] width 200 height 28
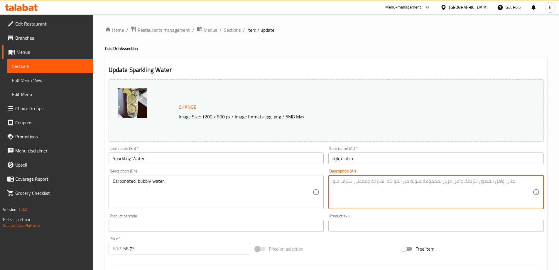
paste textarea "مياه غازية فوارّة."
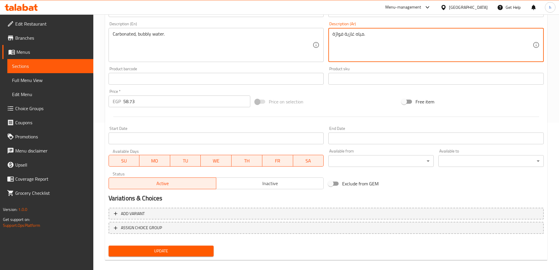
scroll to position [154, 0]
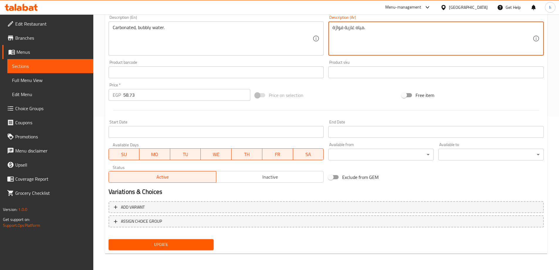
type textarea "مياه غازية فوارّة."
click at [207, 247] on span "Update" at bounding box center [161, 244] width 96 height 7
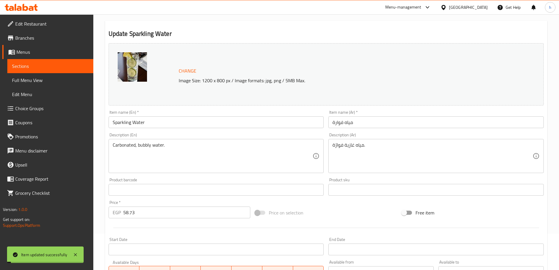
scroll to position [0, 0]
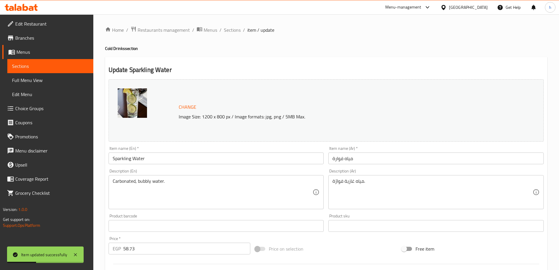
click at [56, 67] on span "Sections" at bounding box center [50, 66] width 77 height 7
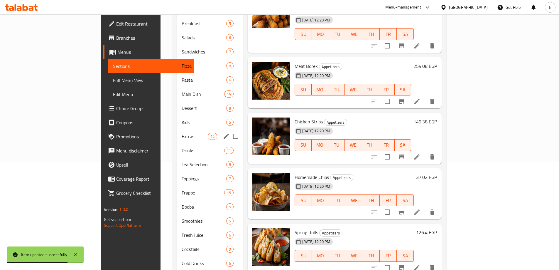
scroll to position [118, 0]
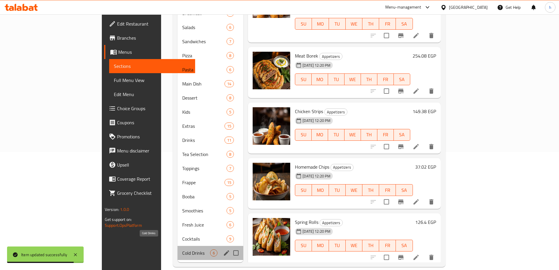
click at [182, 249] on span "Cold Drinks" at bounding box center [196, 252] width 28 height 7
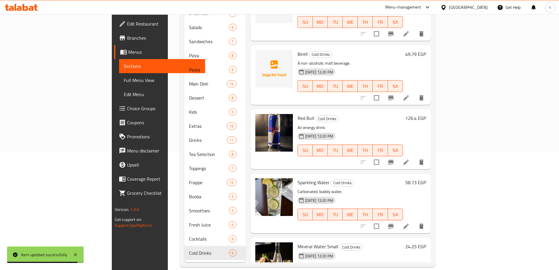
scroll to position [85, 0]
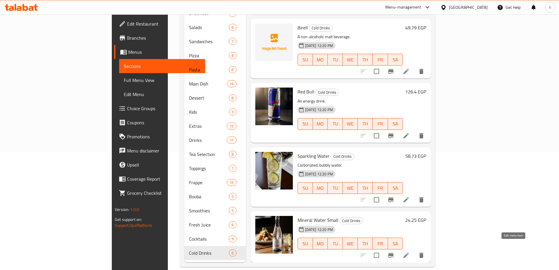
click at [410, 252] on icon at bounding box center [406, 255] width 7 height 7
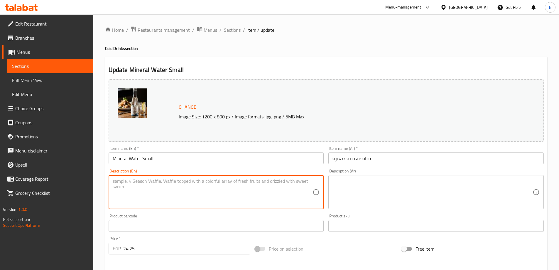
click at [144, 183] on textarea at bounding box center [213, 192] width 200 height 28
paste textarea "A small bottle of still mineral water."
type textarea "A small bottle of still mineral water."
click at [359, 195] on textarea at bounding box center [433, 192] width 200 height 28
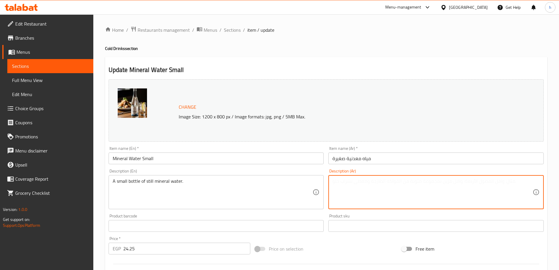
paste textarea "زجاجة صغيرة من المياه المعدنية"
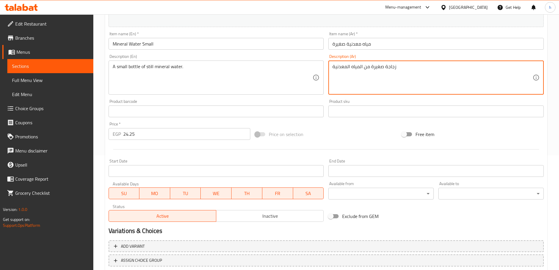
scroll to position [154, 0]
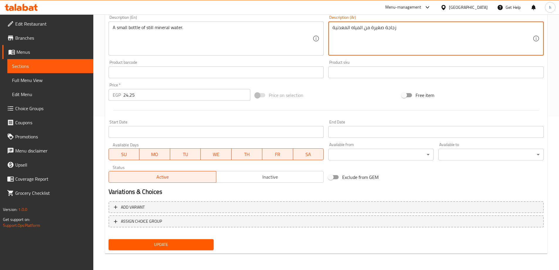
type textarea "زجاجة صغيرة من المياه المعدنية"
click at [208, 241] on span "Update" at bounding box center [161, 244] width 96 height 7
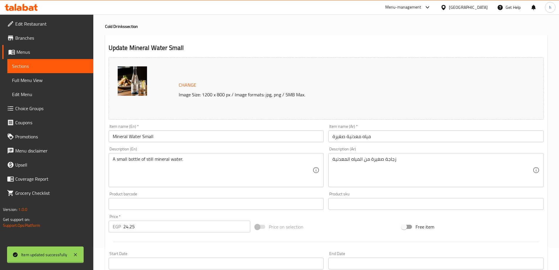
scroll to position [0, 0]
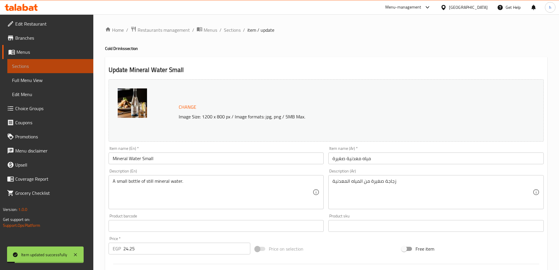
click at [75, 65] on span "Sections" at bounding box center [50, 66] width 77 height 7
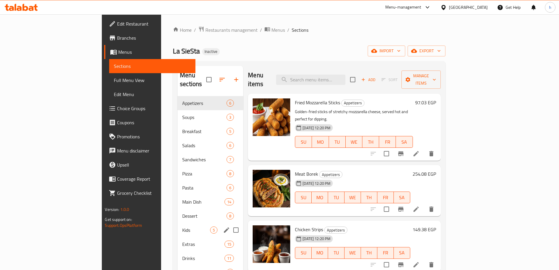
click at [182, 226] on span "Kids" at bounding box center [196, 229] width 28 height 7
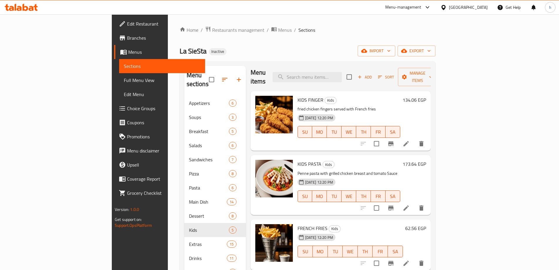
scroll to position [4, 0]
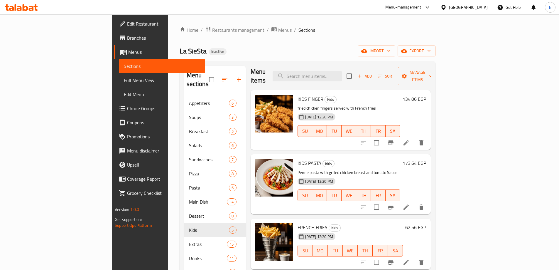
click at [410, 259] on icon at bounding box center [406, 262] width 7 height 7
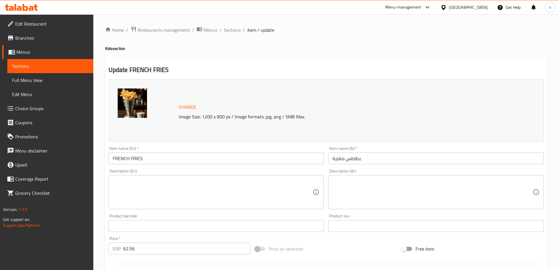
click at [142, 175] on div "Description (En) Description (En)" at bounding box center [216, 189] width 215 height 40
click at [142, 181] on textarea at bounding box center [213, 192] width 200 height 28
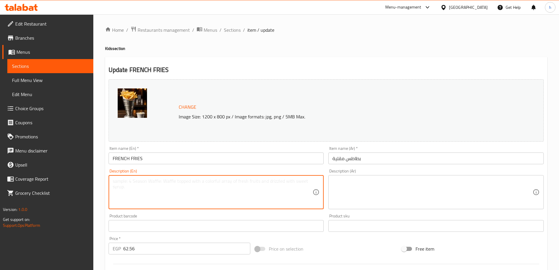
paste textarea "Crispy, golden potato fries, lightly salted."
type textarea "Crispy, golden potato fries, lightly salted."
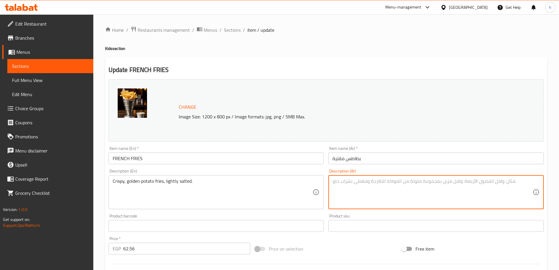
click at [363, 193] on textarea at bounding box center [433, 192] width 200 height 28
paste textarea "بطاطس مقرمشة، ذهبية اللون، مملحة قليلاً."
click at [364, 182] on textarea "بطاطس مقرمشة، ذهبية اللون، مملحة قليلاً." at bounding box center [433, 192] width 200 height 28
click at [363, 182] on textarea "بطاطس مقرمشة، ذهبية اللون، مملحة قليلاً." at bounding box center [433, 192] width 200 height 28
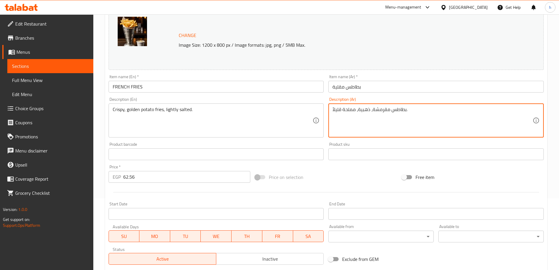
scroll to position [154, 0]
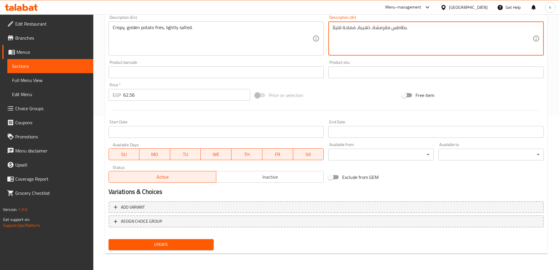
type textarea "بطاطس مقرمشة، ذهبية، مملحة قليلاً."
click at [186, 243] on span "Update" at bounding box center [161, 244] width 96 height 7
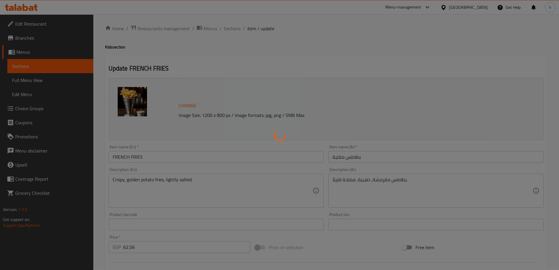
scroll to position [0, 0]
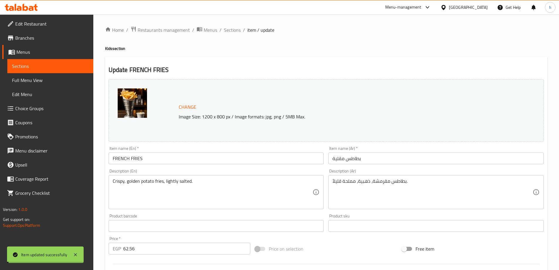
click at [55, 67] on span "Sections" at bounding box center [50, 66] width 77 height 7
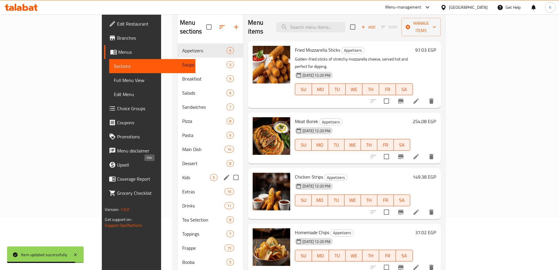
scroll to position [59, 0]
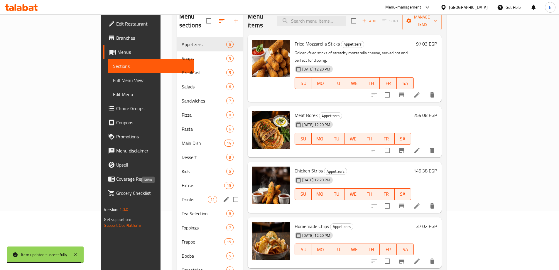
click at [182, 196] on span "Drinks" at bounding box center [195, 199] width 26 height 7
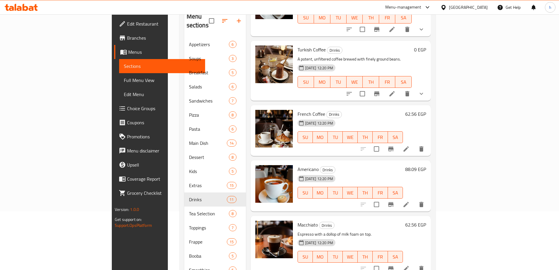
scroll to position [59, 0]
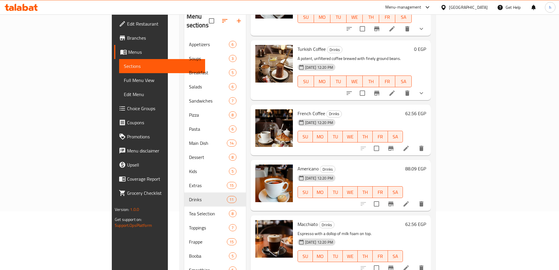
click at [410, 200] on icon at bounding box center [406, 203] width 7 height 7
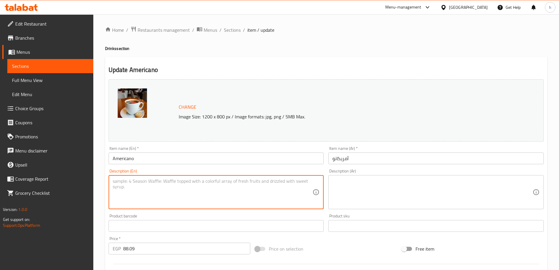
click at [137, 183] on textarea at bounding box center [213, 192] width 200 height 28
paste textarea "Espresso diluted with hot water."
type textarea "Espresso diluted with hot water."
click at [358, 183] on textarea at bounding box center [433, 192] width 200 height 28
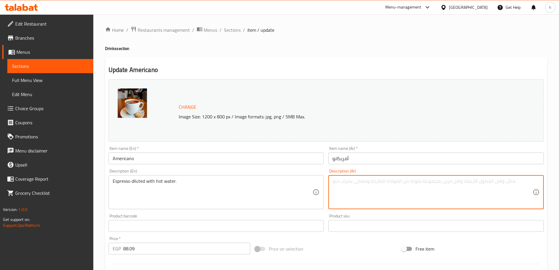
paste textarea "إسبرسو مخفف بالماء الساخن."
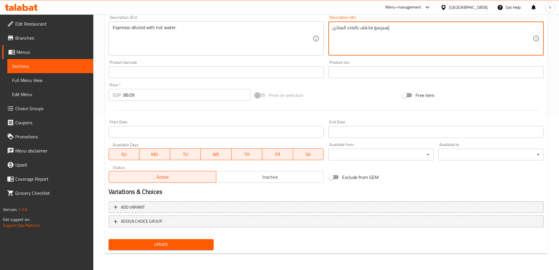
type textarea "إسبرسو مخفف بالماء الساخن."
click at [188, 240] on button "Update" at bounding box center [161, 244] width 105 height 11
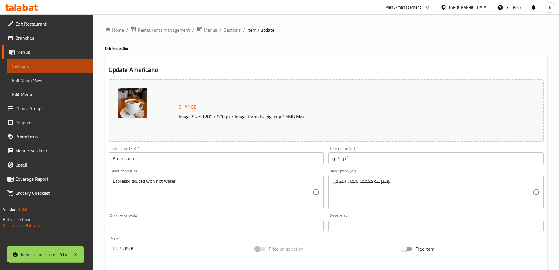
click at [54, 65] on span "Sections" at bounding box center [50, 66] width 77 height 7
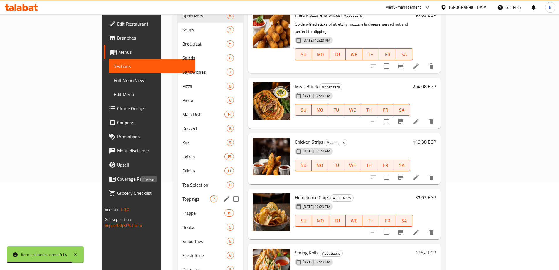
scroll to position [88, 0]
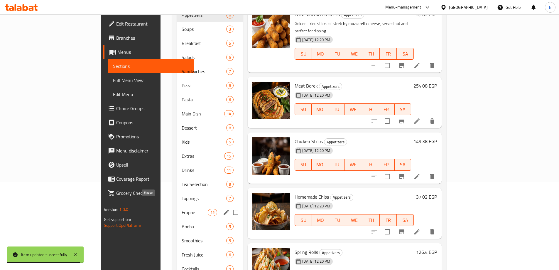
click at [182, 209] on span "Frappe" at bounding box center [195, 212] width 26 height 7
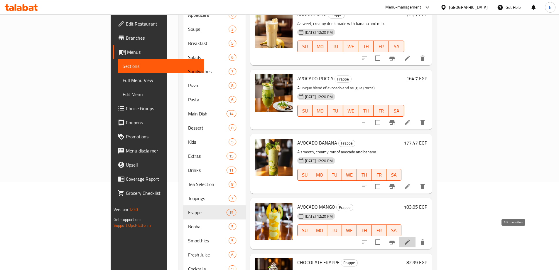
click at [411, 238] on icon at bounding box center [407, 241] width 7 height 7
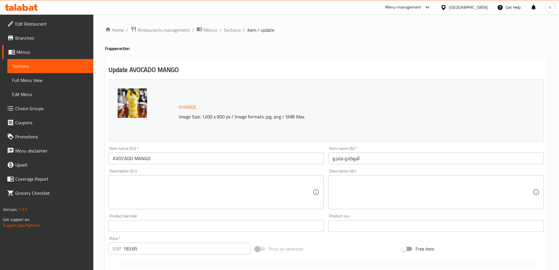
click at [215, 201] on textarea at bounding box center [213, 192] width 200 height 28
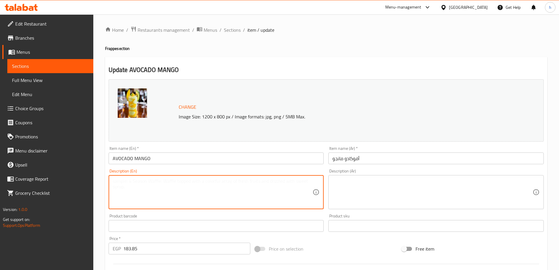
paste textarea "A tropical blend of avocado and sweet mango."
type textarea "A tropical blend of avocado and sweet mango."
click at [389, 183] on textarea at bounding box center [433, 192] width 200 height 28
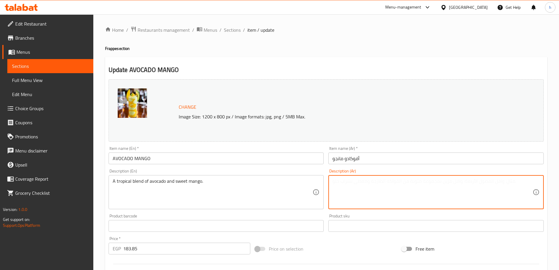
paste textarea "مزيج استوائي من الأفوكادو والمانجو الحلو."
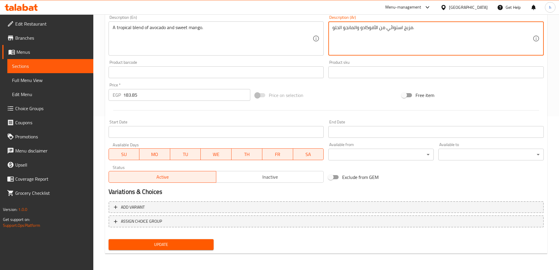
type textarea "مزيج استوائي من الأفوكادو والمانجو الحلو."
click at [172, 245] on span "Update" at bounding box center [161, 244] width 96 height 7
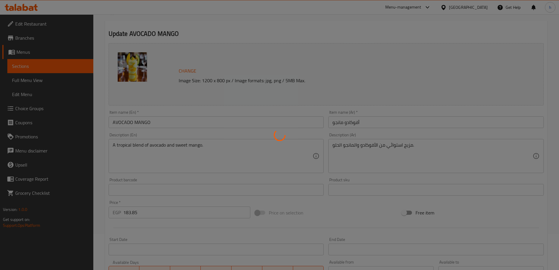
scroll to position [0, 0]
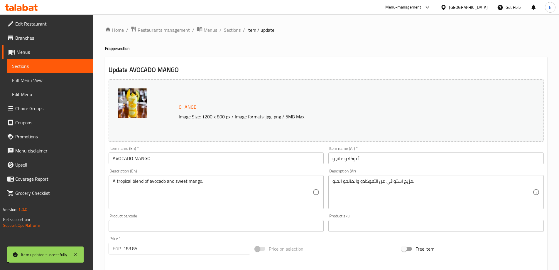
click at [41, 66] on span "Sections" at bounding box center [50, 66] width 77 height 7
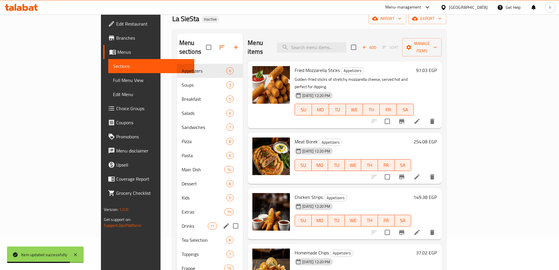
scroll to position [59, 0]
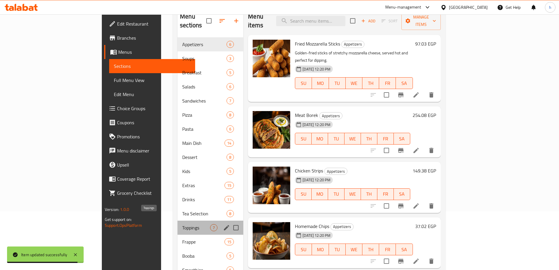
click at [182, 224] on span "Toppings" at bounding box center [196, 227] width 28 height 7
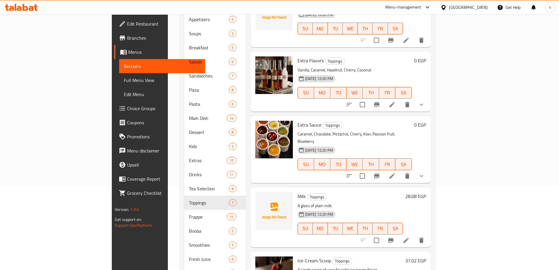
scroll to position [117, 0]
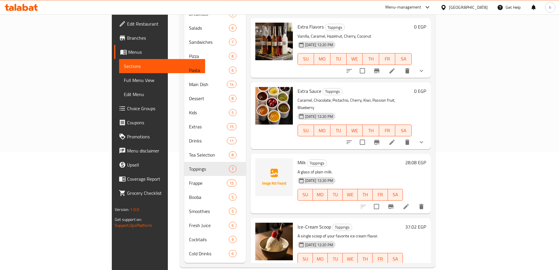
click at [409, 204] on icon at bounding box center [406, 206] width 5 height 5
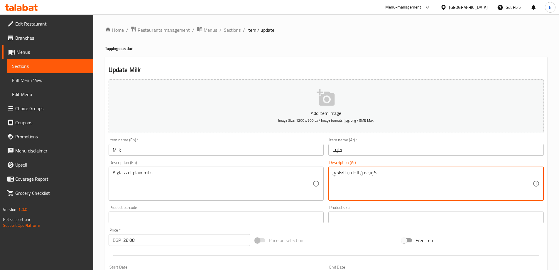
click at [342, 174] on textarea "كوب من الحليب العادي." at bounding box center [433, 184] width 200 height 28
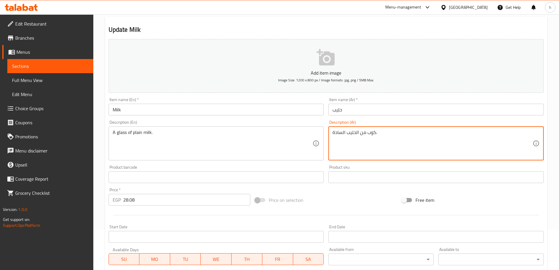
scroll to position [145, 0]
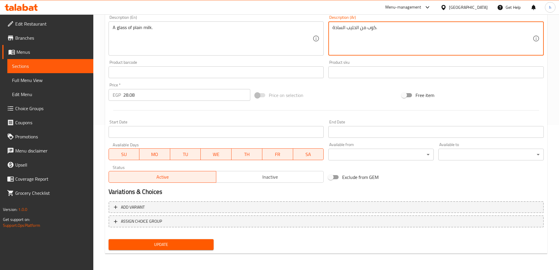
type textarea "كوب من الحليب السادة."
click at [181, 246] on span "Update" at bounding box center [161, 244] width 96 height 7
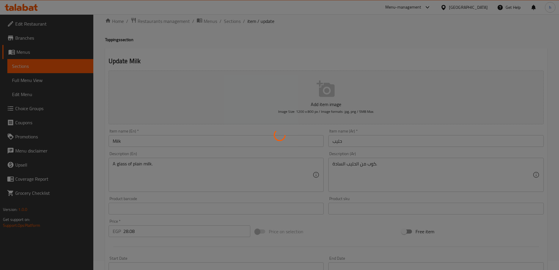
scroll to position [0, 0]
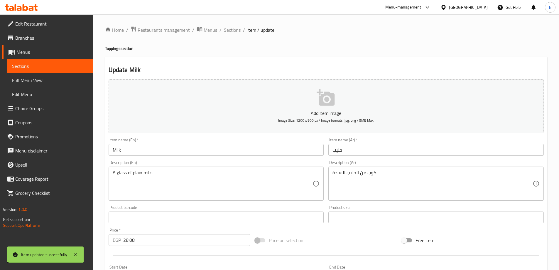
click at [52, 66] on span "Sections" at bounding box center [50, 66] width 77 height 7
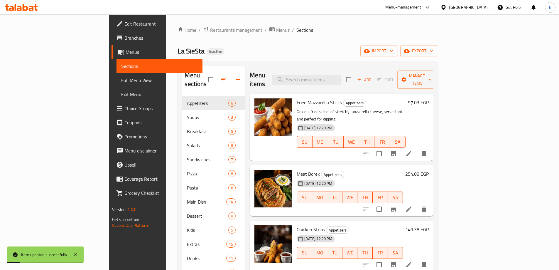
click at [274, 51] on div "La SieSta Inactive import export" at bounding box center [308, 51] width 261 height 11
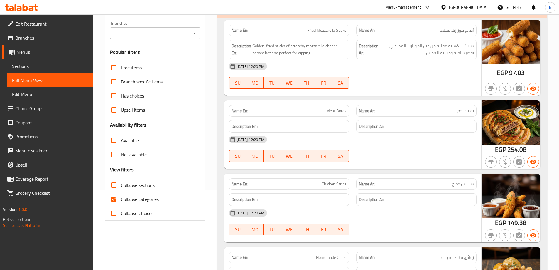
scroll to position [117, 0]
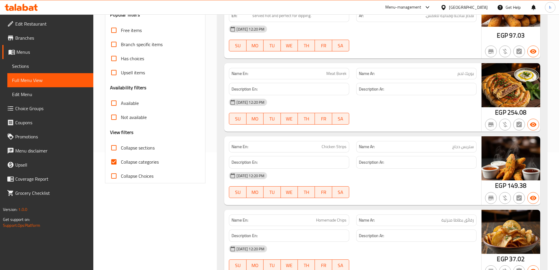
click at [114, 161] on input "Collapse categories" at bounding box center [114, 162] width 14 height 14
checkbox input "false"
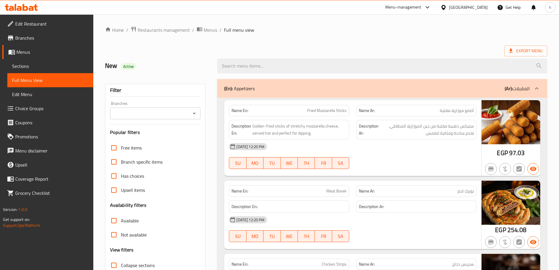
click at [129, 51] on div "Export Menu" at bounding box center [326, 51] width 442 height 11
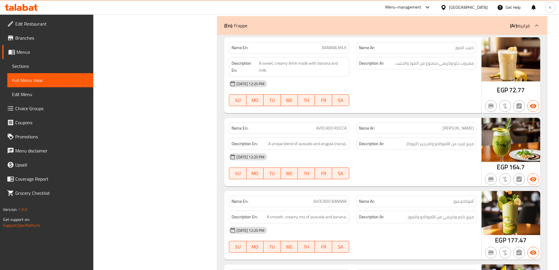
scroll to position [11457, 0]
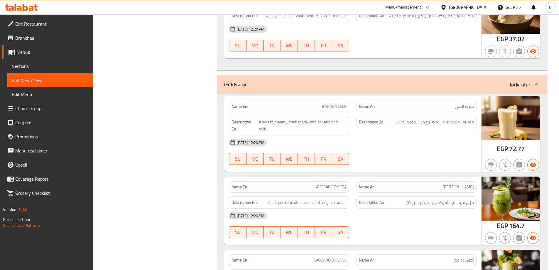
drag, startPoint x: 130, startPoint y: 64, endPoint x: 130, endPoint y: 68, distance: 3.6
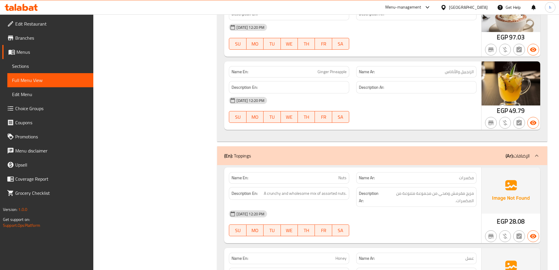
scroll to position [10484, 0]
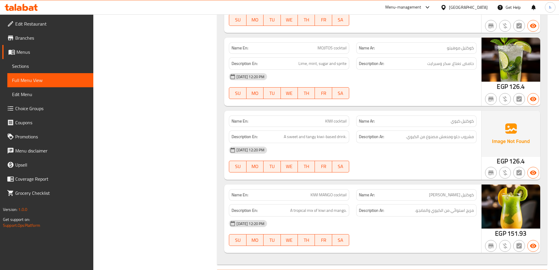
scroll to position [15020, 0]
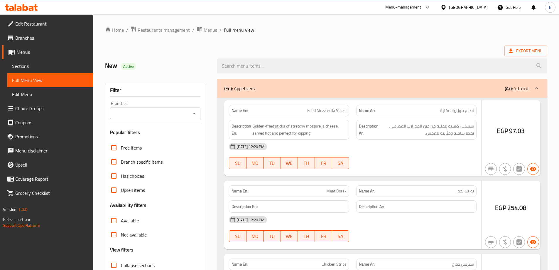
click at [114, 191] on div at bounding box center [279, 135] width 559 height 270
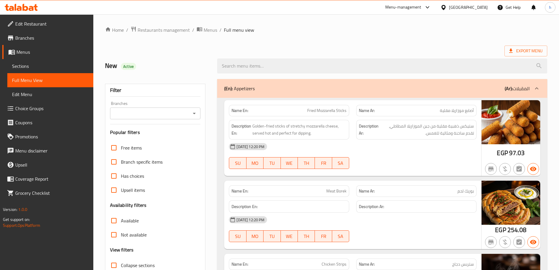
scroll to position [88, 0]
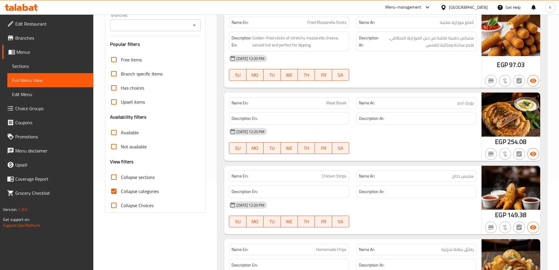
click at [114, 189] on input "Collapse categories" at bounding box center [114, 191] width 14 height 14
checkbox input "false"
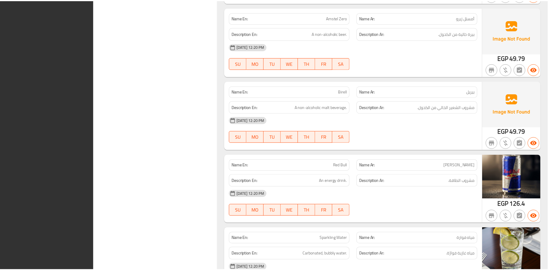
scroll to position [15481, 0]
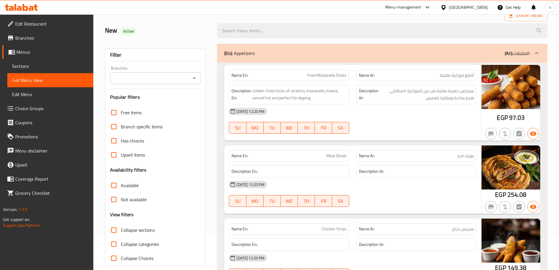
scroll to position [0, 0]
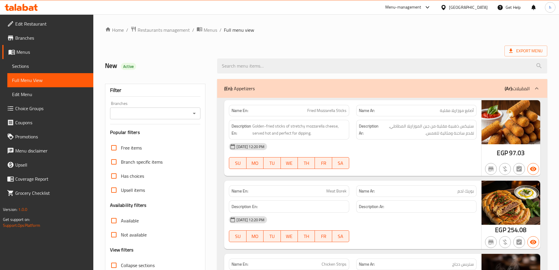
click at [137, 46] on div "Export Menu" at bounding box center [326, 51] width 442 height 11
click at [158, 54] on div "New Active" at bounding box center [158, 66] width 112 height 26
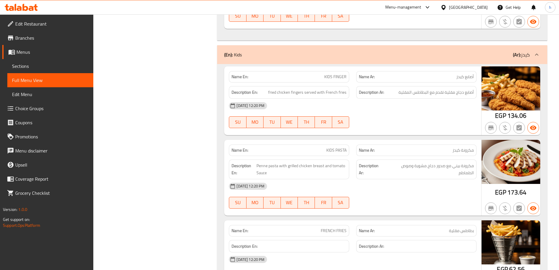
scroll to position [7261, 0]
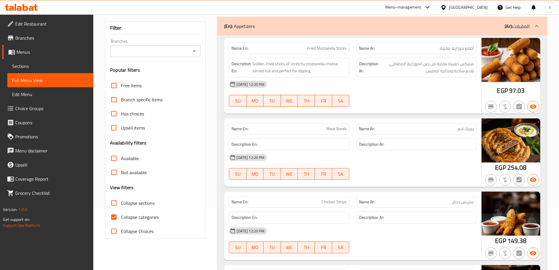
scroll to position [117, 0]
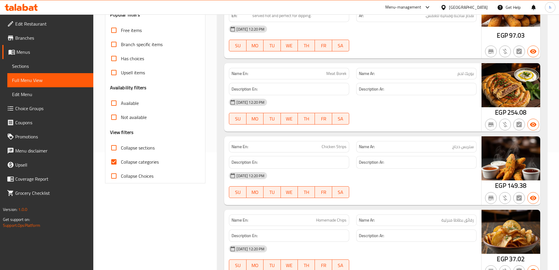
click at [116, 165] on input "Collapse categories" at bounding box center [114, 162] width 14 height 14
checkbox input "false"
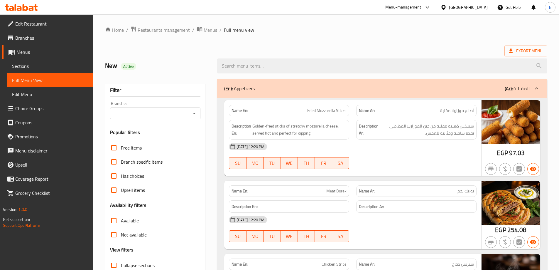
click at [186, 51] on div "Export Menu" at bounding box center [326, 51] width 442 height 11
click at [187, 56] on div "New Active" at bounding box center [158, 66] width 112 height 26
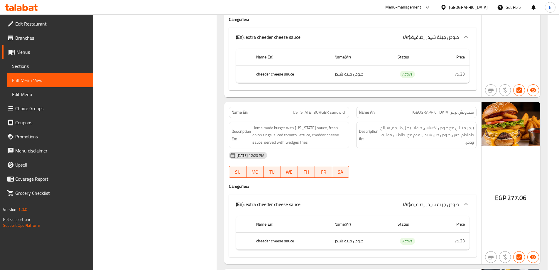
scroll to position [8341, 0]
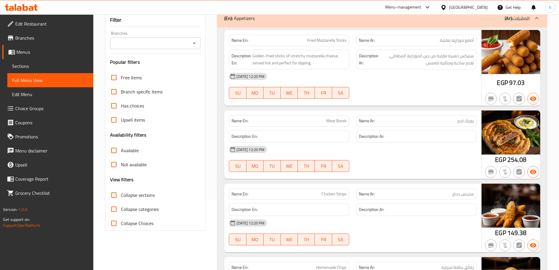
scroll to position [3811, 0]
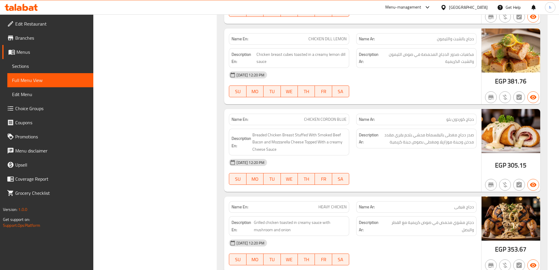
scroll to position [8714, 0]
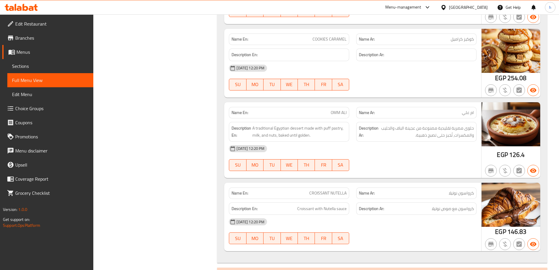
scroll to position [10529, 0]
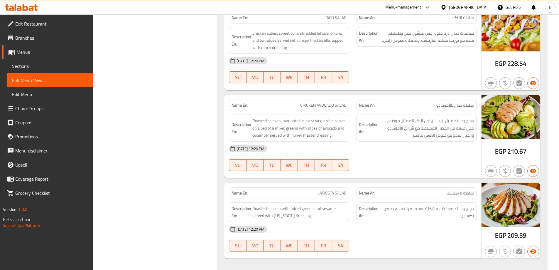
scroll to position [10609, 0]
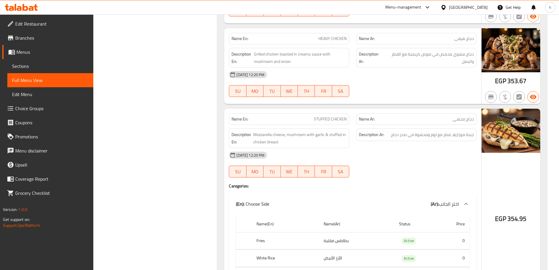
scroll to position [7674, 0]
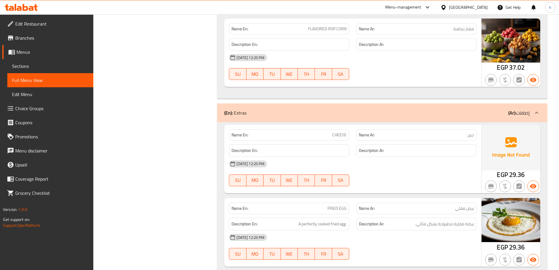
click at [132, 131] on div "Filter Branches Branches Popular filters Free items Branch specific items Has c…" at bounding box center [158, 256] width 112 height 15710
click at [142, 107] on div "Filter Branches Branches Popular filters Free items Branch specific items Has c…" at bounding box center [158, 256] width 112 height 15710
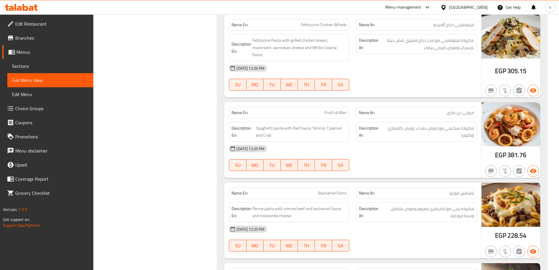
scroll to position [7821, 0]
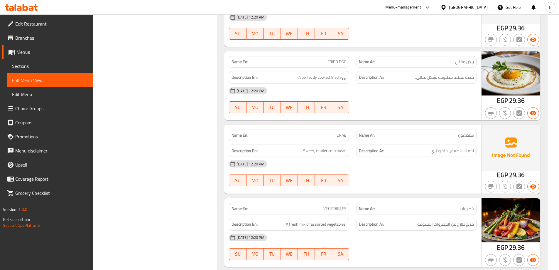
click at [125, 123] on div "Filter Branches Branches Popular filters Free items Branch specific items Has c…" at bounding box center [158, 110] width 112 height 15710
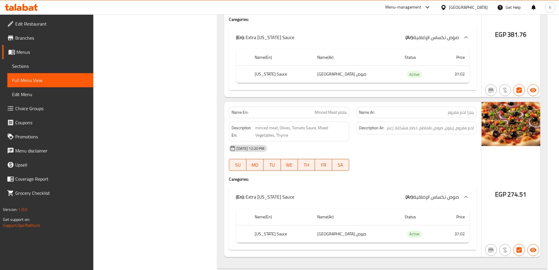
scroll to position [7894, 0]
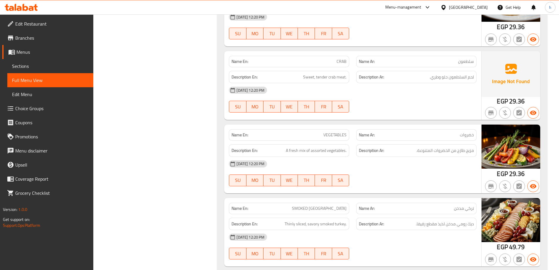
click at [141, 135] on div "Filter Branches Branches Popular filters Free items Branch specific items Has c…" at bounding box center [158, 36] width 112 height 15710
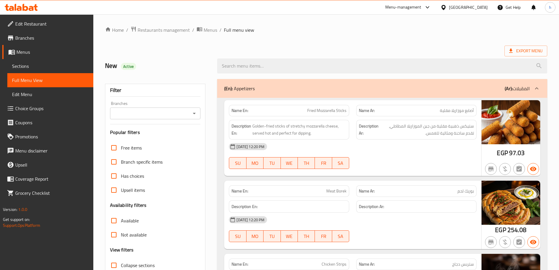
scroll to position [117, 0]
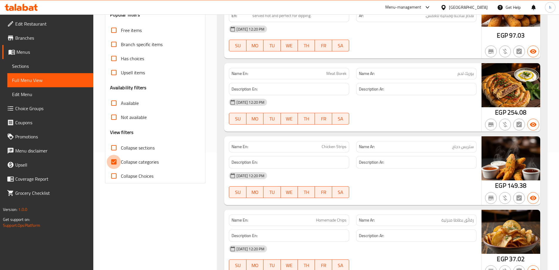
drag, startPoint x: 114, startPoint y: 160, endPoint x: 96, endPoint y: 155, distance: 18.9
click at [113, 160] on input "Collapse categories" at bounding box center [114, 162] width 14 height 14
checkbox input "false"
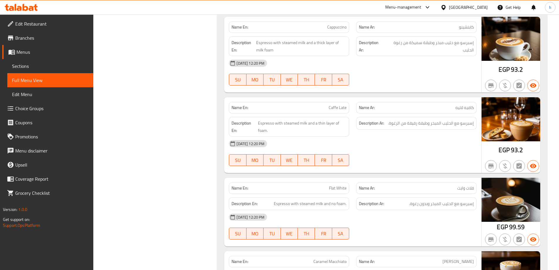
scroll to position [9512, 0]
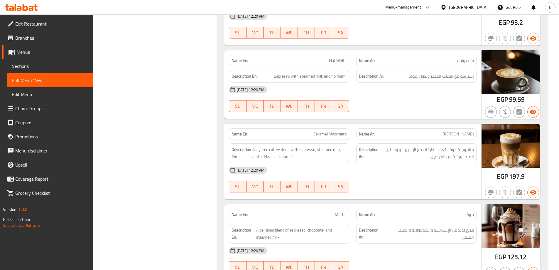
scroll to position [9629, 0]
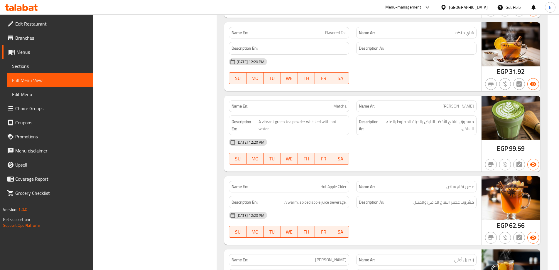
scroll to position [10078, 0]
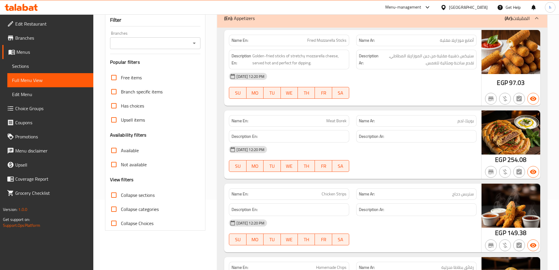
scroll to position [10202, 0]
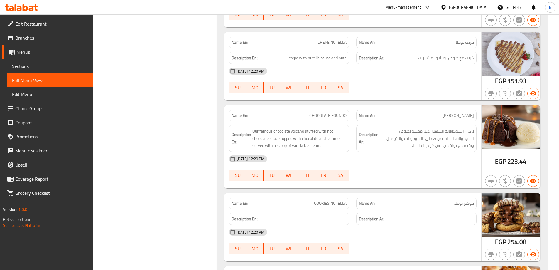
scroll to position [10349, 0]
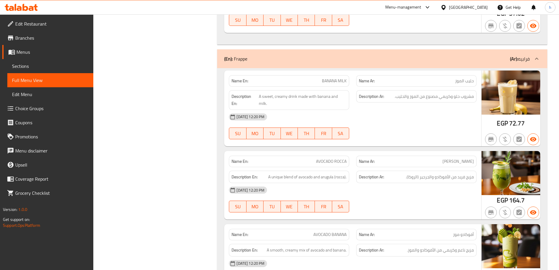
scroll to position [11487, 0]
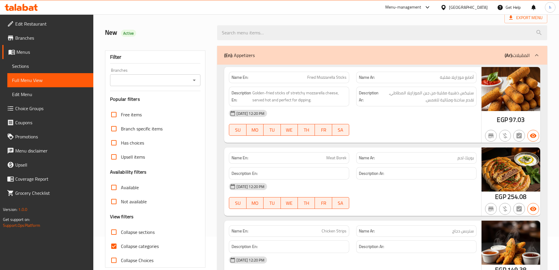
scroll to position [117, 0]
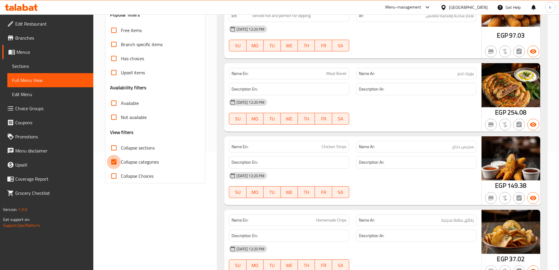
click at [114, 164] on input "Collapse categories" at bounding box center [114, 162] width 14 height 14
checkbox input "false"
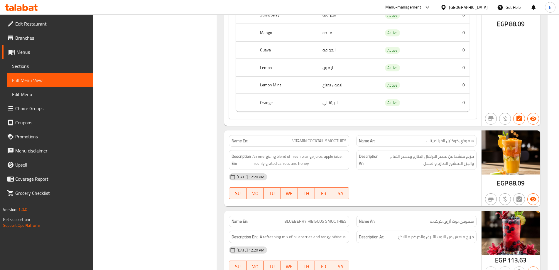
scroll to position [14163, 0]
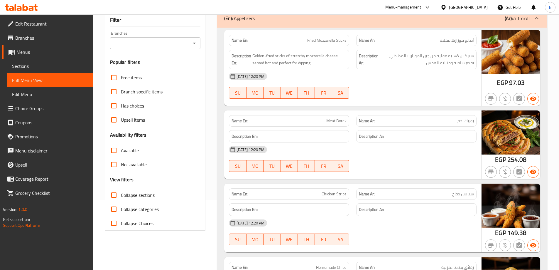
scroll to position [15082, 0]
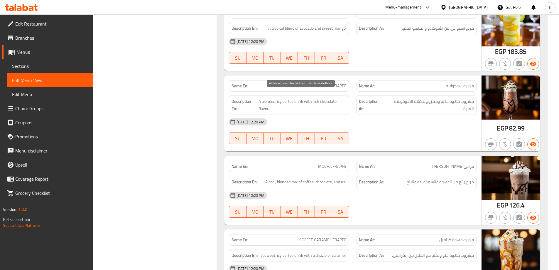
scroll to position [11780, 0]
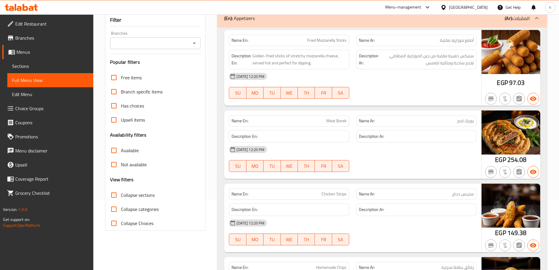
scroll to position [11875, 0]
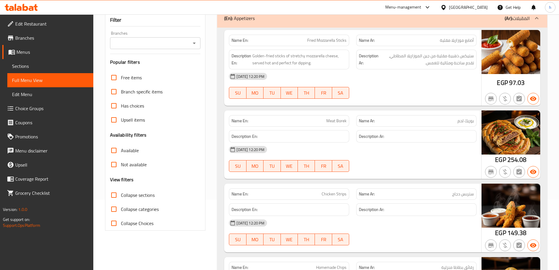
scroll to position [12534, 0]
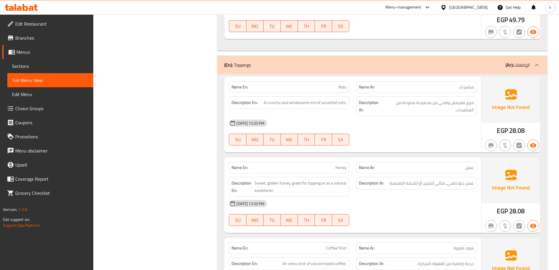
scroll to position [10515, 0]
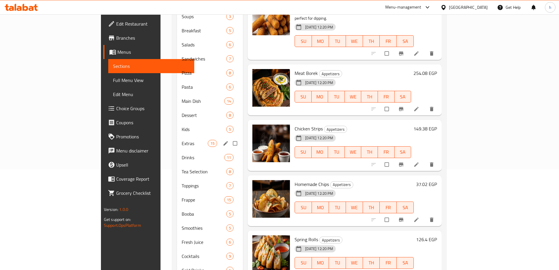
scroll to position [118, 0]
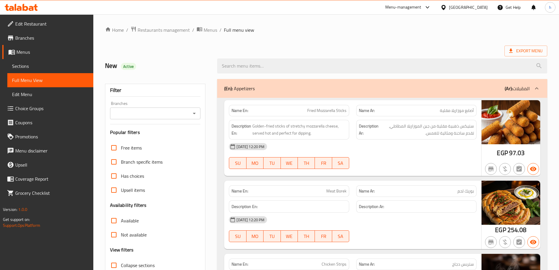
checkbox input "false"
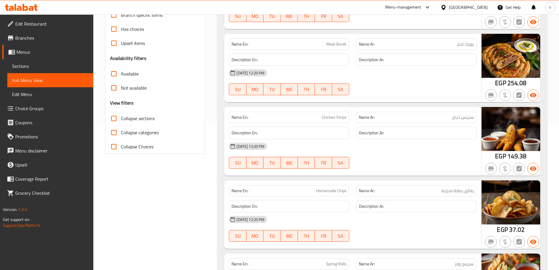
drag, startPoint x: 120, startPoint y: 218, endPoint x: 122, endPoint y: 214, distance: 4.2
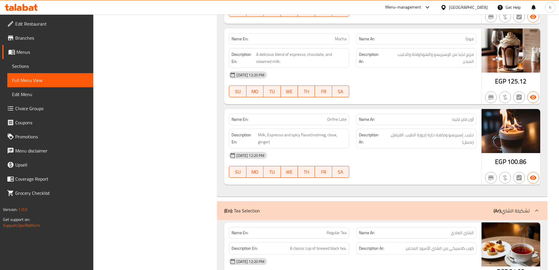
scroll to position [11249, 0]
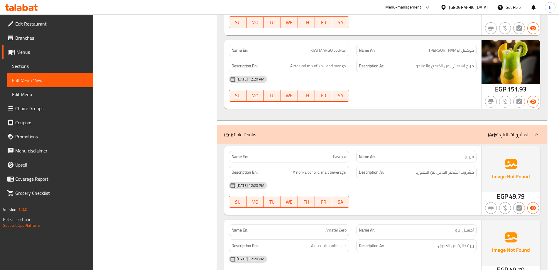
drag, startPoint x: 187, startPoint y: 178, endPoint x: 184, endPoint y: 176, distance: 3.4
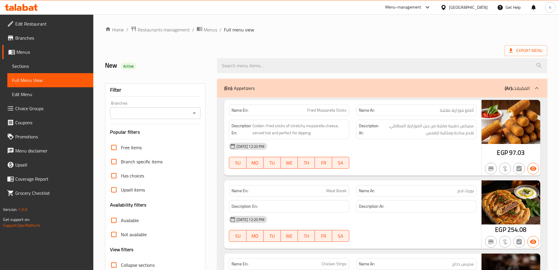
scroll to position [0, 0]
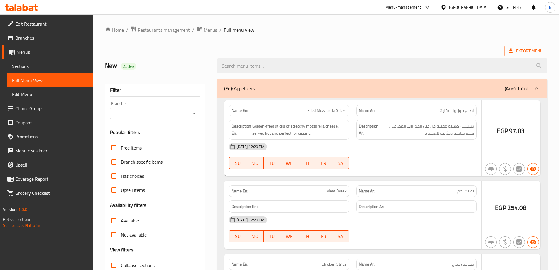
click at [114, 149] on div at bounding box center [279, 135] width 559 height 270
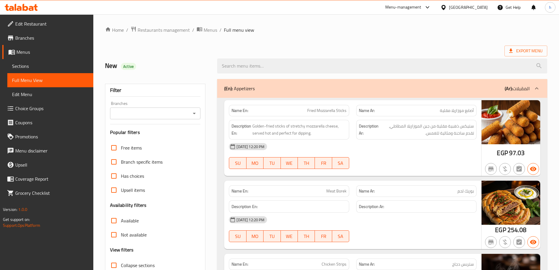
scroll to position [131, 0]
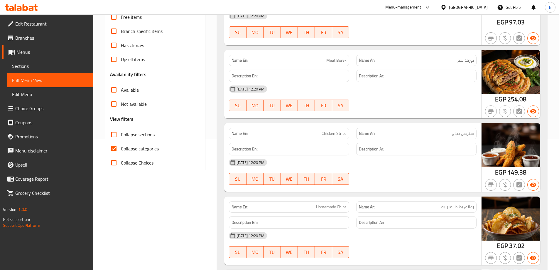
click at [117, 147] on input "Collapse categories" at bounding box center [114, 148] width 14 height 14
checkbox input "false"
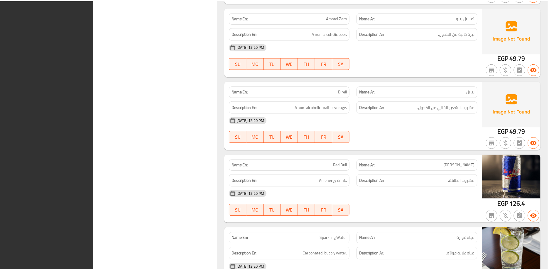
scroll to position [15481, 0]
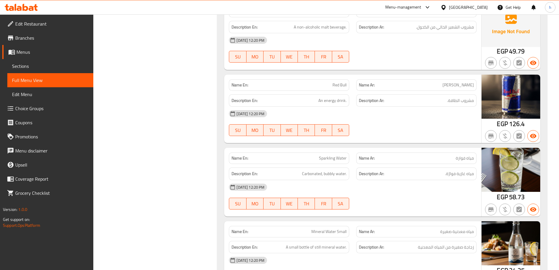
click at [33, 4] on icon at bounding box center [21, 7] width 33 height 7
